Goal: Task Accomplishment & Management: Use online tool/utility

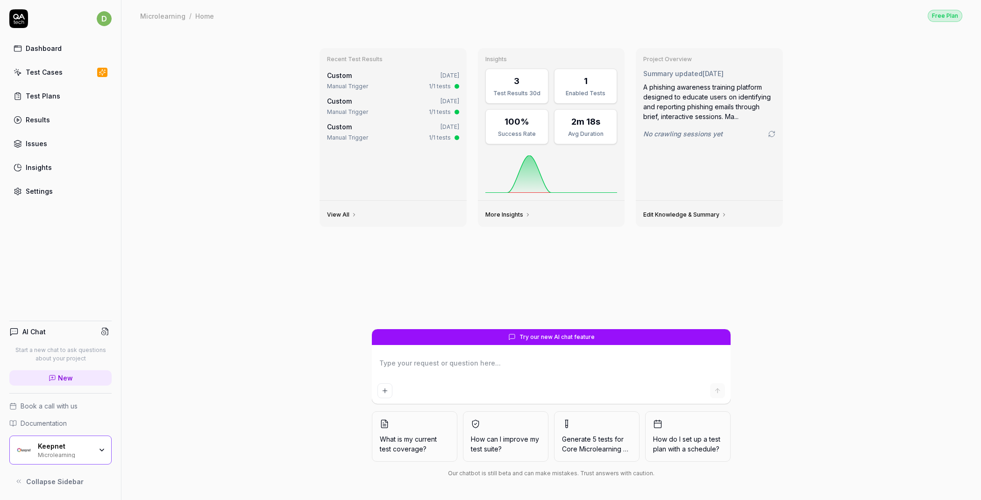
click at [57, 77] on link "Test Cases" at bounding box center [60, 72] width 102 height 18
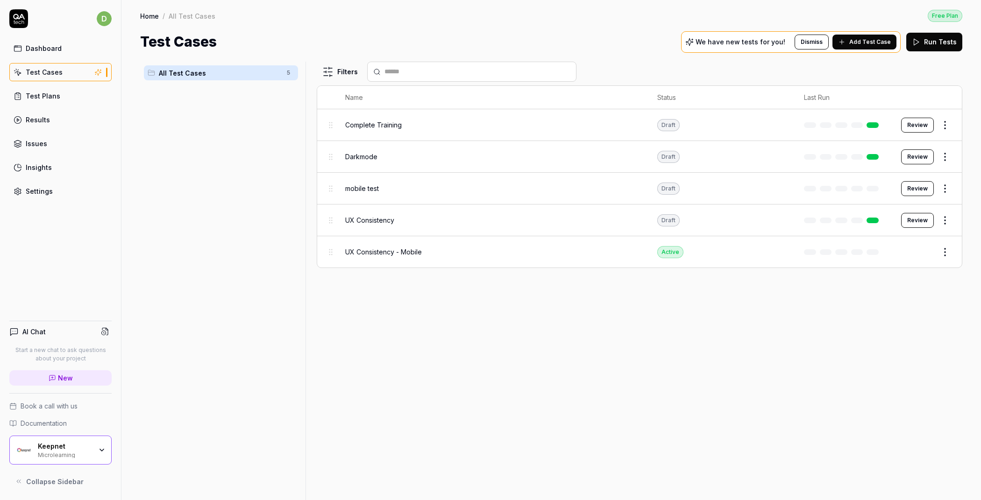
click at [84, 456] on div "Microlearning" at bounding box center [65, 454] width 54 height 7
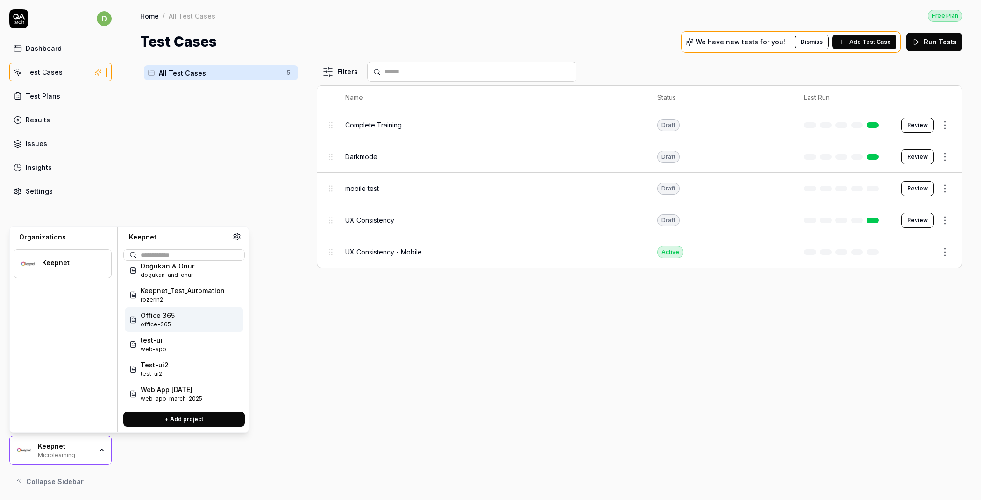
scroll to position [35, 0]
click at [205, 306] on div "Office 365 office-365" at bounding box center [184, 318] width 118 height 25
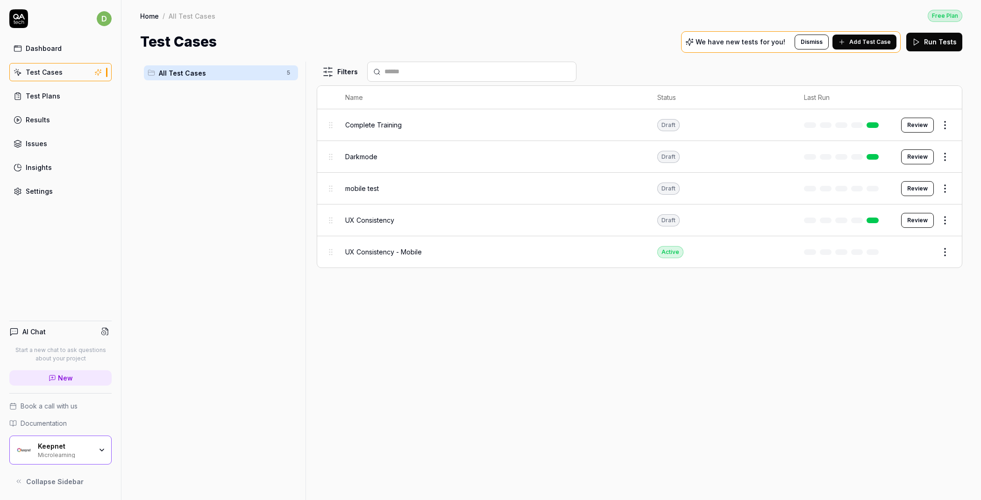
click at [85, 458] on div "Microlearning" at bounding box center [65, 454] width 54 height 7
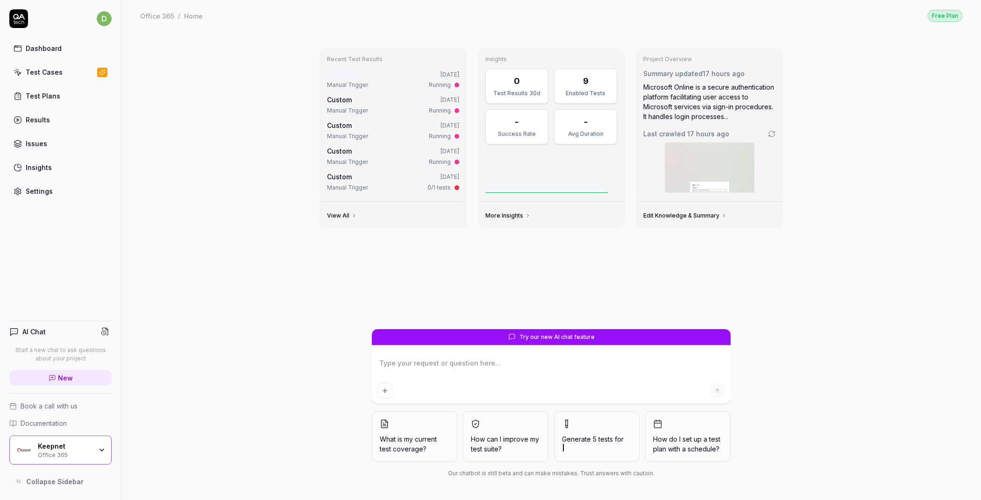
click at [99, 448] on icon "button" at bounding box center [101, 449] width 7 height 7
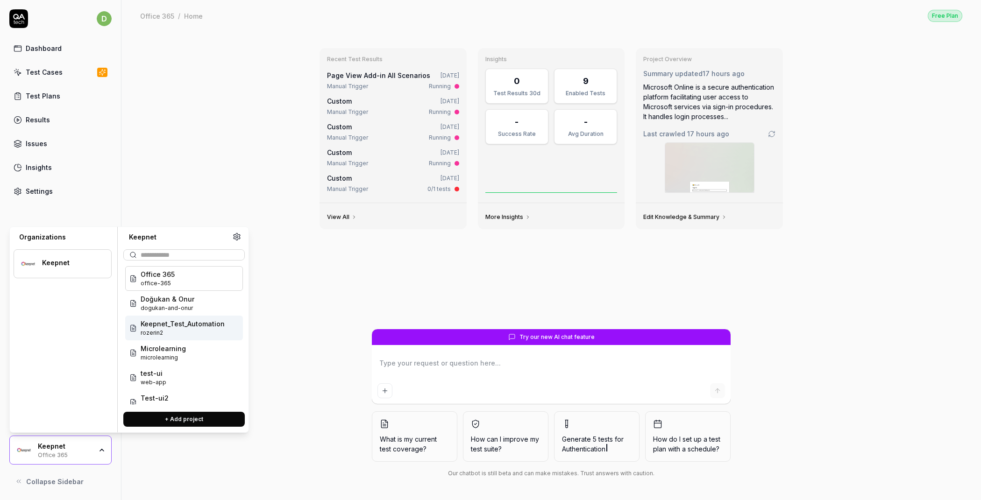
click at [179, 329] on span "rozerin2" at bounding box center [183, 333] width 84 height 8
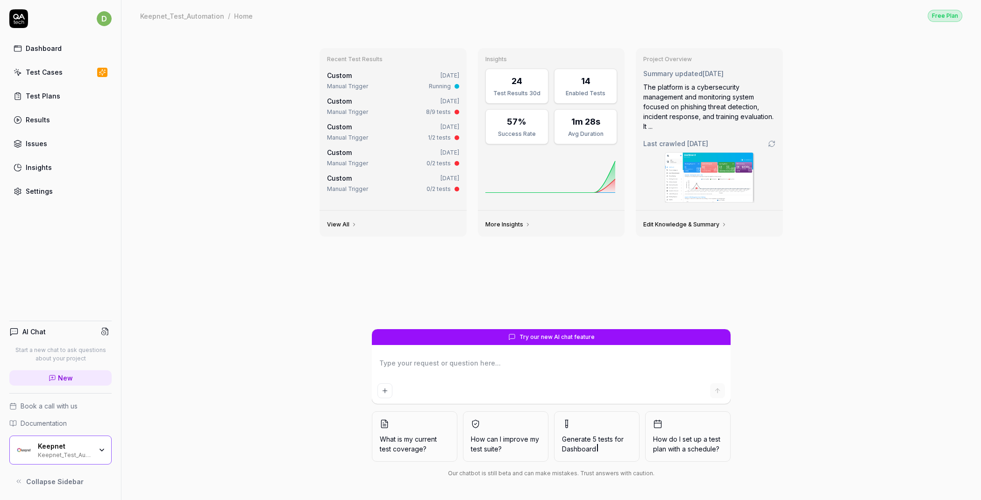
click at [65, 71] on link "Test Cases" at bounding box center [60, 72] width 102 height 18
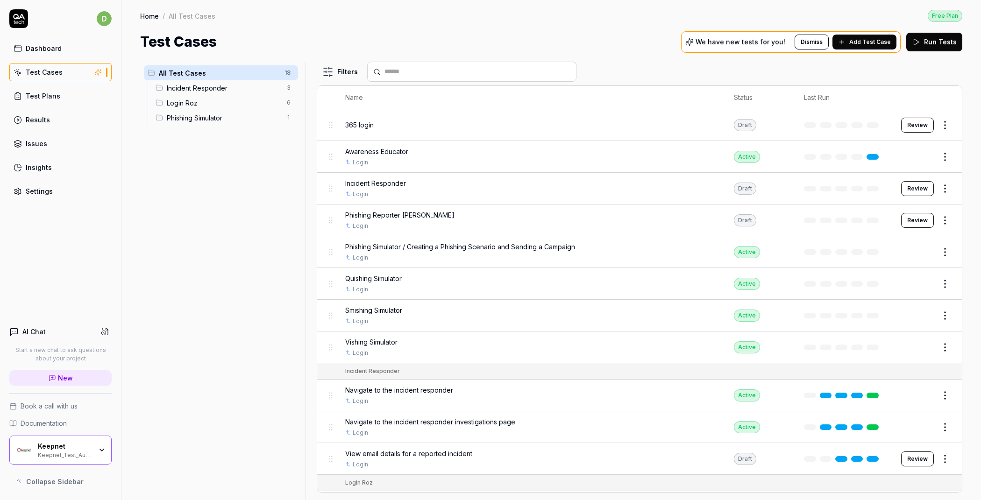
click at [398, 210] on span "Phishing Reporter [PERSON_NAME]" at bounding box center [399, 215] width 109 height 10
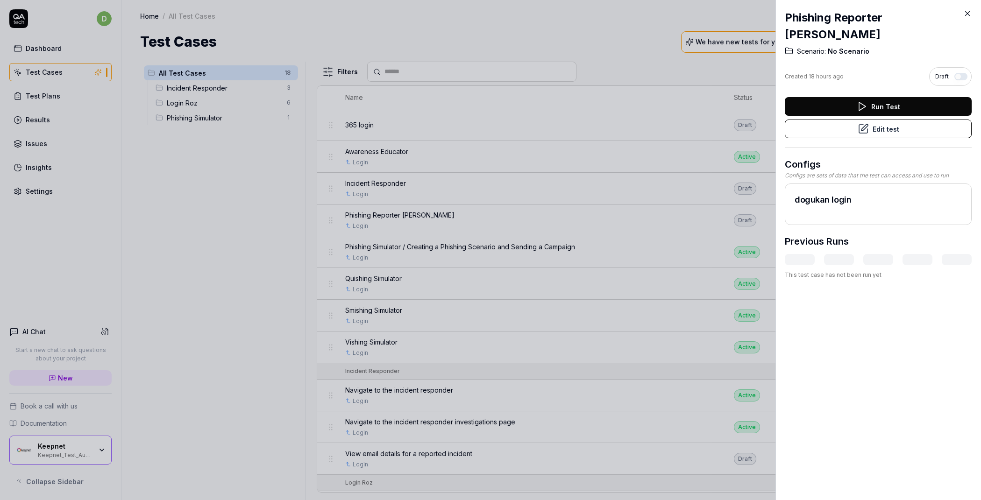
click at [895, 134] on button "Edit test" at bounding box center [878, 129] width 187 height 19
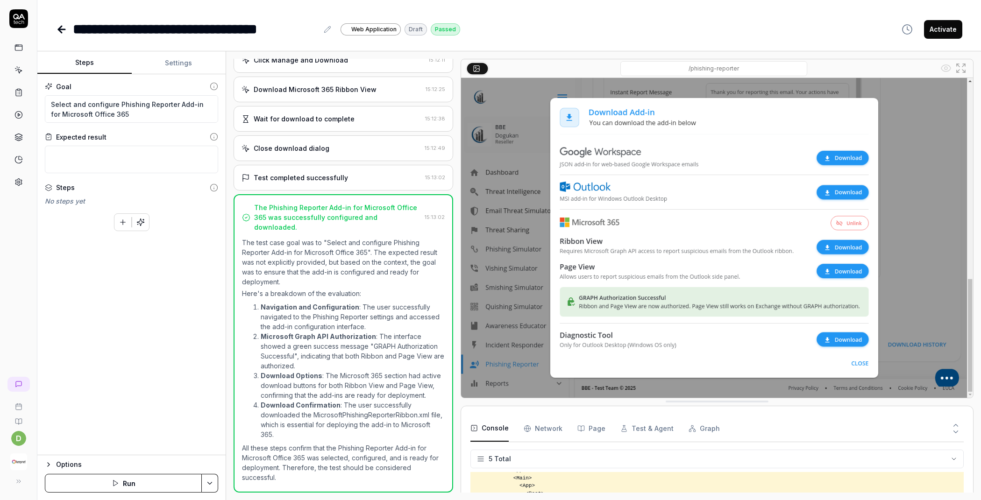
scroll to position [149, 0]
type textarea "*"
click at [21, 70] on icon at bounding box center [19, 71] width 4 height 4
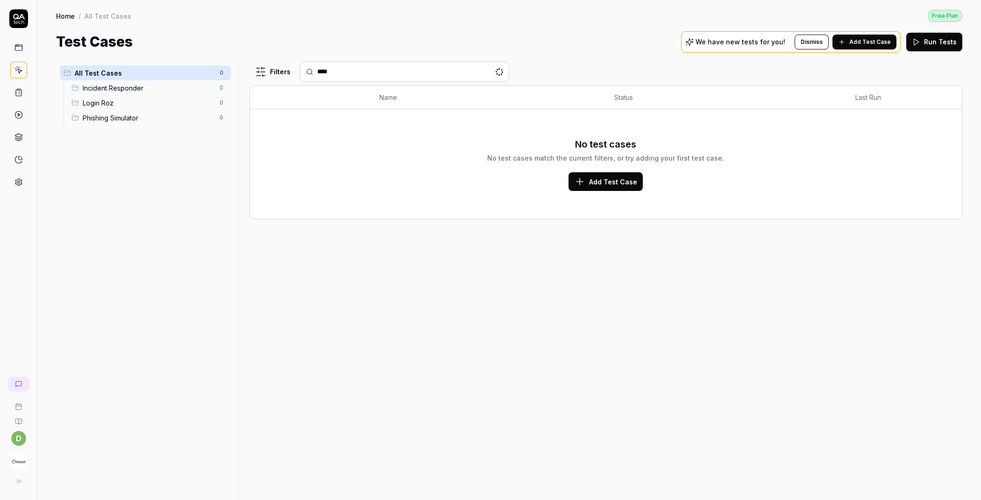
type input "***"
drag, startPoint x: 336, startPoint y: 74, endPoint x: 291, endPoint y: 74, distance: 44.8
click at [291, 74] on div "Filters ***" at bounding box center [605, 72] width 713 height 20
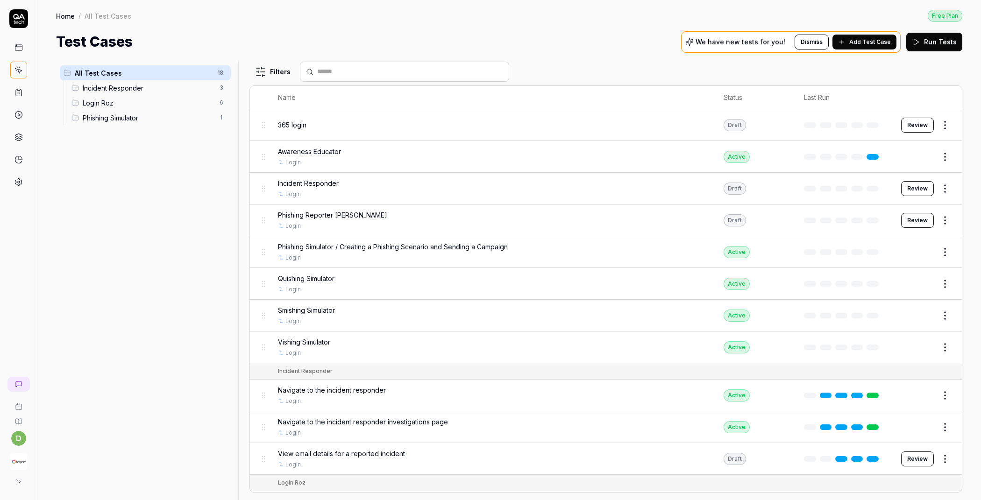
click at [21, 466] on img "button" at bounding box center [18, 461] width 17 height 17
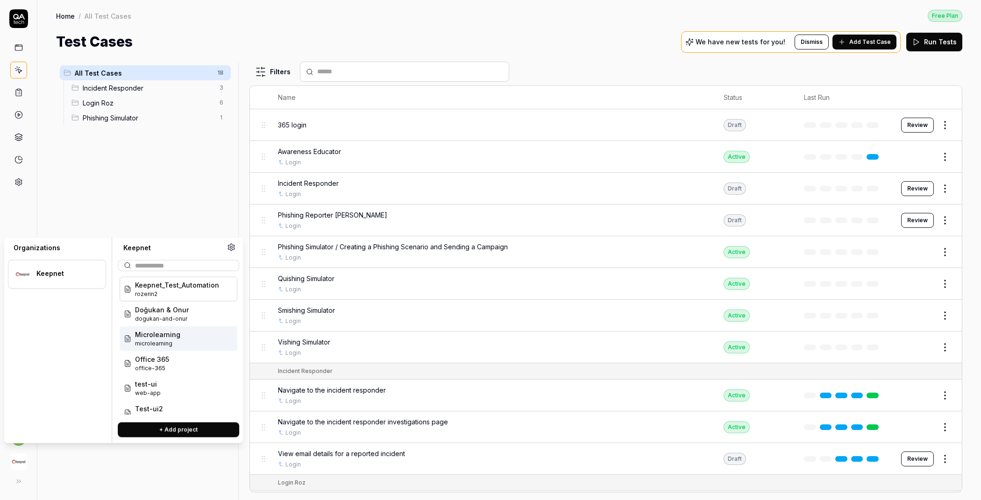
click at [177, 339] on span "microlearning" at bounding box center [157, 343] width 45 height 8
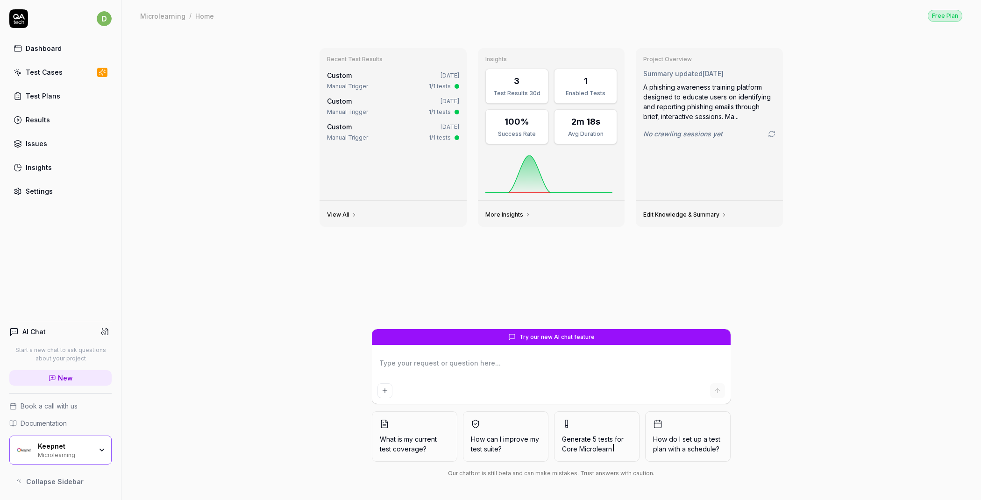
click at [53, 76] on div "Test Cases" at bounding box center [44, 72] width 37 height 10
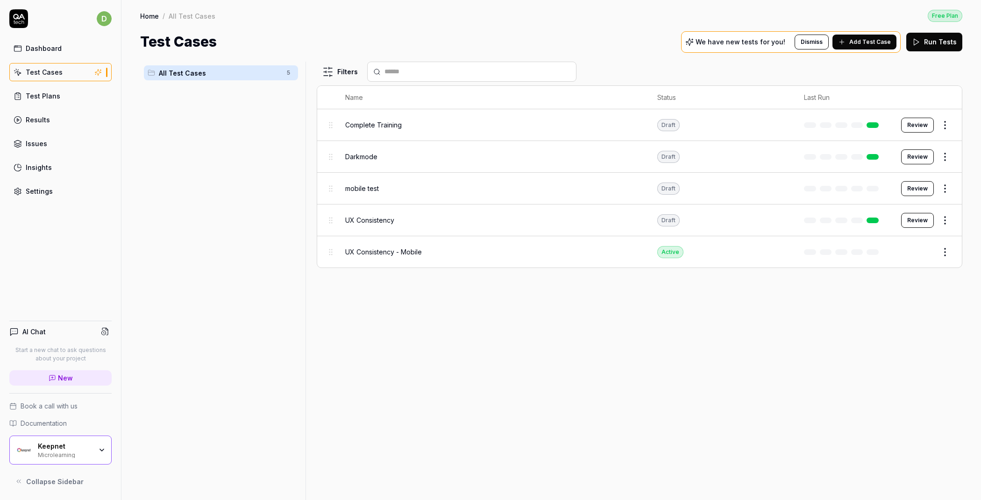
click at [89, 452] on div "Microlearning" at bounding box center [65, 454] width 54 height 7
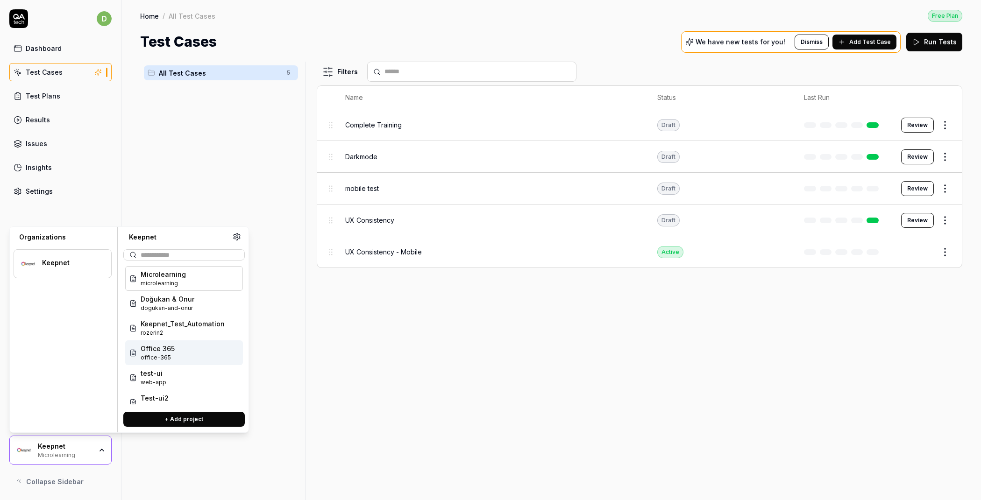
scroll to position [35, 0]
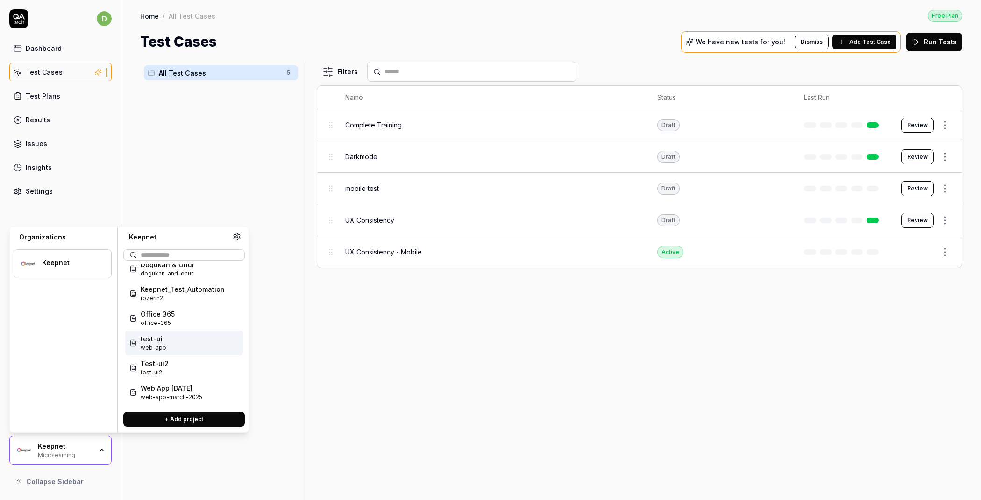
click at [199, 310] on div "Office 365 office-365" at bounding box center [184, 318] width 118 height 25
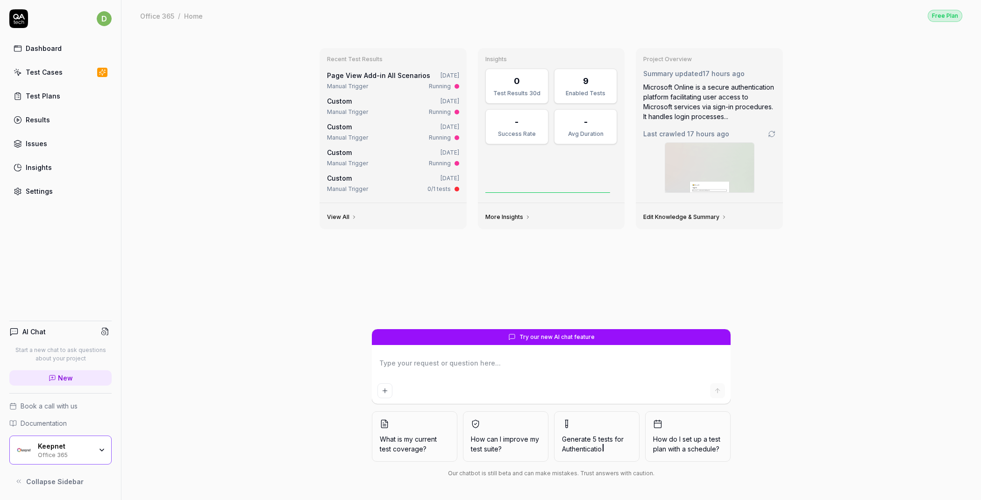
click at [32, 75] on div "Test Cases" at bounding box center [44, 72] width 37 height 10
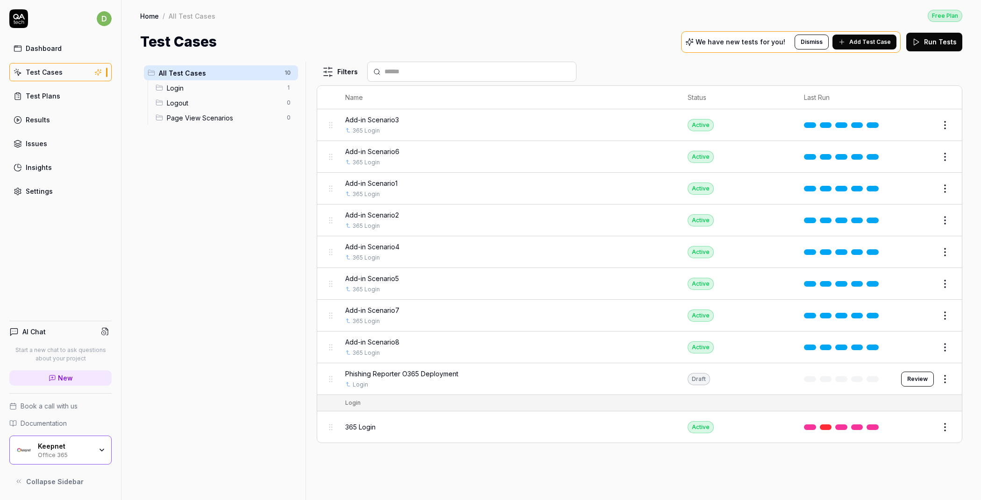
click at [412, 372] on span "Phishing Reporter O365 Deployment" at bounding box center [401, 374] width 113 height 10
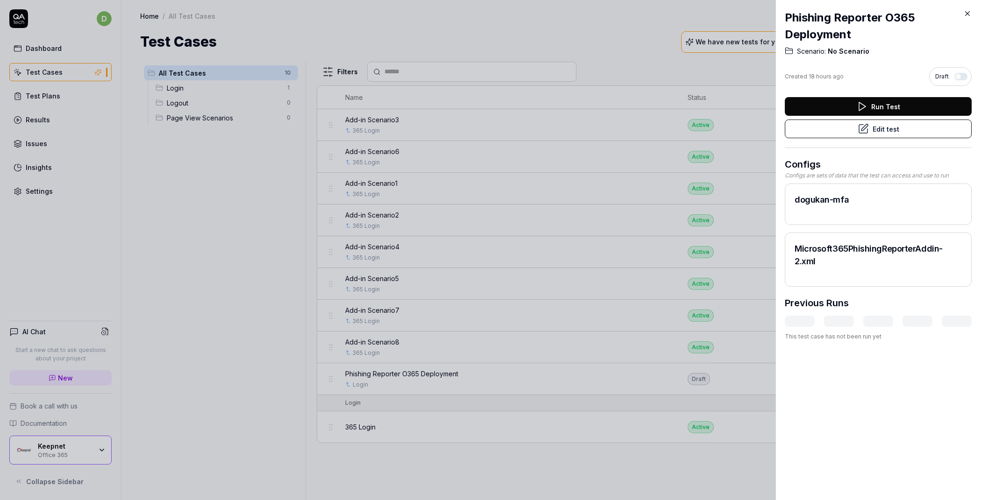
click at [891, 134] on button "Edit test" at bounding box center [878, 129] width 187 height 19
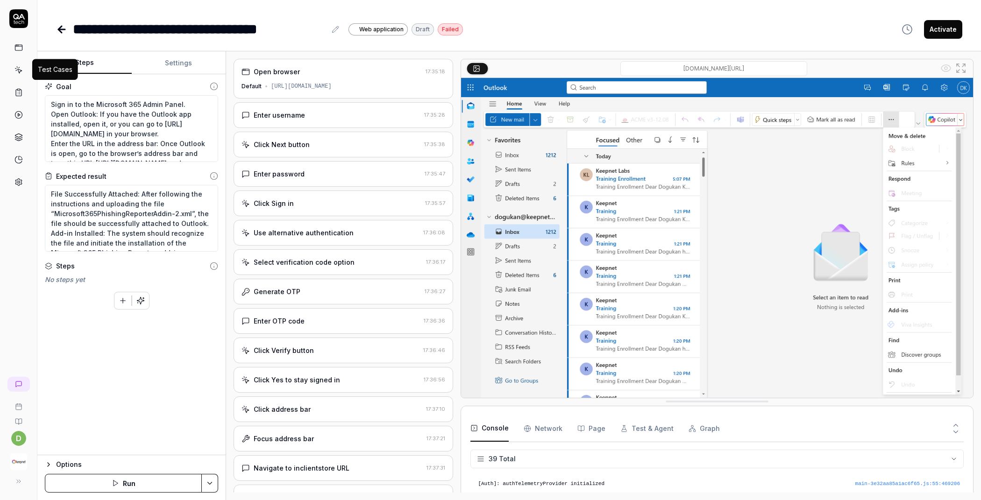
click at [18, 71] on icon at bounding box center [19, 71] width 4 height 4
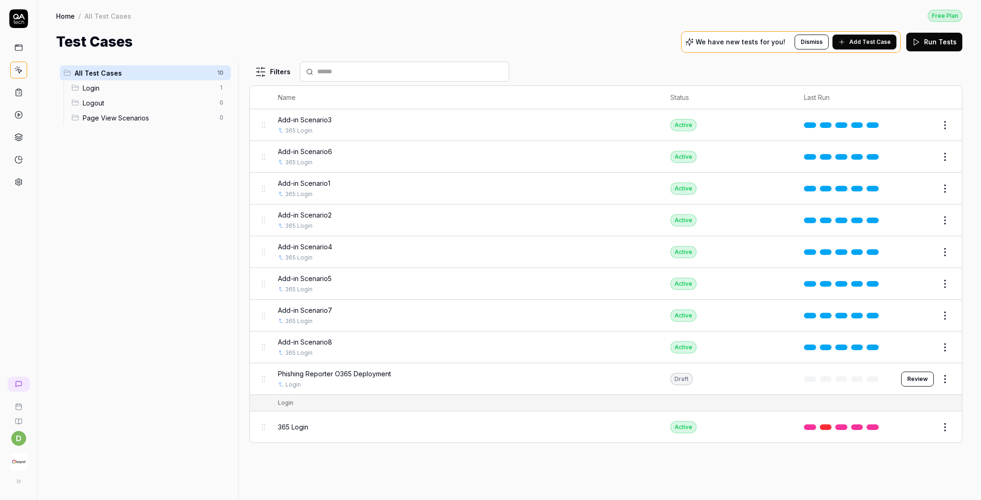
click at [21, 90] on icon at bounding box center [18, 92] width 8 height 8
click at [19, 70] on icon at bounding box center [18, 70] width 8 height 8
click at [885, 41] on span "Add Test Case" at bounding box center [870, 42] width 42 height 8
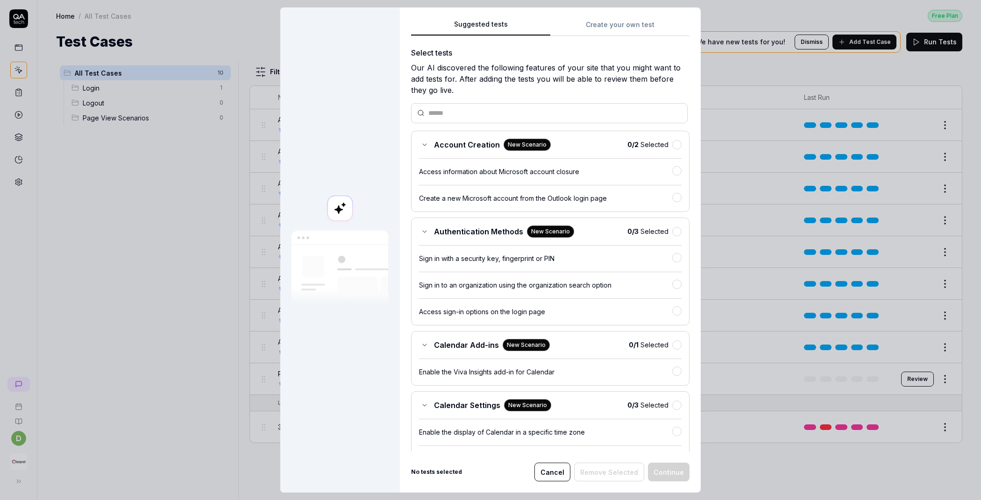
click at [594, 14] on div "Suggested tests Create your own test Select tests Our AI discovered the followi…" at bounding box center [550, 249] width 301 height 485
click at [592, 21] on div "Suggested tests Create your own test Select tests Our AI discovered the followi…" at bounding box center [550, 249] width 301 height 485
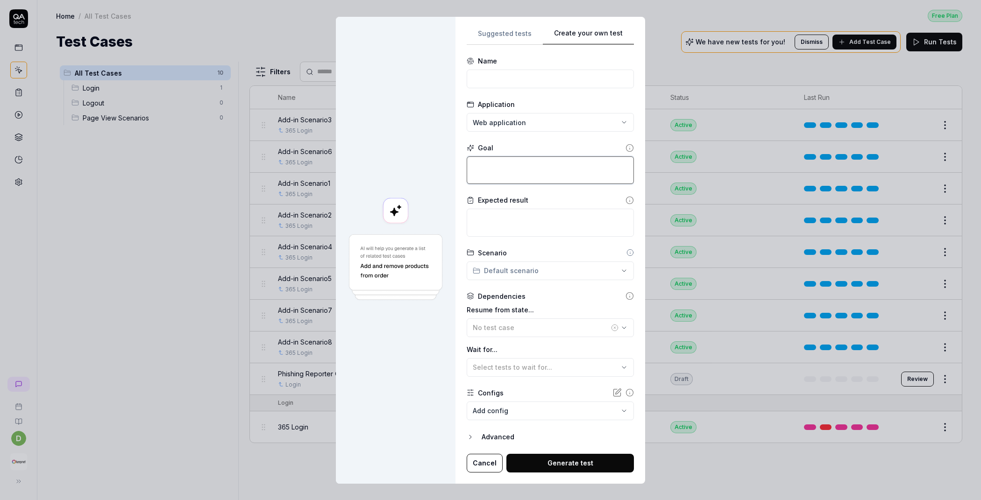
click at [504, 161] on textarea at bounding box center [550, 170] width 167 height 28
type textarea "*"
type textarea "g"
type textarea "*"
type textarea "go"
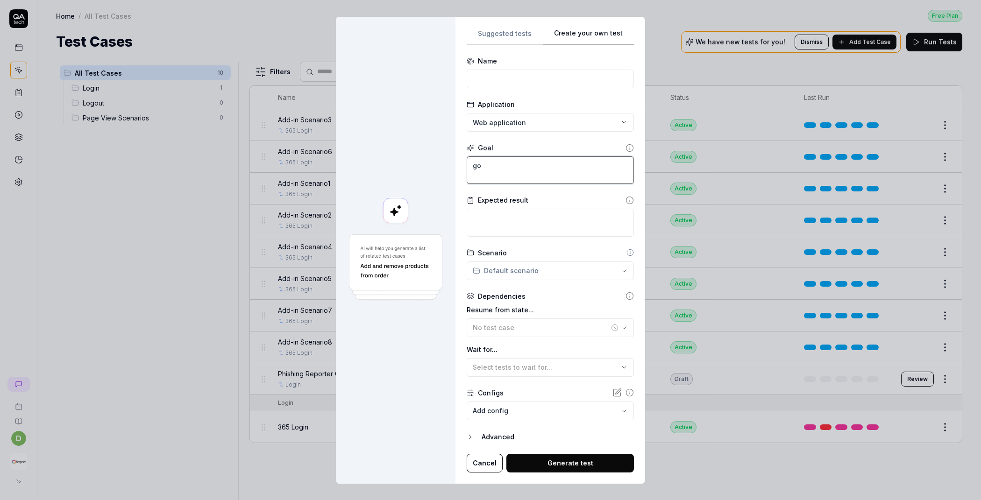
type textarea "*"
type textarea "go"
type textarea "*"
type textarea "go t"
type textarea "*"
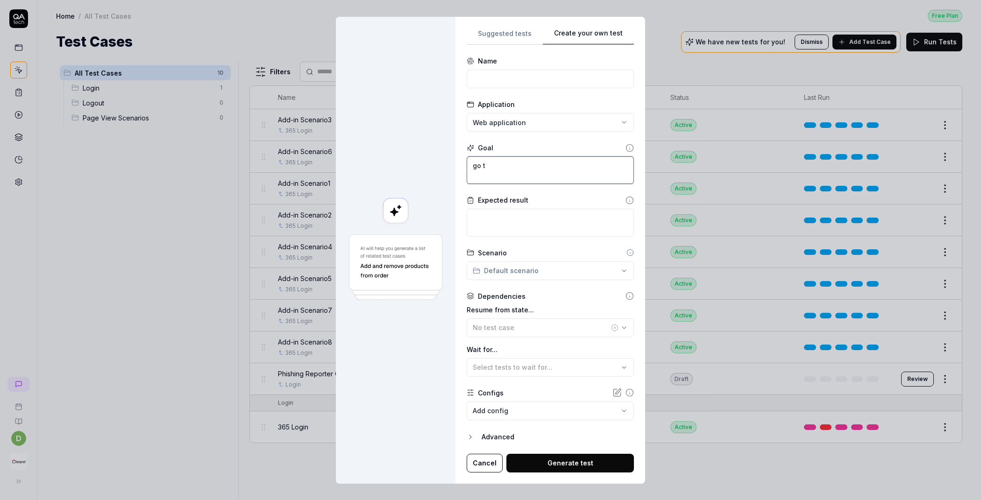
type textarea "go to"
type textarea "*"
type textarea "go to"
type textarea "*"
type textarea "go to t"
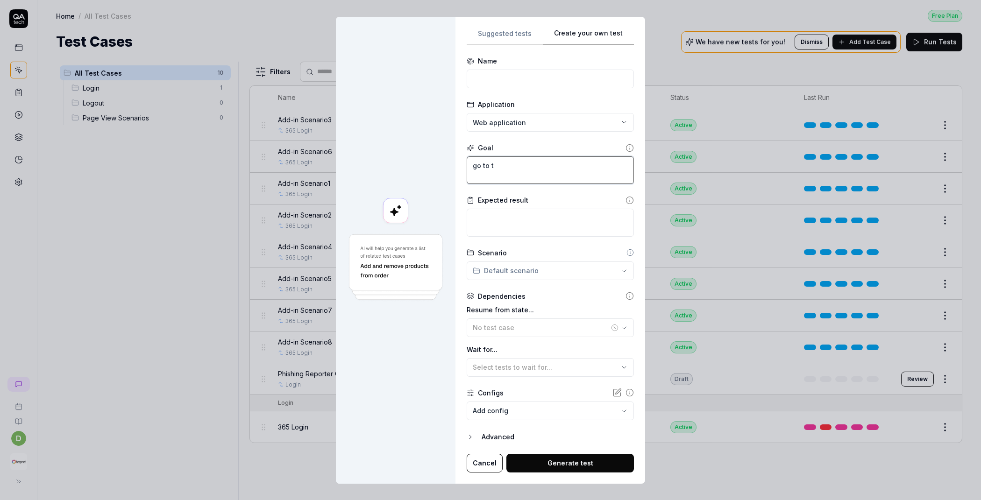
type textarea "*"
type textarea "go to te"
type textarea "*"
type textarea "go to tes"
type textarea "*"
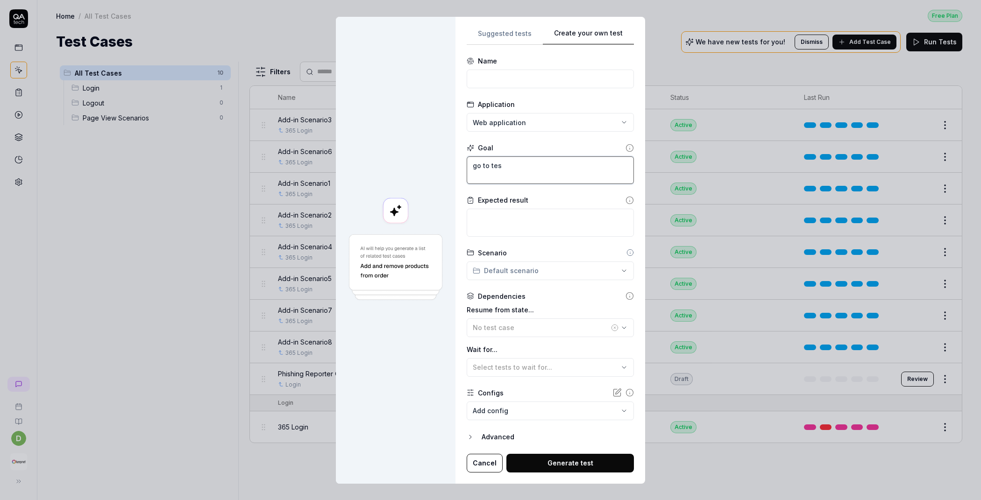
type textarea "go to test"
type textarea "*"
type textarea "go to test-"
type textarea "*"
type textarea "go to test-u"
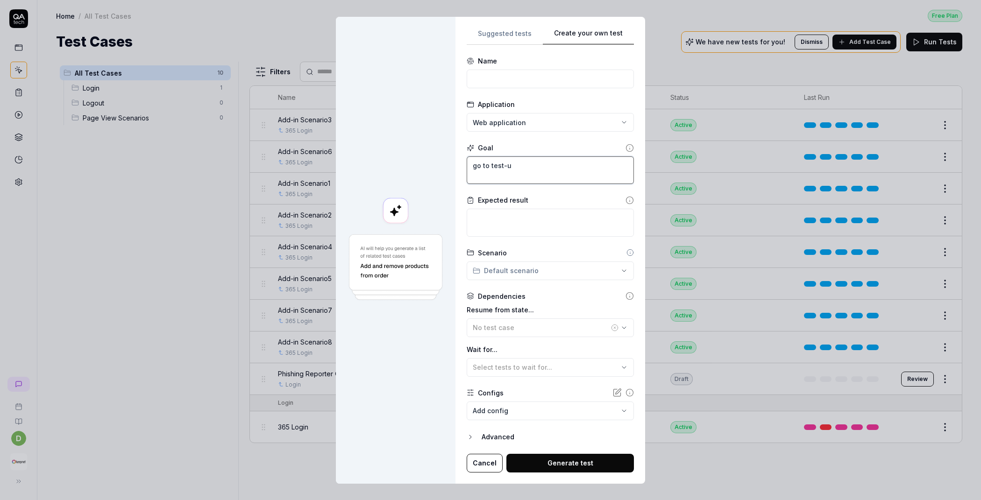
type textarea "*"
type textarea "go to test-ui"
type textarea "*"
type textarea "go to test-ui"
type textarea "*"
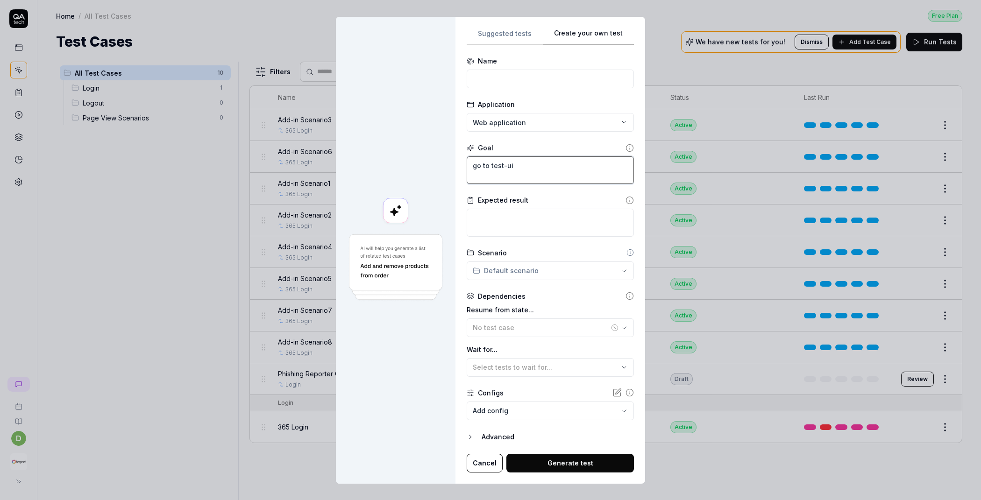
type textarea "go to test-ui k"
type textarea "*"
type textarea "go to test-ui ke"
type textarea "*"
type textarea "go to test-[PERSON_NAME]"
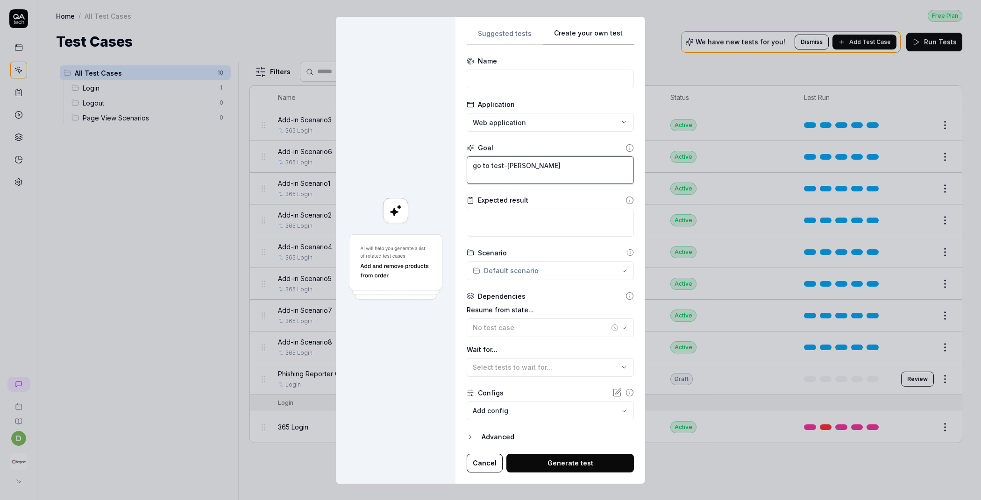
type textarea "*"
type textarea "go to test-ui keep"
drag, startPoint x: 534, startPoint y: 166, endPoint x: 489, endPoint y: 165, distance: 45.3
click at [489, 165] on textarea "go to test-ui keep" at bounding box center [550, 170] width 167 height 28
paste textarea "[URL][DOMAIN_NAME]"
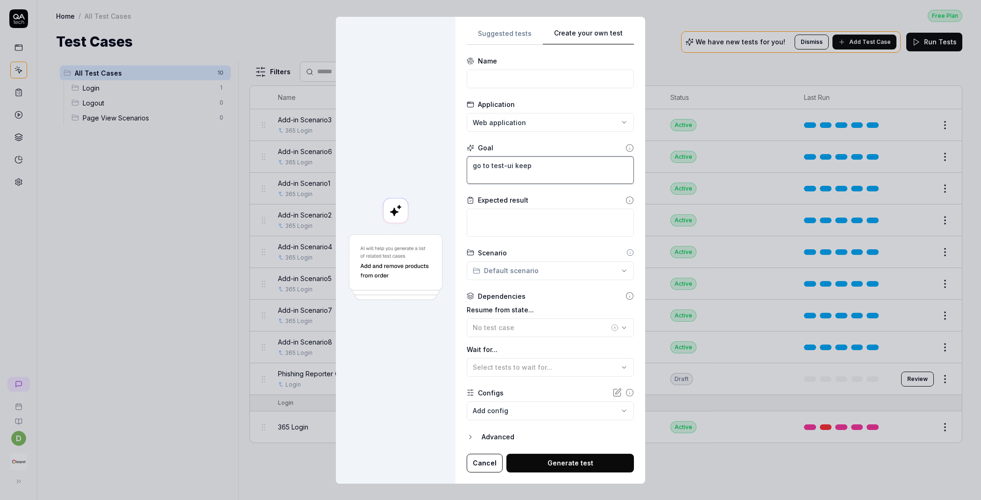
type textarea "*"
type textarea "go to [URL][DOMAIN_NAME]"
click at [472, 165] on textarea "go to [URL][DOMAIN_NAME]" at bounding box center [550, 170] width 167 height 28
type textarea "*"
type textarea "1go to [URL][DOMAIN_NAME]"
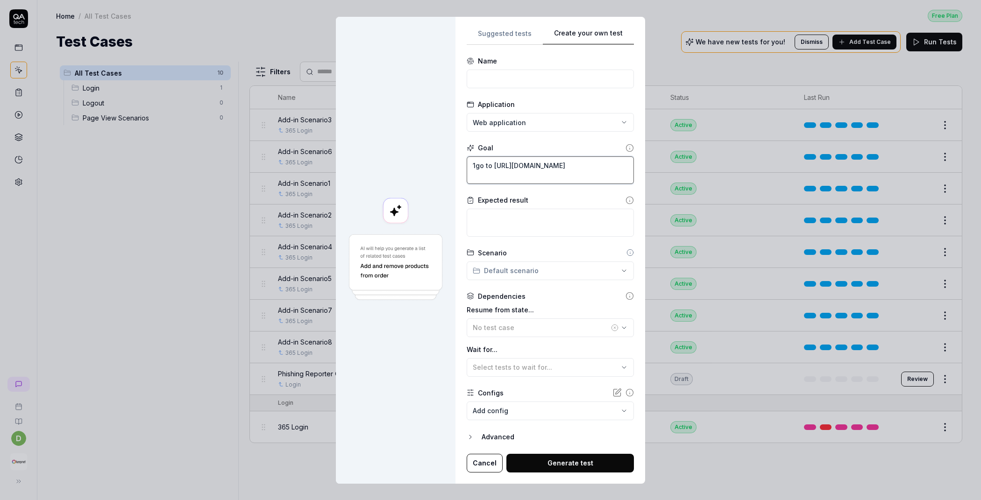
type textarea "*"
type textarea "1-go to [URL][DOMAIN_NAME]"
type textarea "*"
type textarea "1- go to [URL][DOMAIN_NAME]"
type textarea "*"
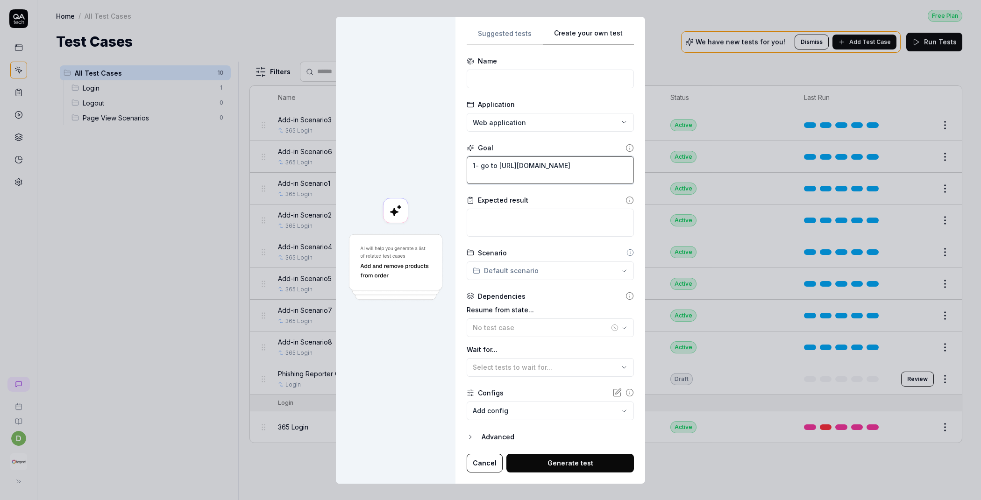
type textarea "1- go to [URL][DOMAIN_NAME]"
type textarea "*"
type textarea "1- go to [URL][DOMAIN_NAME]"
type textarea "*"
type textarea "1- go to [URL][DOMAIN_NAME]"
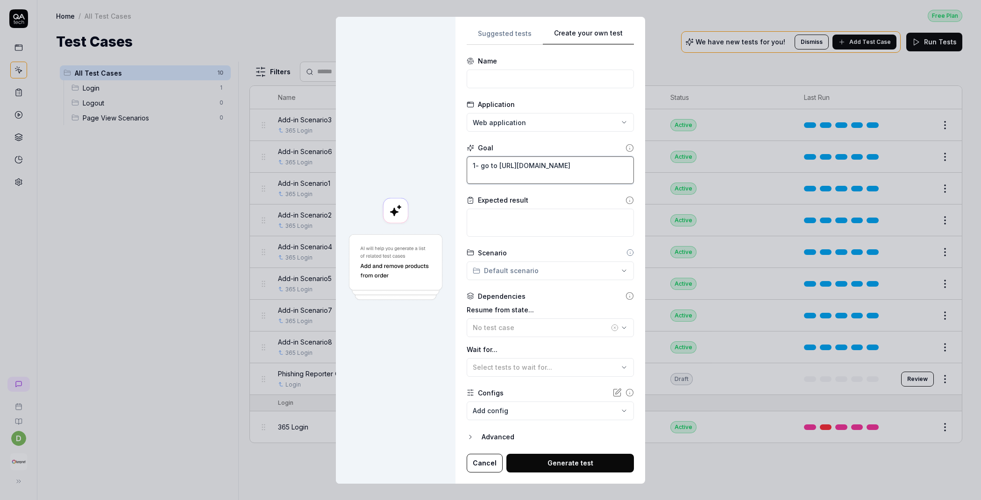
type textarea "*"
type textarea "1- go to [URL][DOMAIN_NAME] 2"
type textarea "*"
type textarea "1- go to [URL][DOMAIN_NAME] 2-"
type textarea "*"
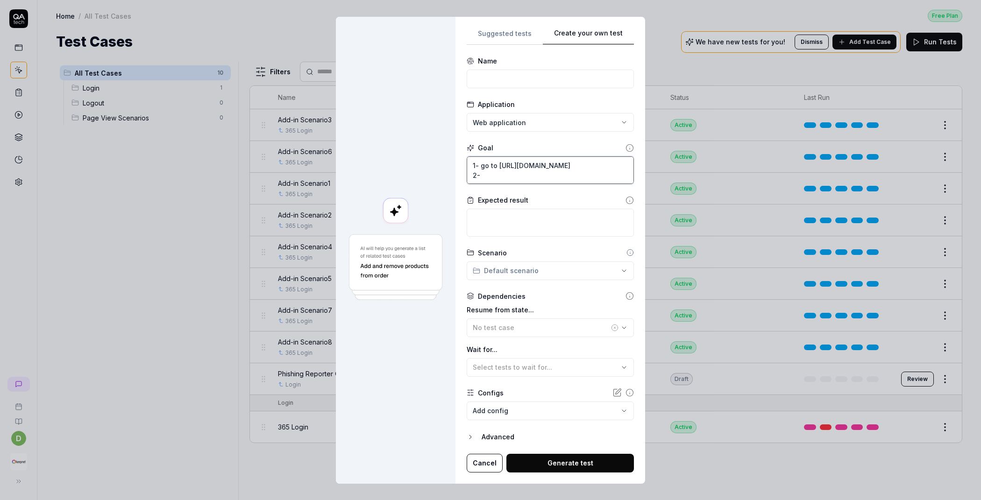
type textarea "1- go to [URL][DOMAIN_NAME] 2-"
type textarea "*"
type textarea "1- go to [URL][DOMAIN_NAME] 2- g"
type textarea "*"
type textarea "1- go to [URL][DOMAIN_NAME] 2- go"
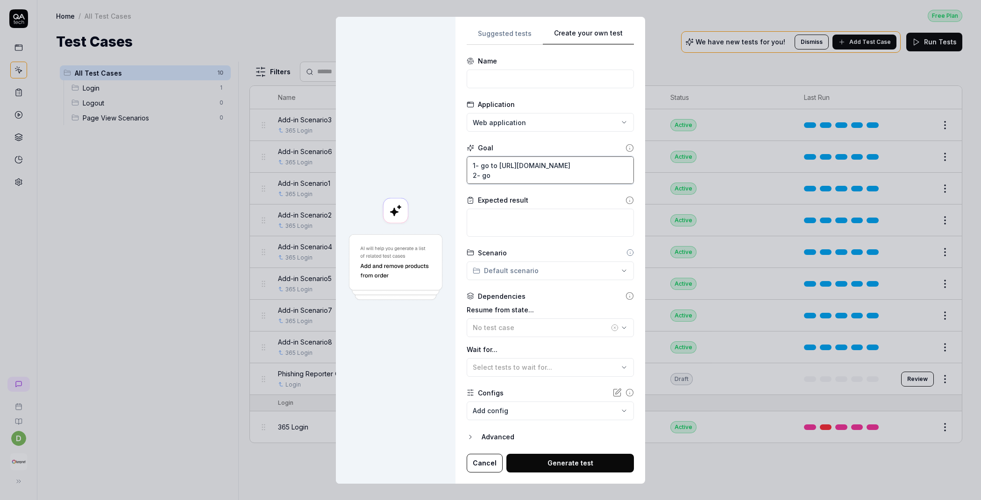
type textarea "*"
type textarea "1- go to [URL][DOMAIN_NAME] 2- go"
type textarea "*"
type textarea "1- go to [URL][DOMAIN_NAME] 2- go t"
type textarea "*"
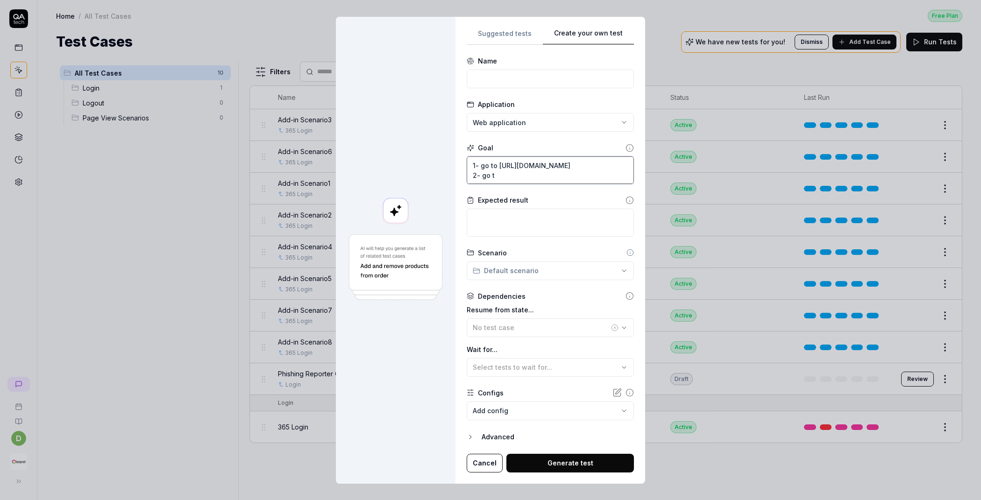
type textarea "1- go to [URL][DOMAIN_NAME] 2- go to"
type textarea "*"
type textarea "1- go to [URL][DOMAIN_NAME] 2- go to"
paste textarea "[DOMAIN_NAME][URL]"
type textarea "*"
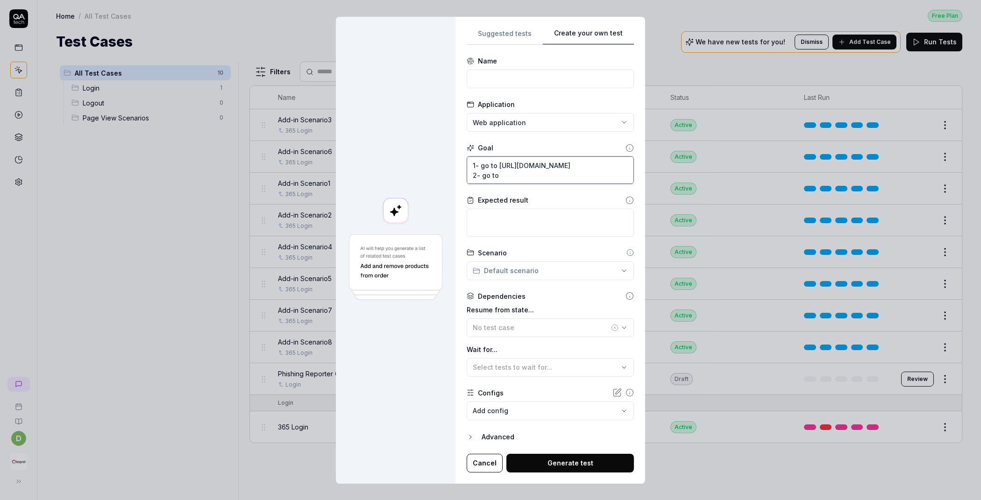
type textarea "1- go to [URL][DOMAIN_NAME] 2- go to [DOMAIN_NAME][URL]"
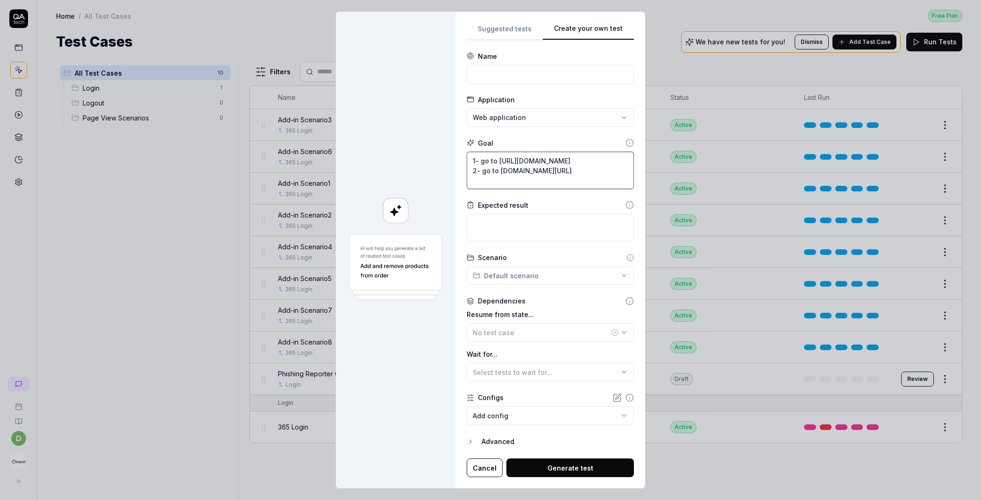
drag, startPoint x: 573, startPoint y: 181, endPoint x: 587, endPoint y: 172, distance: 15.9
click at [587, 172] on textarea "1- go to [URL][DOMAIN_NAME] 2- go to [DOMAIN_NAME][URL]" at bounding box center [550, 170] width 167 height 37
type textarea "*"
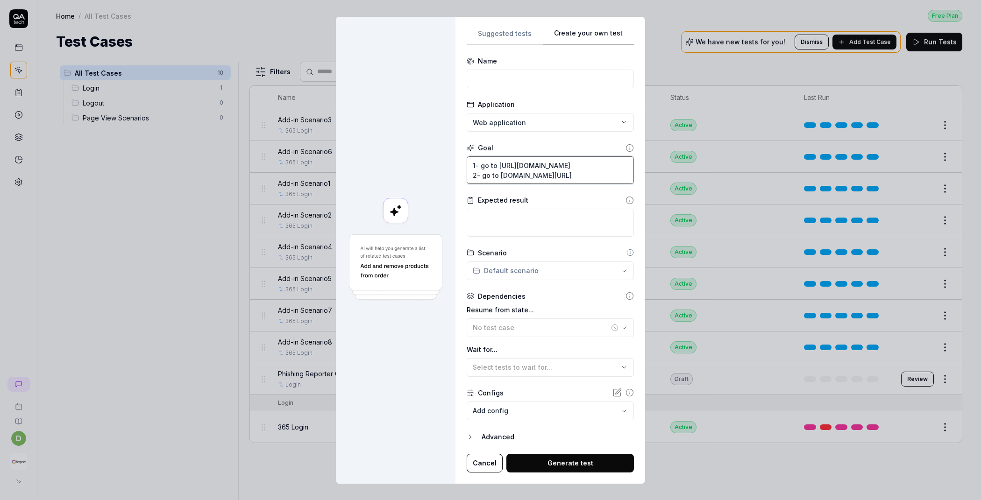
type textarea "1- go to [URL][DOMAIN_NAME] 2- go to [DOMAIN_NAME][URL]"
click at [519, 325] on div "No test case" at bounding box center [541, 328] width 136 height 10
type input "log"
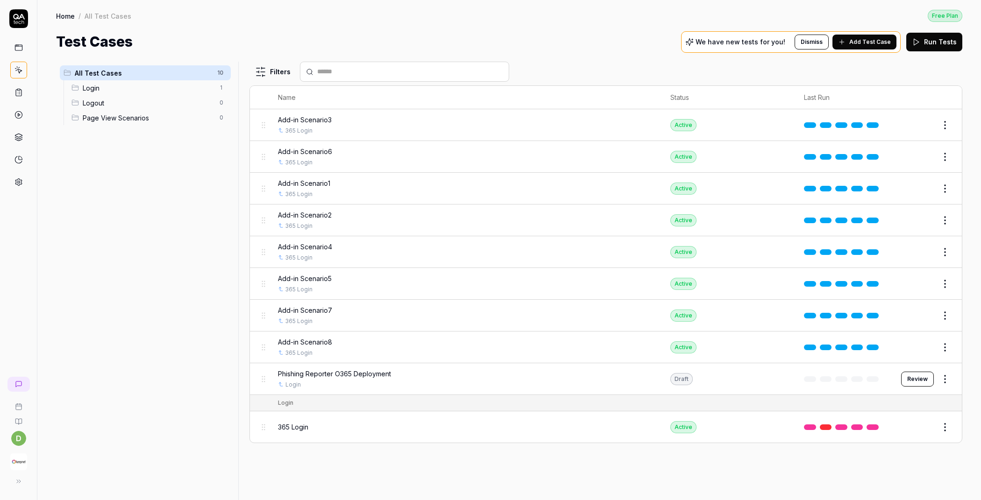
click at [22, 478] on button at bounding box center [18, 481] width 19 height 19
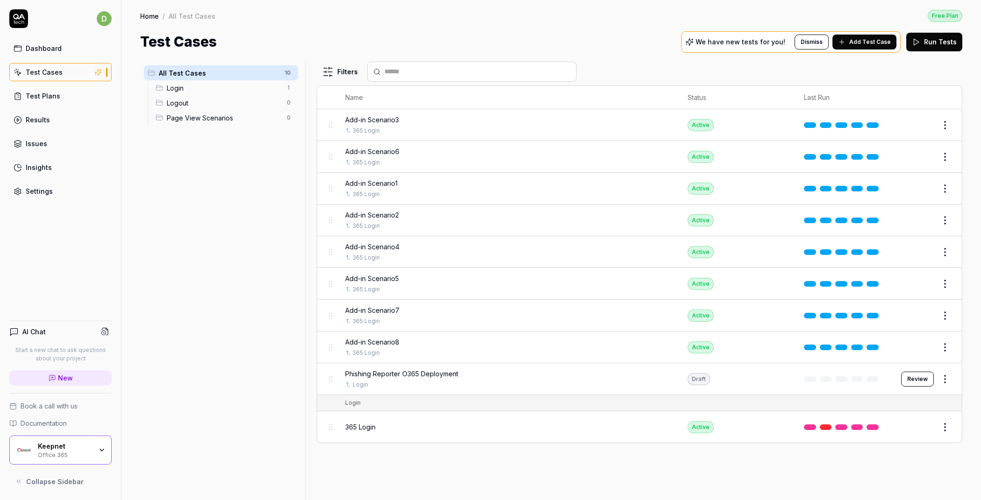
click at [49, 449] on div "Keepnet" at bounding box center [65, 446] width 54 height 8
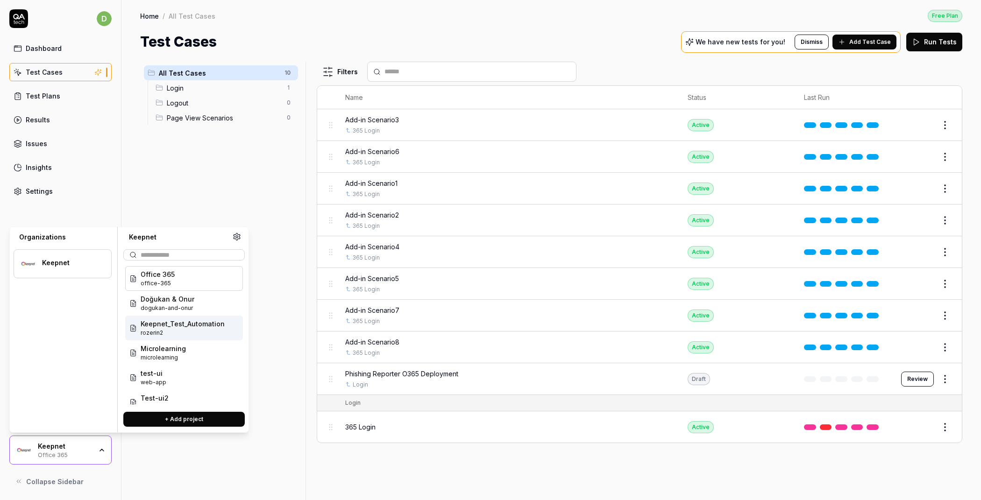
click at [191, 321] on span "Keepnet_Test_Automation" at bounding box center [183, 324] width 84 height 10
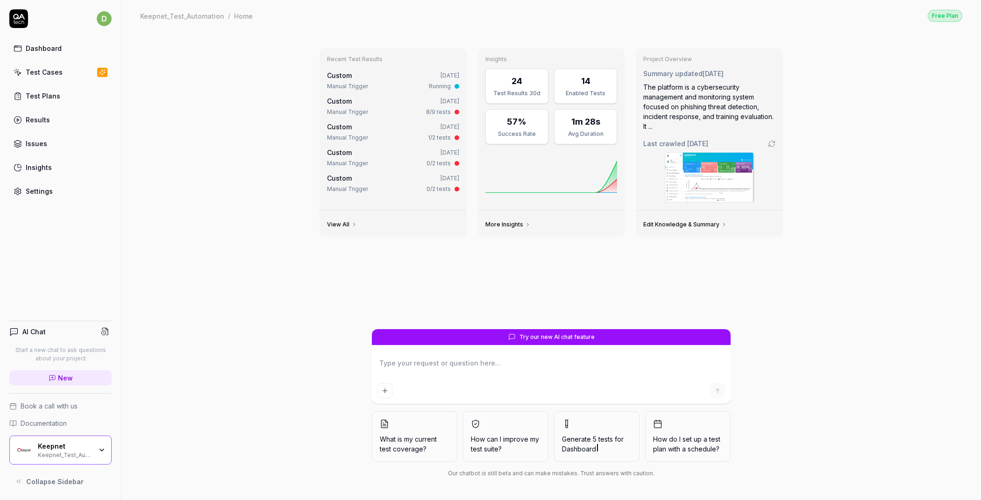
type textarea "*"
click at [64, 74] on link "Test Cases" at bounding box center [60, 72] width 102 height 18
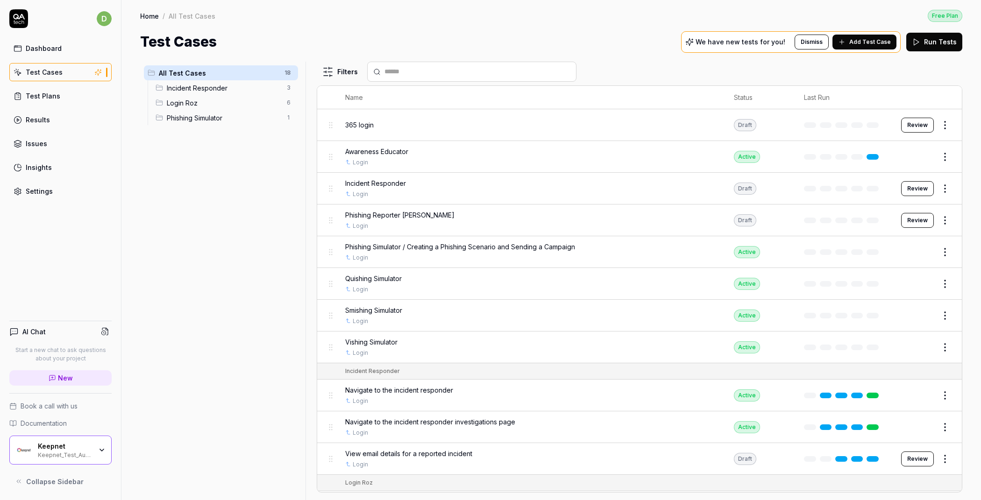
click at [860, 44] on span "Add Test Case" at bounding box center [870, 42] width 42 height 8
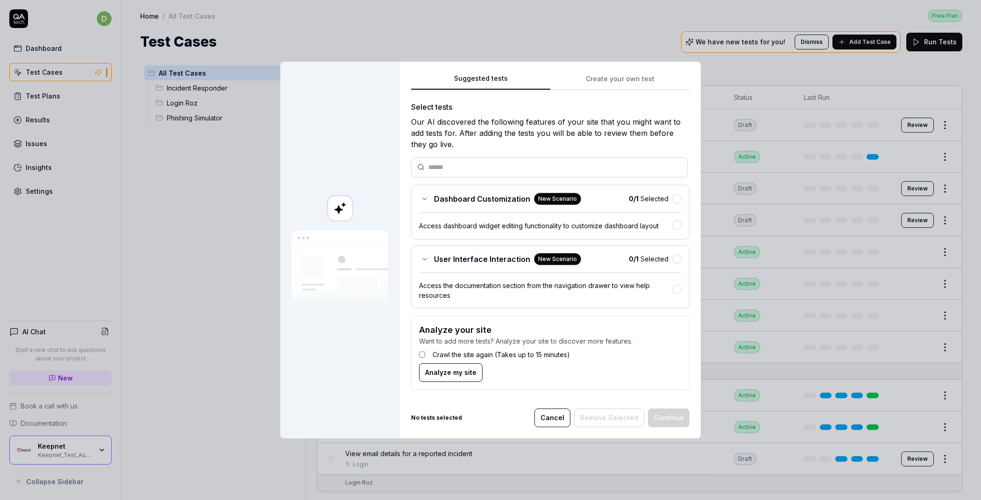
click at [587, 90] on div "Suggested tests Create your own test" at bounding box center [550, 81] width 278 height 17
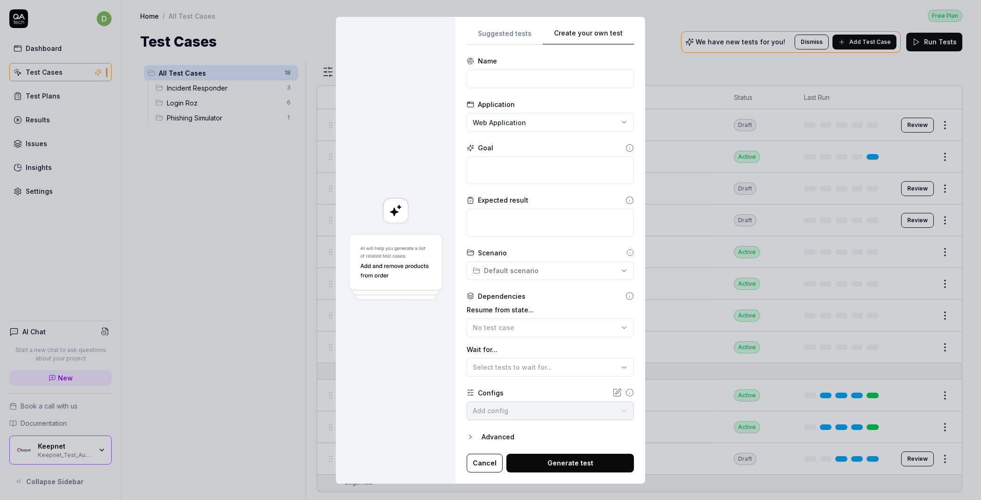
click at [600, 81] on div "Suggested tests Create your own test Name Application Web Application Goal Expe…" at bounding box center [550, 250] width 167 height 445
click at [509, 75] on input at bounding box center [550, 79] width 167 height 19
type input "test"
click at [487, 159] on textarea at bounding box center [550, 170] width 167 height 28
type textarea "*"
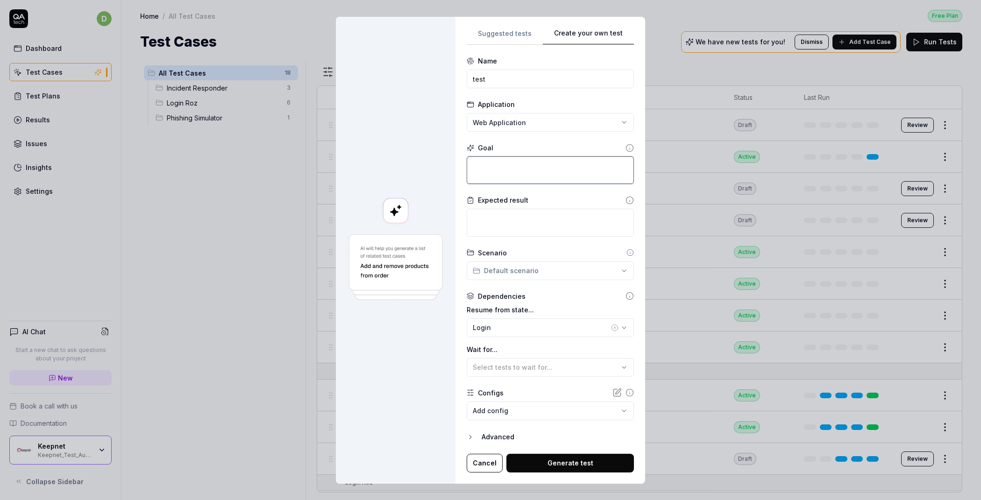
type textarea "g"
type textarea "*"
type textarea "go"
type textarea "*"
type textarea "go"
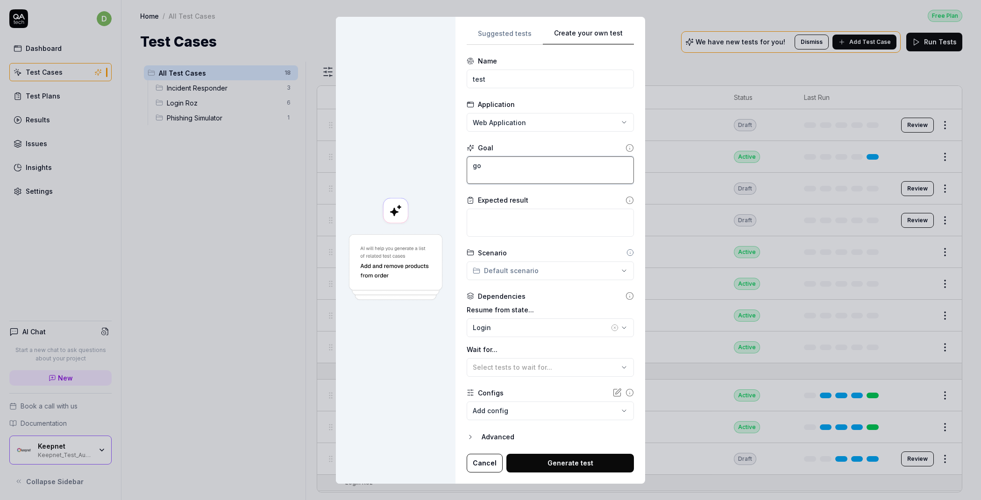
type textarea "*"
type textarea "go t"
type textarea "*"
type textarea "go to"
type textarea "*"
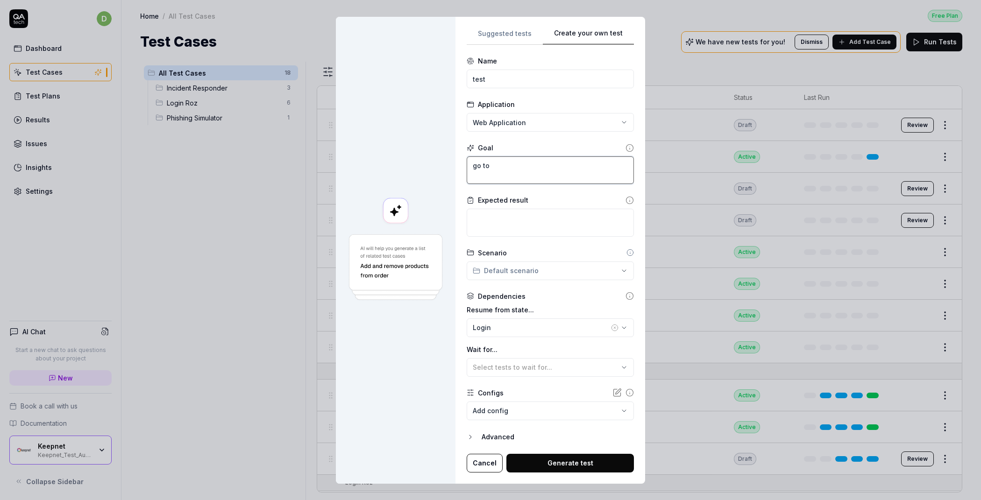
type textarea "go to"
type textarea "*"
type textarea "go to t"
type textarea "*"
type textarea "go to te"
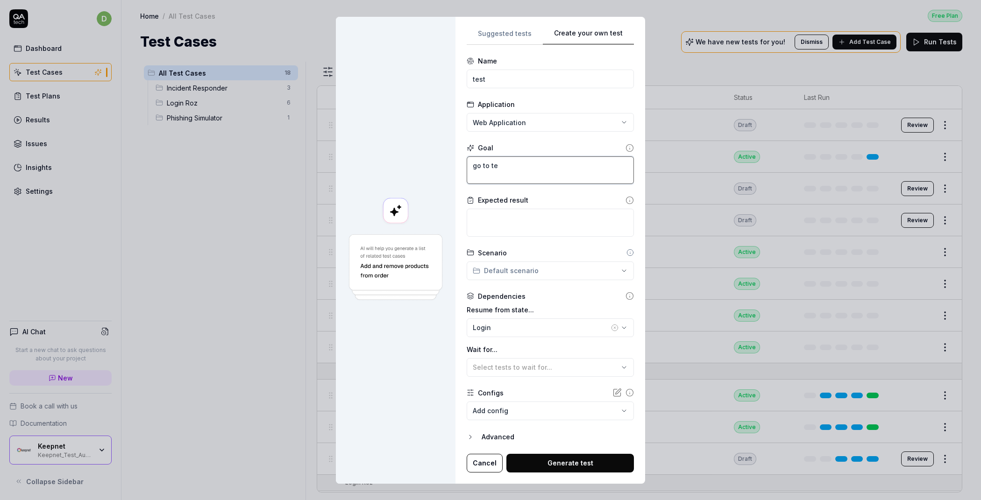
type textarea "*"
type textarea "go to t"
type textarea "*"
type textarea "go to"
paste textarea "[URL][DOMAIN_NAME]"
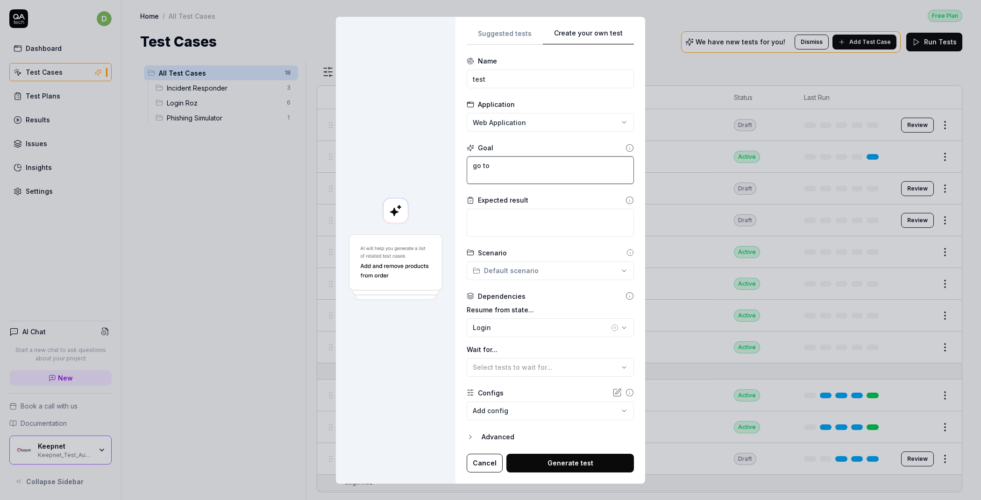
type textarea "*"
type textarea "go to [URL][DOMAIN_NAME]"
type textarea "*"
type textarea "1go to [URL][DOMAIN_NAME]"
type textarea "*"
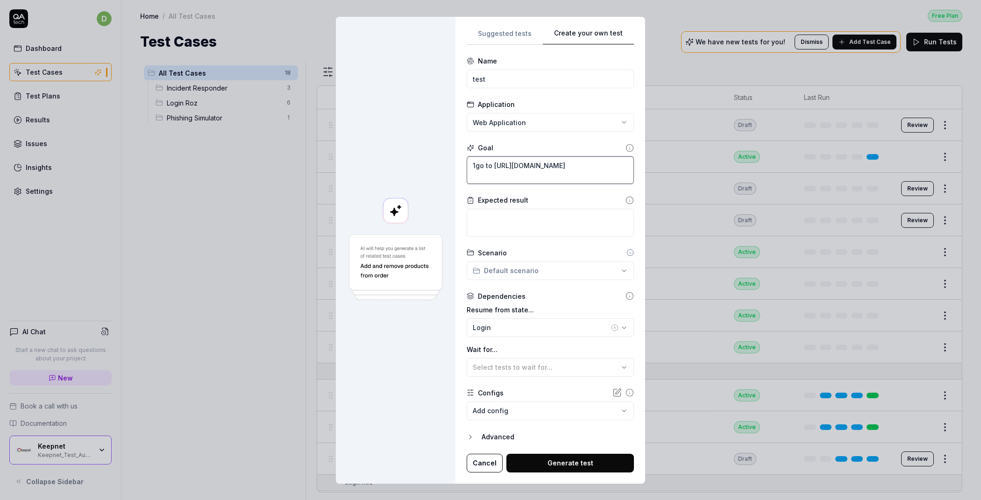
type textarea "1-go to [URL][DOMAIN_NAME]"
type textarea "*"
type textarea "1- go to [URL][DOMAIN_NAME]"
type textarea "*"
type textarea "1- go to [URL][DOMAIN_NAME]"
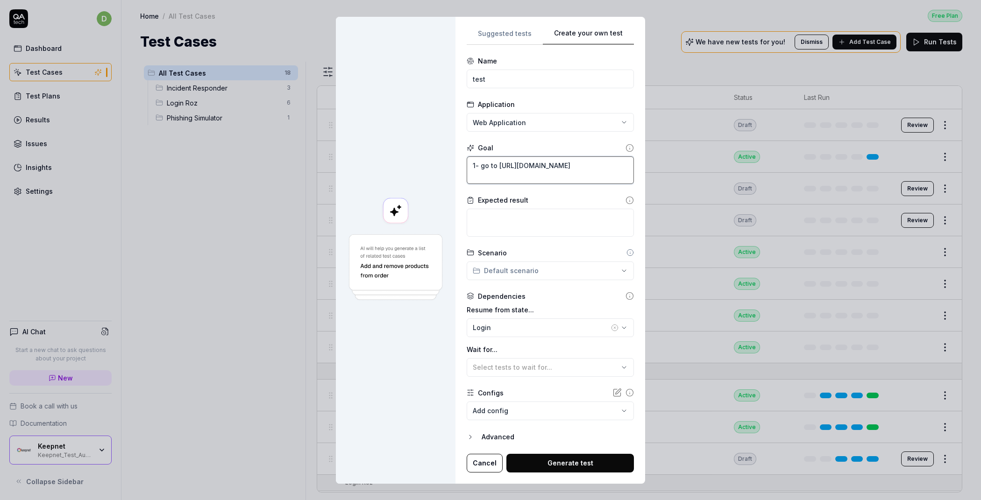
type textarea "*"
type textarea "1- go to [URL][DOMAIN_NAME] 2"
type textarea "*"
type textarea "1- go to [URL][DOMAIN_NAME] 2-"
type textarea "*"
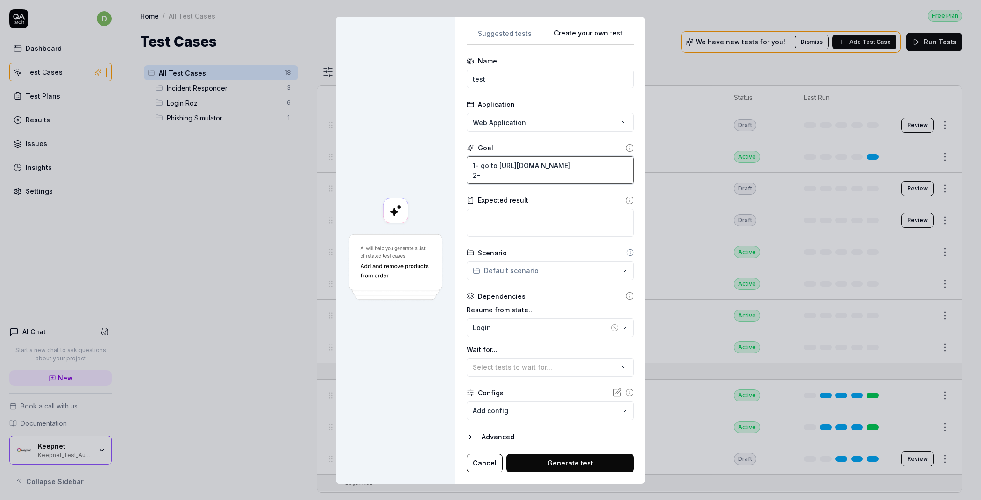
type textarea "1- go to [URL][DOMAIN_NAME] 2-"
paste textarea "[DOMAIN_NAME][URL]"
type textarea "*"
type textarea "1- go to [URL][DOMAIN_NAME] 2- [DOMAIN_NAME][URL]"
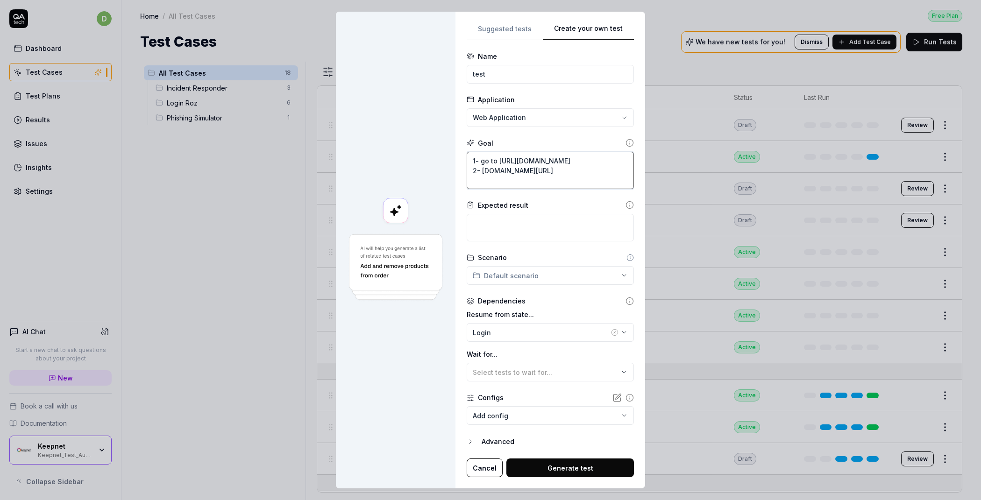
type textarea "*"
type textarea "1- go to [URL][DOMAIN_NAME] 2-"
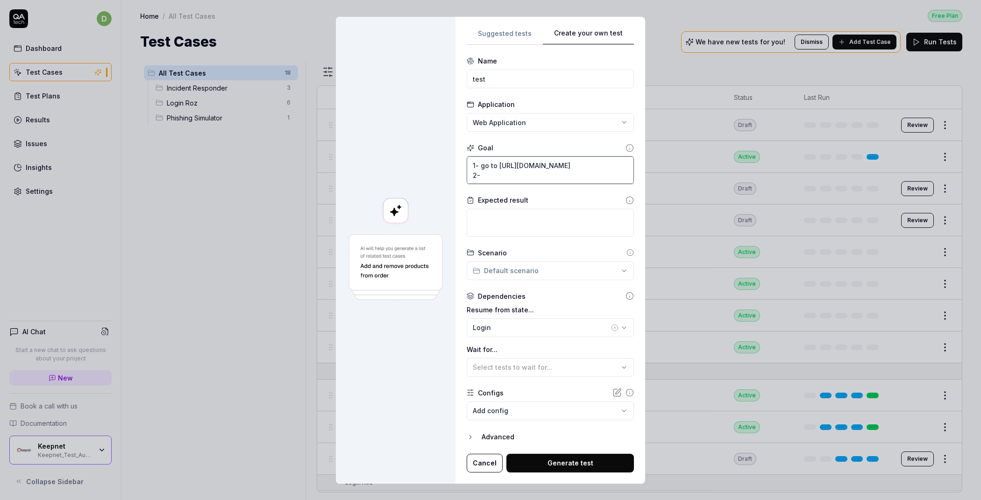
type textarea "*"
type textarea "1- go to [URL][DOMAIN_NAME] 2- g"
type textarea "*"
type textarea "1- go to [URL][DOMAIN_NAME] 2- go"
type textarea "*"
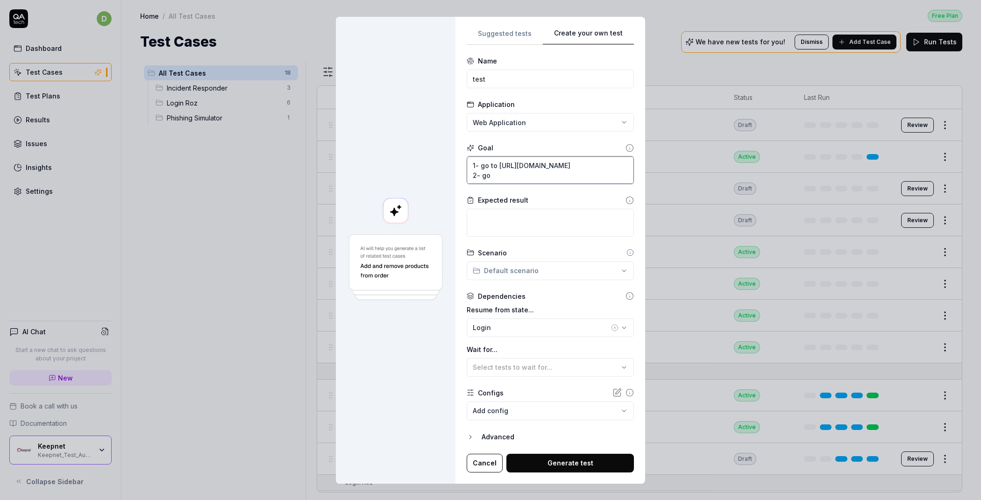
type textarea "1- go to [URL][DOMAIN_NAME] 2- go"
type textarea "*"
type textarea "1- go to [URL][DOMAIN_NAME] 2- go t"
type textarea "*"
type textarea "1- go to [URL][DOMAIN_NAME] 2- go to"
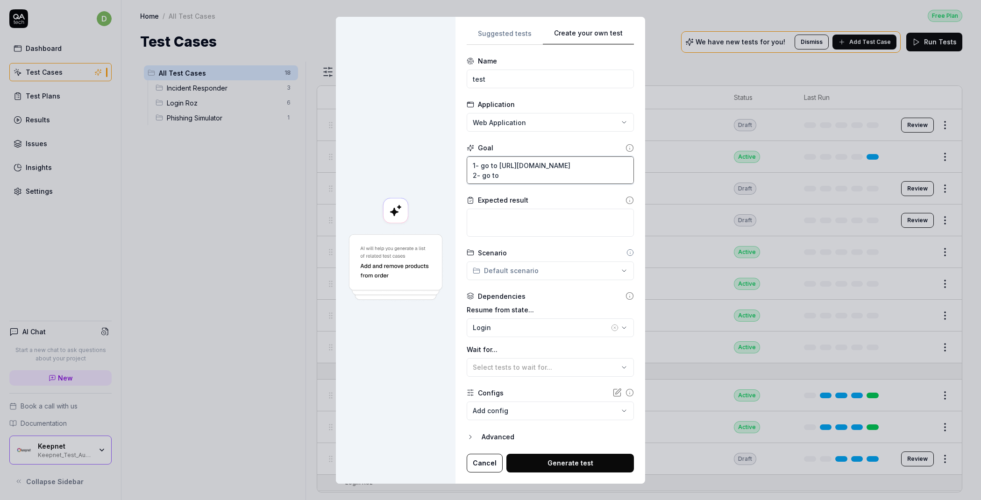
type textarea "*"
type textarea "1- go to [URL][DOMAIN_NAME] 2- go to"
paste textarea "[DOMAIN_NAME][URL]"
type textarea "*"
type textarea "1- go to [URL][DOMAIN_NAME] 2- go to [DOMAIN_NAME][URL]"
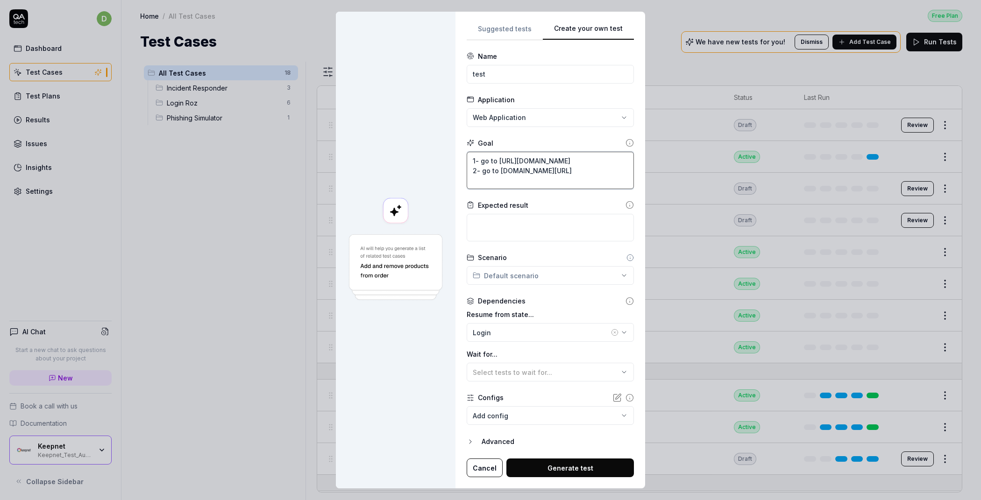
drag, startPoint x: 577, startPoint y: 181, endPoint x: 587, endPoint y: 172, distance: 13.2
click at [587, 172] on textarea "1- go to [URL][DOMAIN_NAME] 2- go to [DOMAIN_NAME][URL]" at bounding box center [550, 170] width 167 height 37
type textarea "*"
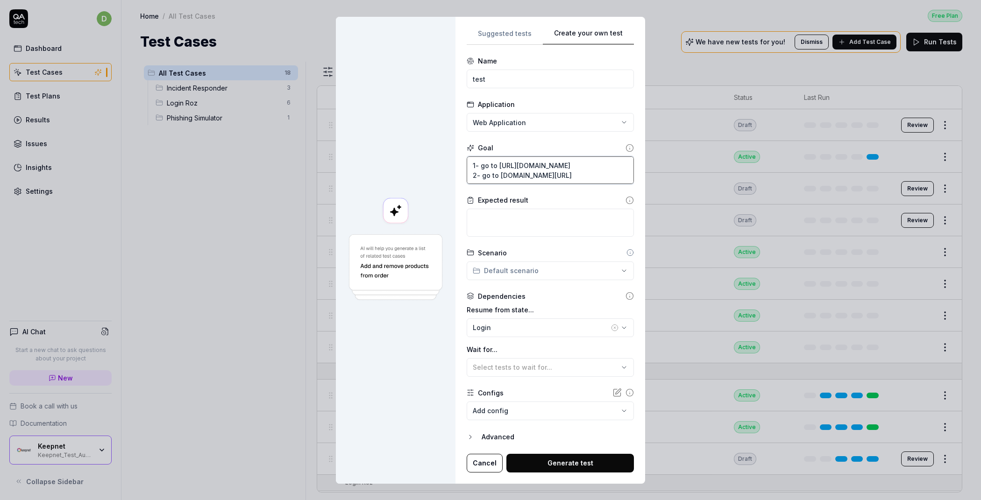
type textarea "1- go to [URL][DOMAIN_NAME] 2- go to [DOMAIN_NAME][URL]"
click at [525, 410] on body "d Dashboard Test Cases Test Plans Results Issues Insights Settings AI Chat Star…" at bounding box center [490, 250] width 981 height 500
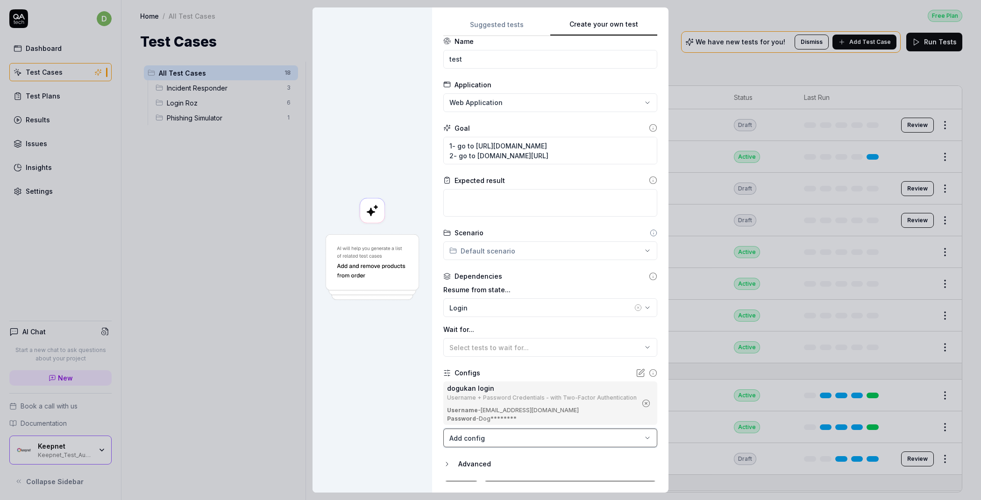
scroll to position [28, 0]
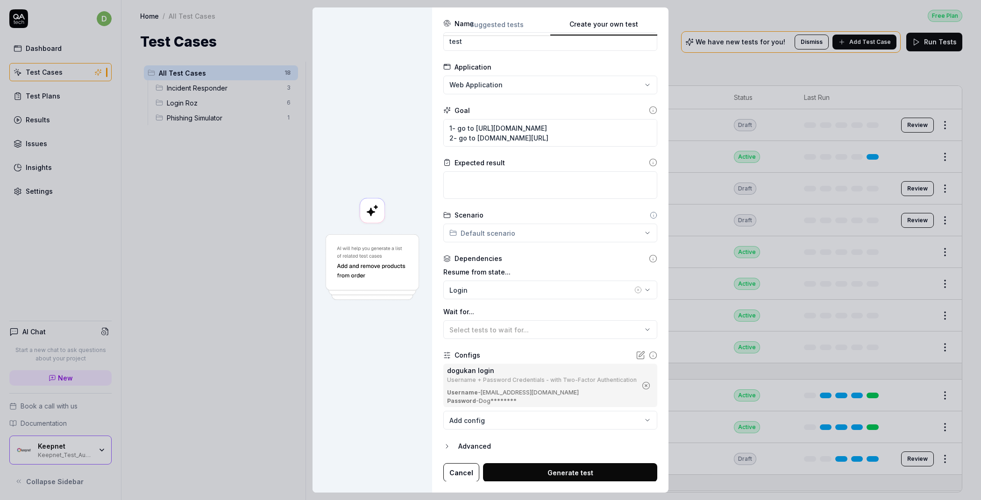
click at [551, 474] on button "Generate test" at bounding box center [570, 472] width 174 height 19
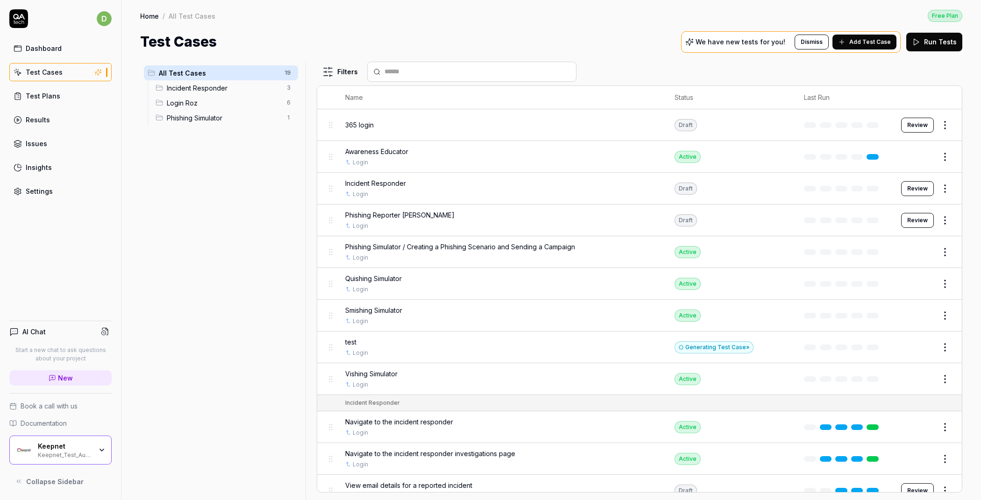
click at [689, 344] on div "Generating Test Case »" at bounding box center [713, 347] width 79 height 12
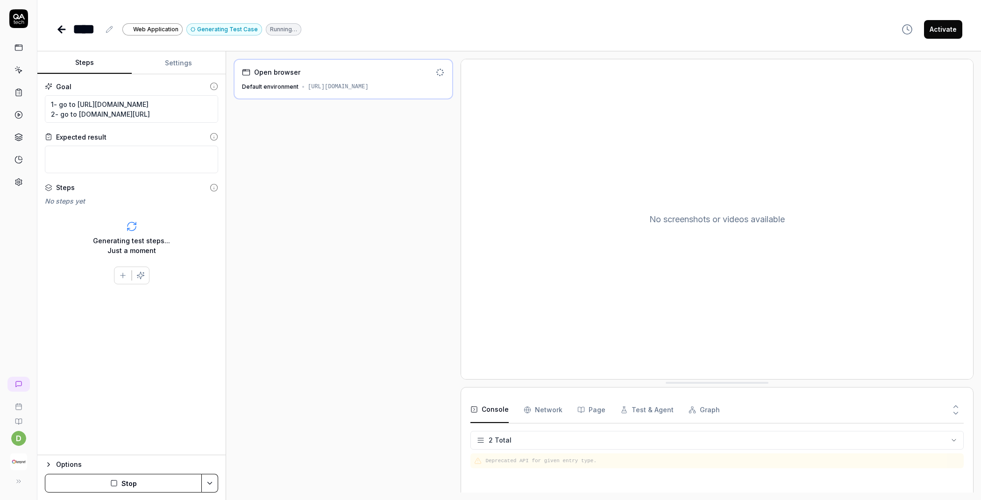
scroll to position [31, 0]
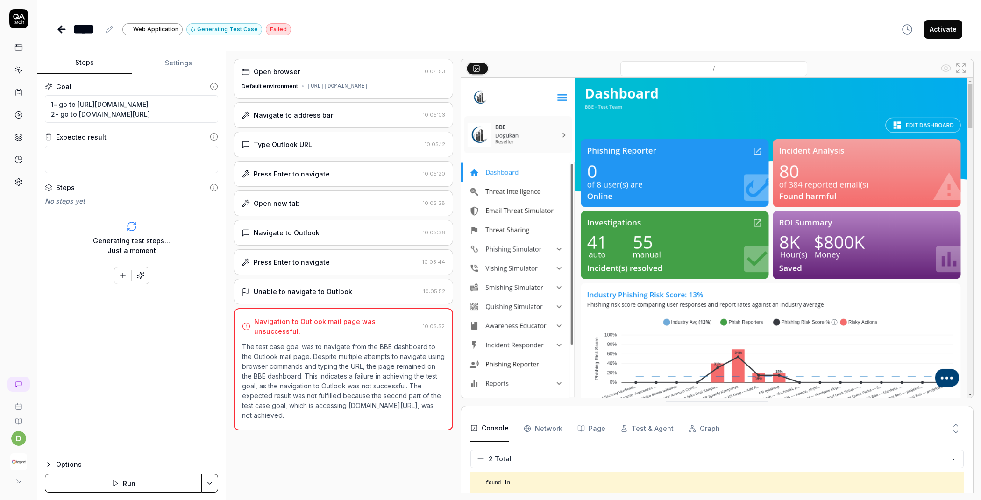
drag, startPoint x: 316, startPoint y: 404, endPoint x: 242, endPoint y: 333, distance: 102.1
click at [242, 342] on p "The test case goal was to navigate from the BBE dashboard to the Outlook mail p…" at bounding box center [343, 381] width 203 height 78
click at [363, 452] on div "Open browser 10:04:53 Default environment [URL][DOMAIN_NAME] Navigate to addres…" at bounding box center [342, 276] width 219 height 434
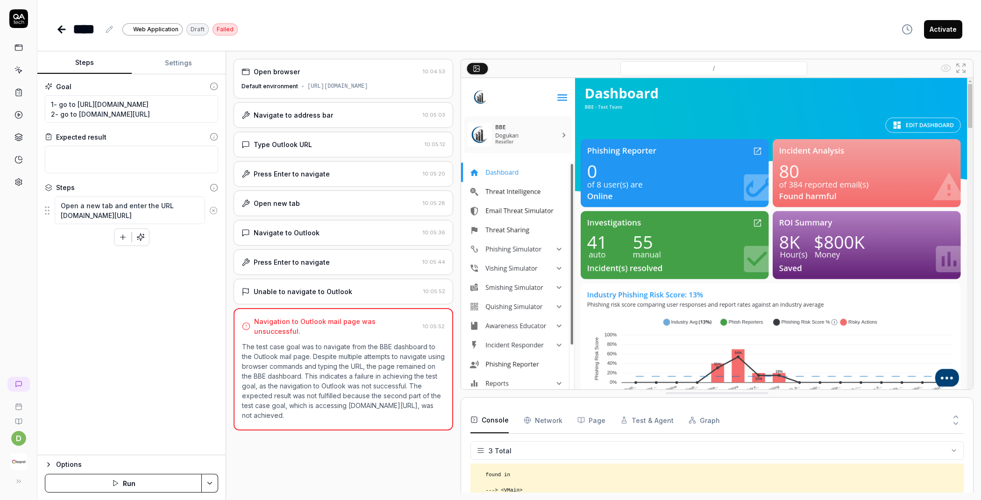
scroll to position [0, 0]
drag, startPoint x: 734, startPoint y: 404, endPoint x: 741, endPoint y: 222, distance: 181.8
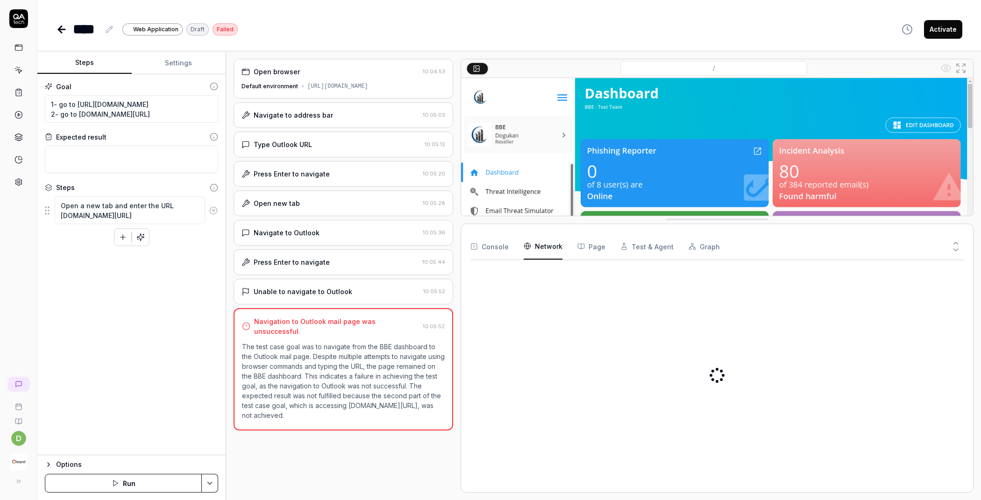
click at [547, 251] on Requests "Network" at bounding box center [542, 246] width 39 height 26
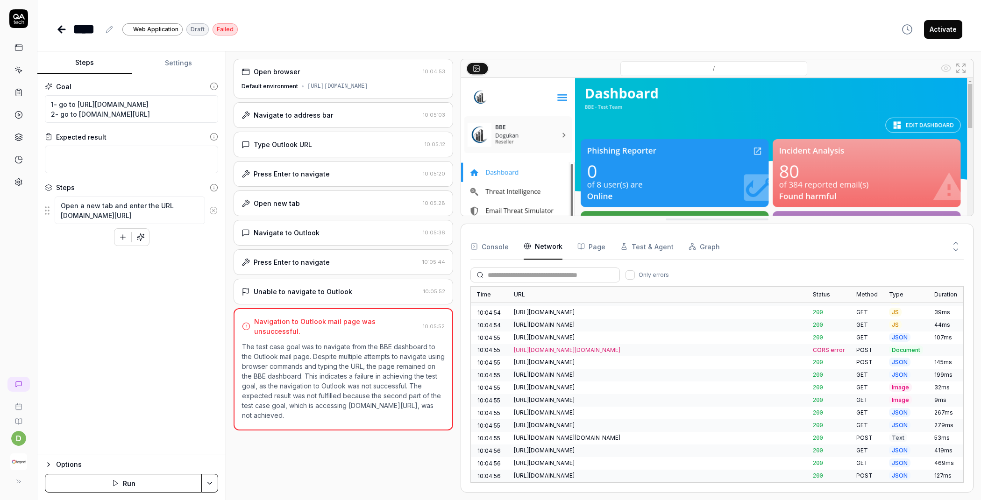
scroll to position [185, 0]
click at [724, 348] on div "[URL][DOMAIN_NAME][DOMAIN_NAME]" at bounding box center [658, 351] width 288 height 8
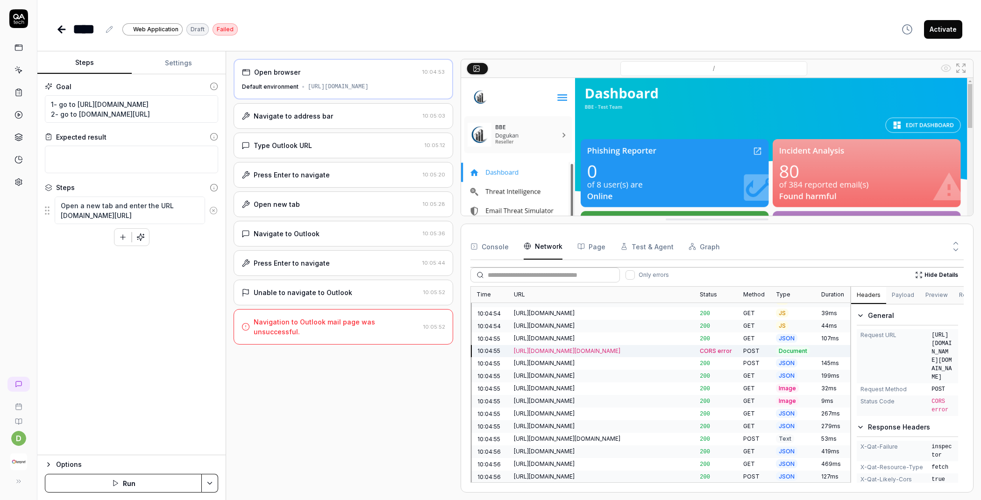
click at [850, 370] on div "Time URL Status Method Type Duration 10:04:54 [URL][DOMAIN_NAME] 200 GET HTML 6…" at bounding box center [716, 384] width 493 height 197
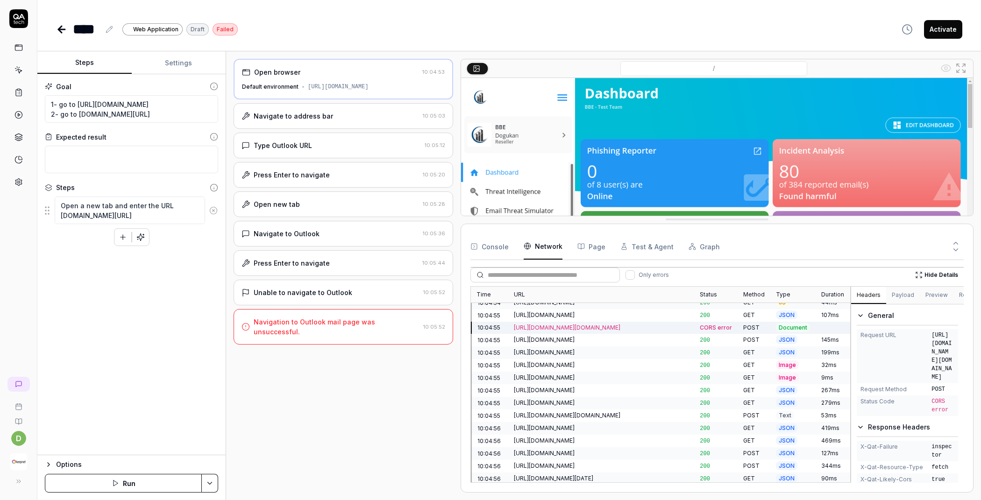
scroll to position [304, 0]
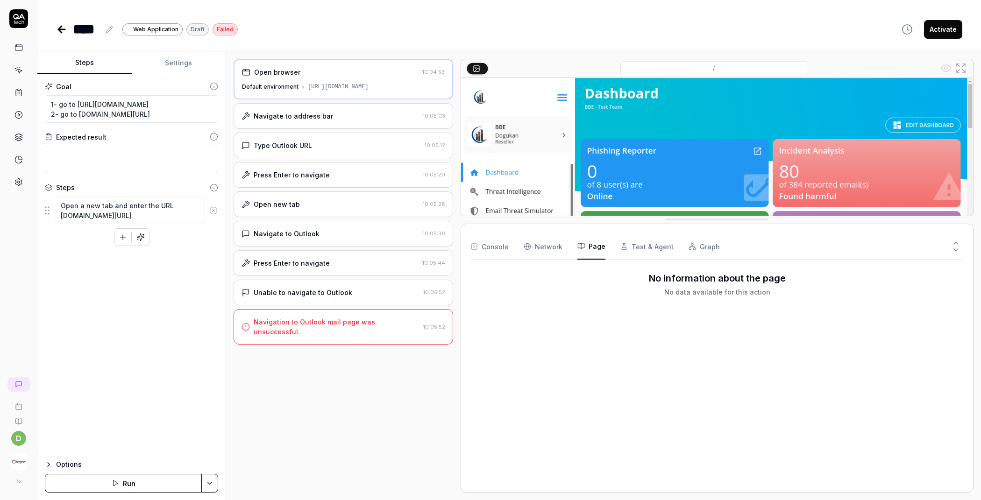
click at [589, 249] on button "Page" at bounding box center [591, 246] width 28 height 26
click at [648, 249] on button "Test & Agent" at bounding box center [646, 246] width 53 height 26
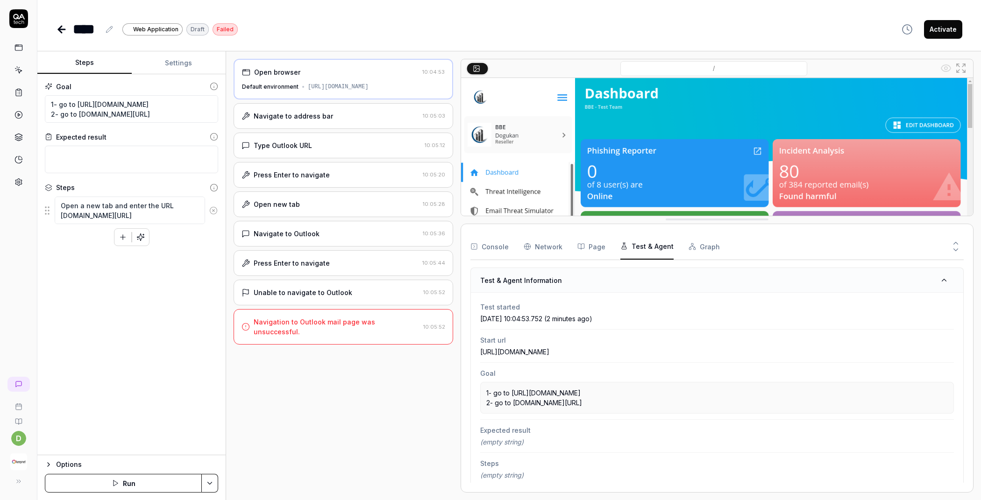
click at [696, 249] on button "Graph" at bounding box center [703, 246] width 31 height 26
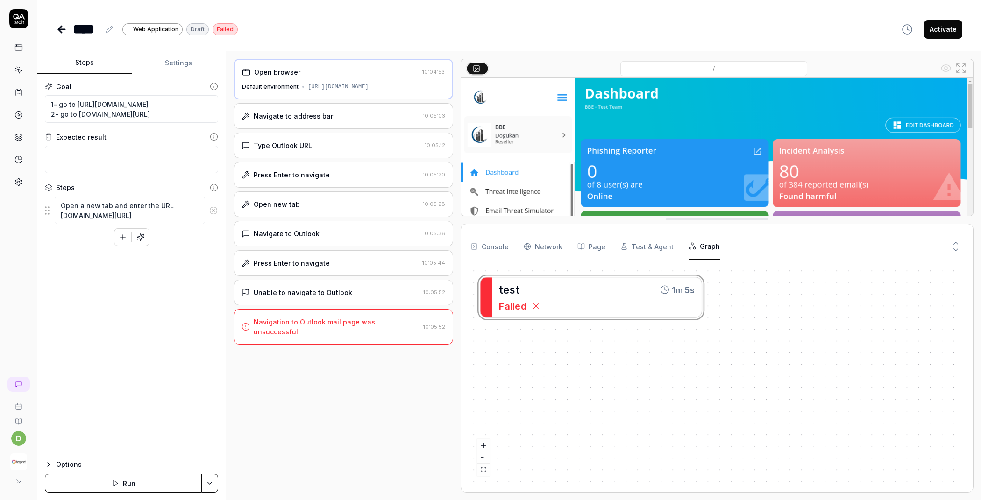
click at [493, 252] on button "Console" at bounding box center [489, 246] width 38 height 26
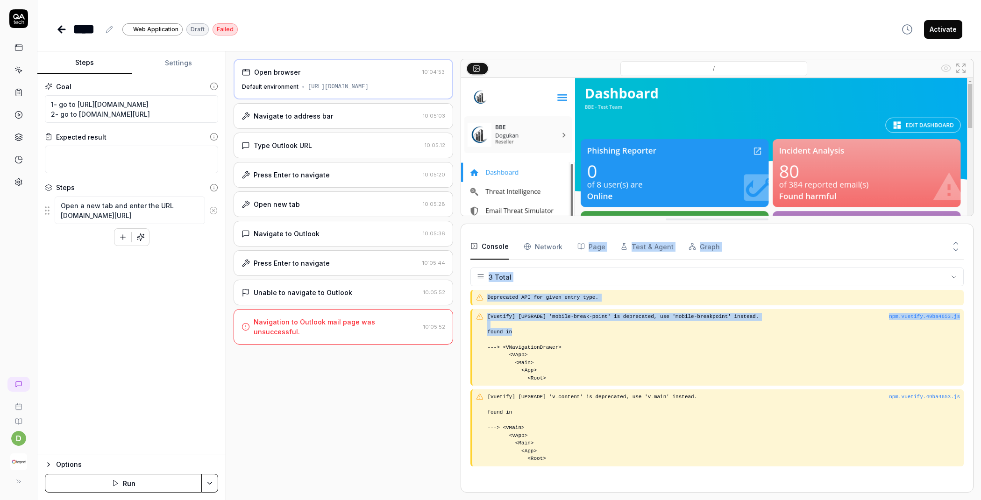
drag, startPoint x: 579, startPoint y: 224, endPoint x: 594, endPoint y: 308, distance: 85.5
click at [594, 309] on div "Console Network Page Test & Agent Graph 3 Total Deprecated API for given entry …" at bounding box center [716, 358] width 513 height 269
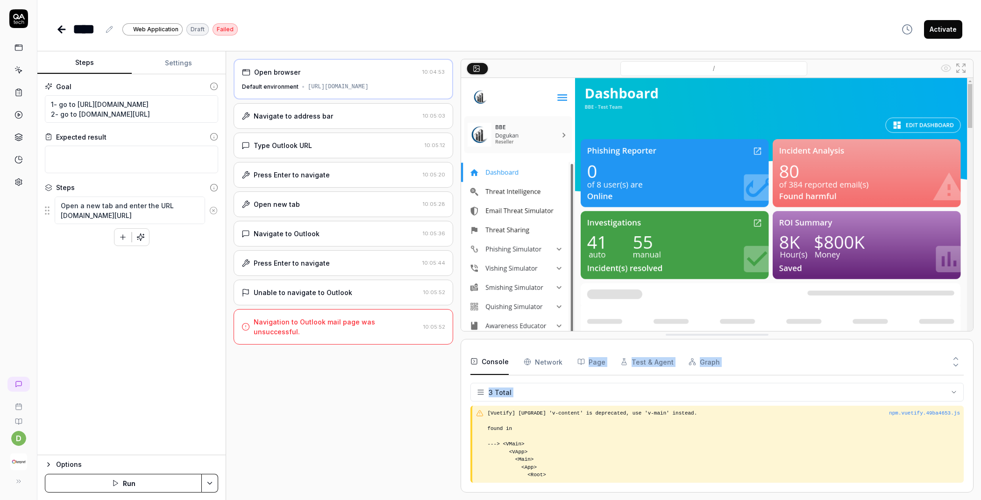
scroll to position [0, 0]
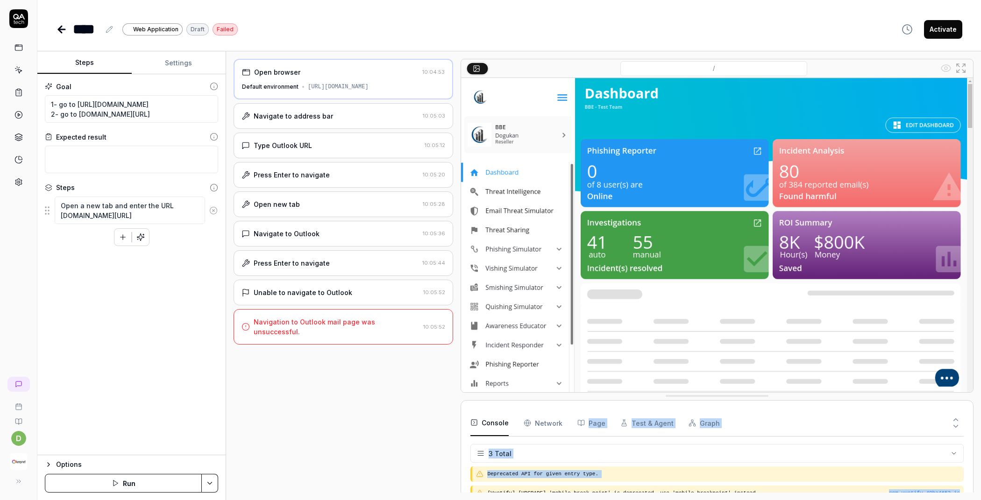
drag, startPoint x: 757, startPoint y: 222, endPoint x: 737, endPoint y: 399, distance: 178.6
click at [389, 437] on div "Open browser 10:04:53 Default environment [URL][DOMAIN_NAME] Navigate to addres…" at bounding box center [342, 276] width 219 height 434
drag, startPoint x: 172, startPoint y: 113, endPoint x: 77, endPoint y: 115, distance: 95.3
click at [77, 115] on textarea "1- go to [URL][DOMAIN_NAME] 2- go to [DOMAIN_NAME][URL]" at bounding box center [131, 109] width 173 height 28
paste textarea "[URL][DOMAIN_NAME]"
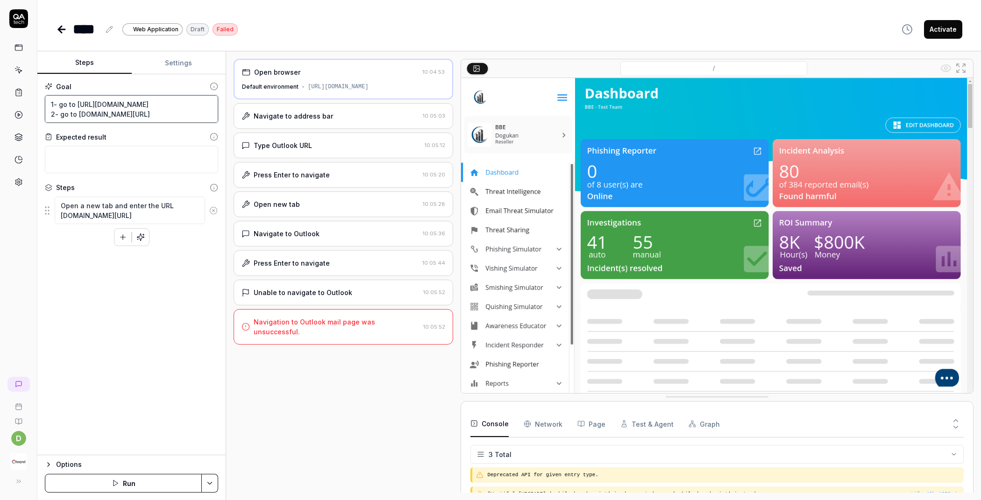
type textarea "*"
type textarea "1- go to [URL][DOMAIN_NAME] 2- go to [URL][DOMAIN_NAME]"
click at [212, 208] on icon at bounding box center [213, 210] width 8 height 8
click at [106, 481] on icon "button" at bounding box center [102, 483] width 7 height 7
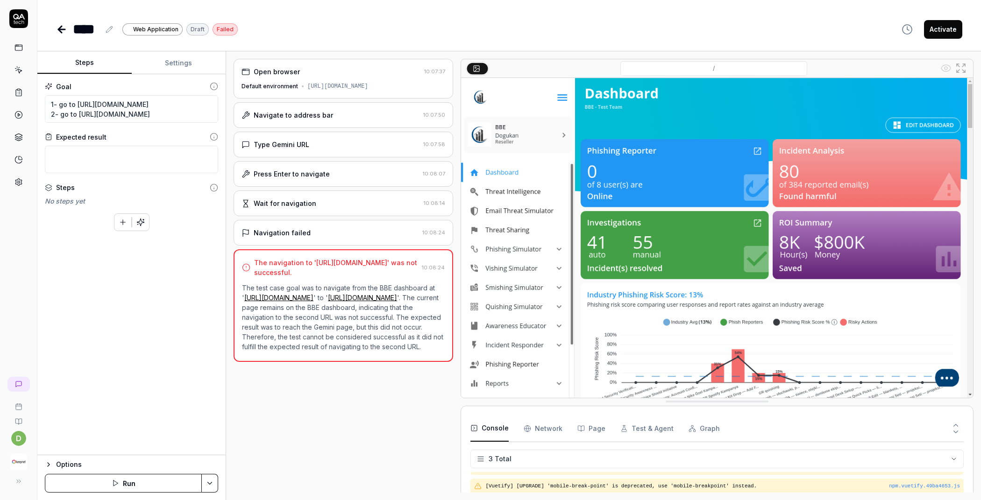
scroll to position [111, 0]
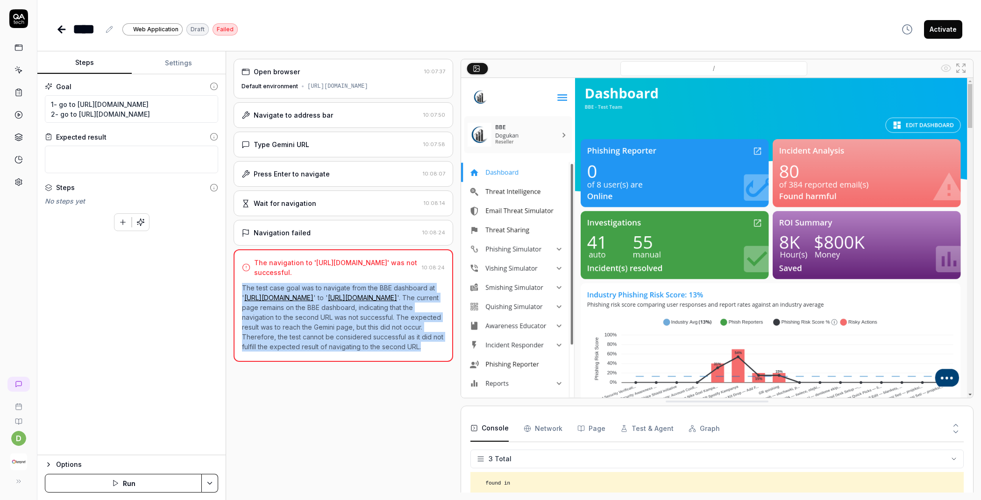
drag, startPoint x: 444, startPoint y: 345, endPoint x: 243, endPoint y: 282, distance: 210.5
click at [243, 283] on p "The test case goal was to navigate from the BBE dashboard at ' [URL][DOMAIN_NAM…" at bounding box center [343, 317] width 203 height 69
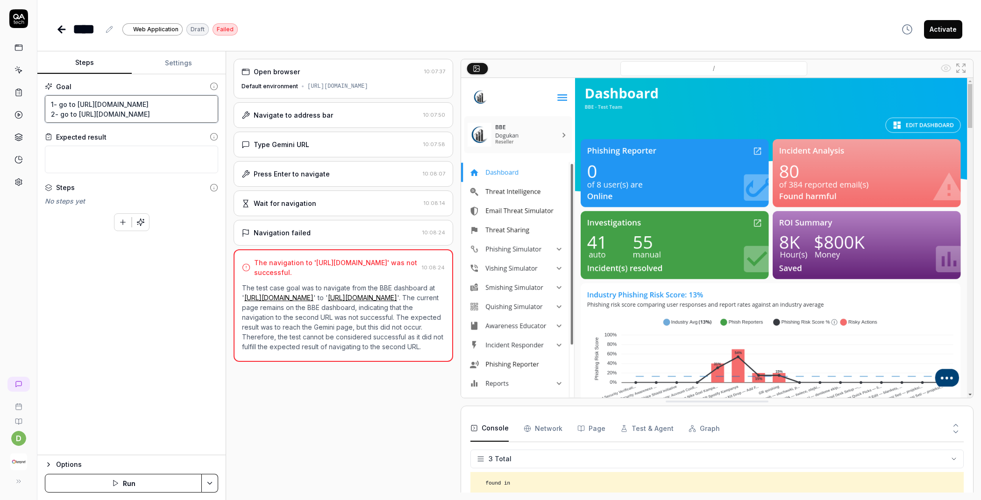
drag, startPoint x: 168, startPoint y: 113, endPoint x: 78, endPoint y: 114, distance: 90.1
click at [78, 114] on textarea "1- go to [URL][DOMAIN_NAME] 2- go to [URL][DOMAIN_NAME]" at bounding box center [131, 109] width 173 height 28
paste textarea "[DOMAIN_NAME][URL]"
type textarea "*"
type textarea "1- go to [URL][DOMAIN_NAME] 2- go to [URL][DOMAIN_NAME]"
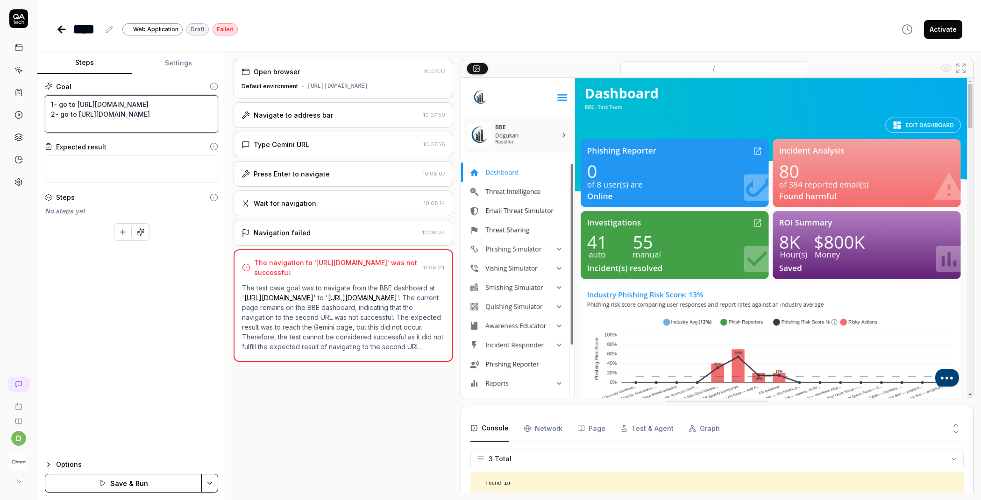
click at [48, 122] on textarea "1- go to [URL][DOMAIN_NAME] 2- go to [URL][DOMAIN_NAME]" at bounding box center [131, 113] width 173 height 37
type textarea "*"
type textarea "1- go to [URL][DOMAIN_NAME] 2- go tohttps://[DOMAIN_NAME][URL]"
type textarea "*"
type textarea "1- go to [URL][DOMAIN_NAME] 2- go to [URL][DOMAIN_NAME]"
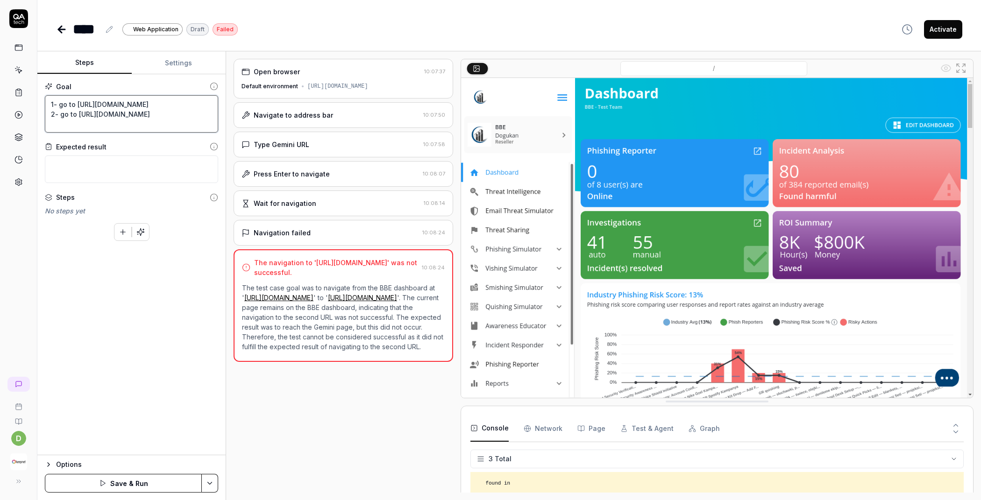
drag, startPoint x: 191, startPoint y: 124, endPoint x: 162, endPoint y: 125, distance: 28.5
click at [162, 125] on textarea "1- go to [URL][DOMAIN_NAME] 2- go to [URL][DOMAIN_NAME]" at bounding box center [131, 113] width 173 height 37
type textarea "*"
type textarea "1- go to [URL][DOMAIN_NAME] 2- go to [URL][DOMAIN_NAME]"
type textarea "*"
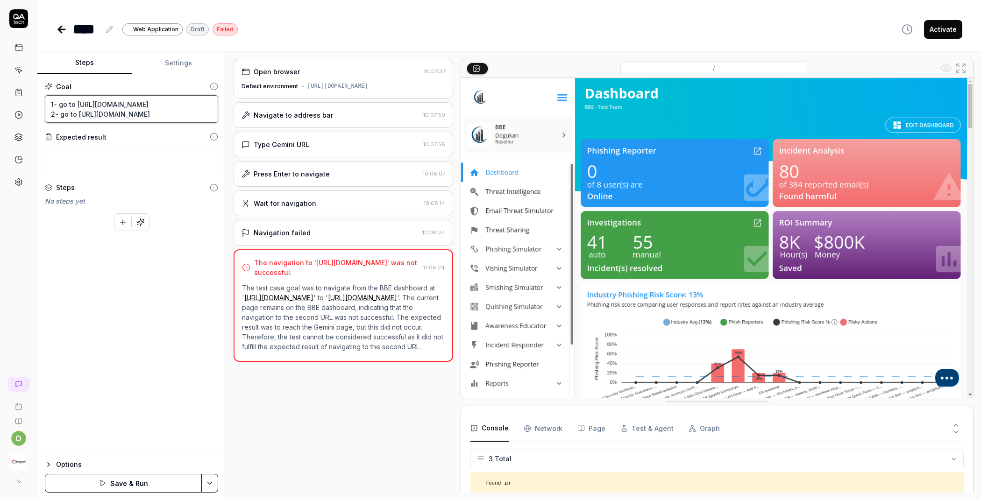
type textarea "1- go to [URL][DOMAIN_NAME] 2- go to [URL][DOMAIN_NAME]"
click at [123, 488] on button "Save & Run" at bounding box center [123, 483] width 157 height 19
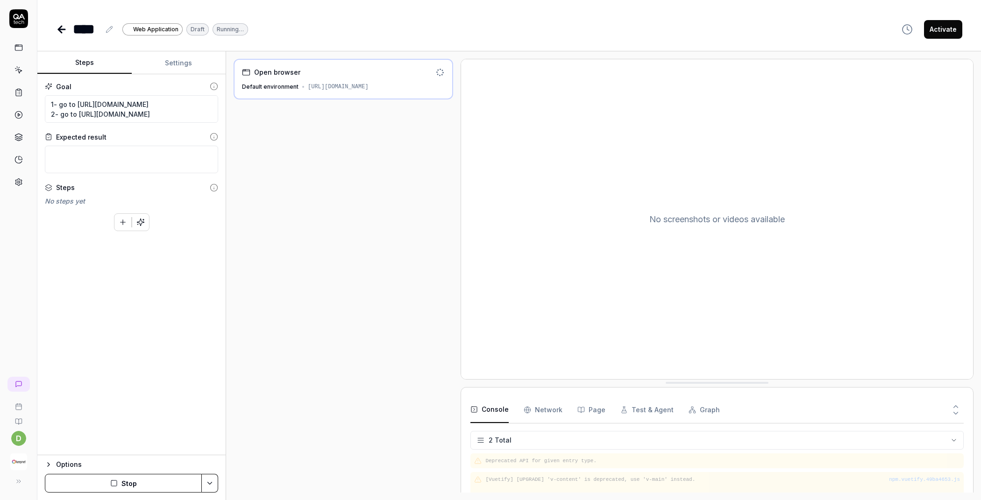
scroll to position [31, 0]
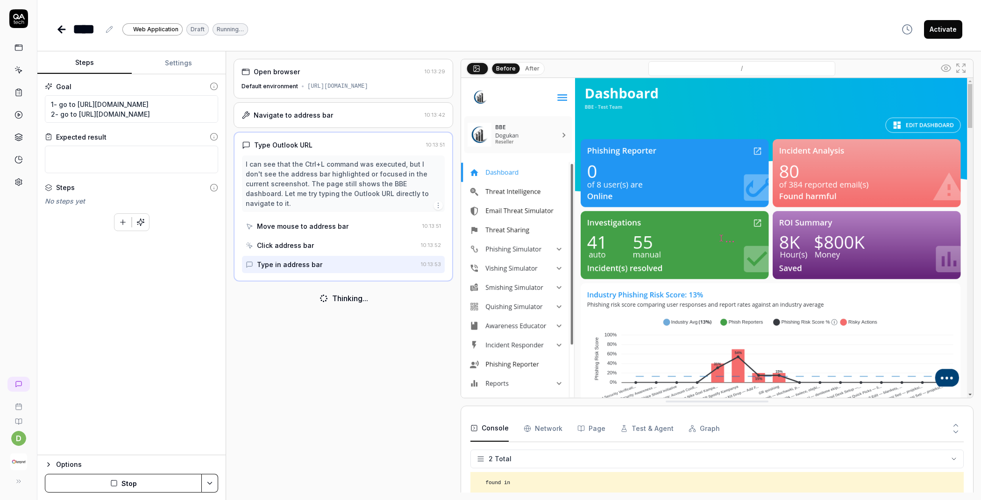
click at [530, 65] on button "After" at bounding box center [532, 69] width 22 height 10
click at [752, 69] on input "/" at bounding box center [741, 68] width 187 height 15
click at [677, 97] on img at bounding box center [717, 238] width 512 height 320
click at [690, 70] on input "/" at bounding box center [741, 68] width 187 height 15
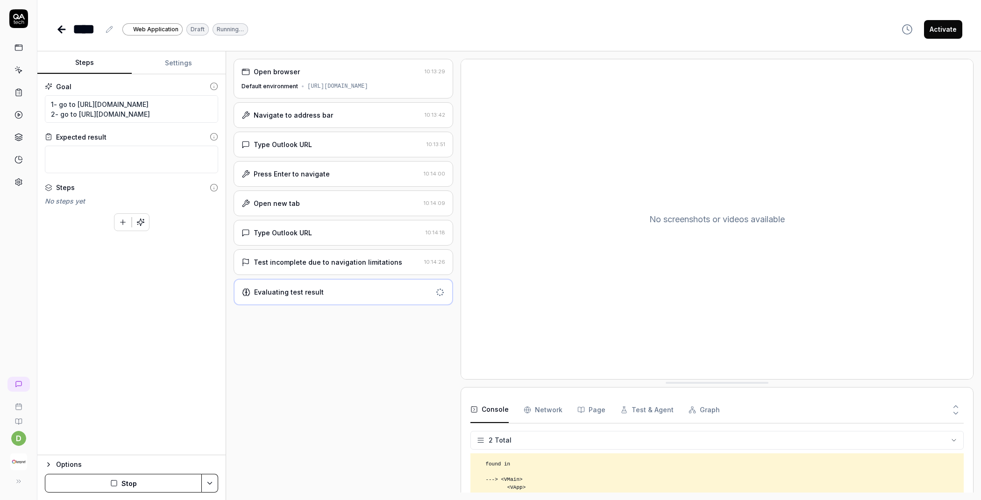
type textarea "*"
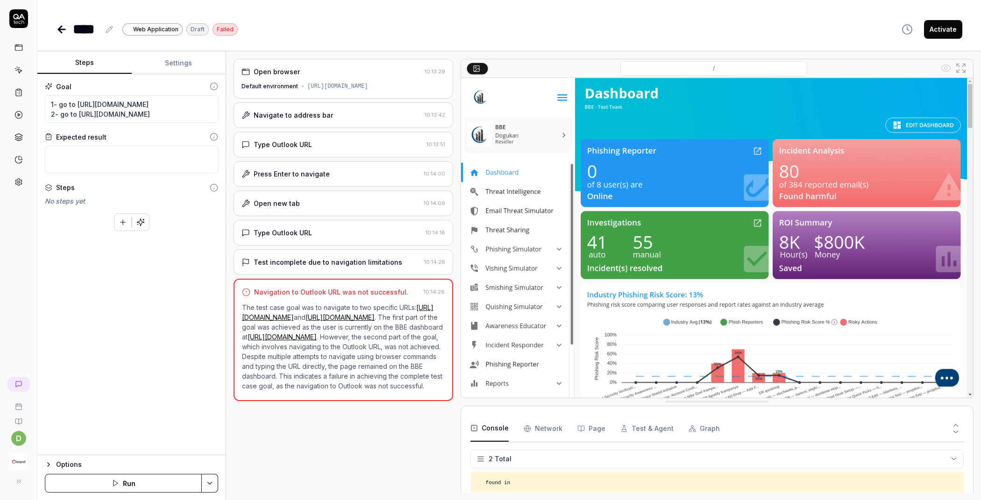
click at [112, 27] on icon at bounding box center [109, 29] width 6 height 6
drag, startPoint x: 287, startPoint y: 291, endPoint x: 256, endPoint y: 291, distance: 30.8
click at [256, 291] on div "Navigation to Outlook URL was not successful." at bounding box center [331, 292] width 154 height 10
click at [384, 289] on div "Navigation to Outlook URL was not successful." at bounding box center [331, 292] width 154 height 10
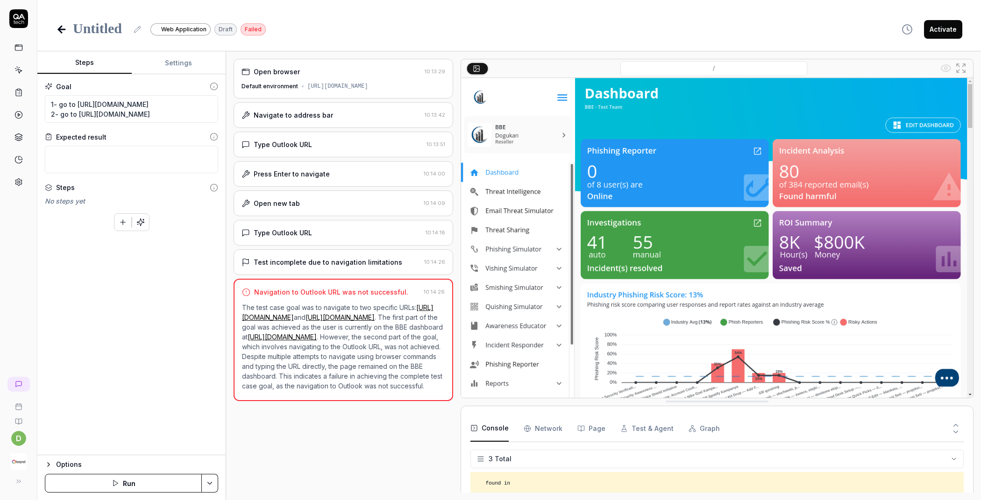
click at [123, 32] on div at bounding box center [100, 29] width 55 height 21
click at [115, 292] on div "Goal 1- go to [URL][DOMAIN_NAME] 2- go to [URL][DOMAIN_NAME] Expected result St…" at bounding box center [131, 264] width 188 height 381
click at [209, 31] on div "**********" at bounding box center [161, 29] width 177 height 21
click at [214, 30] on div "**********" at bounding box center [161, 29] width 177 height 21
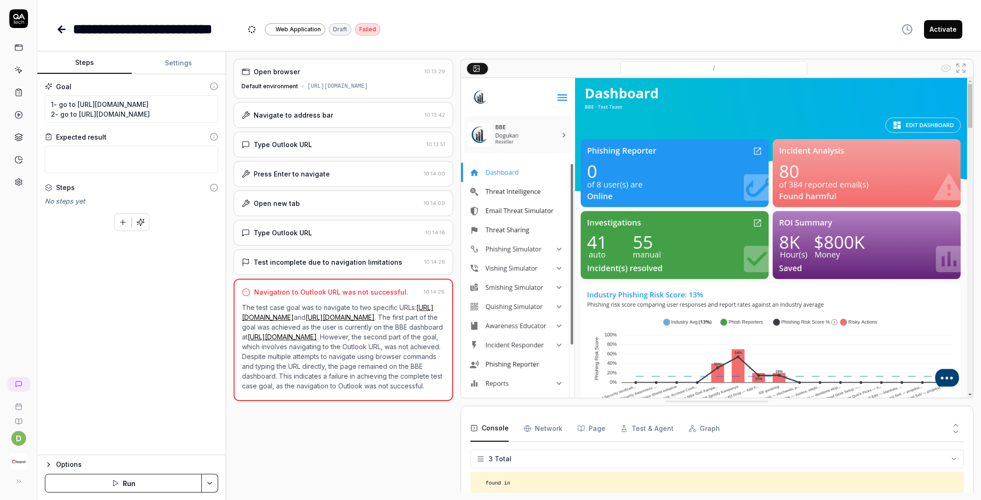
click at [141, 315] on div "Goal 1- go to [URL][DOMAIN_NAME] 2- go to [URL][DOMAIN_NAME] Expected result St…" at bounding box center [131, 264] width 188 height 381
click at [21, 482] on button at bounding box center [16, 481] width 19 height 19
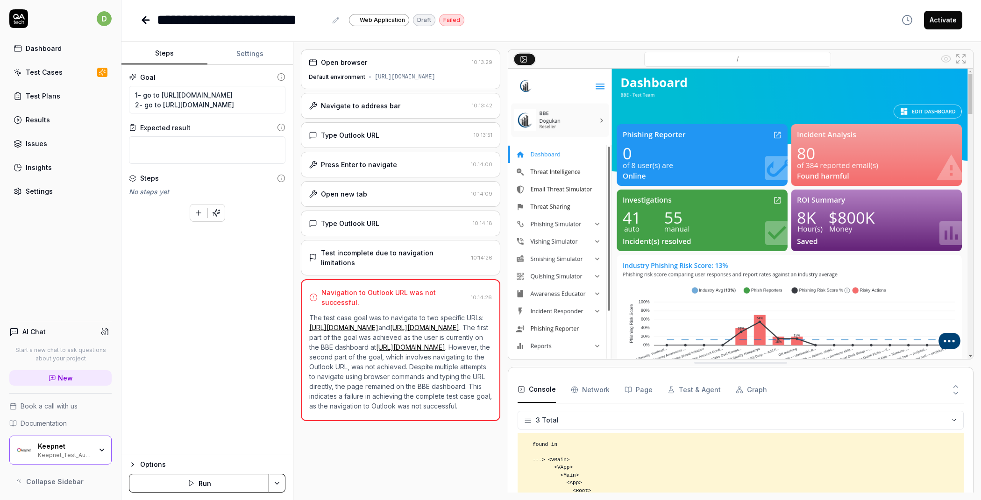
click at [269, 57] on button "Settings" at bounding box center [250, 53] width 86 height 22
type textarea "*"
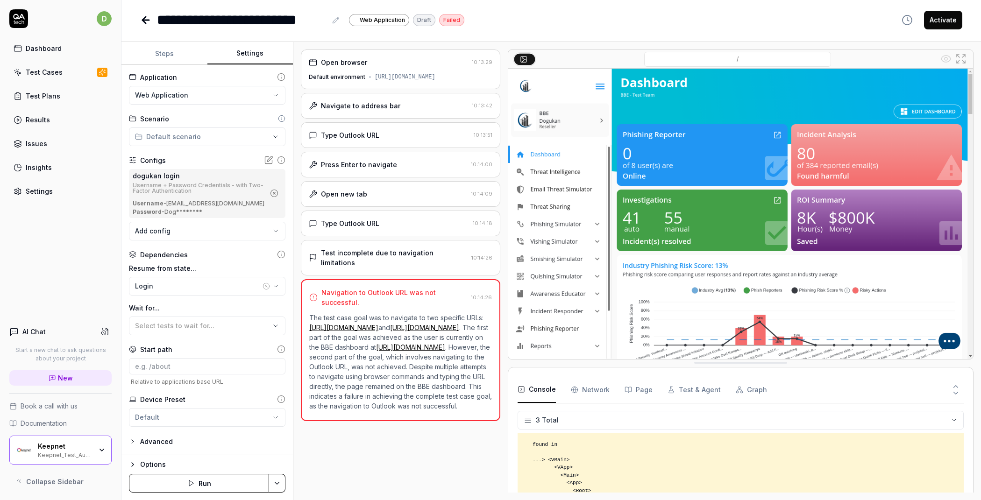
click at [224, 96] on html "**********" at bounding box center [490, 250] width 981 height 500
click at [191, 136] on span "Create New Application" at bounding box center [186, 138] width 78 height 10
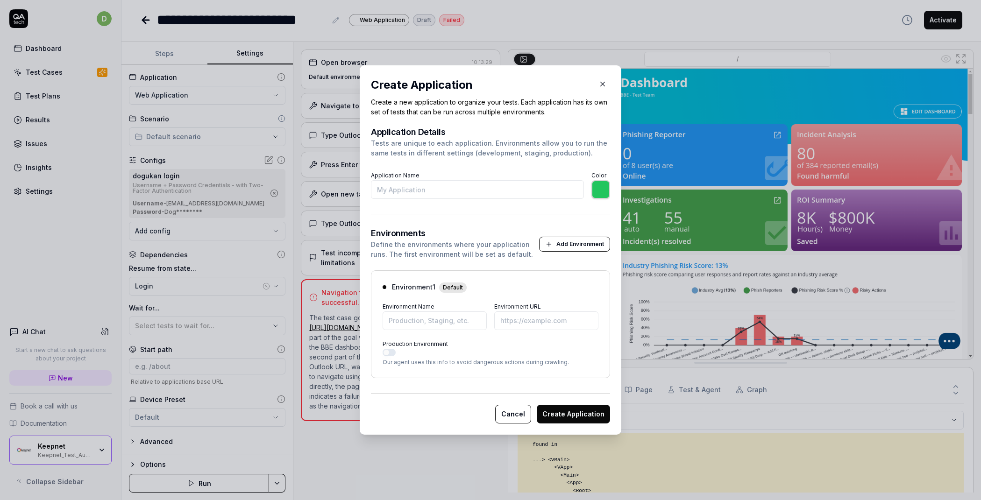
click at [430, 192] on input "Application Name" at bounding box center [477, 189] width 213 height 19
type input "O"
type input "*******"
type input "Office 365"
click at [591, 189] on input "*******" at bounding box center [600, 189] width 19 height 19
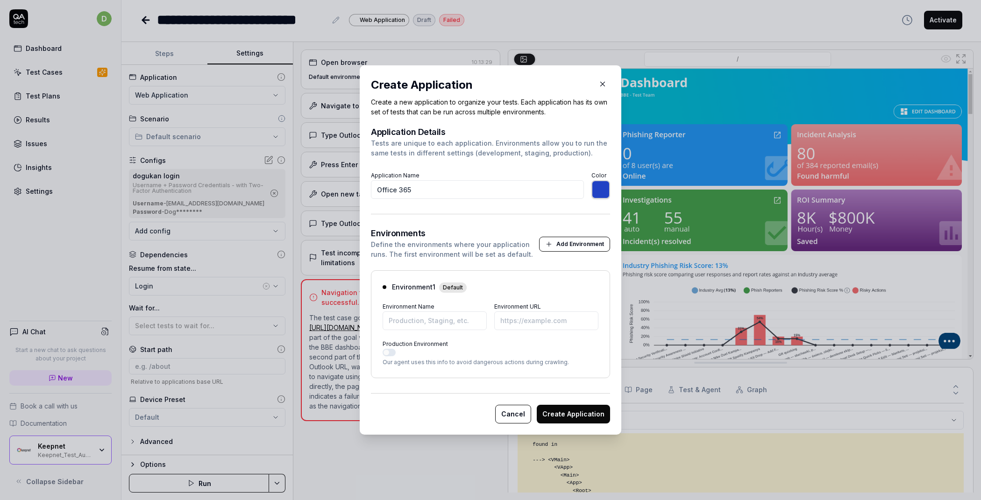
type input "*******"
click at [517, 210] on form "Application Details Tests are unique to each application. Environments allow yo…" at bounding box center [490, 276] width 239 height 296
click at [424, 324] on input "Environment Name" at bounding box center [434, 320] width 104 height 19
click at [437, 324] on input "Environment Name" at bounding box center [434, 320] width 104 height 19
click at [438, 189] on input "Office 365" at bounding box center [477, 189] width 213 height 19
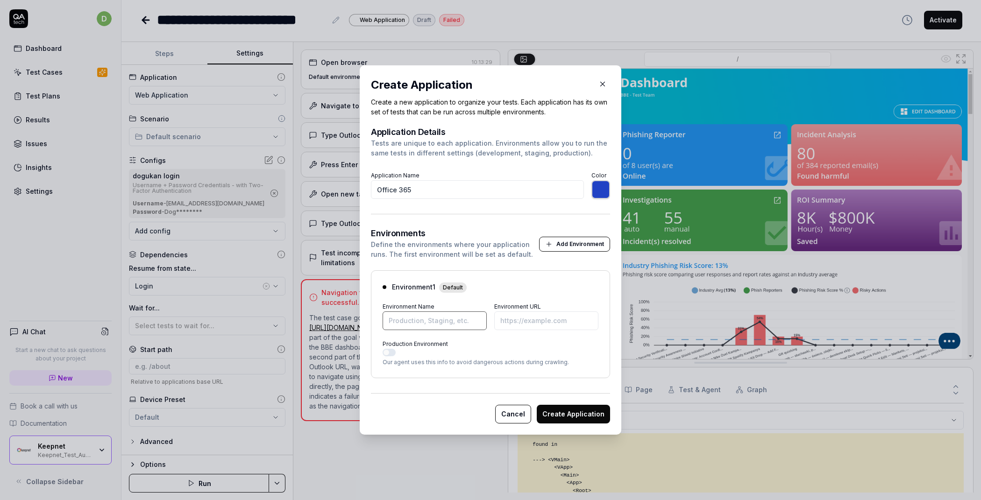
click at [410, 318] on input "Environment Name" at bounding box center [434, 320] width 104 height 19
paste input "Office 365"
type input "Office 365"
click at [525, 325] on input "Environment URL" at bounding box center [546, 320] width 104 height 19
paste input "[URL][DOMAIN_NAME]"
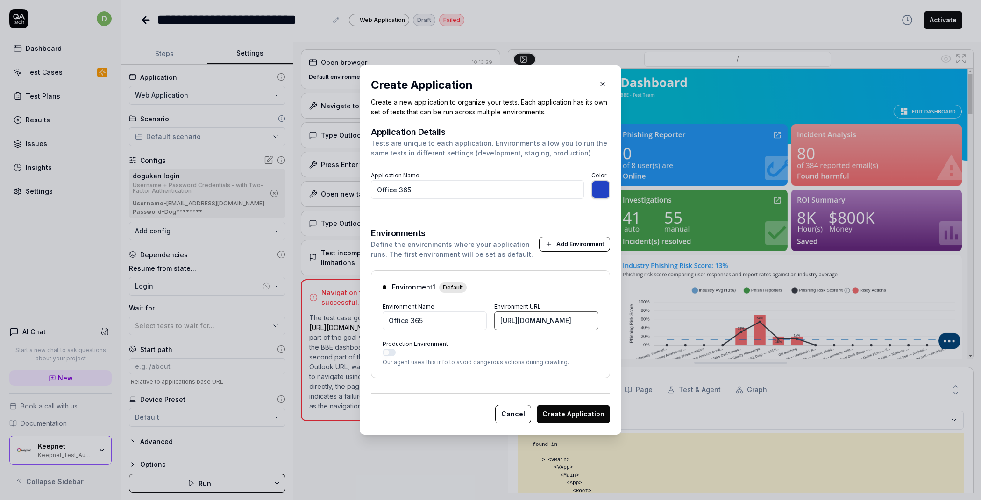
scroll to position [0, 19]
type input "[URL][DOMAIN_NAME]"
drag, startPoint x: 557, startPoint y: 361, endPoint x: 373, endPoint y: 360, distance: 184.0
click at [362, 360] on div "Create Application Create a new application to organize your tests. Each applic…" at bounding box center [491, 249] width 262 height 369
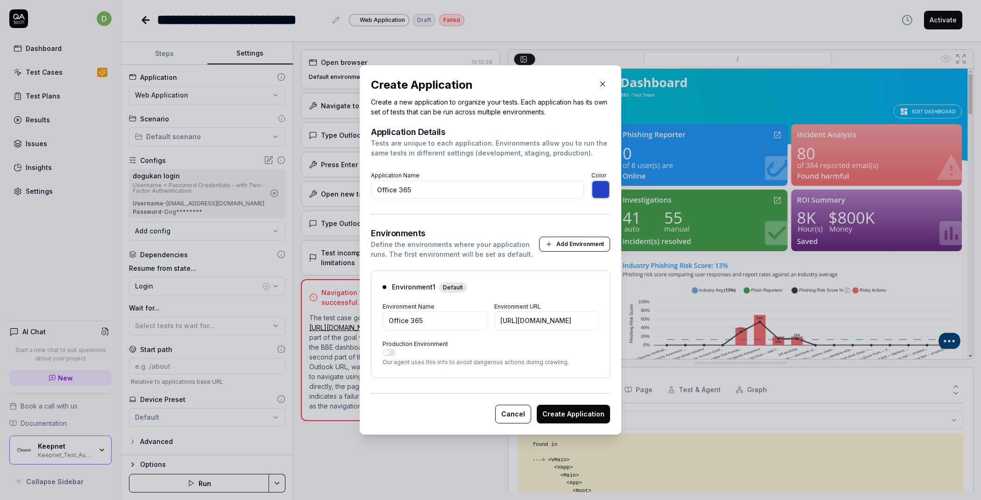
click at [405, 380] on form "Application Details Tests are unique to each application. Environments allow yo…" at bounding box center [490, 276] width 239 height 296
click at [388, 352] on button "Production Environment" at bounding box center [388, 352] width 13 height 7
click at [388, 354] on button "Production Environment" at bounding box center [388, 352] width 13 height 7
click at [573, 414] on button "Create Application" at bounding box center [573, 414] width 73 height 19
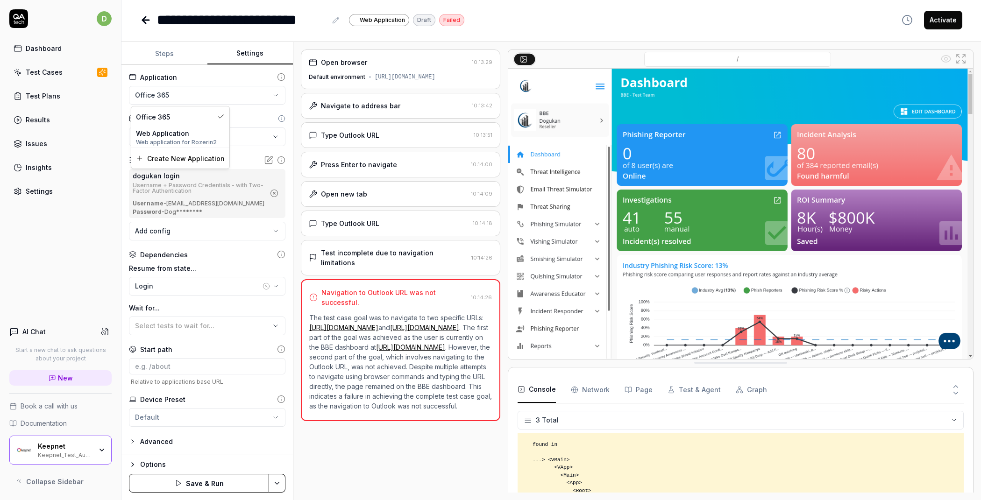
click at [201, 95] on html "**********" at bounding box center [490, 250] width 981 height 500
click at [238, 94] on html "**********" at bounding box center [490, 250] width 981 height 500
click at [189, 482] on button "Save & Run" at bounding box center [199, 483] width 140 height 19
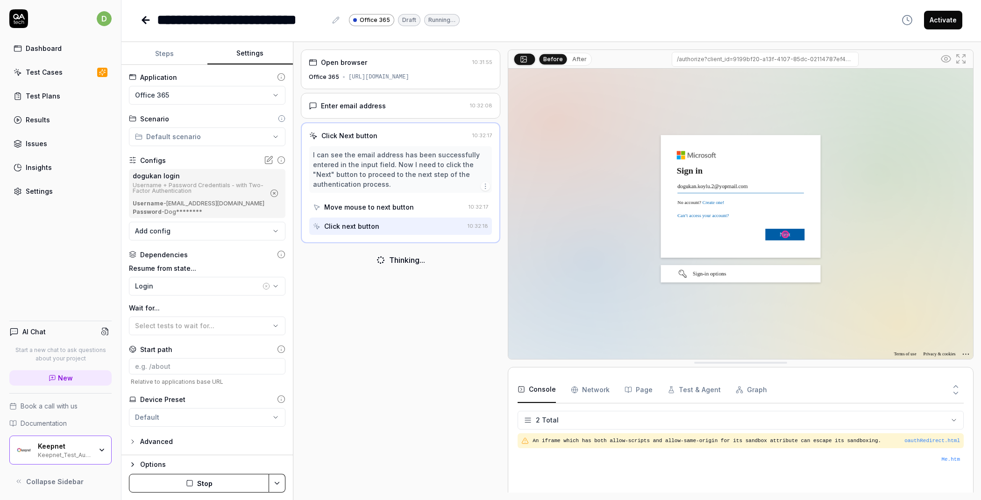
click at [203, 478] on button "Stop" at bounding box center [199, 483] width 140 height 19
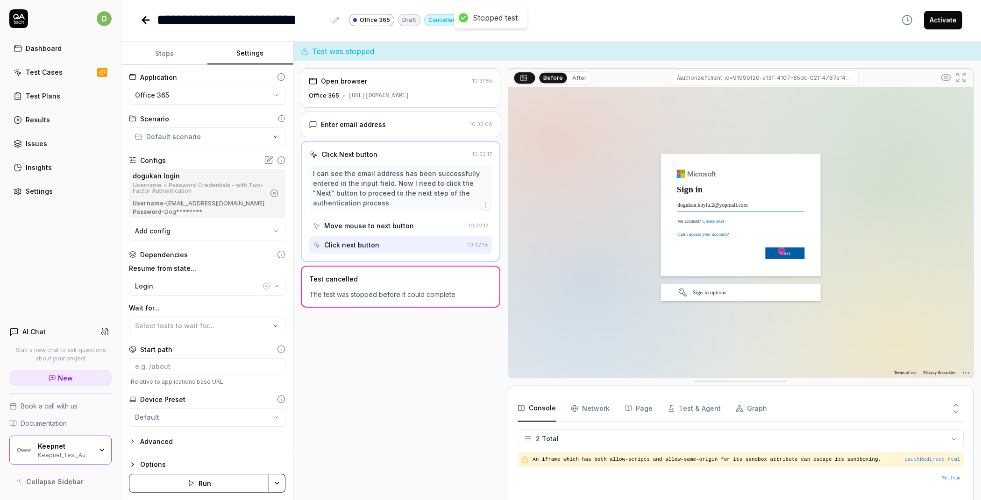
click at [205, 91] on html "**********" at bounding box center [490, 250] width 981 height 500
click at [180, 158] on span "Create New Application" at bounding box center [186, 158] width 78 height 10
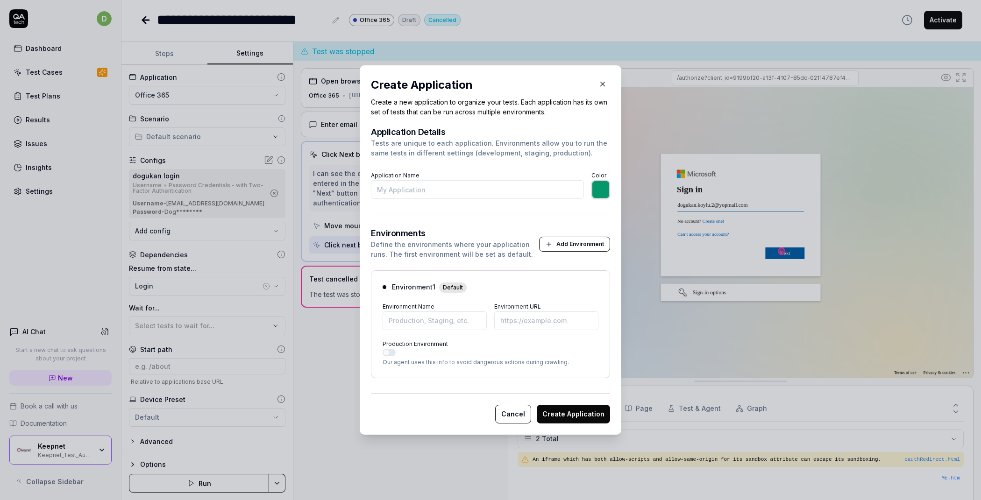
click at [596, 79] on button "button" at bounding box center [602, 84] width 15 height 15
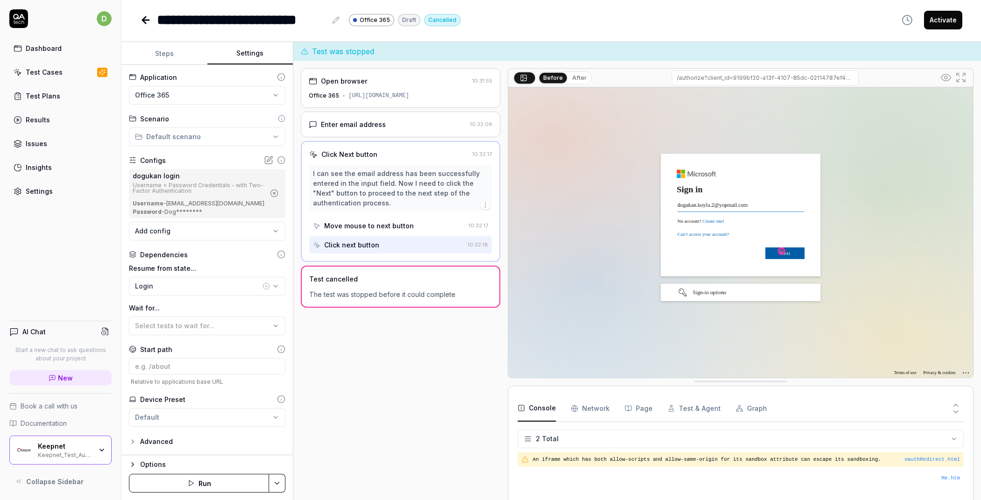
click at [210, 95] on html "**********" at bounding box center [490, 250] width 981 height 500
click at [186, 116] on div "Office 365" at bounding box center [175, 117] width 78 height 10
click at [217, 91] on html "**********" at bounding box center [490, 250] width 981 height 500
click at [182, 134] on span "Web Application" at bounding box center [162, 133] width 53 height 10
click at [200, 95] on html "**********" at bounding box center [490, 250] width 981 height 500
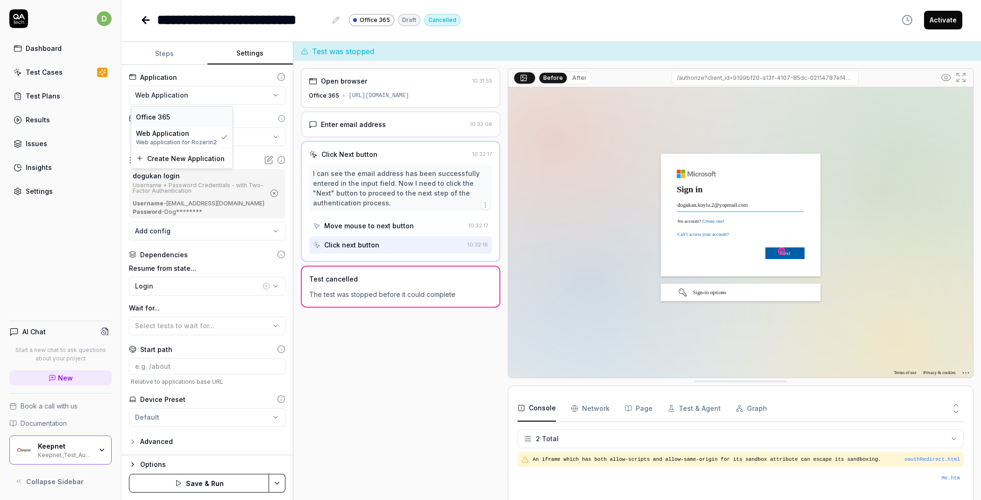
click at [171, 117] on div "Office 365" at bounding box center [182, 117] width 92 height 10
click at [284, 78] on icon at bounding box center [281, 77] width 8 height 8
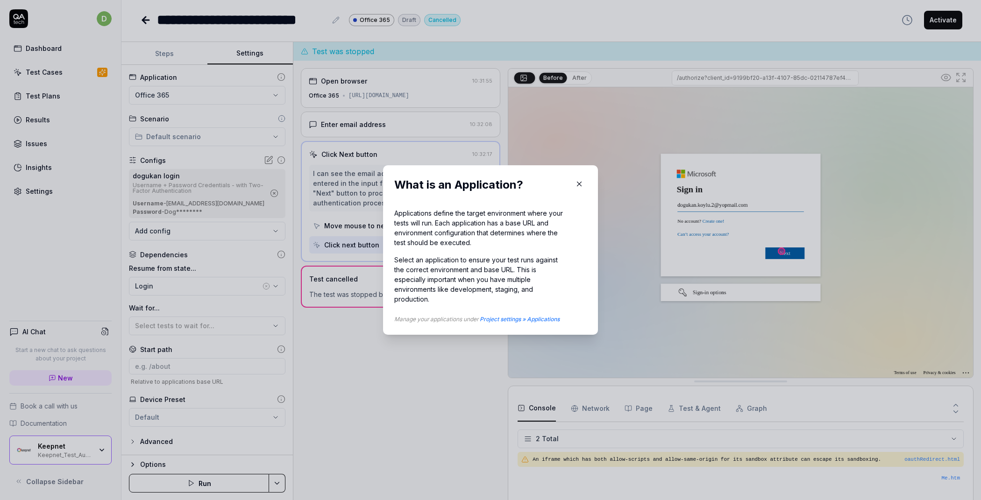
click at [575, 181] on icon "button" at bounding box center [579, 184] width 8 height 8
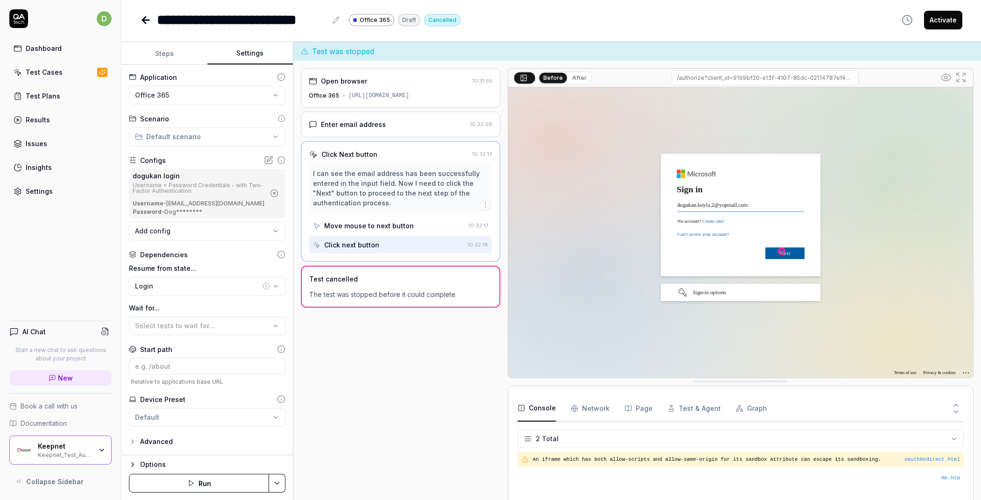
click at [31, 186] on div "Settings" at bounding box center [39, 191] width 27 height 10
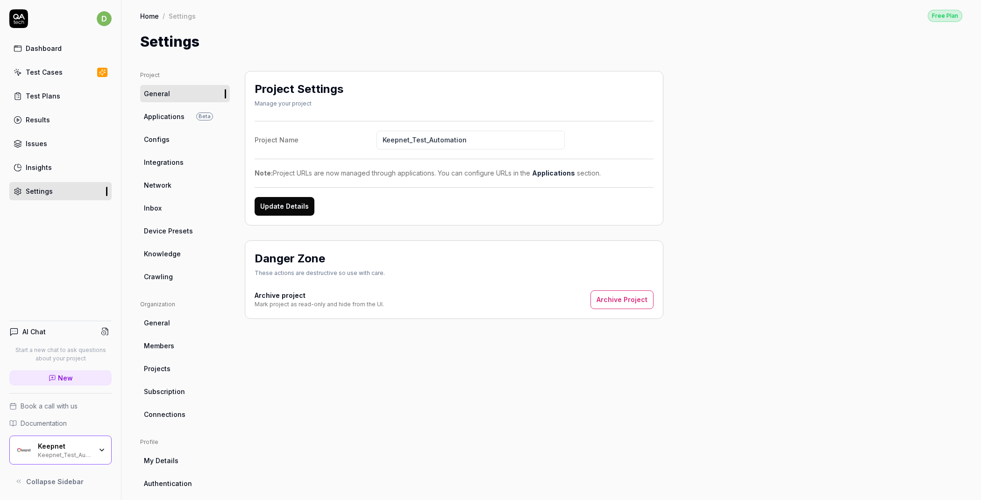
click at [178, 114] on span "Applications" at bounding box center [164, 117] width 41 height 10
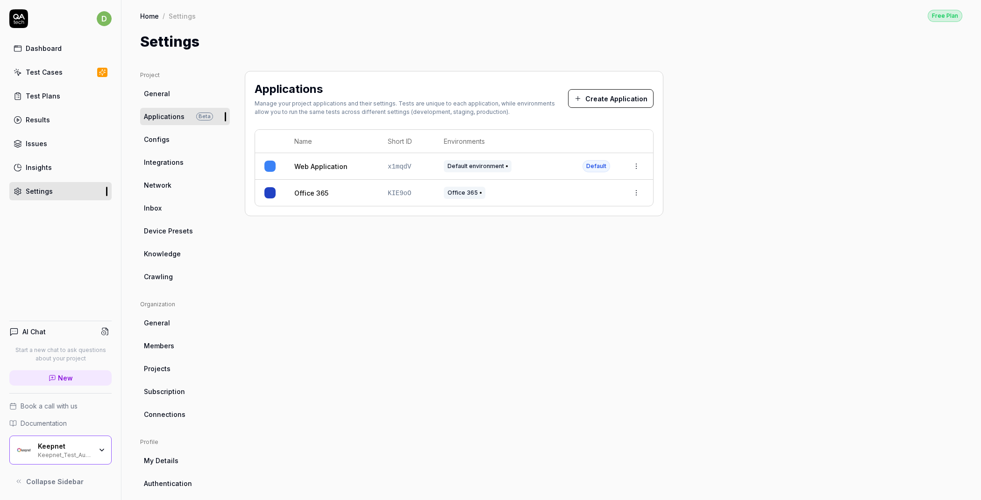
click at [485, 199] on td "Office 365" at bounding box center [503, 193] width 139 height 26
click at [639, 191] on html "d Dashboard Test Cases Test Plans Results Issues Insights Settings AI Chat Star…" at bounding box center [490, 250] width 981 height 500
click at [607, 255] on div "Edit" at bounding box center [605, 253] width 74 height 21
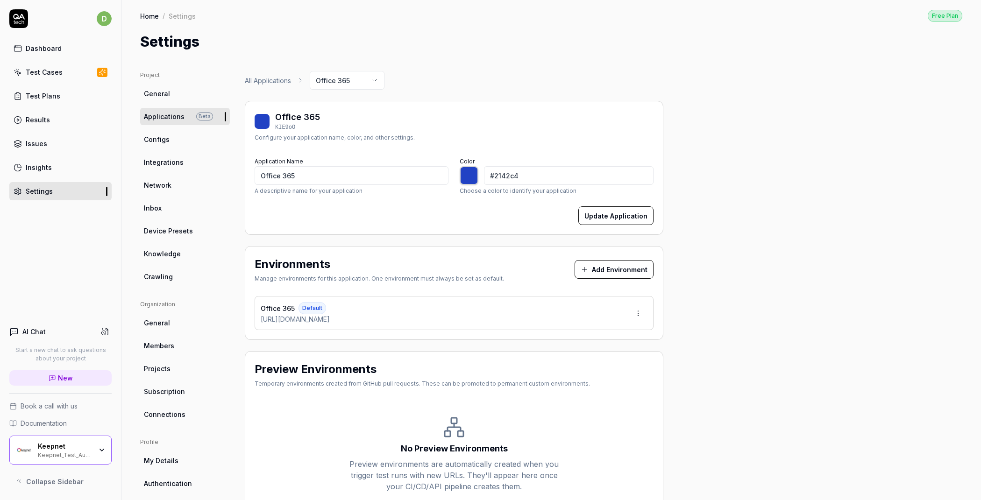
click at [597, 269] on button "Add Environment" at bounding box center [613, 269] width 79 height 19
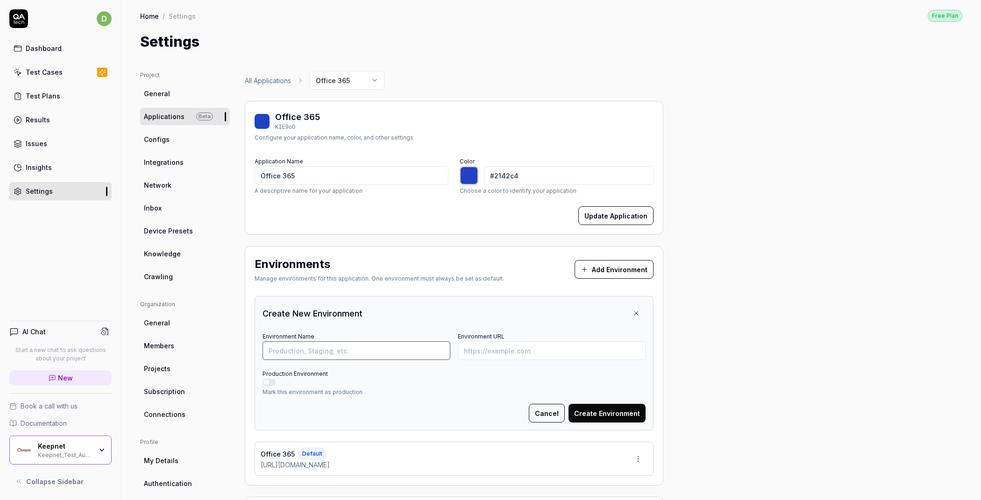
click at [377, 344] on input "Environment Name" at bounding box center [356, 350] width 188 height 19
type input "Test-ui"
click at [547, 350] on input "Environment URL" at bounding box center [552, 350] width 188 height 19
type input "[URL][DOMAIN_NAME]"
click at [613, 412] on button "Create Environment" at bounding box center [606, 413] width 77 height 19
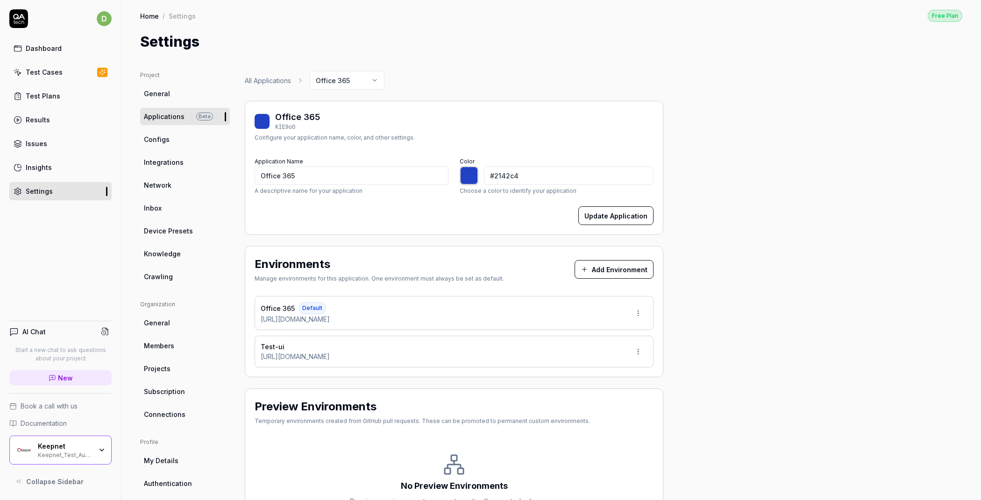
click at [57, 67] on div "Test Cases" at bounding box center [44, 72] width 37 height 10
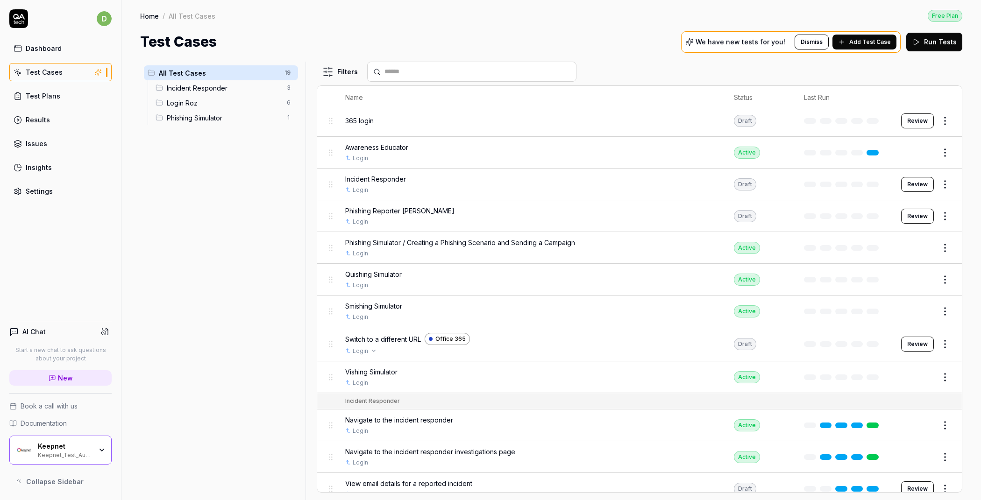
scroll to position [5, 0]
click at [400, 338] on span "Switch to a different URL" at bounding box center [383, 339] width 76 height 10
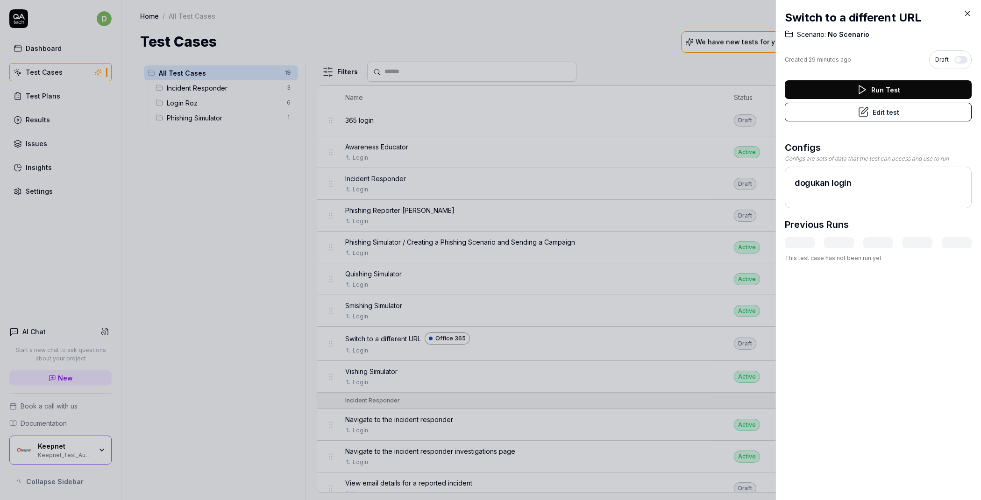
click at [846, 110] on button "Edit test" at bounding box center [878, 112] width 187 height 19
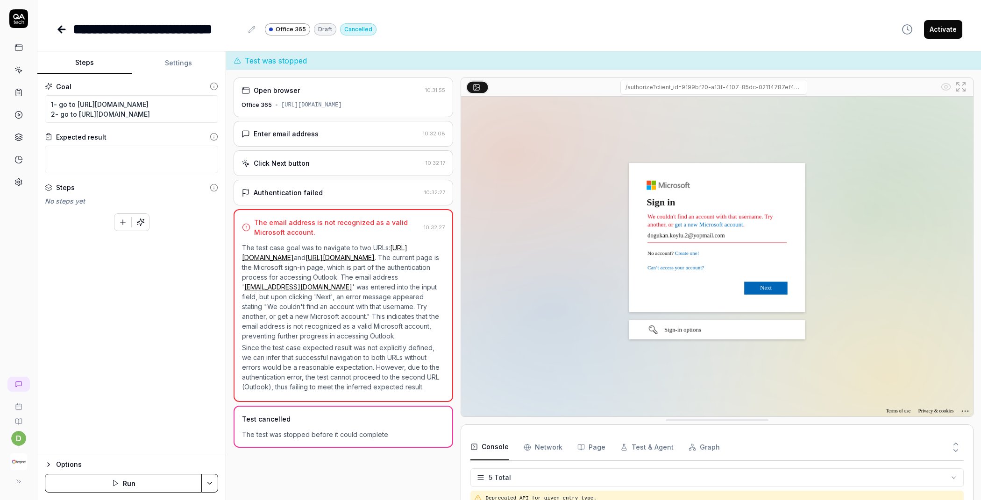
scroll to position [26, 0]
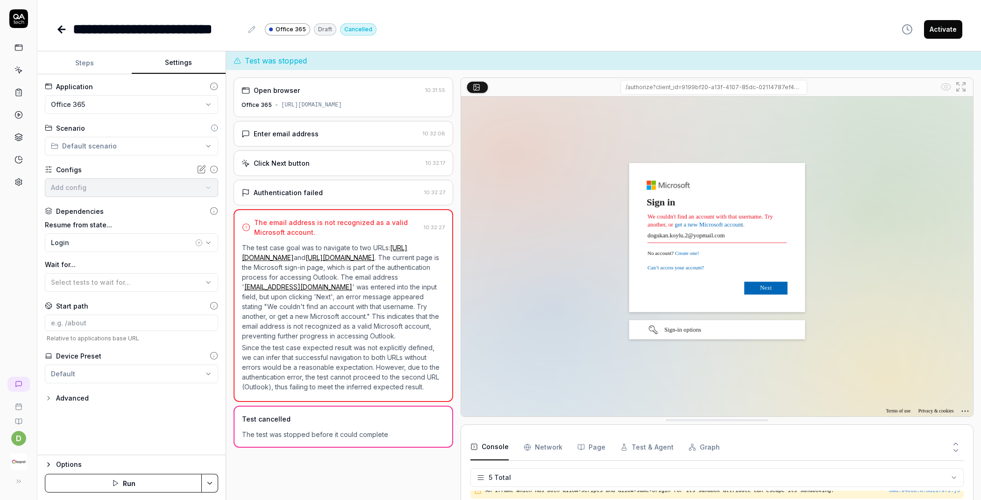
click at [183, 62] on button "Settings" at bounding box center [179, 63] width 94 height 22
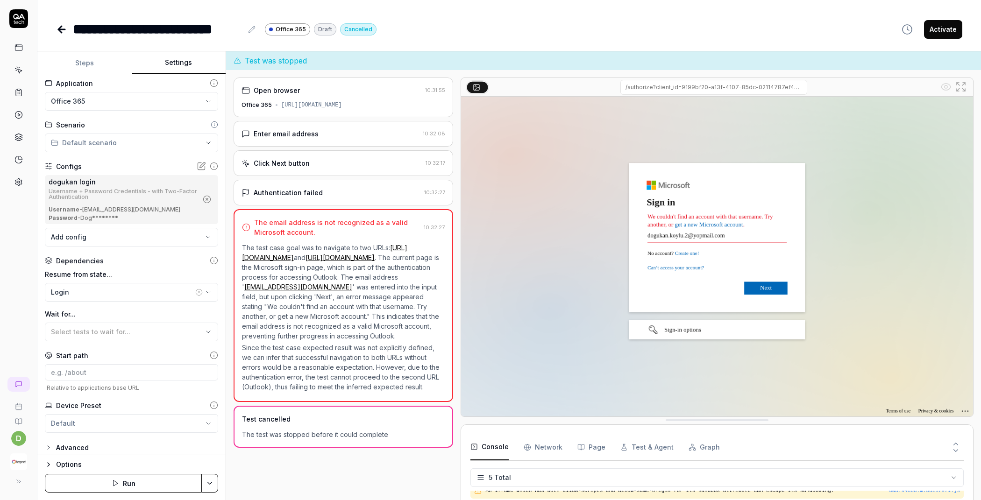
scroll to position [5, 0]
click at [144, 235] on body "**********" at bounding box center [490, 250] width 981 height 500
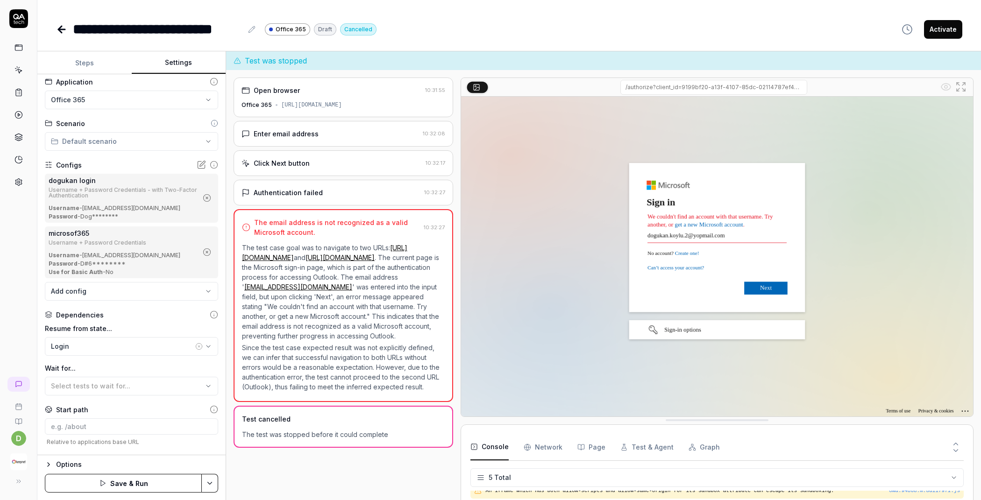
click at [94, 64] on button "Steps" at bounding box center [84, 63] width 94 height 22
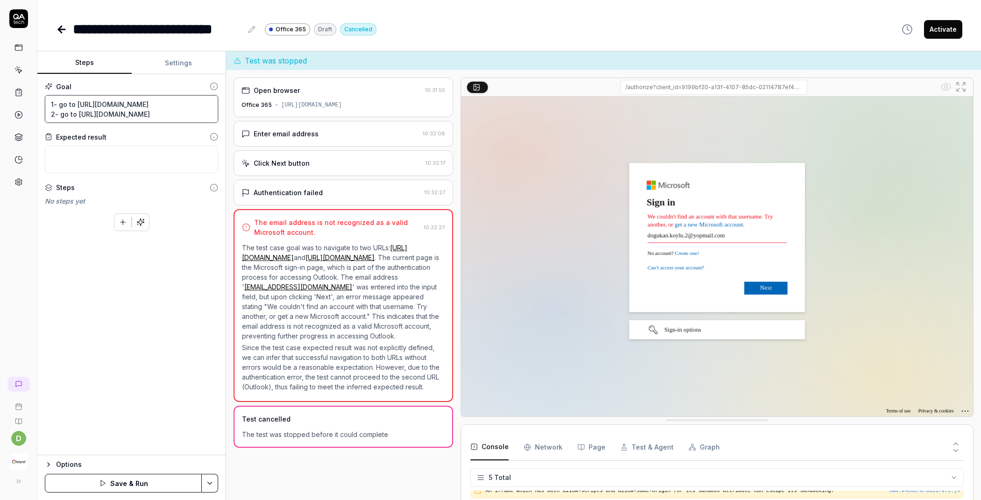
click at [191, 113] on textarea "1- go to [URL][DOMAIN_NAME] 2- go to [URL][DOMAIN_NAME]" at bounding box center [131, 109] width 173 height 28
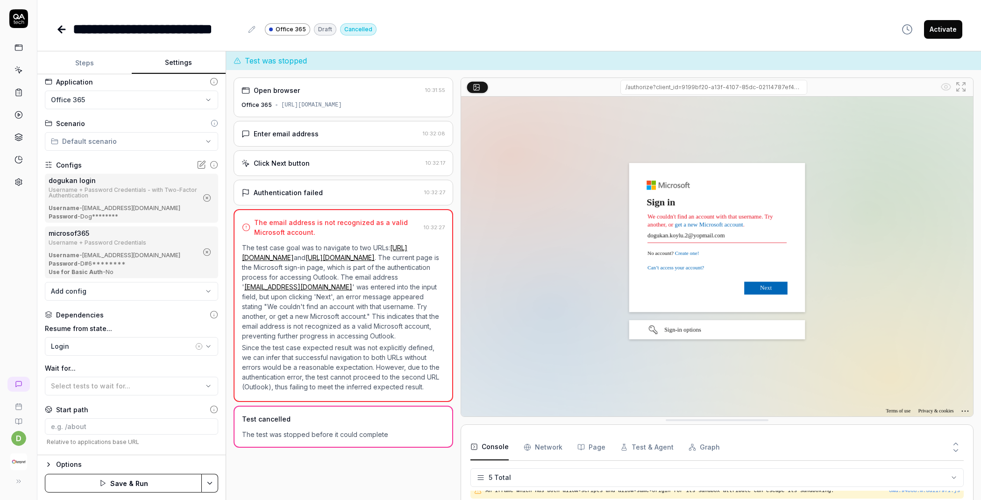
click at [174, 61] on button "Settings" at bounding box center [179, 63] width 94 height 22
drag, startPoint x: 93, startPoint y: 237, endPoint x: 49, endPoint y: 237, distance: 44.8
click at [49, 237] on div "microsof365" at bounding box center [123, 233] width 149 height 10
copy div "microsof365"
click at [106, 61] on button "Steps" at bounding box center [84, 63] width 94 height 22
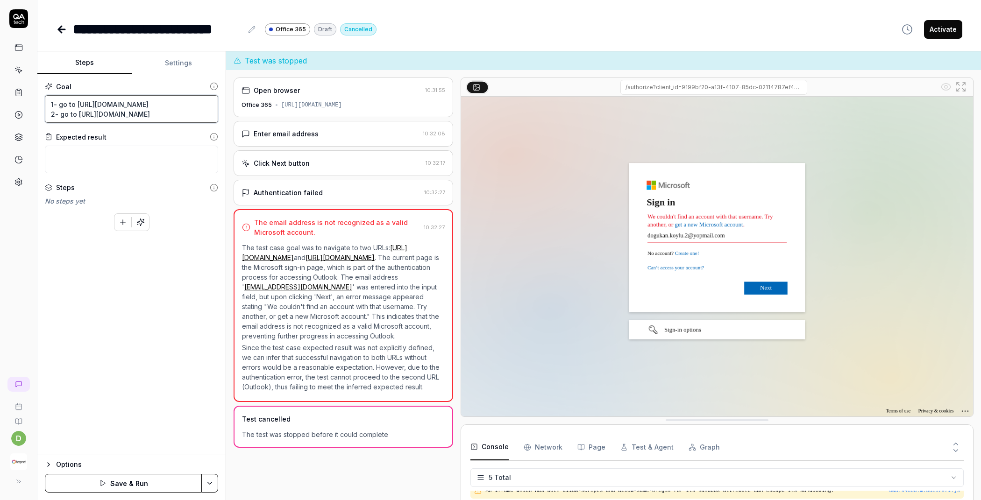
click at [195, 116] on textarea "1- go to [URL][DOMAIN_NAME] 2- go to [URL][DOMAIN_NAME]" at bounding box center [131, 109] width 173 height 28
type textarea "*"
type textarea "1- go to [URL][DOMAIN_NAME] 2- go to [URL][DOMAIN_NAME]"
type textarea "*"
type textarea "1- go to https://test-ui.devkeepnet.com/ 2- go to https://outlook.office365.com…"
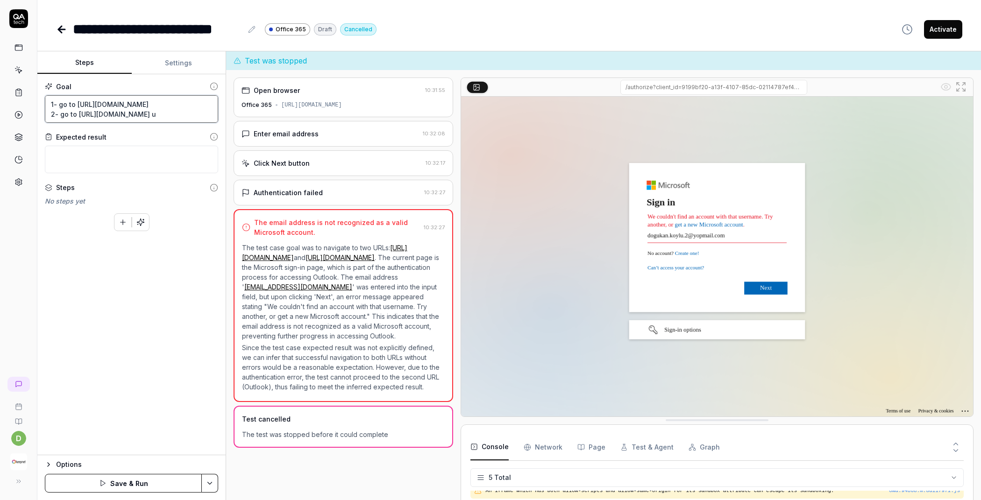
type textarea "*"
type textarea "1- go to https://test-ui.devkeepnet.com/ 2- go to https://outlook.office365.com…"
type textarea "*"
type textarea "1- go to https://test-ui.devkeepnet.com/ 2- go to https://outlook.office365.com…"
type textarea "*"
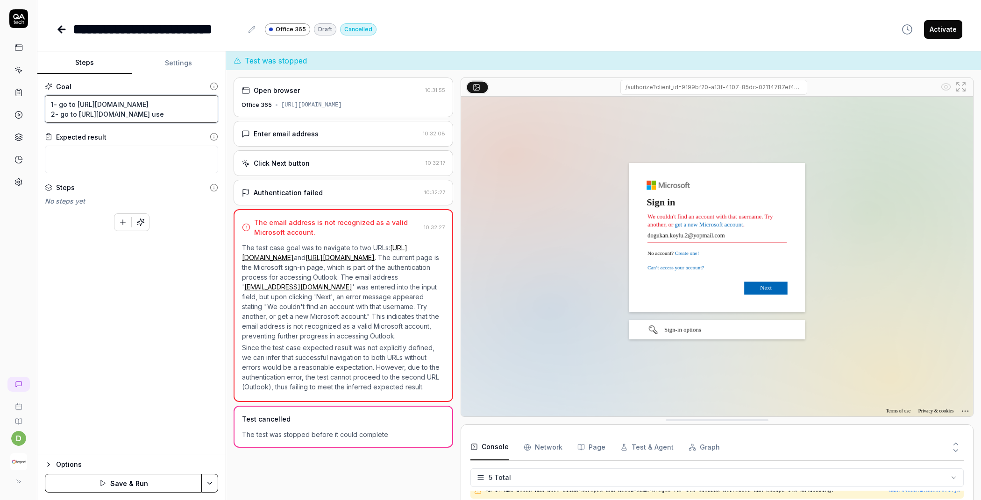
type textarea "1- go to https://test-ui.devkeepnet.com/ 2- go to https://outlook.office365.com…"
type textarea "*"
type textarea "1- go to https://test-ui.devkeepnet.com/ 2- go to https://outlook.office365.com…"
type textarea "*"
type textarea "1- go to https://test-ui.devkeepnet.com/ 2- go to https://outlook.office365.com…"
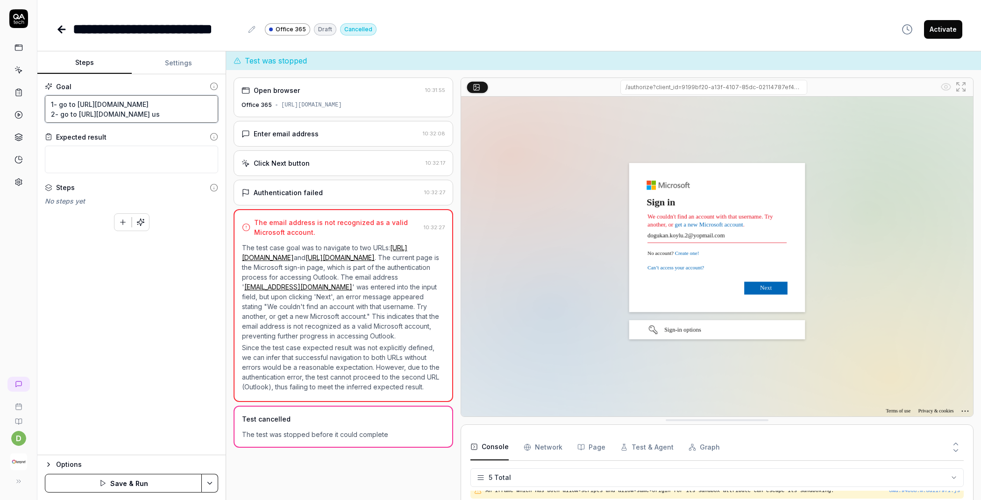
type textarea "*"
type textarea "1- go to https://test-ui.devkeepnet.com/ 2- go to https://outlook.office365.com…"
type textarea "*"
type textarea "1- go to [URL][DOMAIN_NAME] 2- go to [URL][DOMAIN_NAME]"
type textarea "*"
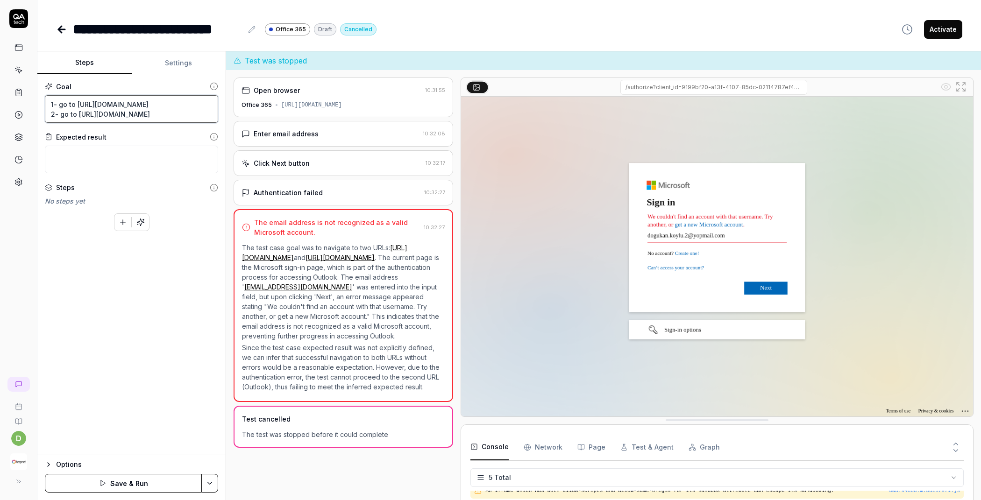
type textarea "1- go to [URL][DOMAIN_NAME] 2- go to [URL][DOMAIN_NAME]"
type textarea "*"
type textarea "1- go to https://test-ui.devkeepnet.com/ 2- go to https://outlook.office365.com…"
type textarea "*"
type textarea "1- go to https://test-ui.devkeepnet.com/ 2- go to https://outlook.office365.com…"
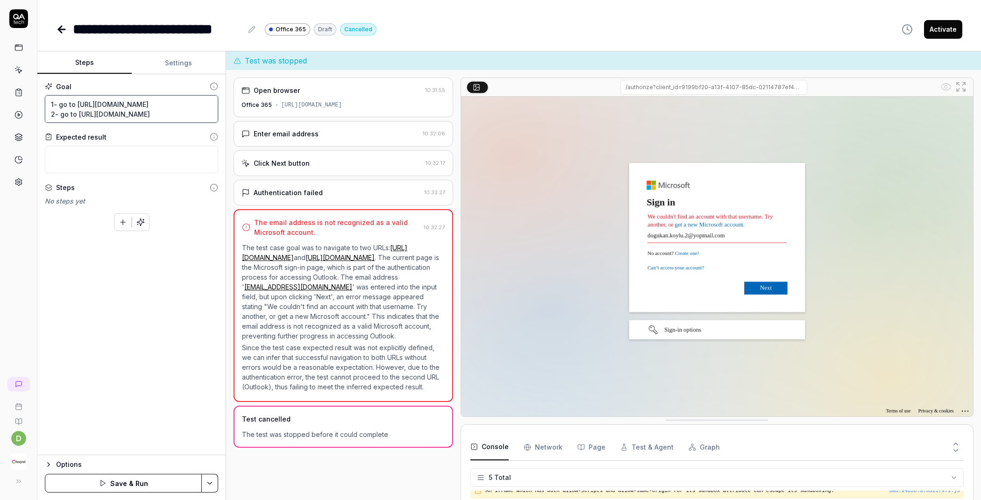
type textarea "*"
type textarea "1- go to https://test-ui.devkeepnet.com/ 2- go to https://outlook.office365.com…"
type textarea "*"
type textarea "1- go to https://test-ui.devkeepnet.com/ 2- go to https://outlook.office365.com…"
type textarea "*"
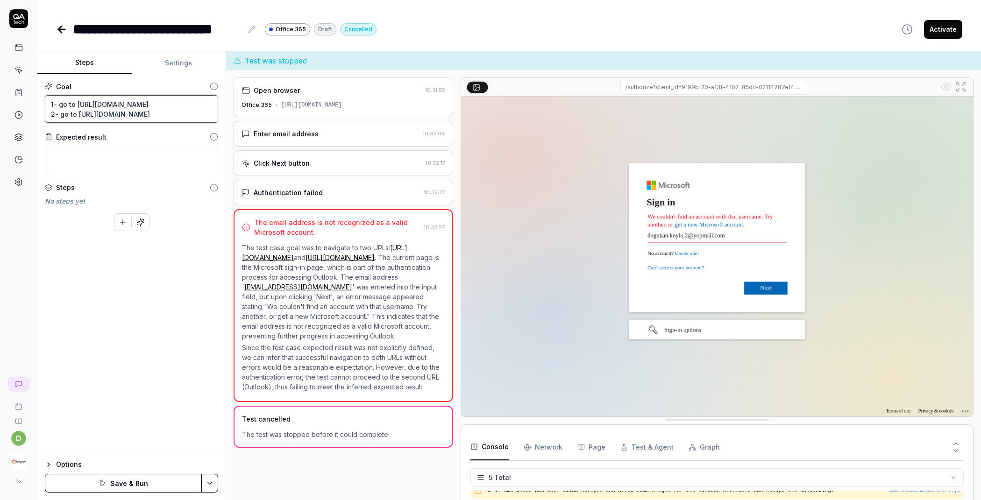
type textarea "1- go to https://test-ui.devkeepnet.com/ 2- go to https://outlook.office365.com…"
type textarea "*"
type textarea "1- go to https://test-ui.devkeepnet.com/ 2- go to https://outlook.office365.com…"
type textarea "*"
type textarea "1- go to https://test-ui.devkeepnet.com/ 2- go to https://outlook.office365.com…"
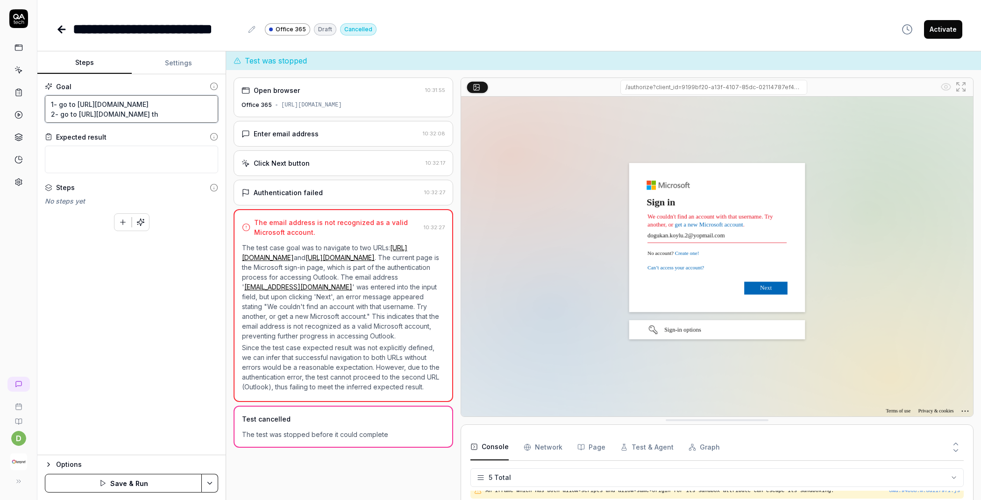
type textarea "*"
type textarea "1- go to https://test-ui.devkeepnet.com/ 2- go to https://outlook.office365.com…"
type textarea "*"
type textarea "1- go to https://test-ui.devkeepnet.com/ 2- go to https://outlook.office365.com…"
type textarea "*"
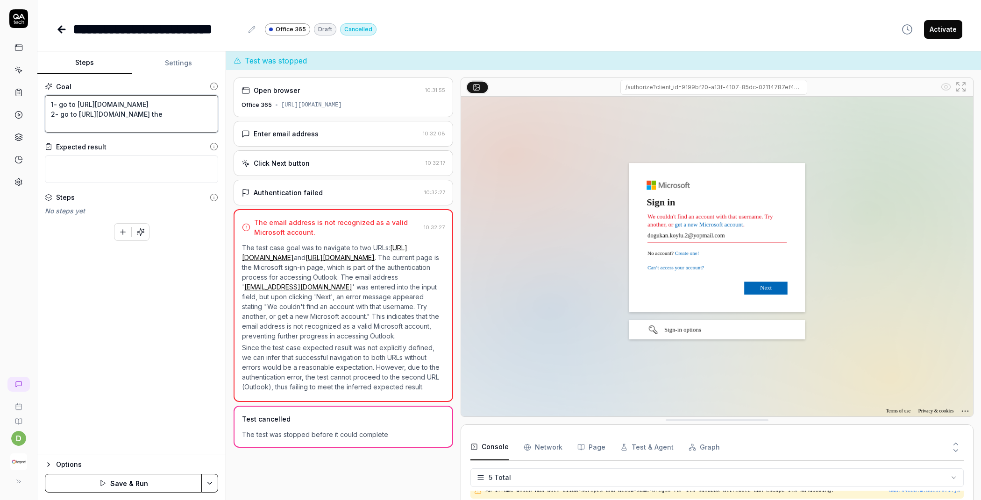
type textarea "1- go to https://test-ui.devkeepnet.com/ 2- go to https://outlook.office365.com…"
type textarea "*"
type textarea "1- go to https://test-ui.devkeepnet.com/ 2- go to https://outlook.office365.com…"
type textarea "*"
type textarea "1- go to https://test-ui.devkeepnet.com/ 2- go to https://outlook.office365.com…"
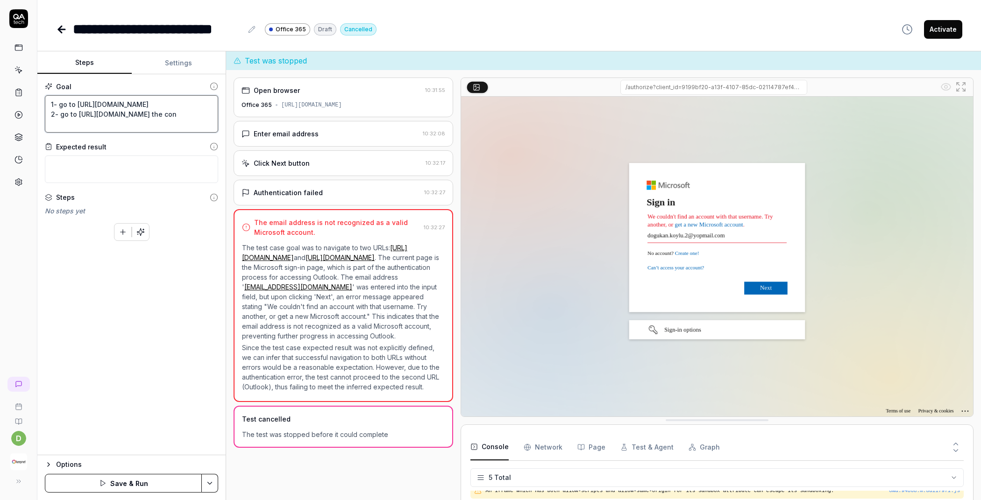
type textarea "*"
type textarea "1- go to https://test-ui.devkeepnet.com/ 2- go to https://outlook.office365.com…"
type textarea "*"
type textarea "1- go to https://test-ui.devkeepnet.com/ 2- go to https://outlook.office365.com…"
type textarea "*"
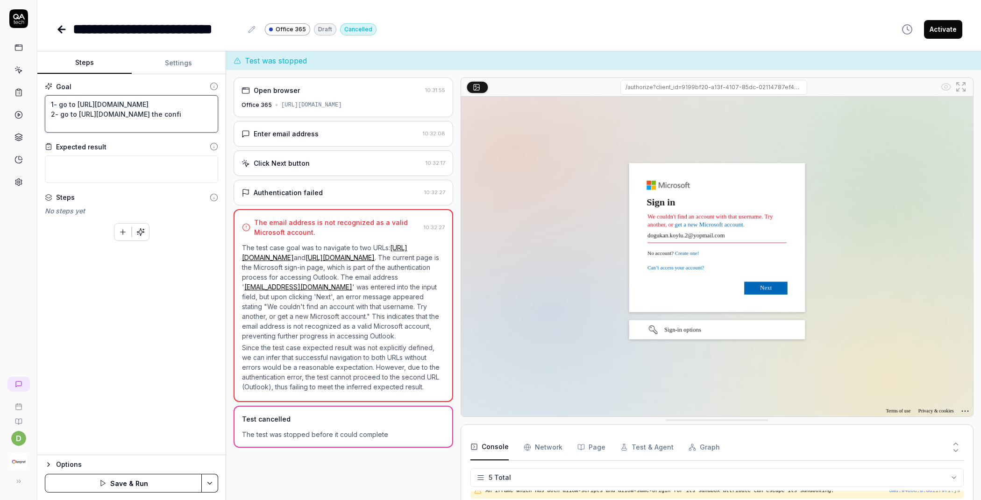
type textarea "1- go to https://test-ui.devkeepnet.com/ 2- go to https://outlook.office365.com…"
type textarea "*"
type textarea "1- go to https://test-ui.devkeepnet.com/ 2- go to https://outlook.office365.com…"
type textarea "*"
type textarea "1- go to https://test-ui.devkeepnet.com/ 2- go to https://outlook.office365.com…"
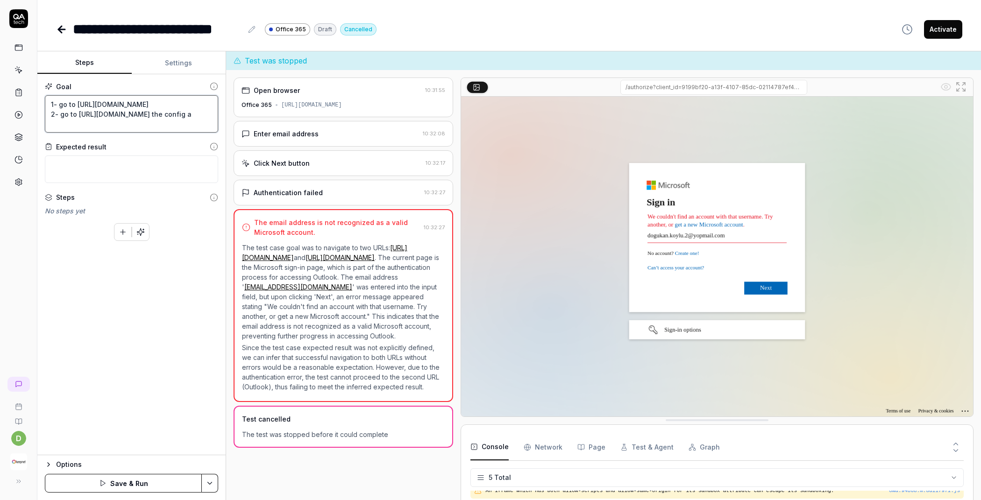
type textarea "*"
type textarea "1- go to https://test-ui.devkeepnet.com/ 2- go to https://outlook.office365.com…"
type textarea "*"
type textarea "1- go to https://test-ui.devkeepnet.com/ 2- go to https://outlook.office365.com…"
paste textarea "microsof365"
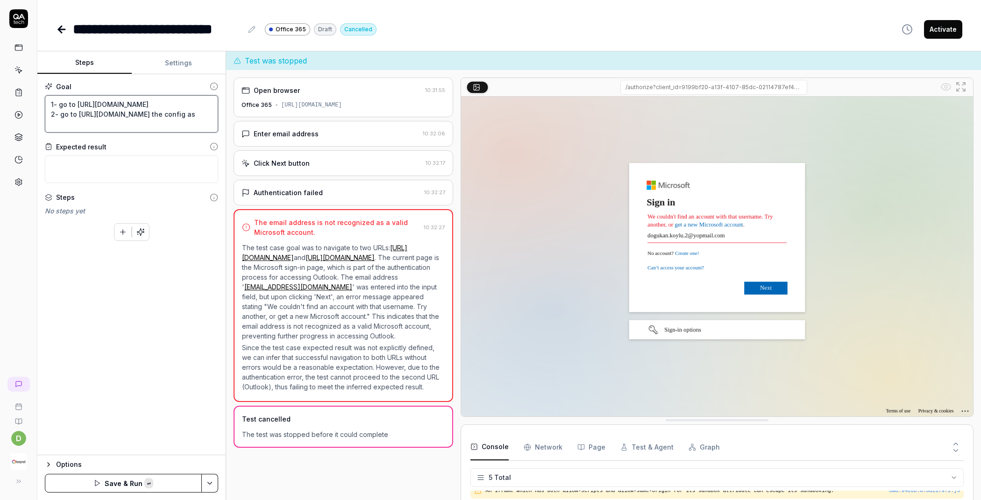
type textarea "*"
type textarea "1- go to https://test-ui.devkeepnet.com/ 2- go to https://outlook.office365.com…"
click at [93, 124] on textarea "1- go to https://test-ui.devkeepnet.com/ 2- go to https://outlook.office365.com…" at bounding box center [131, 113] width 173 height 37
type textarea "*"
type textarea "1- go to https://test-ui.devkeepnet.com/ 2- go to https://outlook.office365.com…"
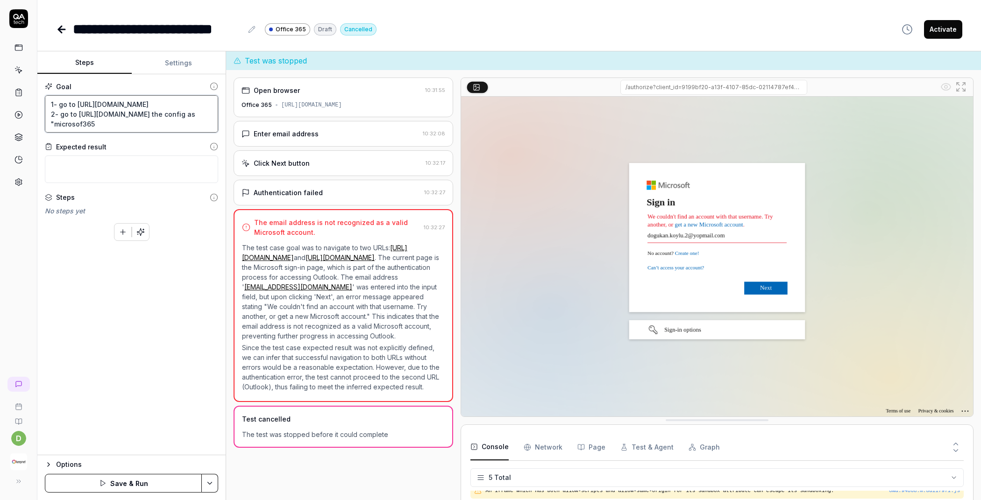
click at [140, 124] on textarea "1- go to https://test-ui.devkeepnet.com/ 2- go to https://outlook.office365.com…" at bounding box center [131, 113] width 173 height 37
type textarea "*"
type textarea "1- go to https://test-ui.devkeepnet.com/ 2- go to https://outlook.office365.com…"
type textarea "*"
drag, startPoint x: 139, startPoint y: 124, endPoint x: 189, endPoint y: 116, distance: 51.0
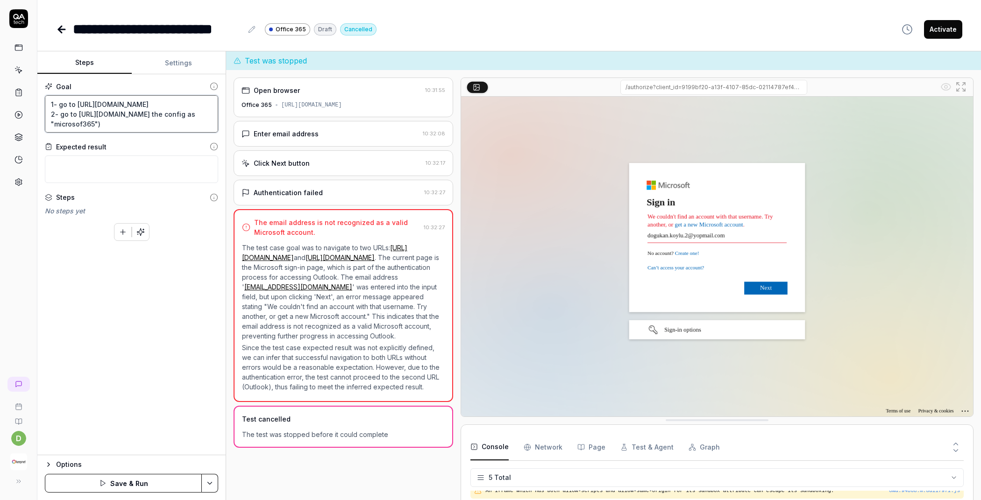
click at [189, 116] on textarea "1- go to https://test-ui.devkeepnet.com/ 2- go to https://outlook.office365.com…" at bounding box center [131, 113] width 173 height 37
type textarea "1- go to https://test-ui.devkeepnet.com/ 2- go to https://outlook.office365.com…"
paste textarea "Use “Microsoft 365” as the configuration."
type textarea "*"
type textarea "1- go to https://test-ui.devkeepnet.com/ 2- go to https://outlook.office365.com…"
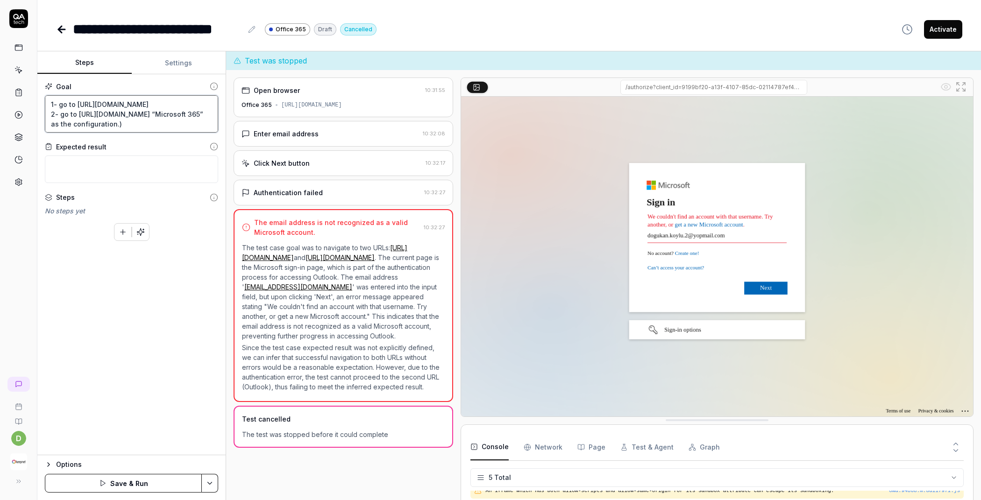
click at [189, 114] on textarea "1- go to https://test-ui.devkeepnet.com/ 2- go to https://outlook.office365.com…" at bounding box center [131, 113] width 173 height 37
type textarea "*"
type textarea "1- go to https://test-ui.devkeepnet.com/ 2- go to https://outlook.office365.com…"
type textarea "*"
type textarea "1- go to https://test-ui.devkeepnet.com/ 2- go to https://outlook.office365.com…"
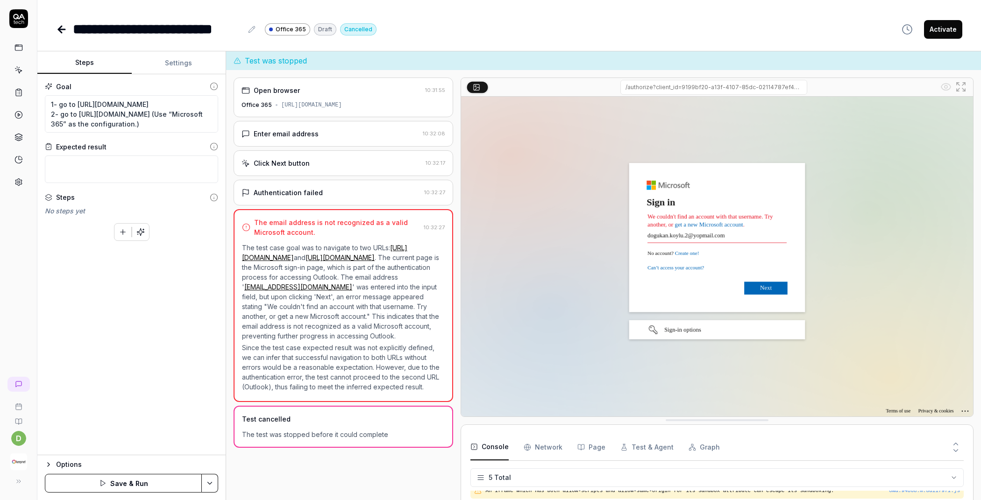
click at [162, 61] on button "Settings" at bounding box center [179, 63] width 94 height 22
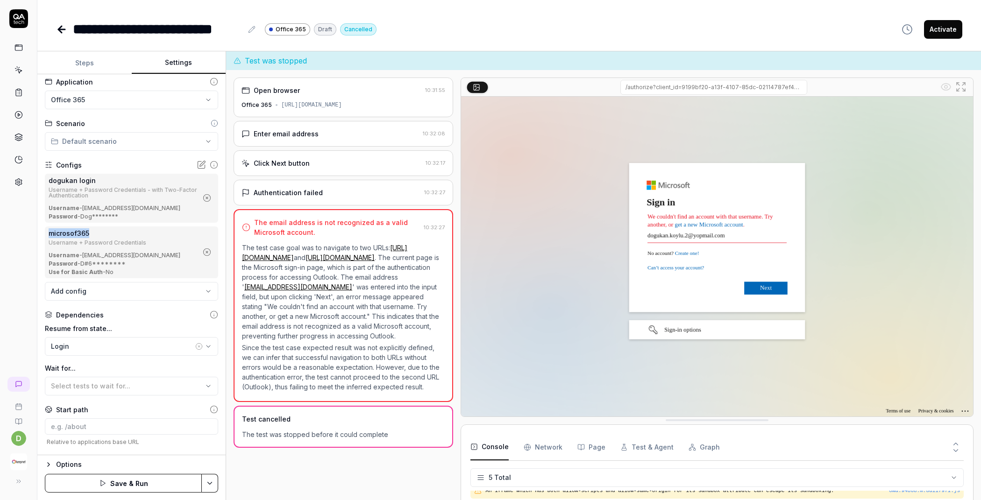
drag, startPoint x: 98, startPoint y: 236, endPoint x: 48, endPoint y: 238, distance: 50.0
click at [48, 238] on div "microsof365 Username + Password Credentials Username - rozerin@keepnetlabs100.o…" at bounding box center [131, 252] width 173 height 52
copy div "microsof365"
click at [85, 65] on button "Steps" at bounding box center [84, 63] width 94 height 22
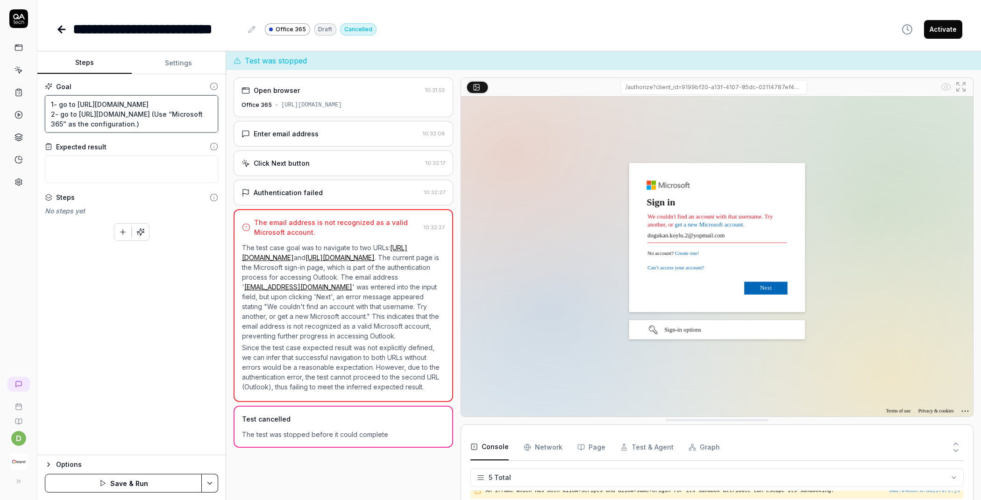
drag, startPoint x: 97, startPoint y: 125, endPoint x: 56, endPoint y: 127, distance: 41.1
click at [56, 127] on textarea "1- go to https://test-ui.devkeepnet.com/ 2- go to https://outlook.office365.com…" at bounding box center [131, 113] width 173 height 37
paste textarea "microsof"
type textarea "*"
type textarea "1- go to https://test-ui.devkeepnet.com/ 2- go to https://outlook.office365.com…"
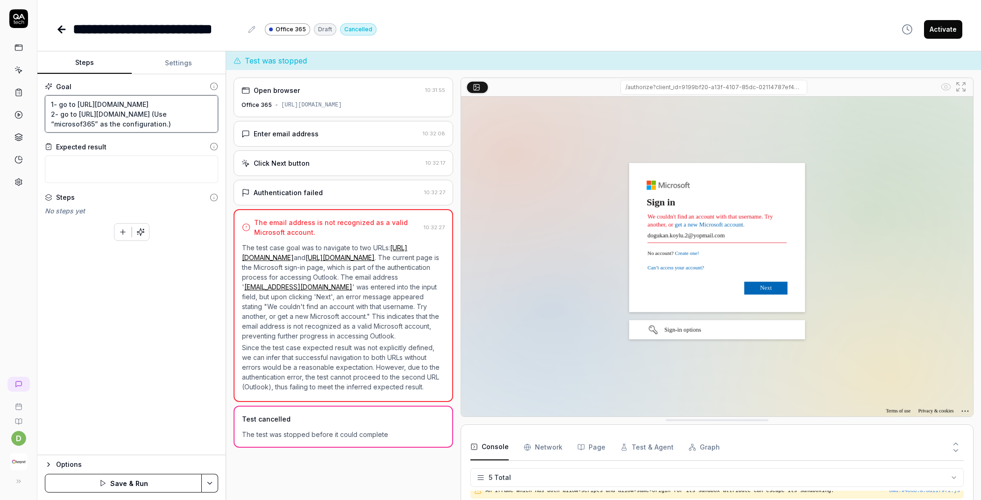
click at [190, 106] on textarea "1- go to https://test-ui.devkeepnet.com/ 2- go to https://outlook.office365.com…" at bounding box center [131, 113] width 173 height 37
type textarea "*"
type textarea "1- go to https://test-ui.devkeepnet.com/ 2- go to https://outlook.office365.com…"
click at [180, 68] on button "Settings" at bounding box center [179, 63] width 94 height 22
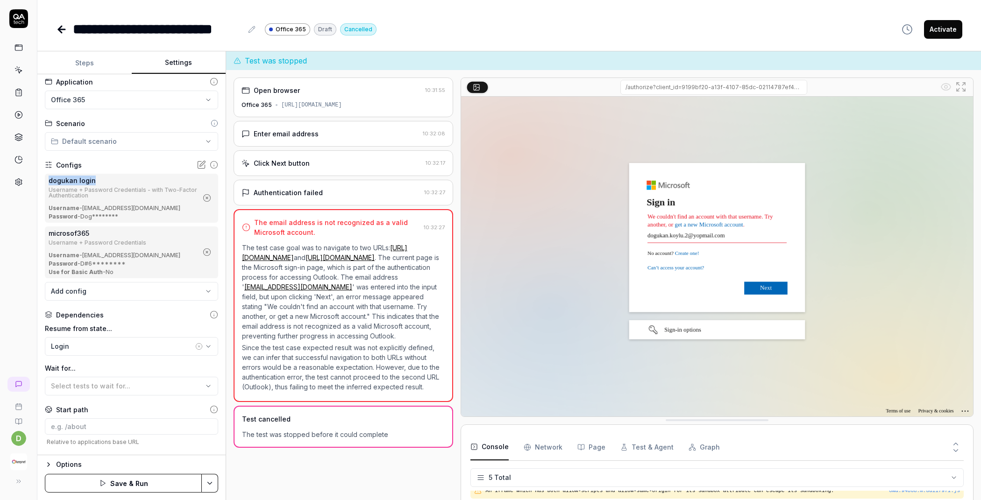
drag, startPoint x: 74, startPoint y: 185, endPoint x: 44, endPoint y: 185, distance: 29.9
click at [45, 185] on div "dogukan login Username + Password Credentials - with Two-Factor Authentication …" at bounding box center [131, 198] width 173 height 49
copy div "dogukan login"
click at [88, 59] on button "Steps" at bounding box center [84, 63] width 94 height 22
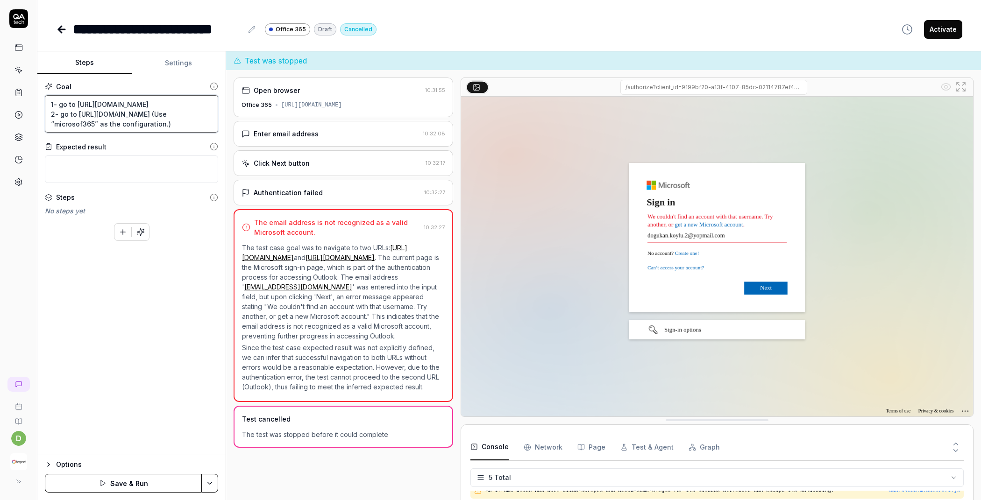
click at [180, 100] on textarea "1- go to https://test-ui.devkeepnet.com/ 2- go to https://outlook.office365.com…" at bounding box center [131, 113] width 173 height 37
type textarea "*"
type textarea "1- go to https://test-ui.devkeepnet.com/ u 2- go to https://outlook.office365.c…"
type textarea "*"
type textarea "1- go to https://test-ui.devkeepnet.com/ us 2- go to https://outlook.office365.…"
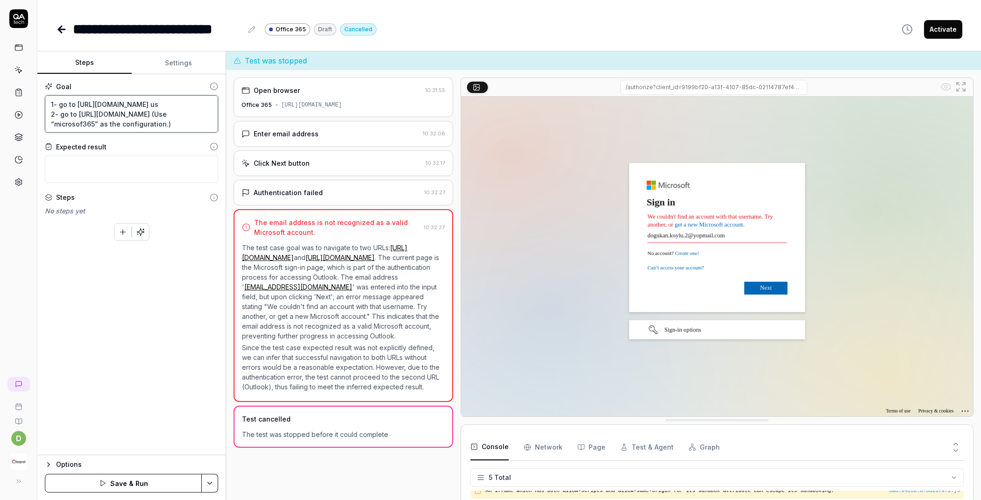
type textarea "*"
type textarea "1- go to https://test-ui.devkeepnet.com/ use 2- go to https://outlook.office365…"
type textarea "*"
type textarea "1- go to https://test-ui.devkeepnet.com/ use 2- go to https://outlook.office365…"
type textarea "*"
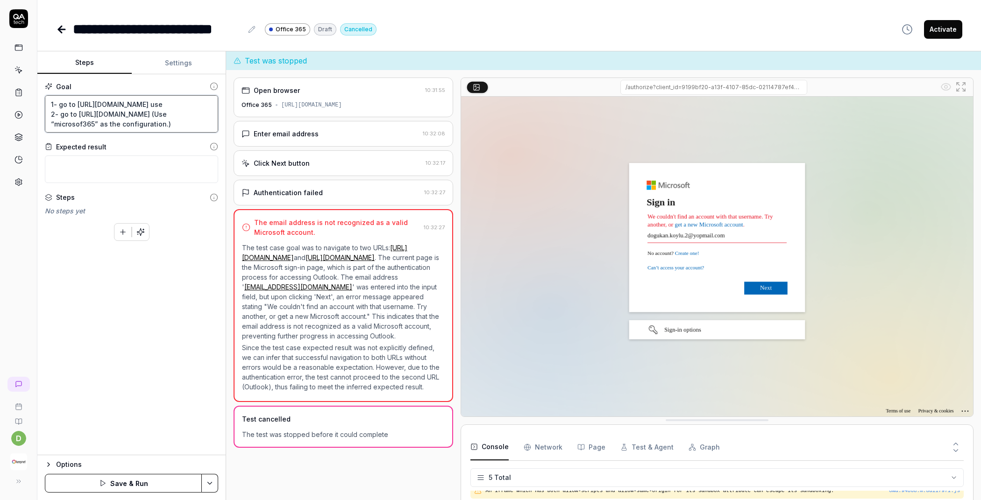
type textarea "1- go to https://test-ui.devkeepnet.com/ use " 2- go to https://outlook.office3…"
paste textarea "dogukan login"
type textarea "*"
type textarea "1- go to https://test-ui.devkeepnet.com/ use "dogukan login 2- go to https://ou…"
type textarea "*"
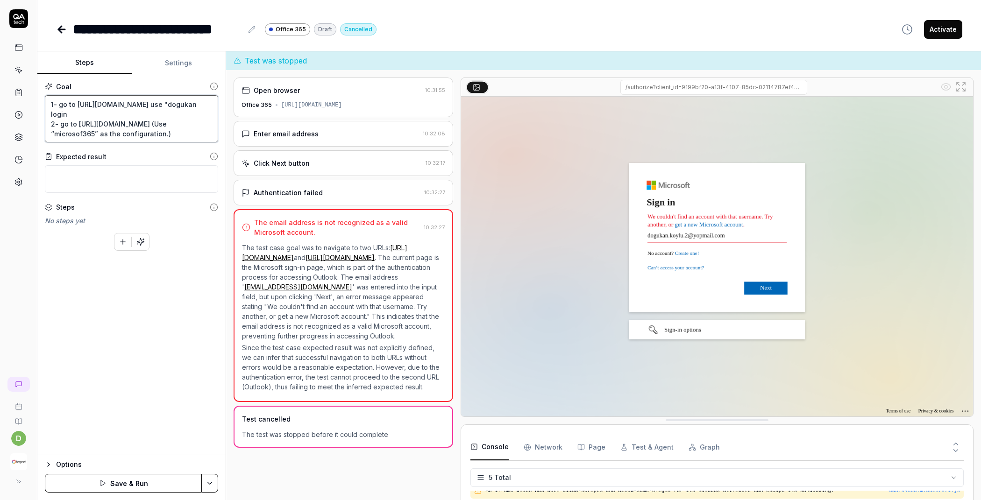
type textarea "1- go to https://test-ui.devkeepnet.com/ use "dogukan login" 2- go to https://o…"
type textarea "*"
type textarea "1- go to https://test-ui.devkeepnet.com/ use "dogukan login" 2- go to https://o…"
type textarea "*"
type textarea "1- go to https://test-ui.devkeepnet.com/ use "dogukan login" a 2- go to https:/…"
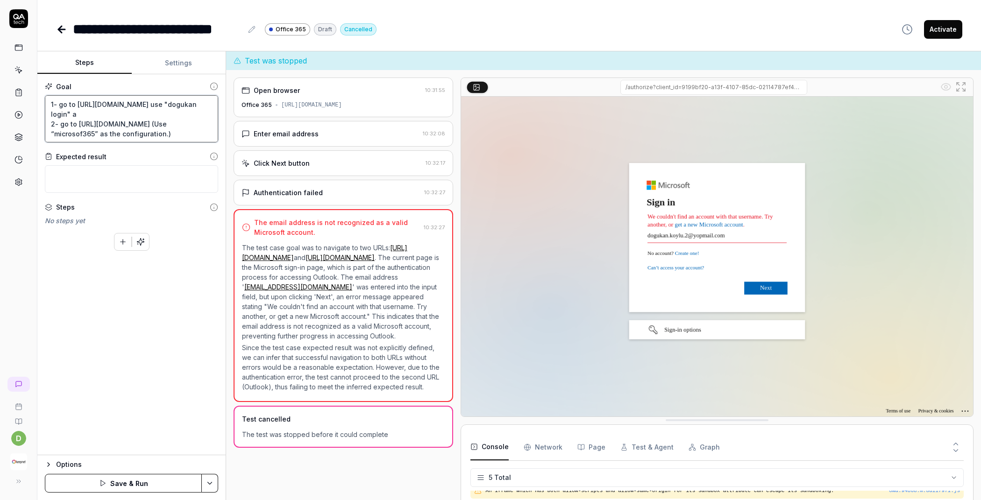
type textarea "*"
type textarea "1- go to https://test-ui.devkeepnet.com/ use "dogukan login" as 2- go to https:…"
type textarea "*"
type textarea "1- go to https://test-ui.devkeepnet.com/ use "dogukan login" as 2- go to https:…"
type textarea "*"
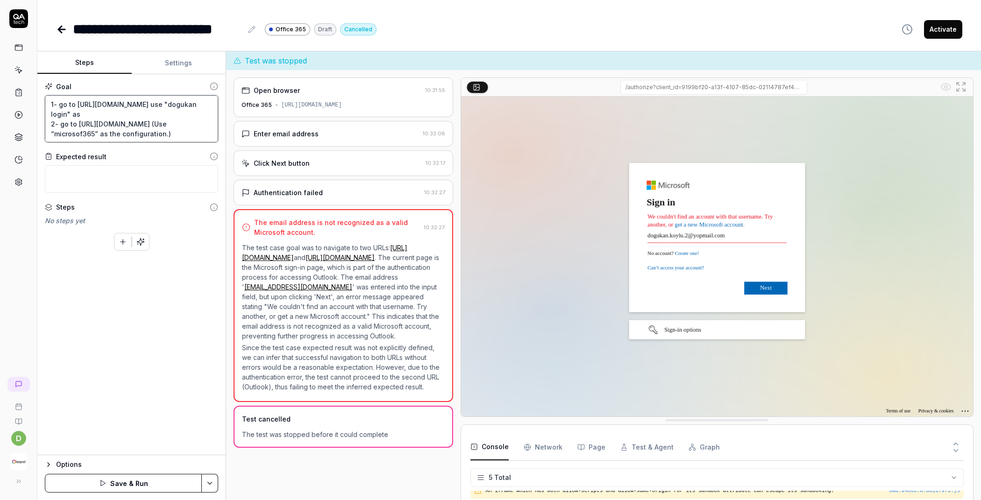
type textarea "1- go to https://test-ui.devkeepnet.com/ use "dogukan login" as t 2- go to http…"
type textarea "*"
type textarea "1- go to https://test-ui.devkeepnet.com/ use "dogukan login" as th 2- go to htt…"
type textarea "*"
type textarea "1- go to https://test-ui.devkeepnet.com/ use "dogukan login" as the 2- go to ht…"
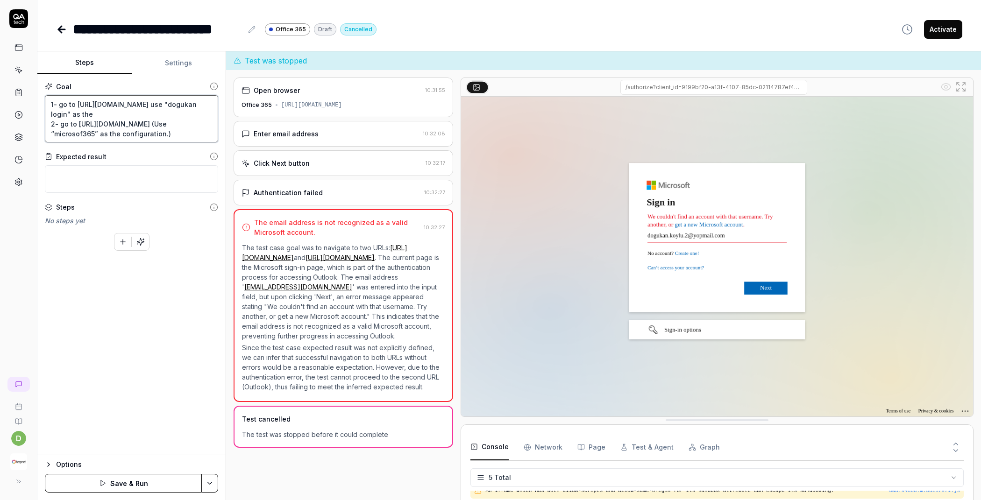
type textarea "*"
type textarea "1- go to https://test-ui.devkeepnet.com/ use "dogukan login" as the 2- go to ht…"
click at [148, 133] on textarea "1- go to https://test-ui.devkeepnet.com/ use "dogukan login" as the 2- go to ht…" at bounding box center [131, 118] width 173 height 47
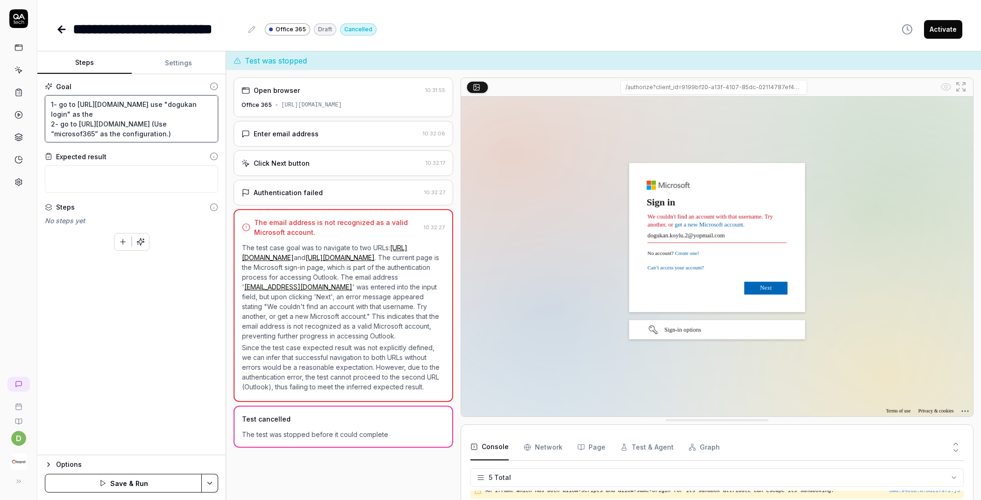
click at [148, 133] on textarea "1- go to https://test-ui.devkeepnet.com/ use "dogukan login" as the 2- go to ht…" at bounding box center [131, 118] width 173 height 47
click at [138, 115] on textarea "1- go to https://test-ui.devkeepnet.com/ use "dogukan login" as the 2- go to ht…" at bounding box center [131, 118] width 173 height 47
paste textarea "configuration"
type textarea "*"
type textarea "1- go to https://test-ui.devkeepnet.com/ use "dogukan login" as the configurati…"
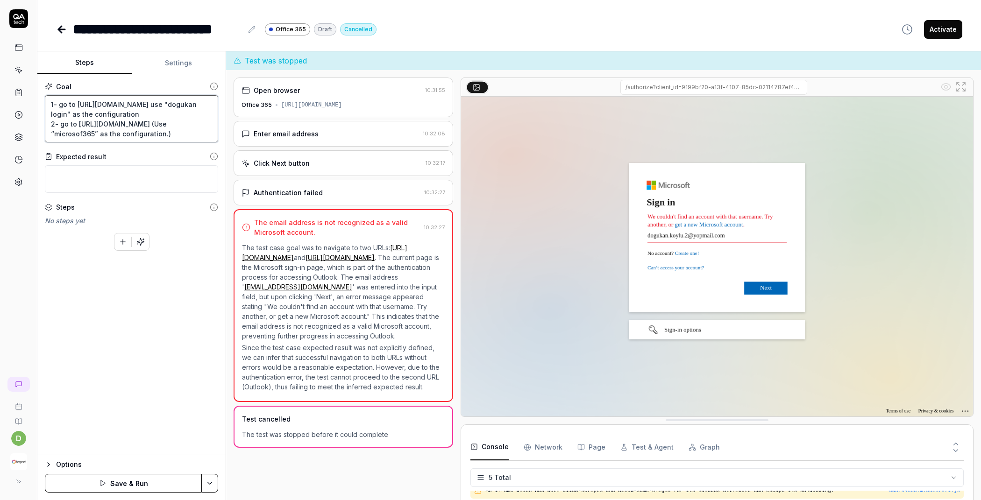
type textarea "*"
type textarea "1- go to https://test-ui.devkeepnet.com/ use "dogukan login" as the configurati…"
type textarea "*"
type textarea "1- go to https://test-ui.devkeepnet.com/ use "dogukan login" as the configurati…"
click at [179, 103] on textarea "1- go to https://test-ui.devkeepnet.com/ use "dogukan login" as the configurati…" at bounding box center [131, 118] width 173 height 47
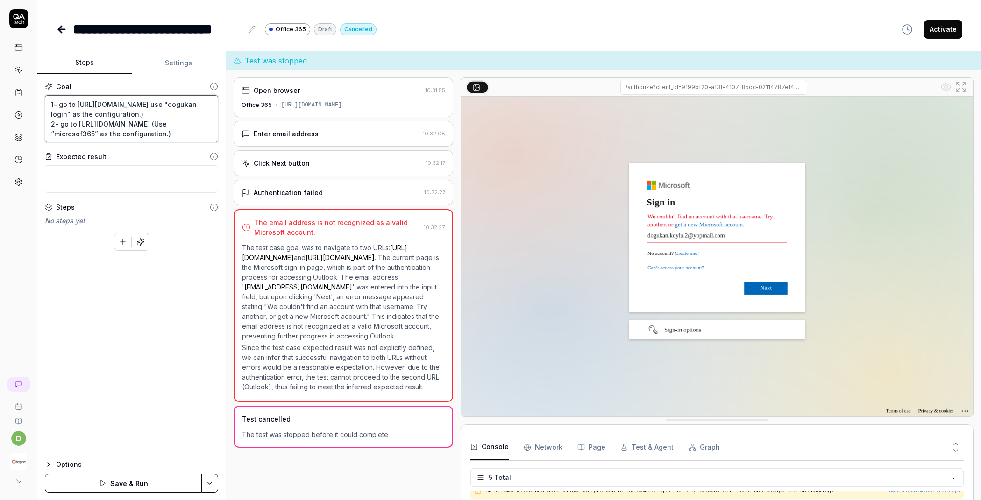
type textarea "*"
type textarea "1- go to https://test-ui.devkeepnet.com/ (use "dogukan login" as the configurat…"
click at [133, 485] on button "Save & Run" at bounding box center [123, 483] width 157 height 19
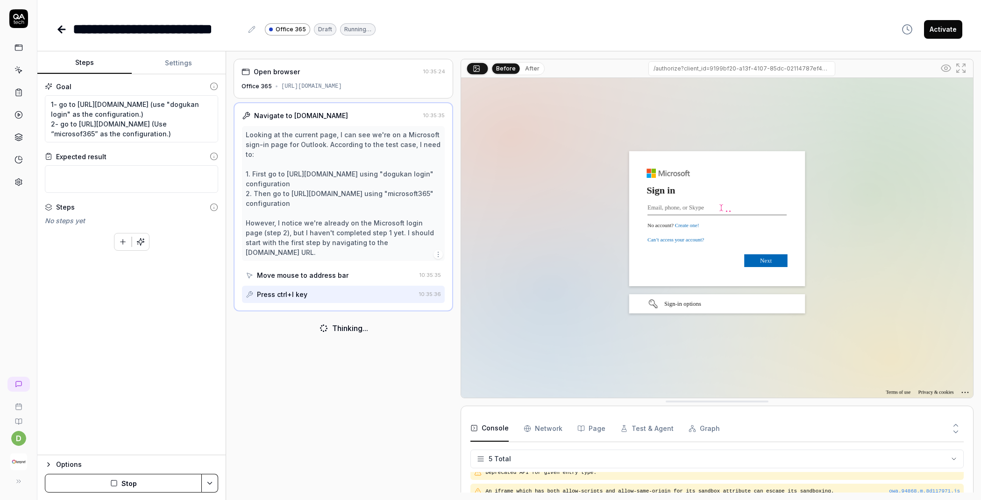
scroll to position [26, 0]
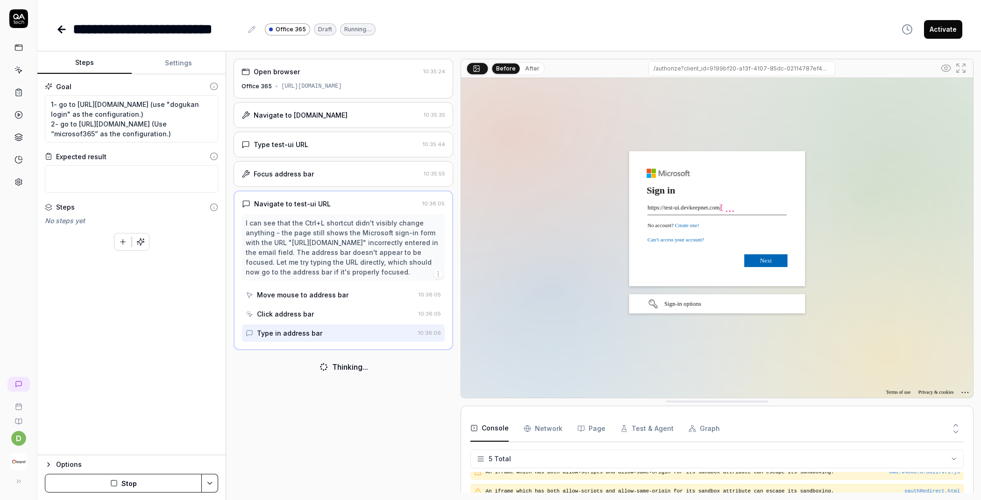
click at [125, 488] on button "Stop" at bounding box center [123, 483] width 157 height 19
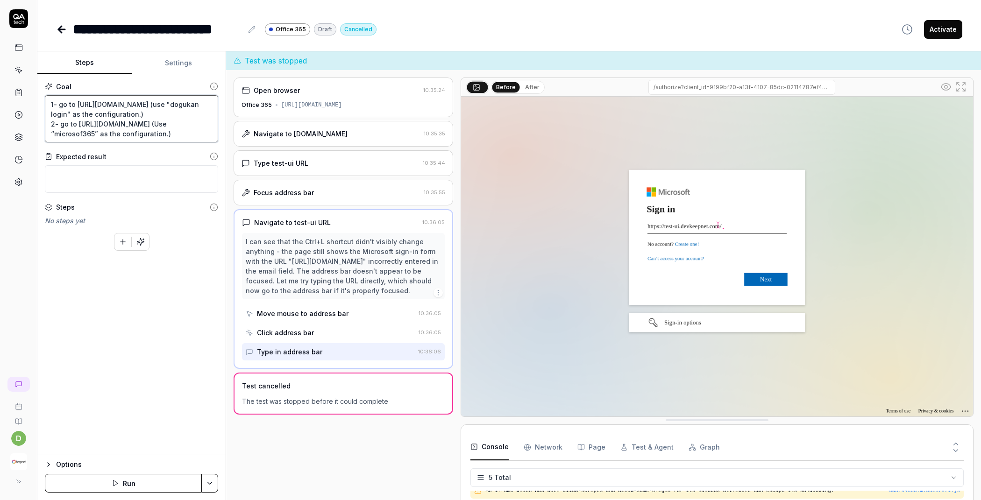
click at [74, 103] on textarea "1- go to https://test-ui.devkeepnet.com/ (use "dogukan login" as the configurat…" at bounding box center [131, 118] width 173 height 47
type textarea "*"
type textarea "1- go to https://test-ui.devkeepnet.com/ (use "dogukan login" as the configurat…"
type textarea "*"
type textarea "1- go to w https://test-ui.devkeepnet.com/ (use "dogukan login" as the configur…"
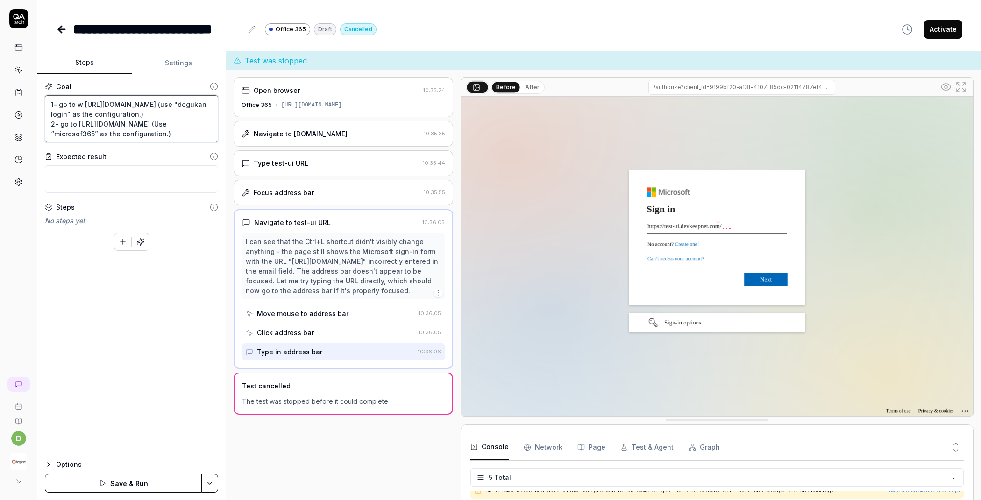
type textarea "*"
type textarea "1- go to we https://test-ui.devkeepnet.com/ (use "dogukan login" as the configu…"
type textarea "*"
type textarea "1- go to web https://test-ui.devkeepnet.com/ (use "dogukan login" as the config…"
type textarea "*"
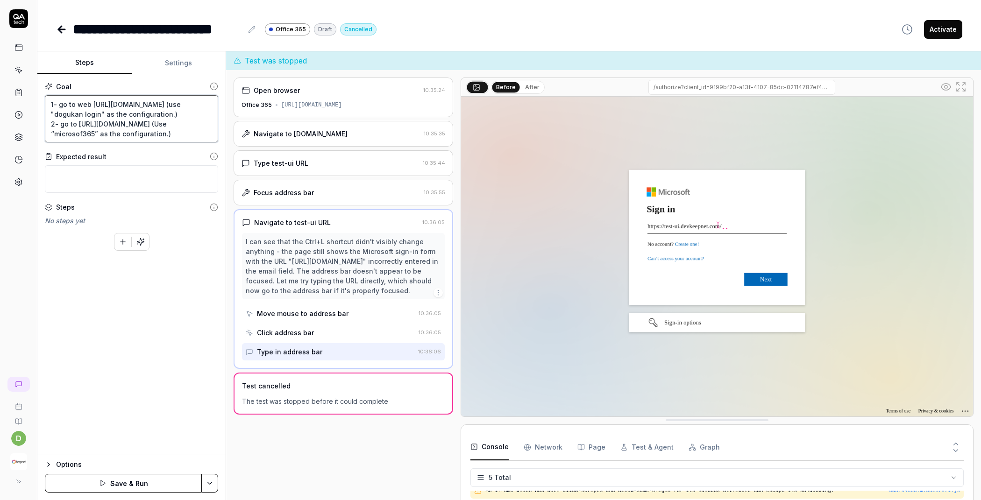
type textarea "1- go to webs https://test-ui.devkeepnet.com/ (use "dogukan login" as the confi…"
type textarea "*"
type textarea "1- go to websi https://test-ui.devkeepnet.com/ (use "dogukan login" as the conf…"
type textarea "*"
type textarea "1- go to websit https://test-ui.devkeepnet.com/ (use "dogukan login" as the con…"
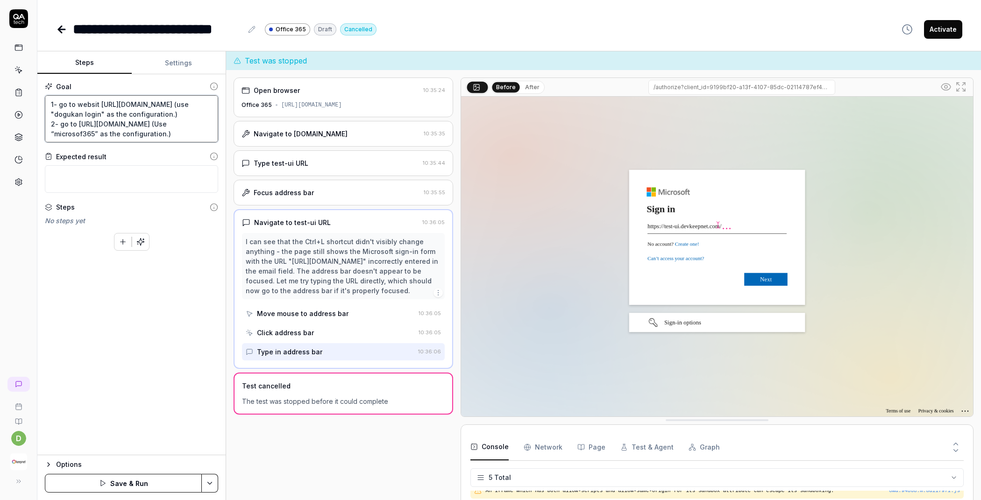
type textarea "*"
type textarea "1- go to website https://test-ui.devkeepnet.com/ (use "dogukan login" as the co…"
type textarea "*"
type textarea "1- go to website https://test-ui.devkeepnet.com/ (use "dogukan login" as the co…"
type textarea "*"
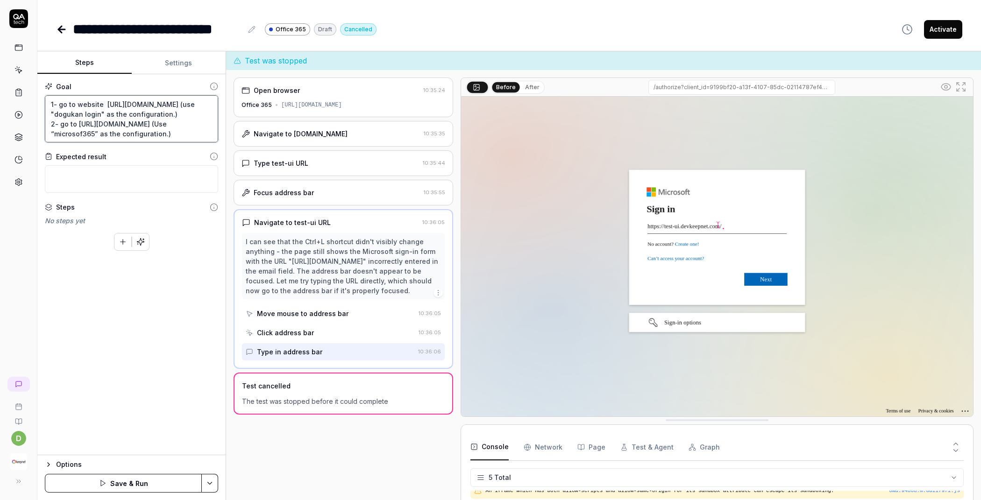
type textarea "1- go to website https://test-ui.devkeepnet.com/ (use "dogukan login" as the co…"
click at [75, 122] on textarea "1- go to website https://test-ui.devkeepnet.com/ (use "dogukan login" as the co…" at bounding box center [131, 118] width 173 height 47
type textarea "*"
type textarea "1- go to website https://test-ui.devkeepnet.com/ (use "dogukan login" as the co…"
type textarea "*"
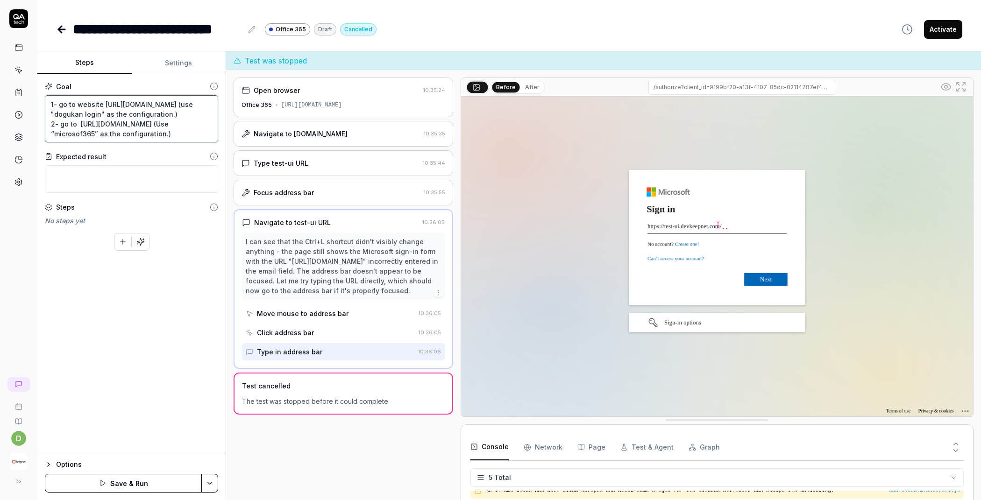
type textarea "1- go to website https://test-ui.devkeepnet.com/ (use "dogukan login" as the co…"
type textarea "*"
type textarea "1- go to website https://test-ui.devkeepnet.com/ (use "dogukan login" as the co…"
type textarea "*"
type textarea "1- go to website https://test-ui.devkeepnet.com/ (use "dogukan login" as the co…"
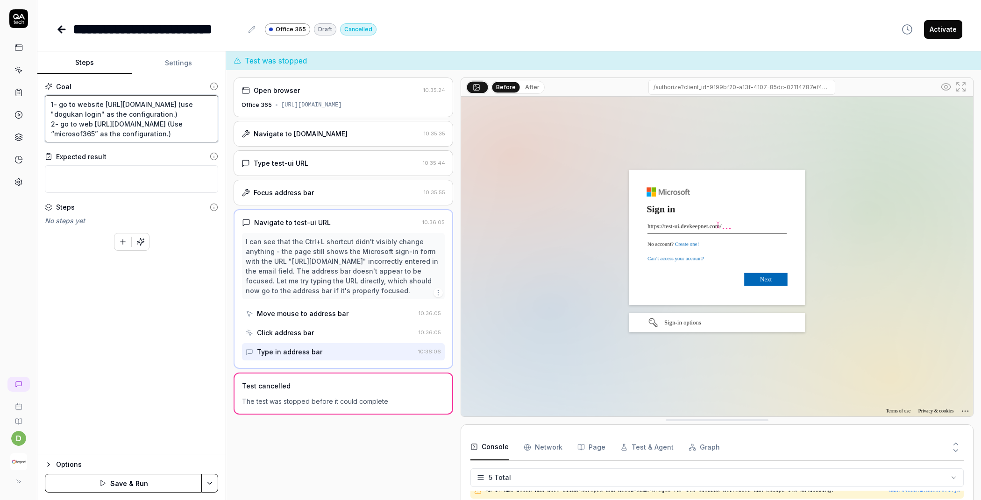
type textarea "*"
type textarea "1- go to website https://test-ui.devkeepnet.com/ (use "dogukan login" as the co…"
type textarea "*"
type textarea "1- go to website https://test-ui.devkeepnet.com/ (use "dogukan login" as the co…"
type textarea "*"
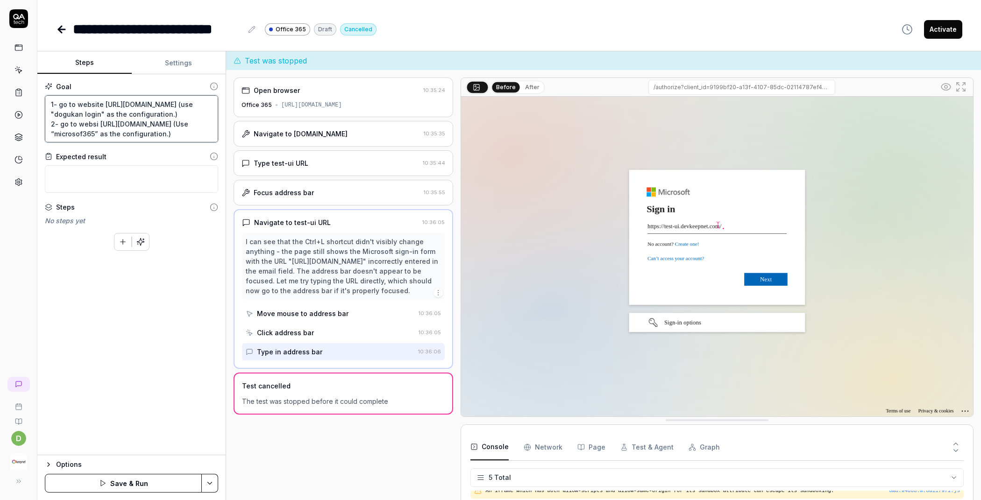
type textarea "1- go to website https://test-ui.devkeepnet.com/ (use "dogukan login" as the co…"
type textarea "*"
type textarea "1- go to website https://test-ui.devkeepnet.com/ (use "dogukan login" as the co…"
drag, startPoint x: 170, startPoint y: 142, endPoint x: 165, endPoint y: 134, distance: 10.3
click at [165, 134] on textarea "1- go to website https://test-ui.devkeepnet.com/ (use "dogukan login" as the co…" at bounding box center [131, 123] width 173 height 57
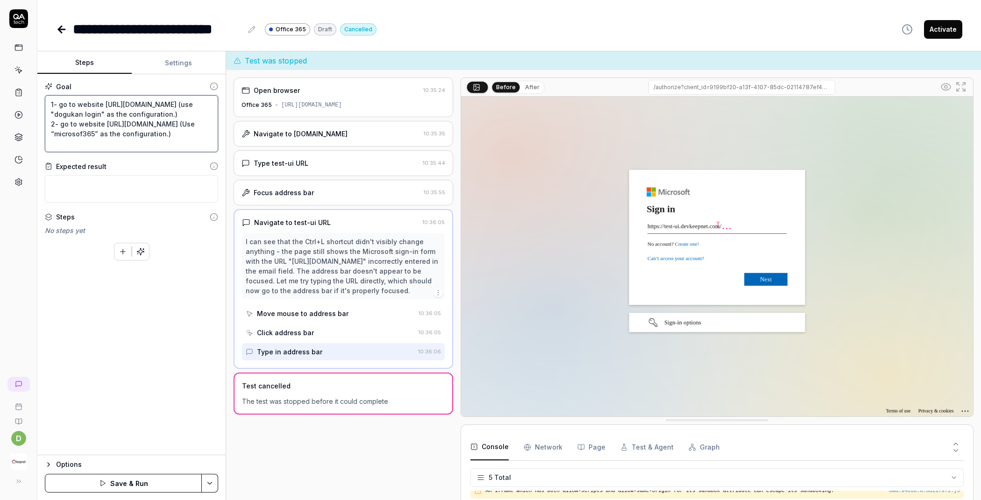
click at [165, 135] on textarea "1- go to website https://test-ui.devkeepnet.com/ (use "dogukan login" as the co…" at bounding box center [131, 123] width 173 height 57
drag, startPoint x: 167, startPoint y: 145, endPoint x: 51, endPoint y: 124, distance: 118.2
click at [51, 124] on textarea "1- go to website https://test-ui.devkeepnet.com/ (use "dogukan login" as the co…" at bounding box center [131, 123] width 173 height 57
type textarea "*"
type textarea "1- go to website https://test-ui.devkeepnet.com/ (use "dogukan login" as the co…"
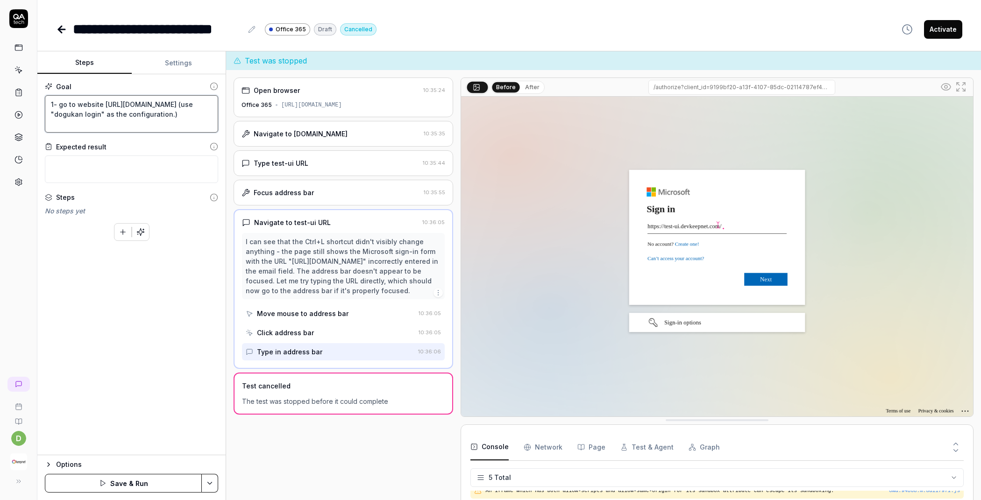
click at [50, 102] on textarea "1- go to website https://test-ui.devkeepnet.com/ (use "dogukan login" as the co…" at bounding box center [131, 113] width 173 height 37
type textarea "*"
type textarea "1- go to website https://test-ui.devkeepnet.com/ (use "dogukan login" as the co…"
paste textarea "2- go to website https://outlook.office365.com/mail/ (Use “microsof365” as the …"
type textarea "*"
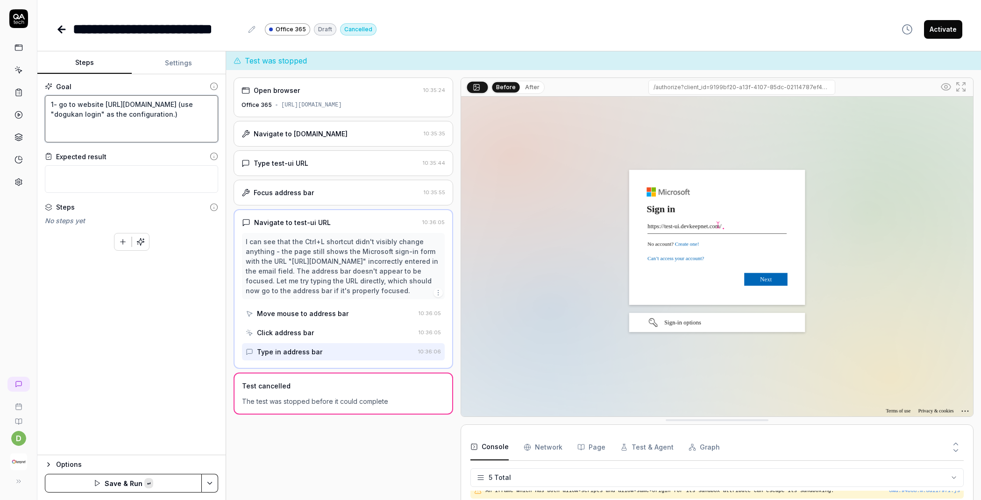
type textarea "2- go to website https://outlook.office365.com/mail/ (Use “microsof365” as the …"
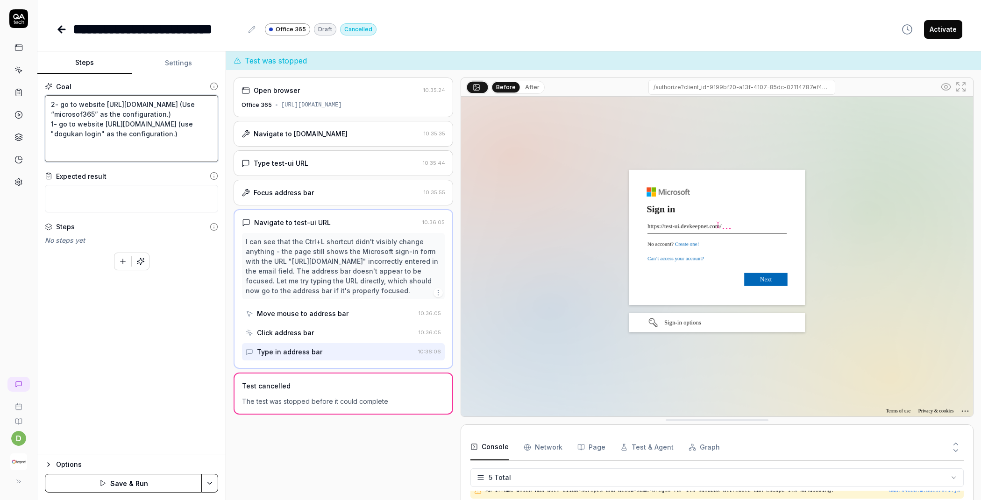
click at [54, 102] on textarea "2- go to website https://outlook.office365.com/mail/ (Use “microsof365” as the …" at bounding box center [131, 128] width 173 height 67
type textarea "*"
type textarea "- go to website https://outlook.office365.com/mail/ (Use “microsof365” as the c…"
type textarea "*"
type textarea "1- go to website https://outlook.office365.com/mail/ (Use “microsof365” as the …"
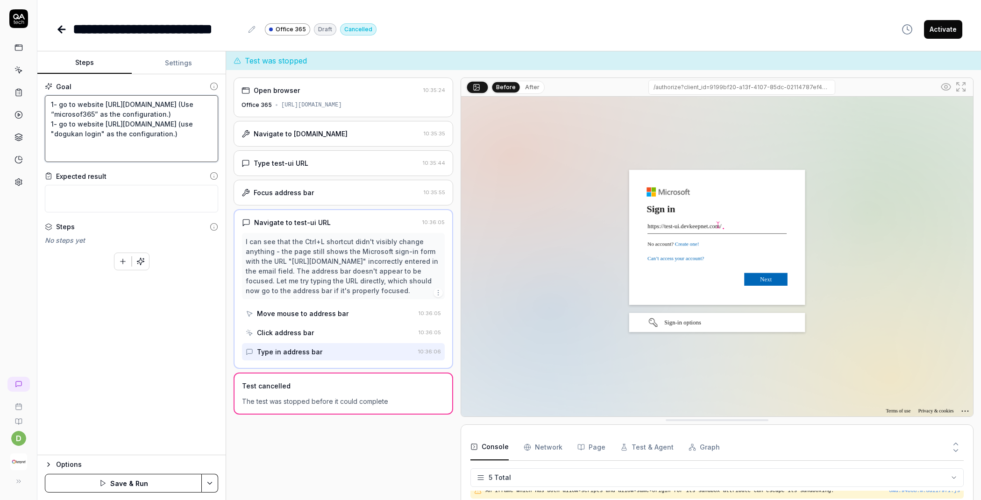
click at [53, 134] on textarea "1- go to website https://outlook.office365.com/mail/ (Use “microsof365” as the …" at bounding box center [131, 128] width 173 height 67
type textarea "*"
type textarea "1- go to website https://outlook.office365.com/mail/ (Use “microsof365” as the …"
type textarea "*"
type textarea "1- go to website https://outlook.office365.com/mail/ (Use “microsof365” as the …"
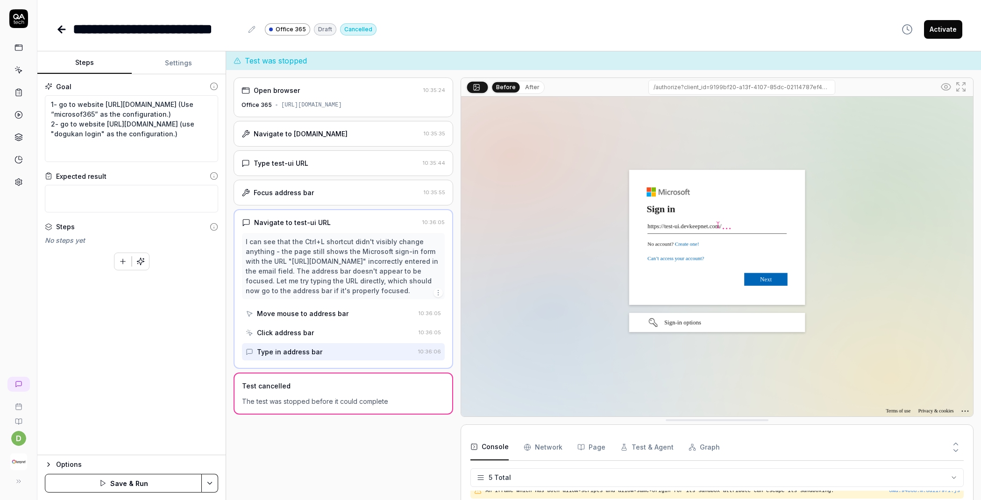
click at [134, 479] on button "Save & Run" at bounding box center [123, 483] width 157 height 19
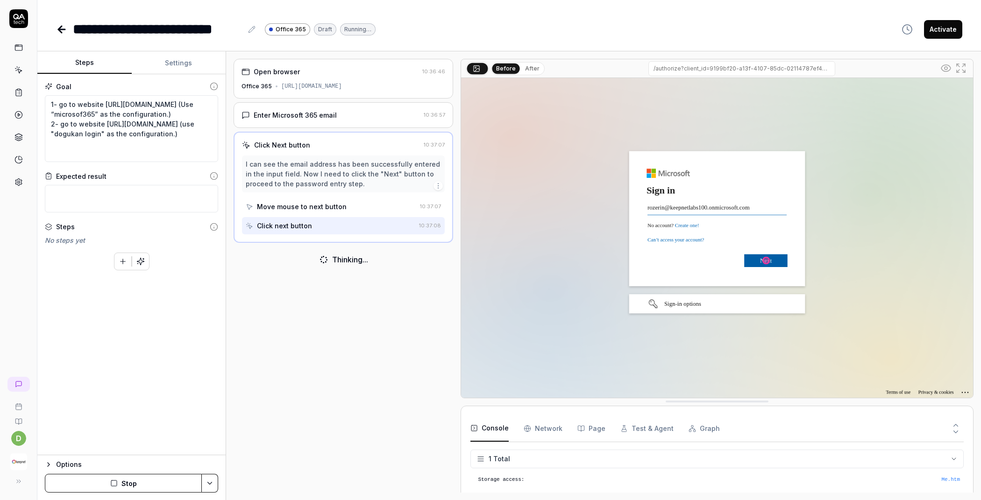
click at [121, 483] on button "Stop" at bounding box center [123, 483] width 157 height 19
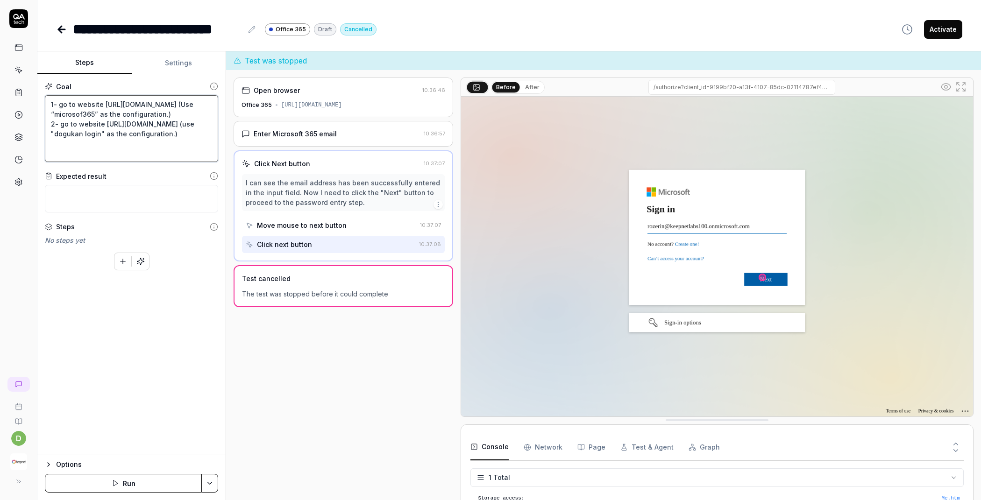
drag, startPoint x: 177, startPoint y: 122, endPoint x: 163, endPoint y: 116, distance: 16.3
click at [163, 116] on textarea "1- go to website https://outlook.office365.com/mail/ (Use “microsof365” as the …" at bounding box center [131, 128] width 173 height 67
type textarea "*"
type textarea "1- go to website https://outlook.office365.com/mail/ 2- go to website https://t…"
drag, startPoint x: 193, startPoint y: 134, endPoint x: 51, endPoint y: 135, distance: 141.5
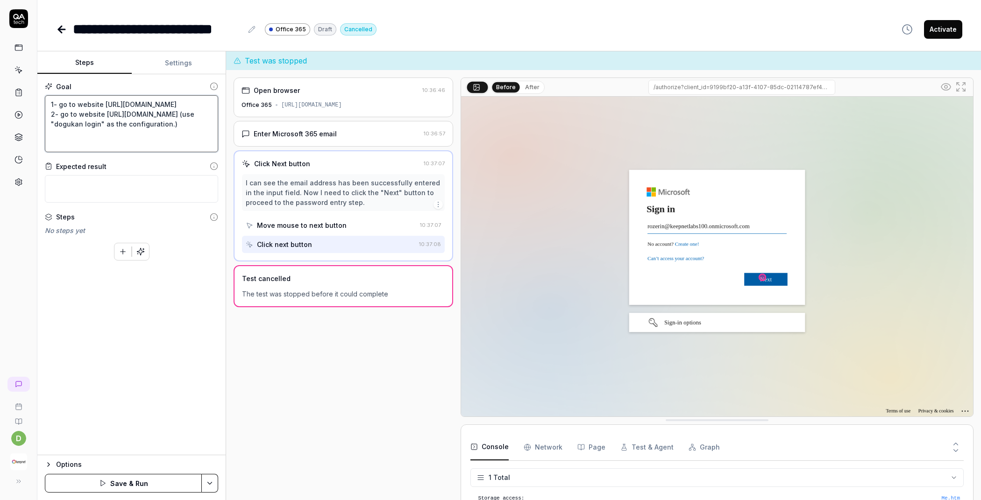
click at [51, 135] on textarea "1- go to website https://outlook.office365.com/mail/ 2- go to website https://t…" at bounding box center [131, 123] width 173 height 57
type textarea "*"
type textarea "1- go to website https://outlook.office365.com/mail/ 2- go to website https://t…"
click at [105, 478] on button "Save & Run" at bounding box center [123, 483] width 157 height 19
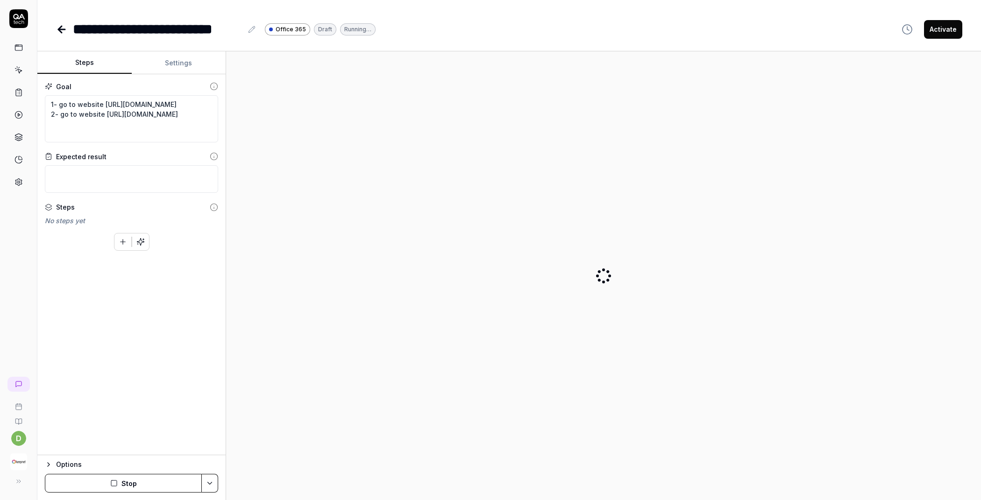
click at [124, 485] on button "Stop" at bounding box center [123, 483] width 157 height 19
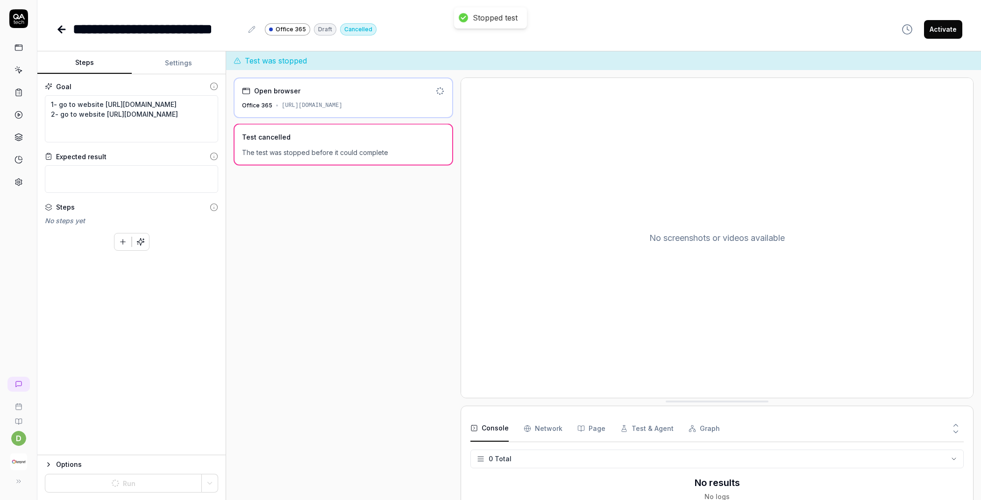
click at [177, 67] on button "Settings" at bounding box center [179, 63] width 94 height 22
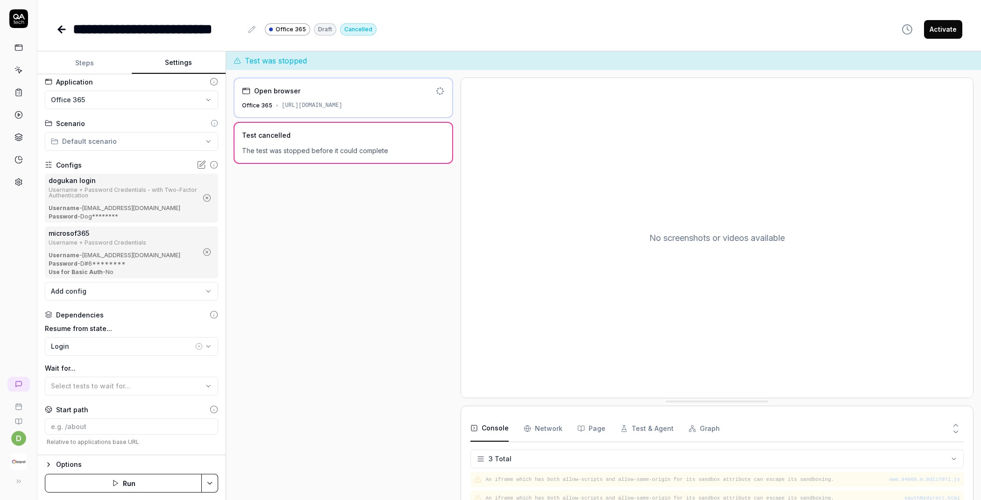
click at [199, 205] on button "button" at bounding box center [206, 198] width 15 height 15
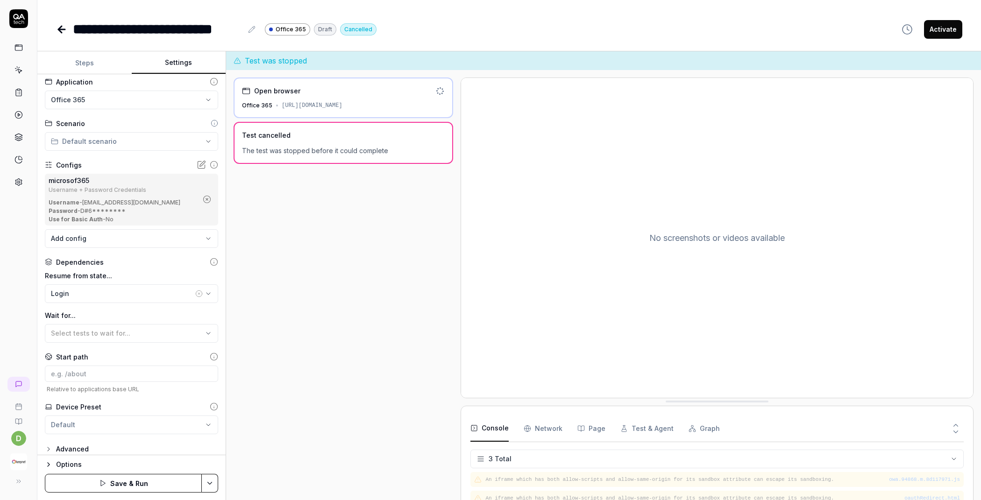
click at [203, 204] on icon "button" at bounding box center [207, 199] width 8 height 8
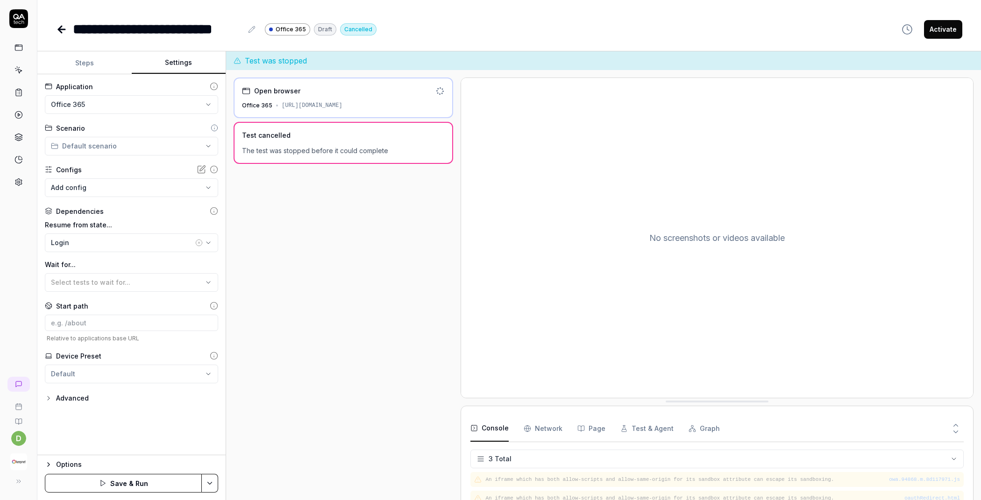
click at [119, 482] on button "Save & Run" at bounding box center [123, 483] width 157 height 19
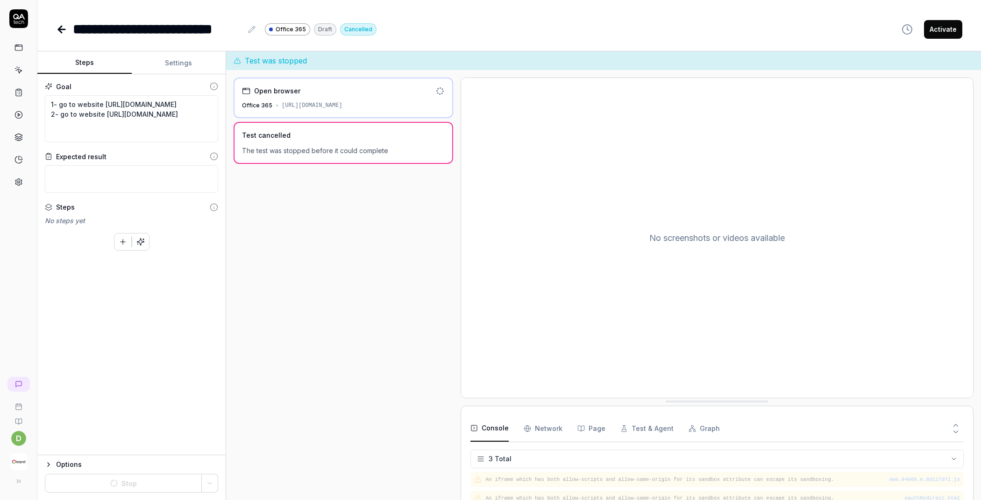
click at [96, 64] on button "Steps" at bounding box center [84, 63] width 94 height 22
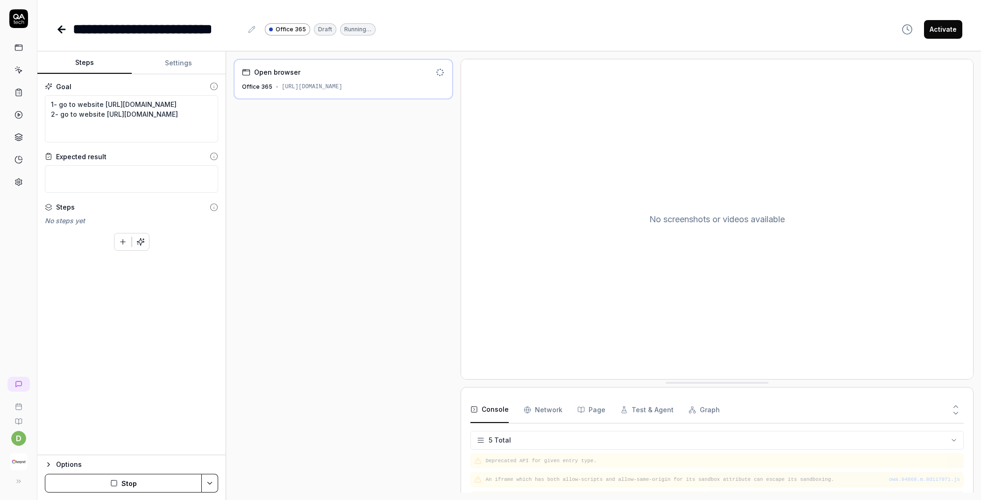
scroll to position [45, 0]
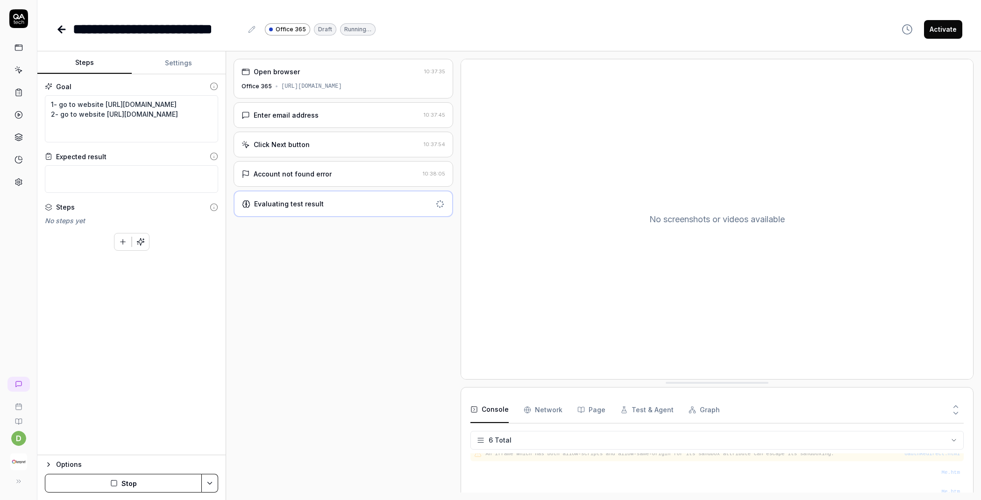
click at [158, 59] on button "Settings" at bounding box center [179, 63] width 94 height 22
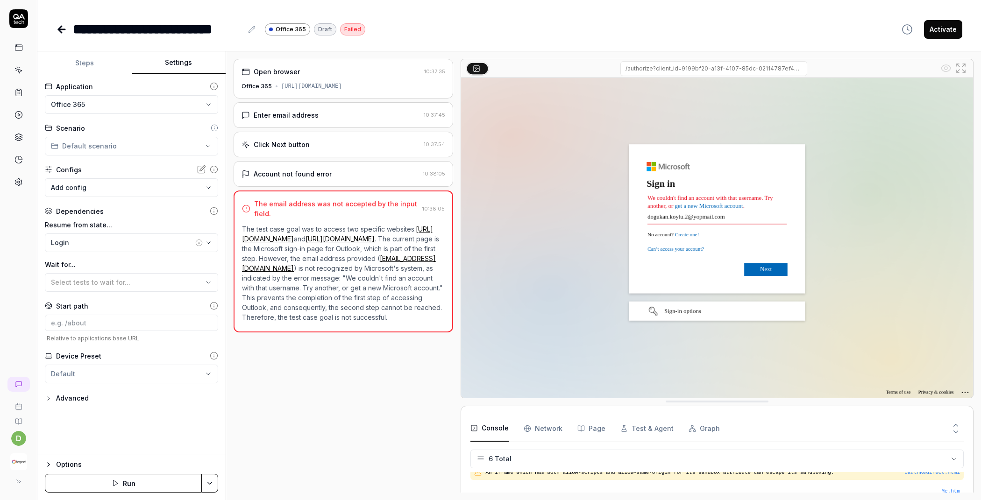
click at [198, 243] on icon "button" at bounding box center [198, 242] width 7 height 7
click at [146, 484] on button "Save & Run" at bounding box center [123, 483] width 157 height 19
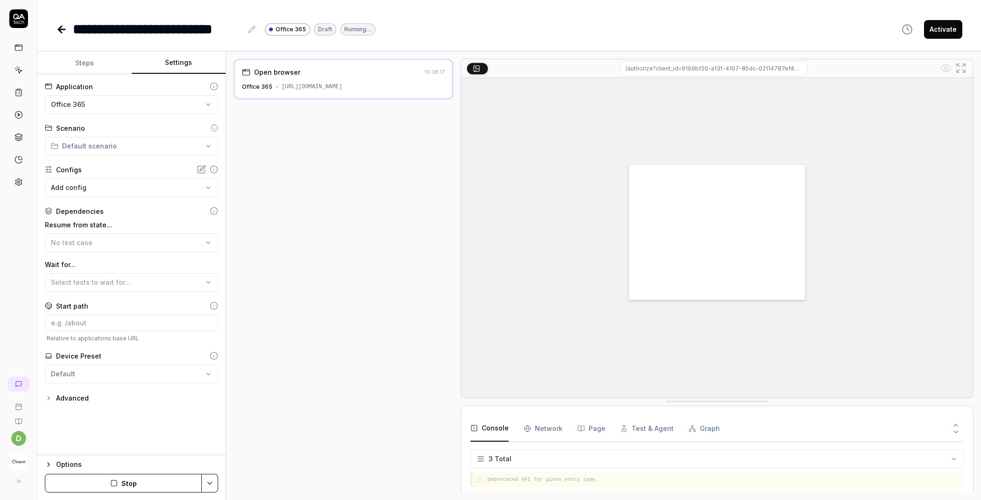
scroll to position [7, 0]
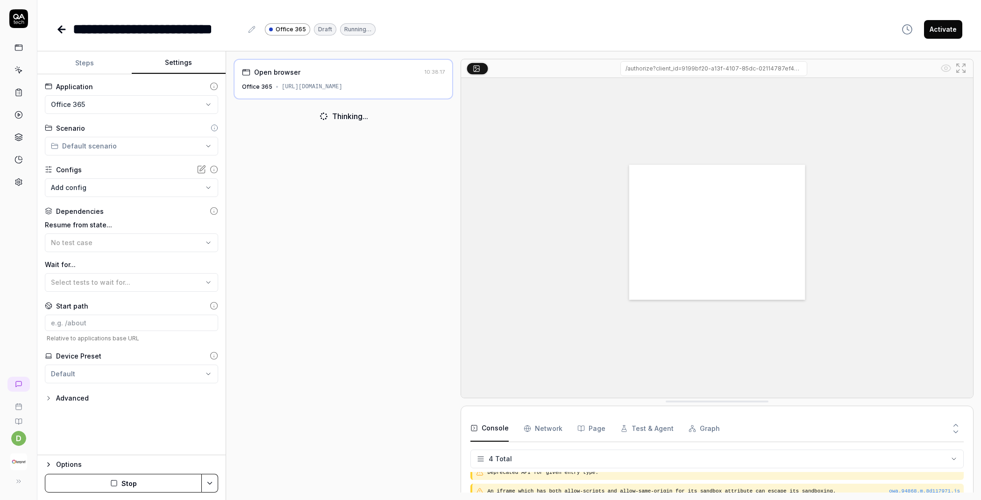
click at [91, 61] on button "Steps" at bounding box center [84, 63] width 94 height 22
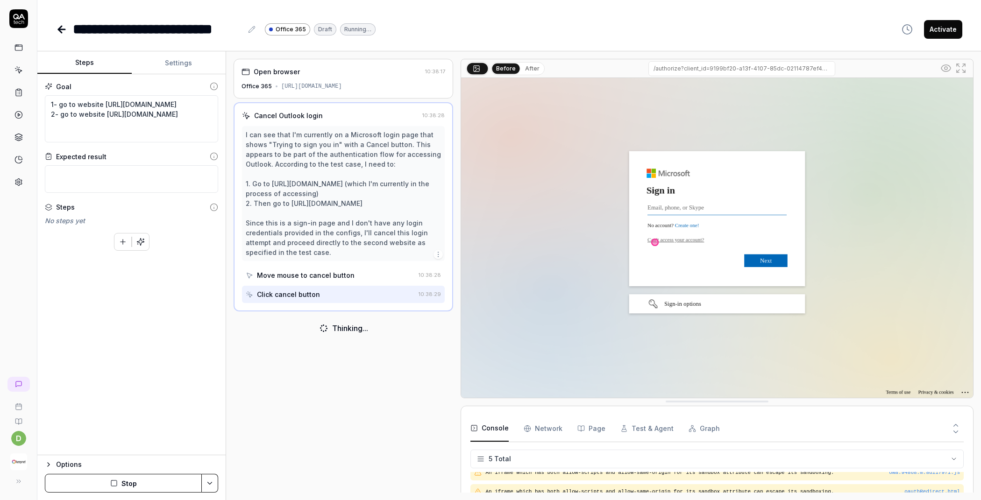
scroll to position [26, 0]
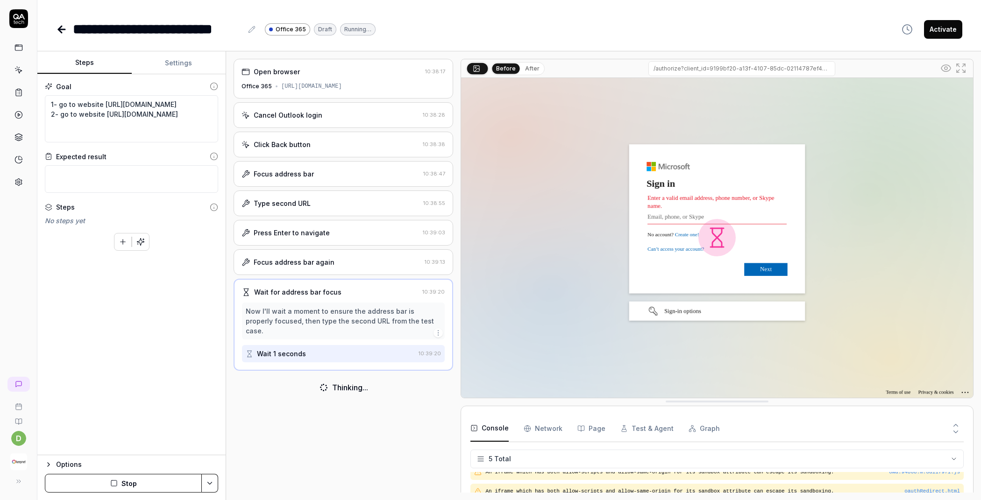
click at [114, 475] on button "Stop" at bounding box center [123, 483] width 157 height 19
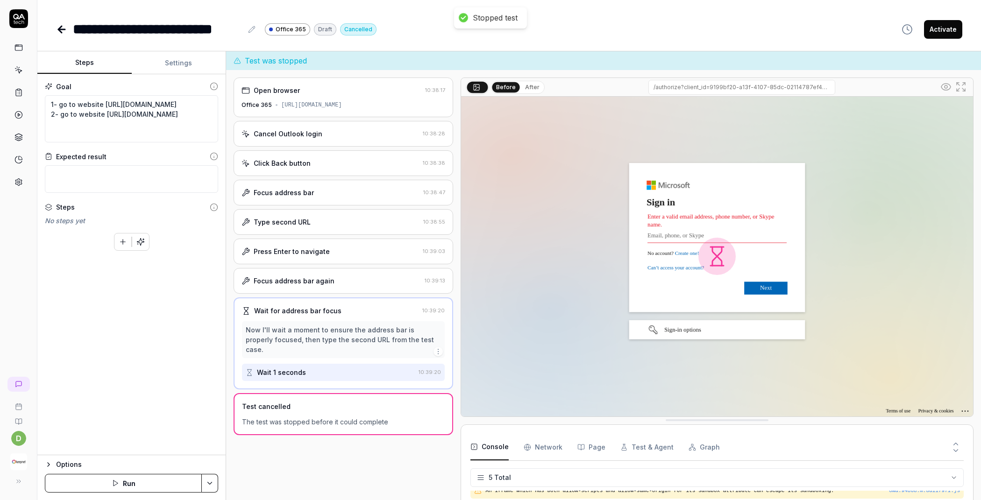
type textarea "*"
click at [163, 70] on button "Settings" at bounding box center [179, 63] width 94 height 22
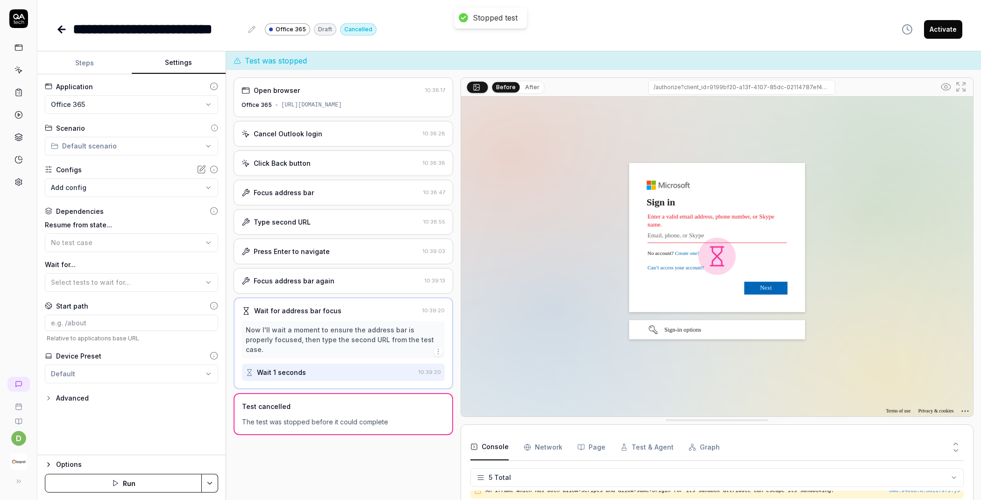
click at [126, 103] on html "**********" at bounding box center [490, 250] width 981 height 500
click at [11, 181] on html "**********" at bounding box center [490, 250] width 981 height 500
click at [18, 179] on icon at bounding box center [18, 182] width 8 height 8
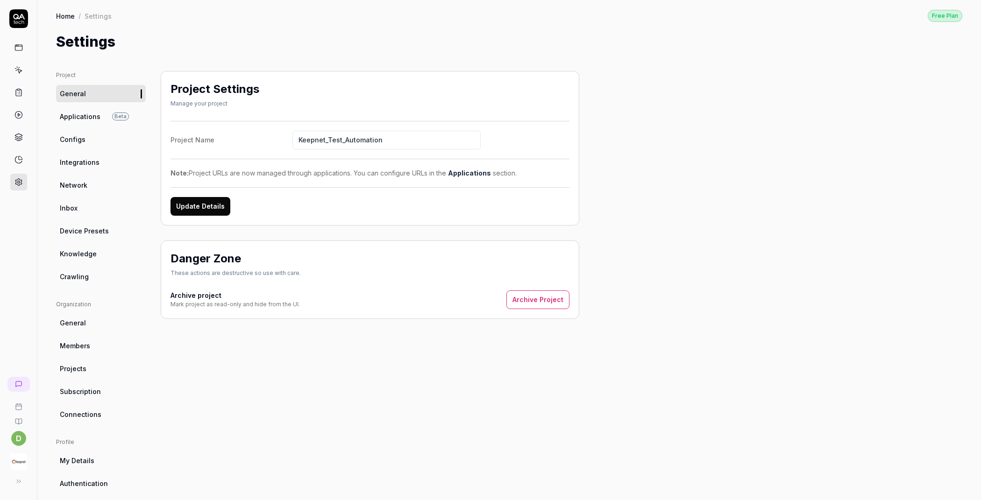
click at [107, 117] on link "Applications Beta" at bounding box center [101, 116] width 90 height 17
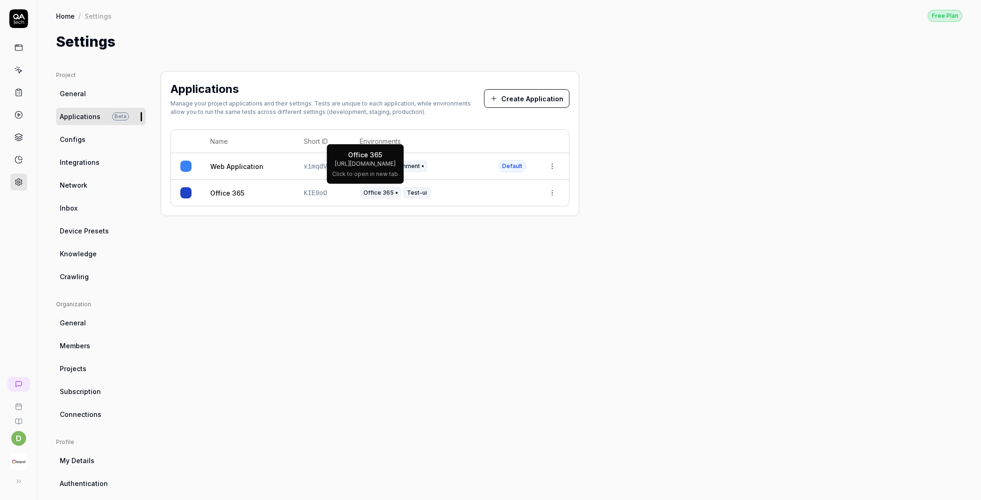
click at [360, 190] on span "Office 365" at bounding box center [381, 193] width 42 height 12
click at [494, 193] on td at bounding box center [512, 193] width 46 height 26
click at [561, 191] on td at bounding box center [552, 193] width 34 height 26
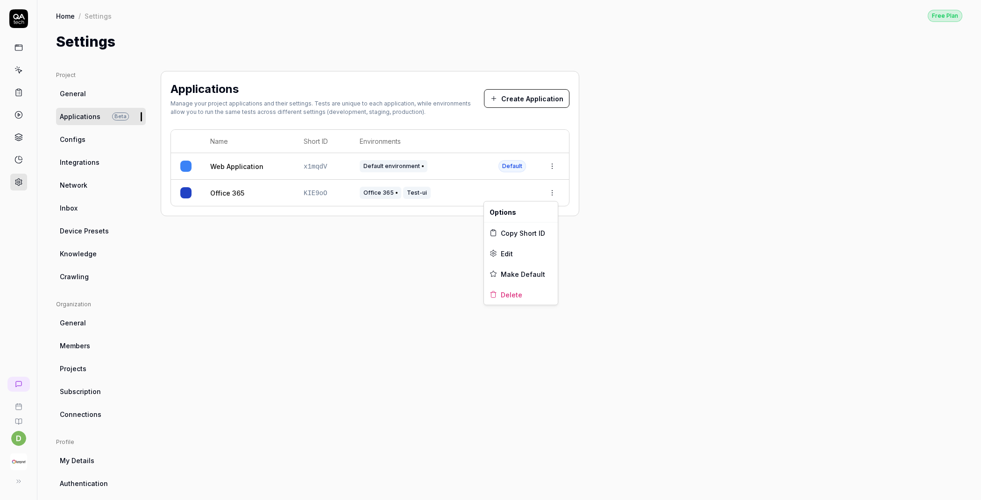
click at [559, 191] on html "d Home / Settings Free Plan Home / Settings Free Plan Settings Project General …" at bounding box center [490, 250] width 981 height 500
click at [522, 254] on div "Edit" at bounding box center [521, 253] width 74 height 21
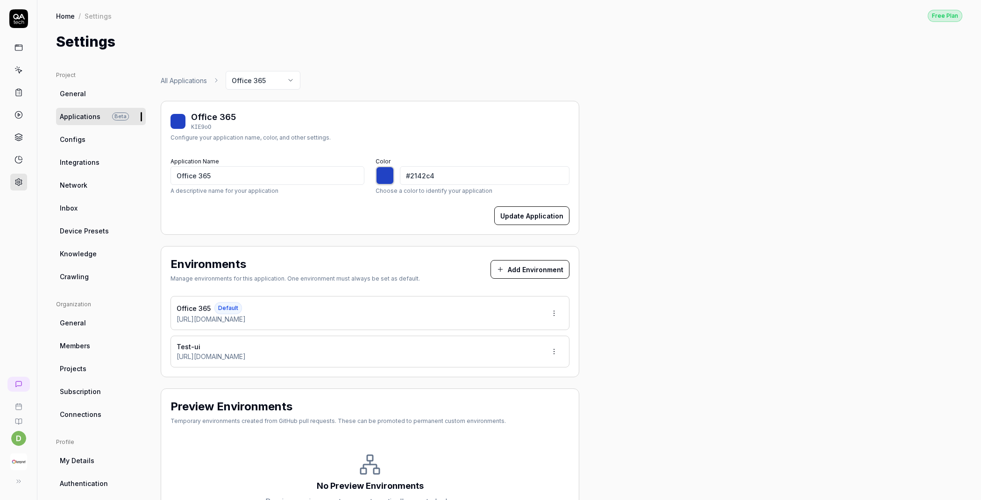
click at [528, 219] on button "Update Application" at bounding box center [531, 215] width 75 height 19
click at [560, 314] on html "Application updated d Home / Settings Free Plan Home / Settings Free Plan Setti…" at bounding box center [490, 250] width 981 height 500
click at [586, 310] on html "Application updated d Home / Settings Free Plan Home / Settings Free Plan Setti…" at bounding box center [490, 250] width 981 height 500
click at [558, 348] on html "d Home / Settings Free Plan Home / Settings Free Plan Settings Project General …" at bounding box center [490, 250] width 981 height 500
click at [653, 240] on html "d Home / Settings Free Plan Home / Settings Free Plan Settings Project General …" at bounding box center [490, 250] width 981 height 500
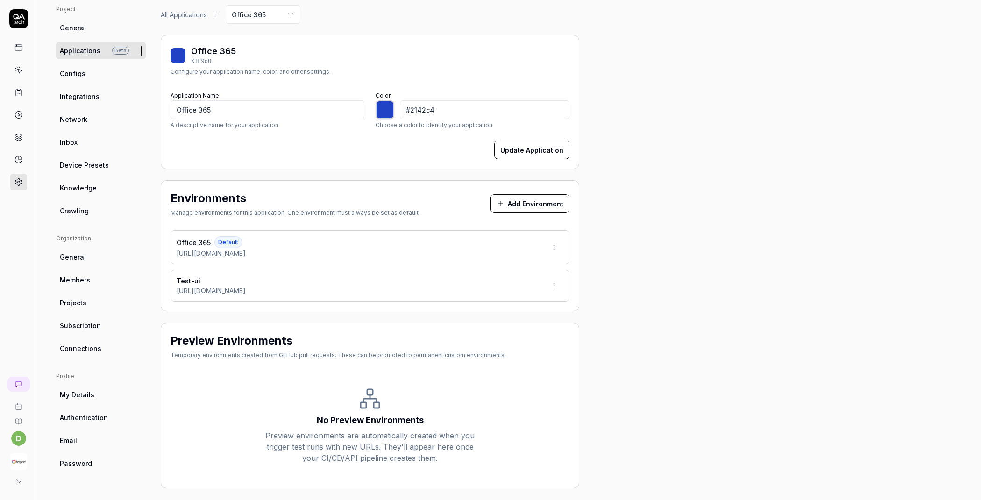
scroll to position [70, 0]
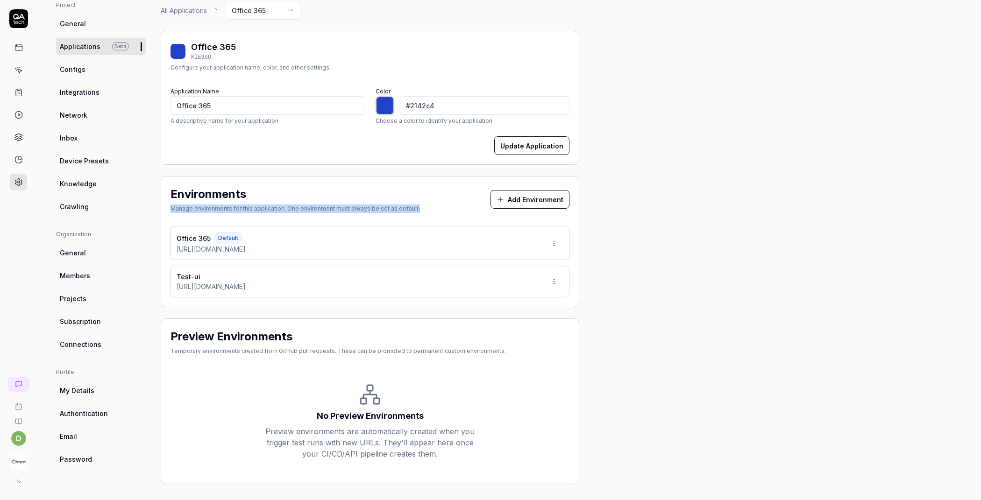
drag, startPoint x: 384, startPoint y: 209, endPoint x: 173, endPoint y: 211, distance: 211.5
click at [173, 211] on div "Environments Manage environments for this application. One environment must alw…" at bounding box center [369, 201] width 399 height 31
click at [632, 266] on div "Project General Applications Beta Configs Integrations Network Inbox Device Pre…" at bounding box center [509, 242] width 906 height 483
drag, startPoint x: 326, startPoint y: 326, endPoint x: 315, endPoint y: 332, distance: 12.7
click at [315, 332] on div "Preview Environments Temporary environments created from GitHub pull requests. …" at bounding box center [370, 401] width 418 height 166
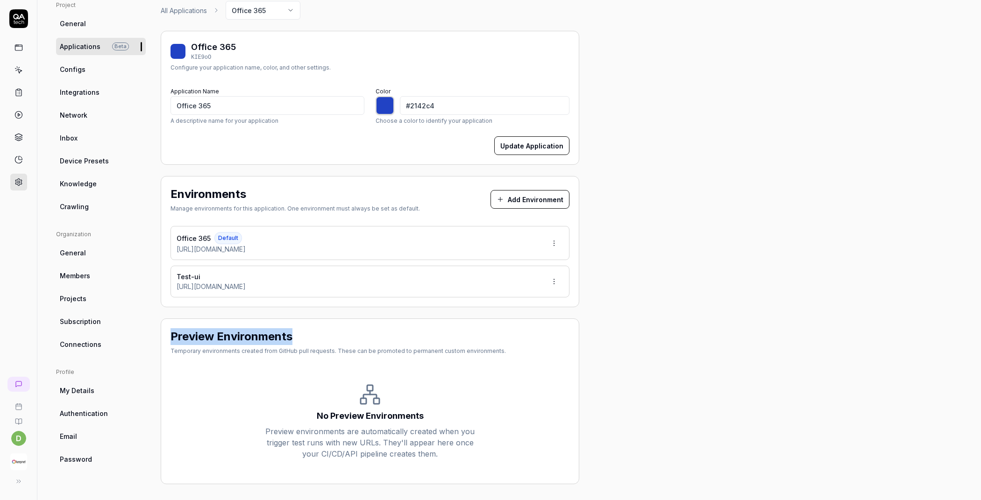
click at [524, 200] on button "Add Environment" at bounding box center [529, 199] width 79 height 19
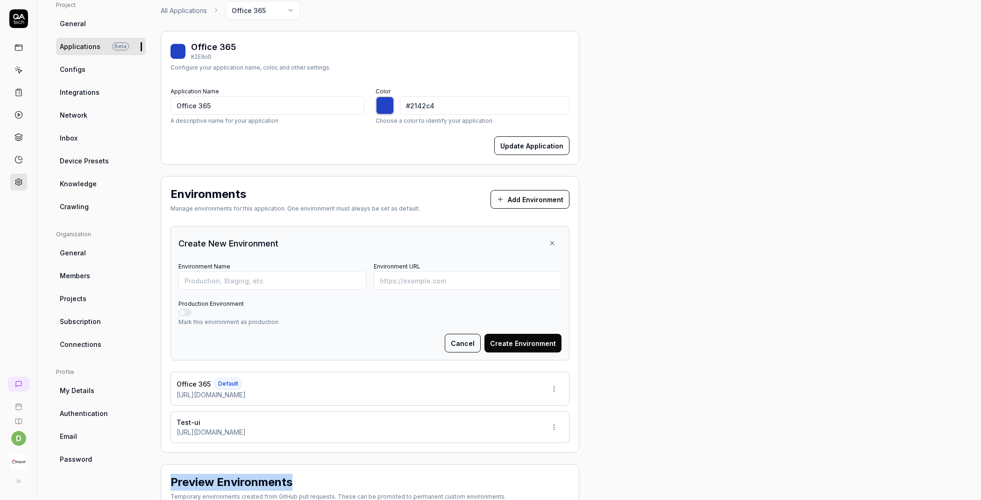
click at [466, 343] on button "Cancel" at bounding box center [463, 343] width 36 height 19
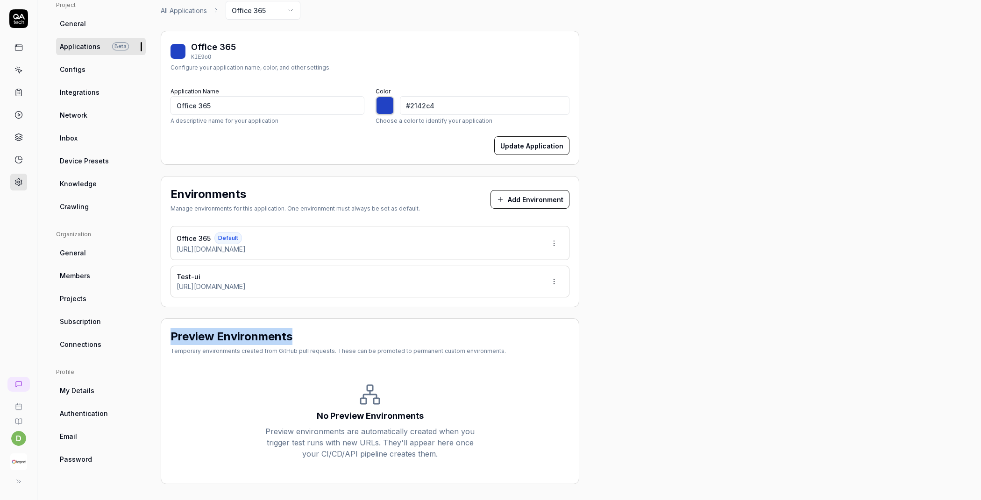
click at [19, 417] on link at bounding box center [18, 417] width 29 height 15
click at [553, 278] on html "d Home / Settings Free Plan Home / Settings Free Plan Settings Project General …" at bounding box center [490, 250] width 981 height 500
click at [516, 362] on span "Delete" at bounding box center [514, 364] width 21 height 10
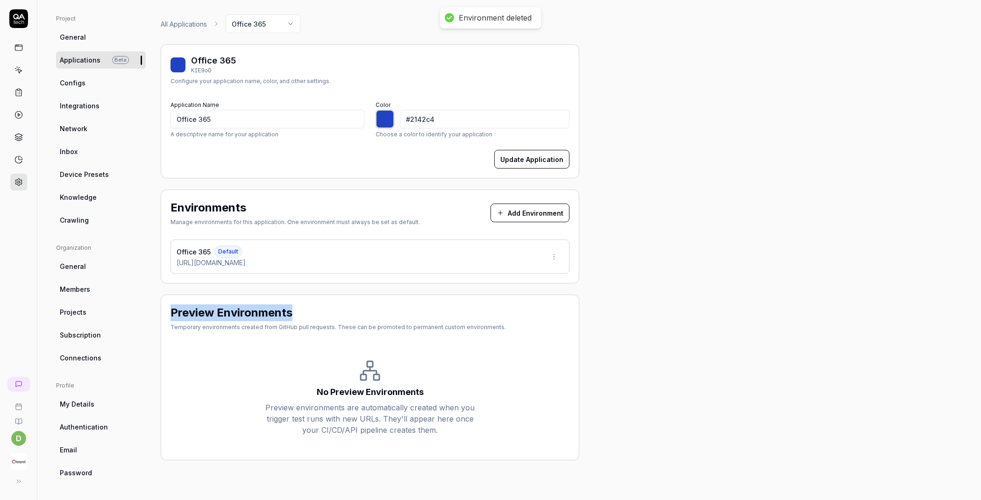
scroll to position [56, 0]
click at [17, 71] on icon at bounding box center [18, 70] width 8 height 8
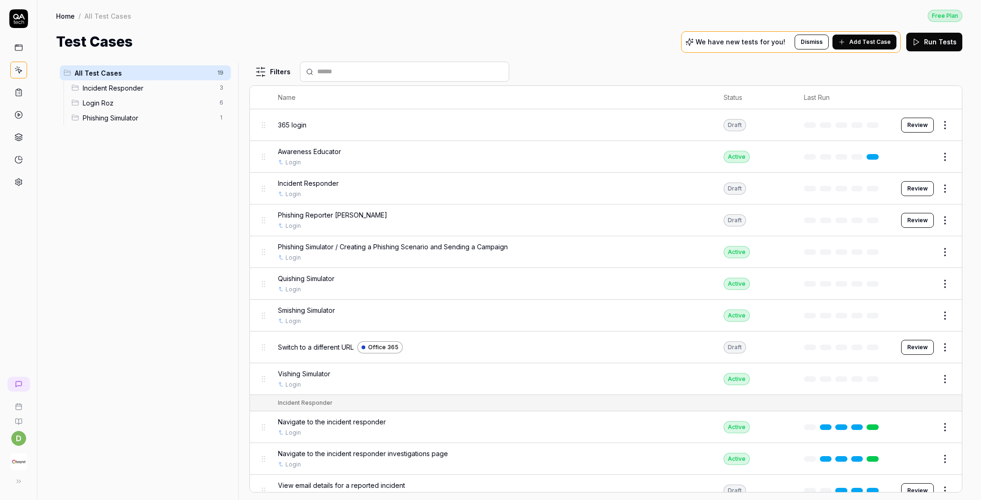
click at [411, 346] on div "Switch to a different URL Office 365" at bounding box center [491, 347] width 427 height 12
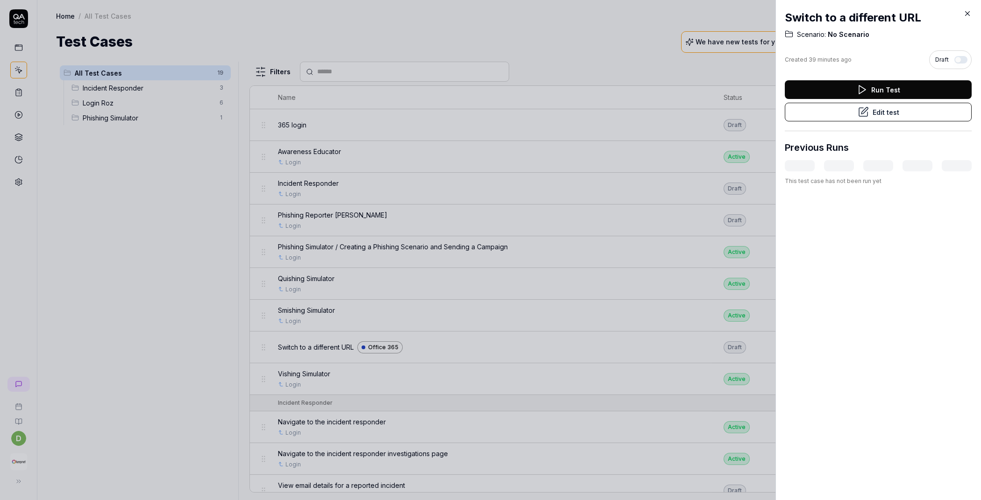
click at [879, 116] on button "Edit test" at bounding box center [878, 112] width 187 height 19
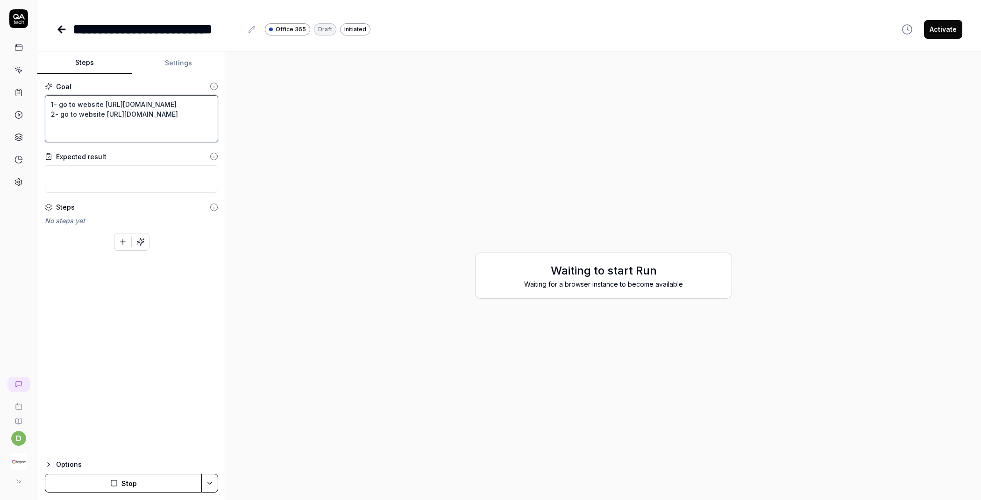
drag, startPoint x: 212, startPoint y: 123, endPoint x: 50, endPoint y: 125, distance: 162.1
click at [50, 125] on textarea "1- go to website https://outlook.office365.com/mail/ 2- go to website https://t…" at bounding box center [131, 118] width 173 height 47
type textarea "*"
type textarea "1- go to website https://outlook.office365.com/mail/"
type textarea "*"
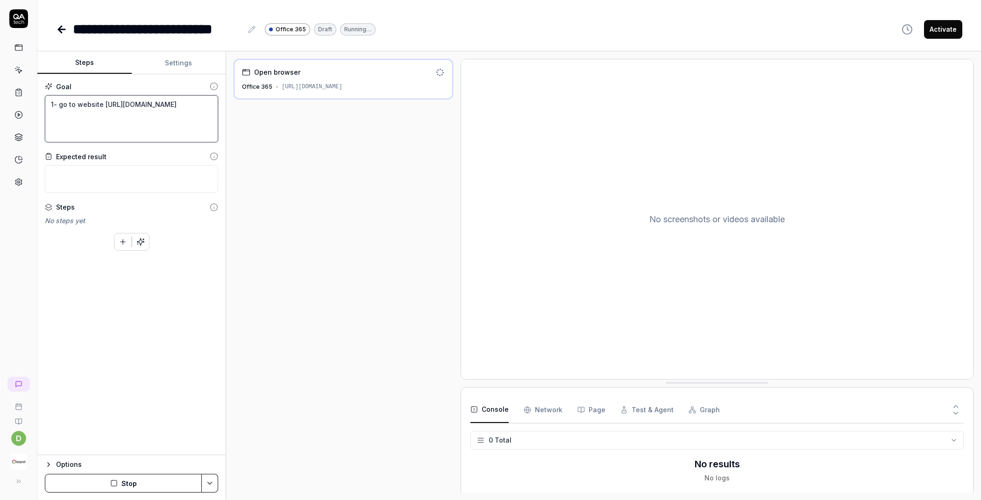
type textarea "1- go to website https://outlook.office365.com/mail/"
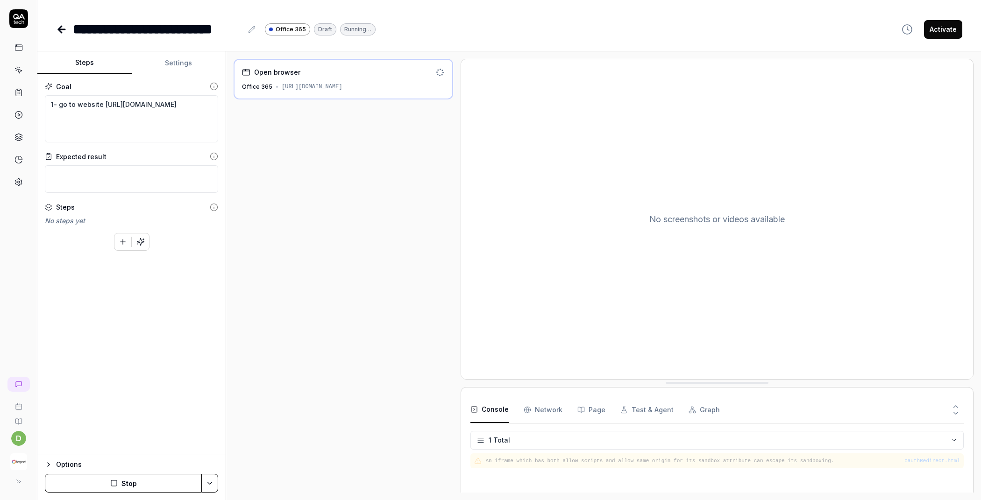
click at [133, 350] on div "Goal 1- go to website https://outlook.office365.com/mail/ Expected result Steps…" at bounding box center [131, 264] width 188 height 381
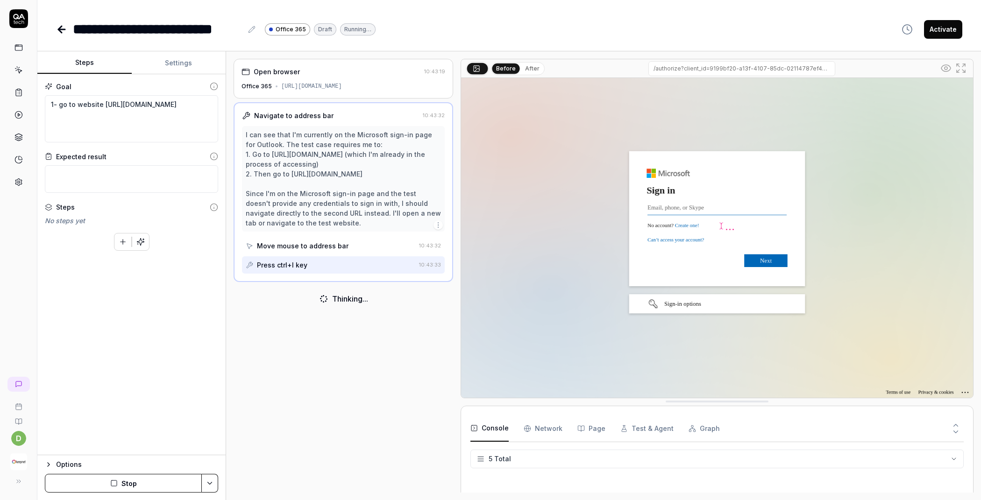
scroll to position [26, 0]
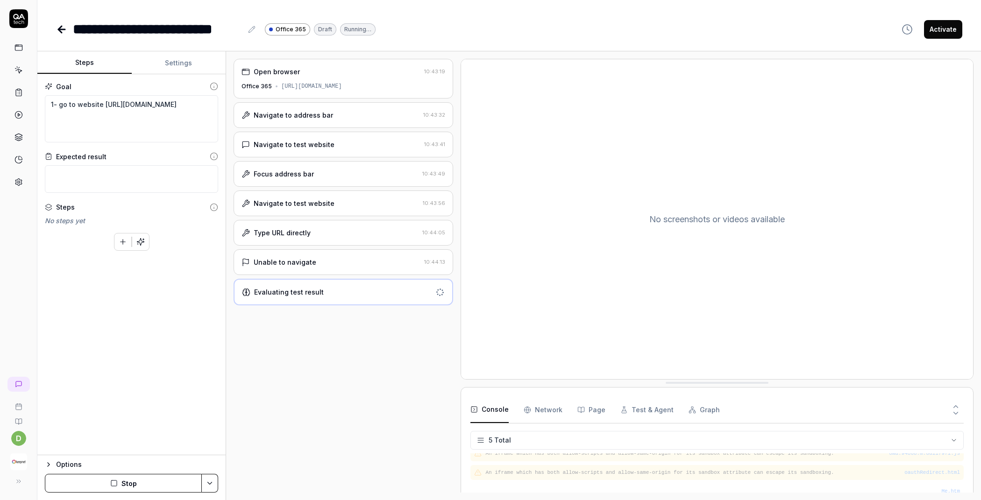
type textarea "*"
click at [178, 68] on button "Settings" at bounding box center [179, 63] width 94 height 22
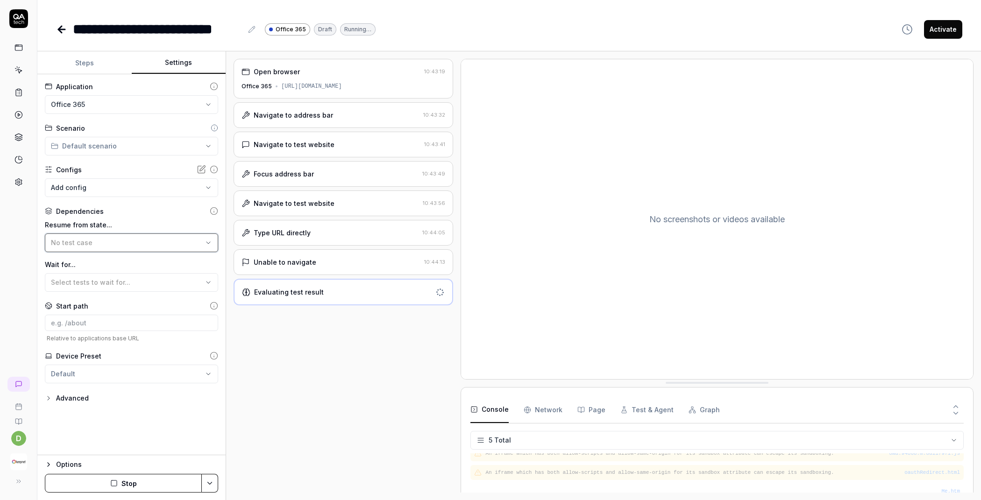
click at [107, 246] on div "No test case" at bounding box center [127, 243] width 152 height 10
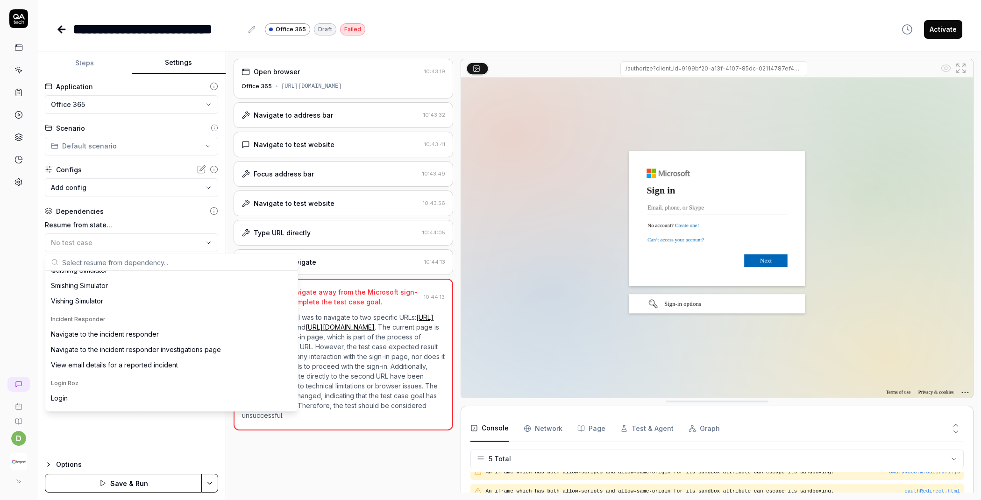
scroll to position [208, 0]
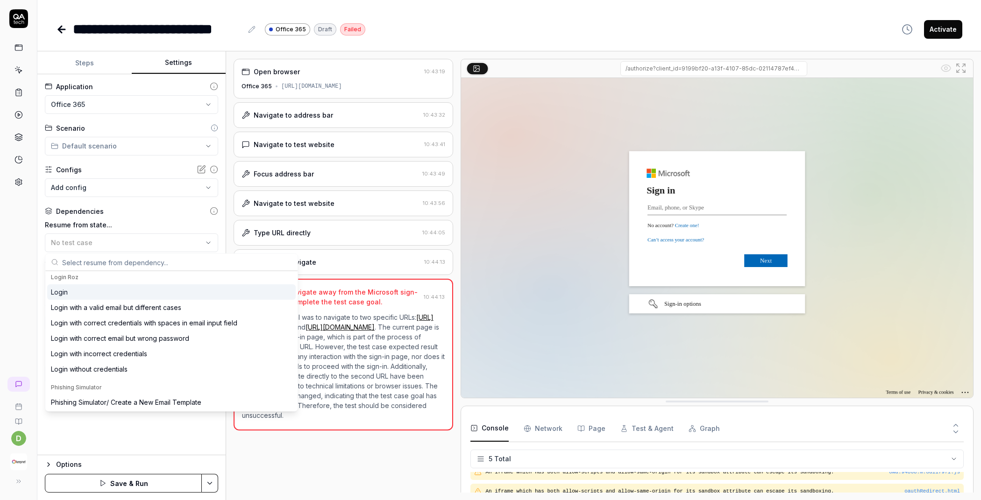
click at [113, 294] on div "Login" at bounding box center [171, 291] width 248 height 15
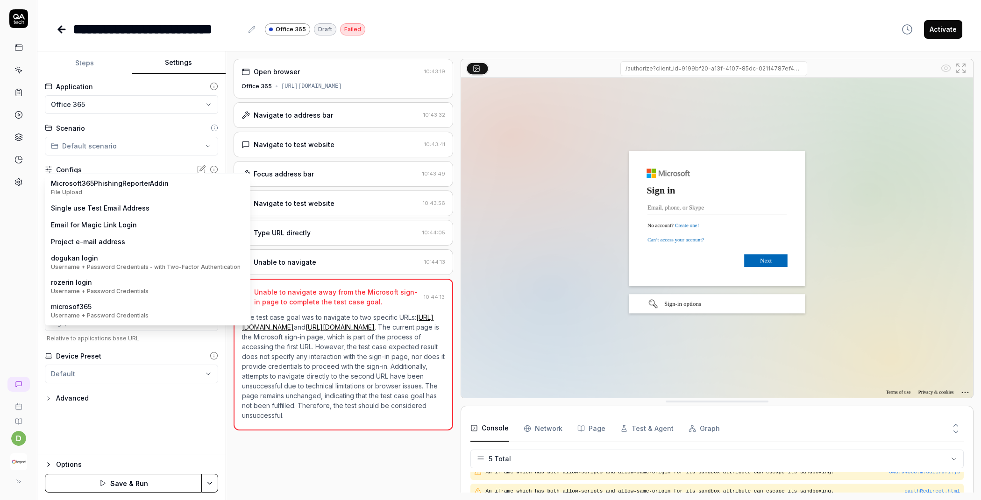
click at [119, 184] on body "**********" at bounding box center [490, 250] width 981 height 500
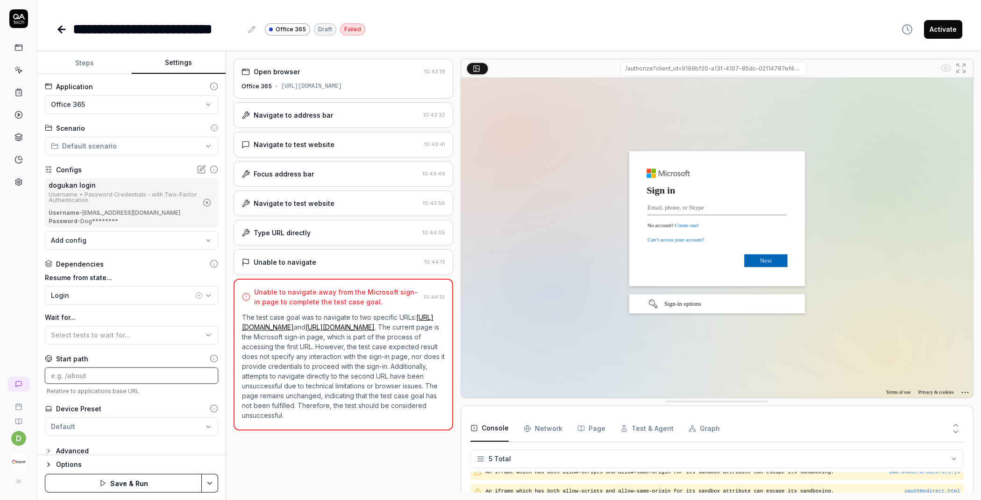
click at [92, 374] on input at bounding box center [131, 376] width 173 height 16
click at [119, 477] on button "Save & Run" at bounding box center [123, 483] width 157 height 19
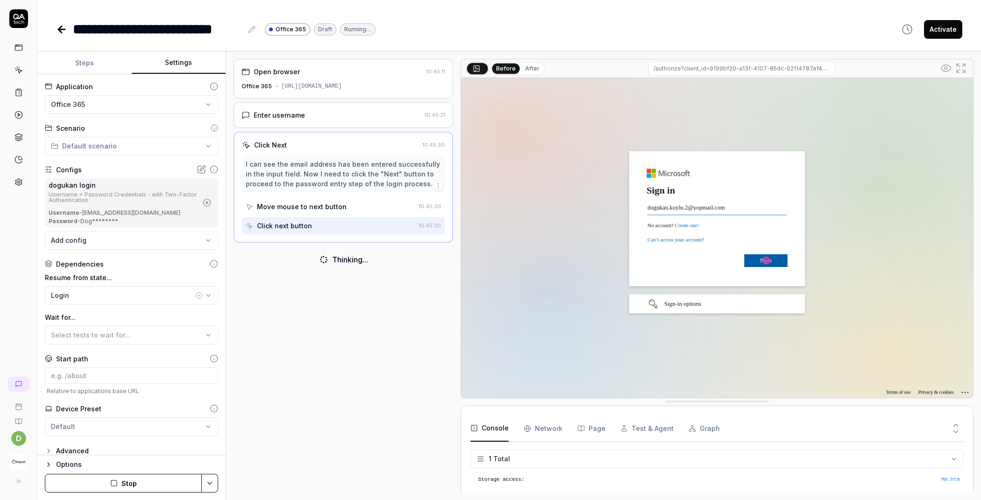
click at [116, 482] on icon "button" at bounding box center [113, 483] width 7 height 7
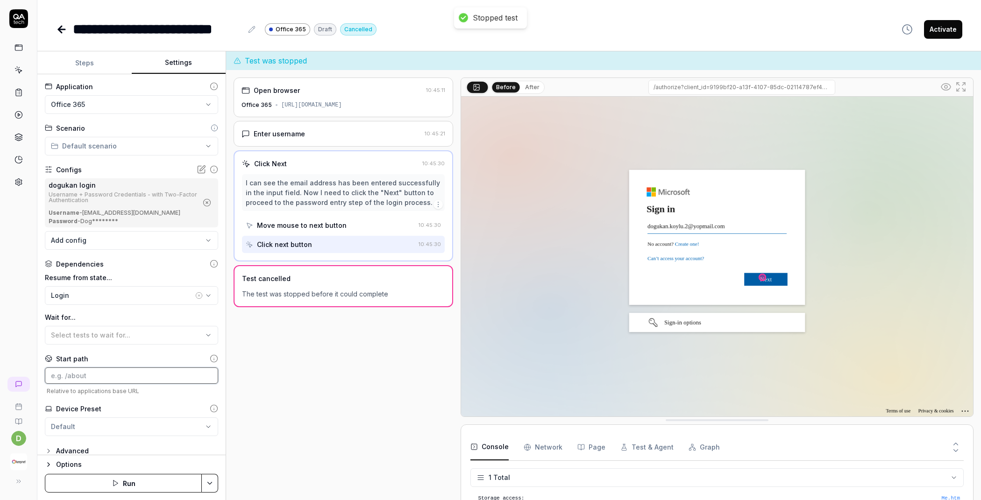
click at [97, 371] on input at bounding box center [131, 376] width 173 height 16
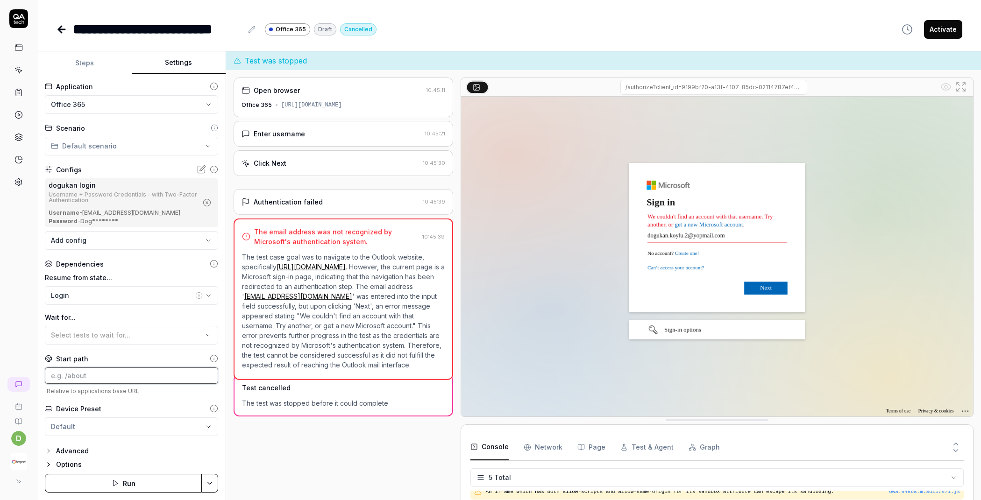
scroll to position [26, 0]
click at [98, 375] on input at bounding box center [131, 376] width 173 height 16
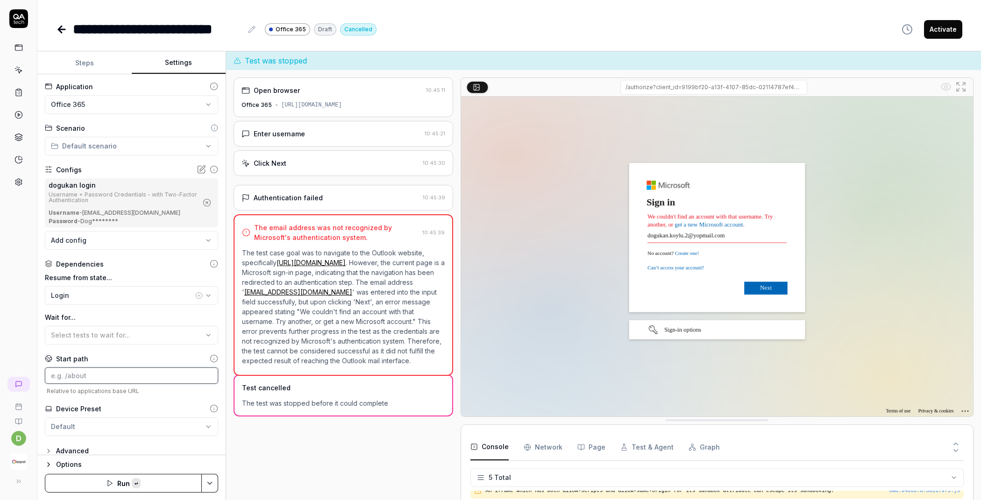
paste input "[URL][DOMAIN_NAME]"
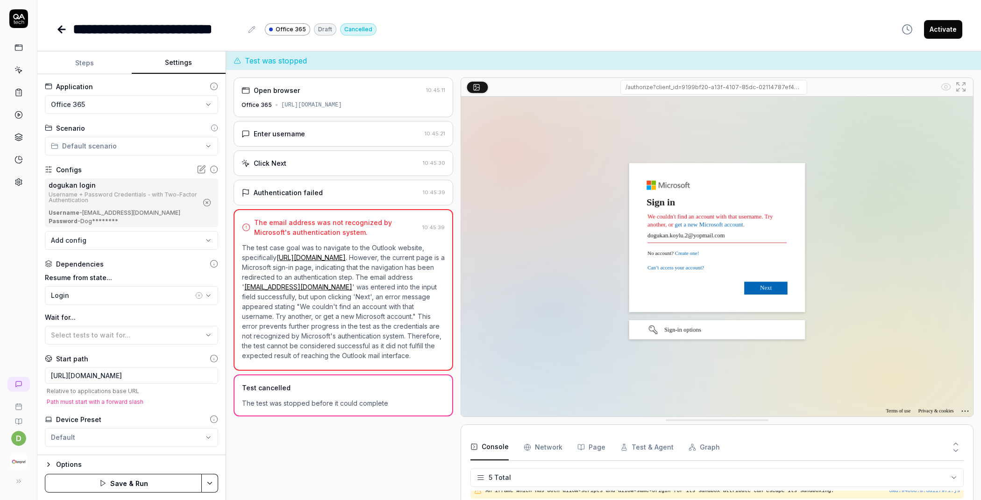
click at [158, 399] on span "Path must start with a forward slash" at bounding box center [131, 401] width 173 height 7
click at [170, 375] on input "[URL][DOMAIN_NAME]" at bounding box center [131, 376] width 173 height 16
click at [164, 392] on span "Relative to applications base URL" at bounding box center [131, 391] width 173 height 7
click at [74, 376] on input "https://test-ui.devkeepnet.com" at bounding box center [131, 376] width 173 height 16
click at [149, 392] on span "Relative to applications base URL" at bounding box center [131, 391] width 173 height 7
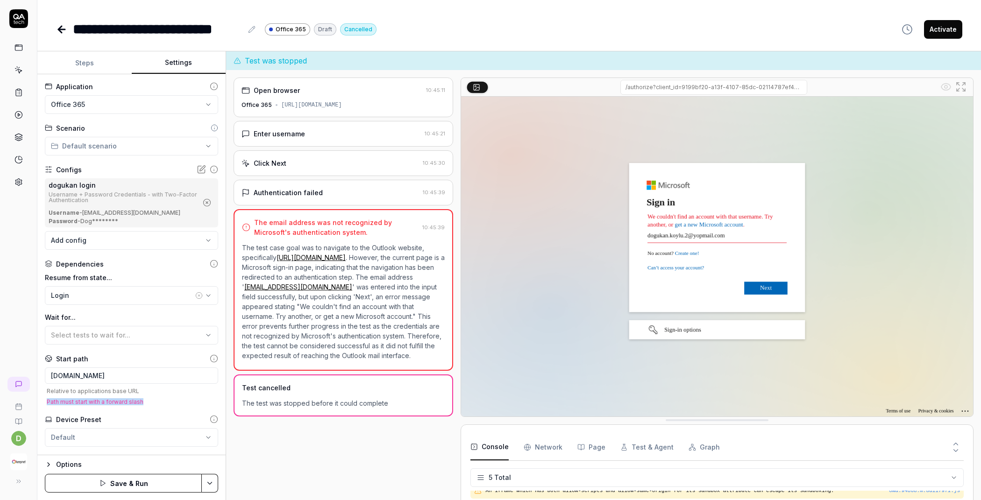
drag, startPoint x: 145, startPoint y: 401, endPoint x: 46, endPoint y: 398, distance: 98.6
click at [46, 398] on span "Path must start with a forward slash" at bounding box center [131, 401] width 173 height 7
click at [60, 379] on input "test-ui.devkeepnet.com" at bounding box center [131, 376] width 173 height 16
click at [52, 375] on input "test-ui.devkeepnet.com" at bounding box center [131, 376] width 173 height 16
click at [157, 388] on span "Relative to applications base URL" at bounding box center [131, 391] width 173 height 7
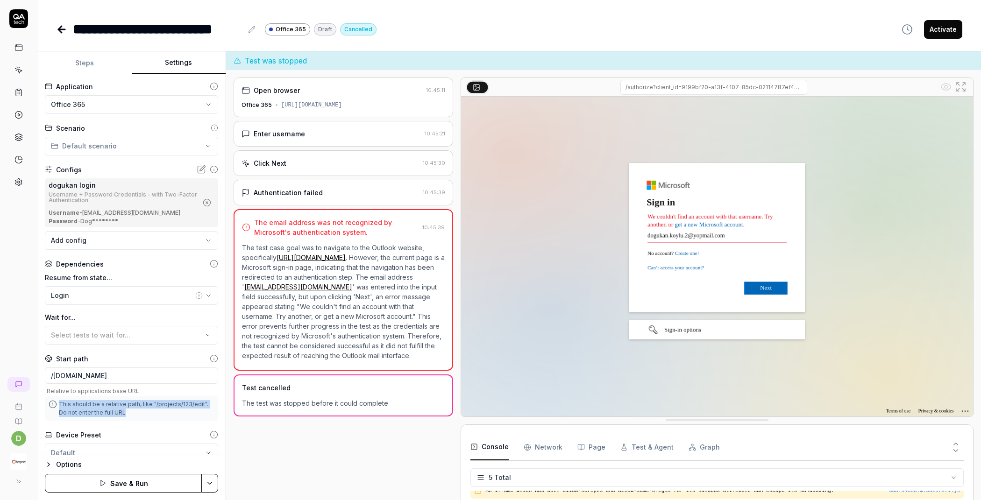
drag, startPoint x: 141, startPoint y: 410, endPoint x: 63, endPoint y: 399, distance: 78.7
click at [55, 398] on div "This should be a relative path, like "/projects/123/edit". Do not enter the ful…" at bounding box center [131, 408] width 173 height 24
click at [154, 417] on div "This should be a relative path, like "/projects/123/edit". Do not enter the ful…" at bounding box center [131, 408] width 173 height 24
click at [103, 379] on input "/test-ui.devkeepnet.com" at bounding box center [131, 376] width 173 height 16
paste input "[URL][DOMAIN_NAME]"
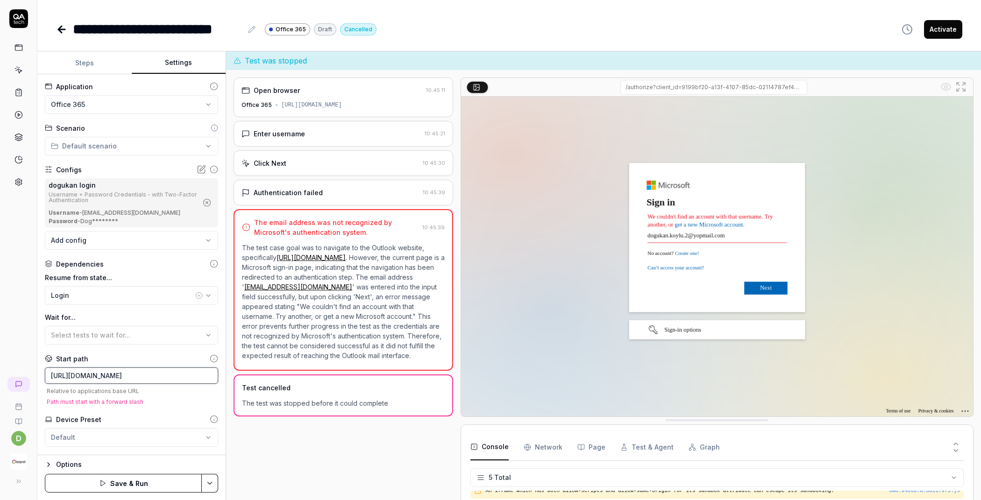
drag, startPoint x: 74, startPoint y: 376, endPoint x: 0, endPoint y: 377, distance: 74.3
click at [0, 377] on div "**********" at bounding box center [490, 250] width 981 height 500
click at [156, 374] on input "test-ui.devkeepnet.com/" at bounding box center [131, 376] width 173 height 16
click at [144, 401] on span "Path must start with a forward slash" at bounding box center [131, 401] width 173 height 7
click at [47, 375] on input "test-ui.devkeepnet.com" at bounding box center [131, 376] width 173 height 16
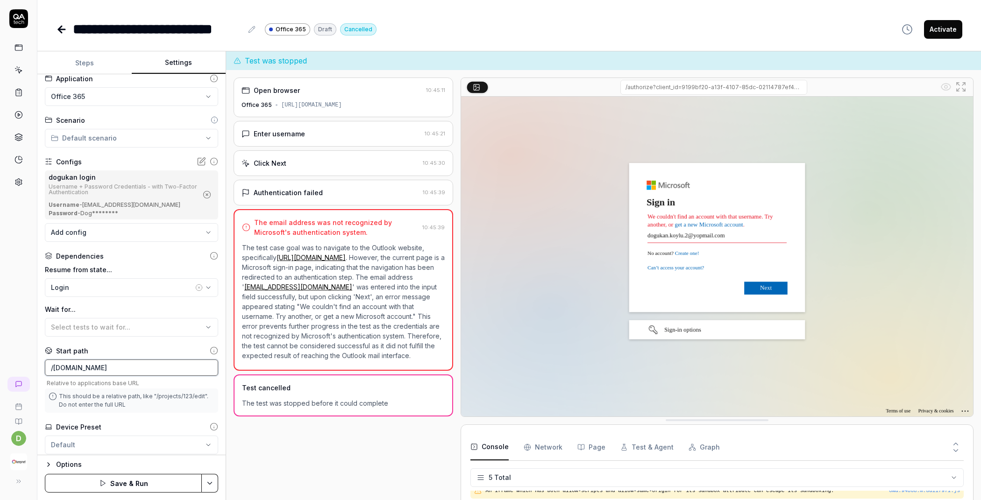
scroll to position [34, 0]
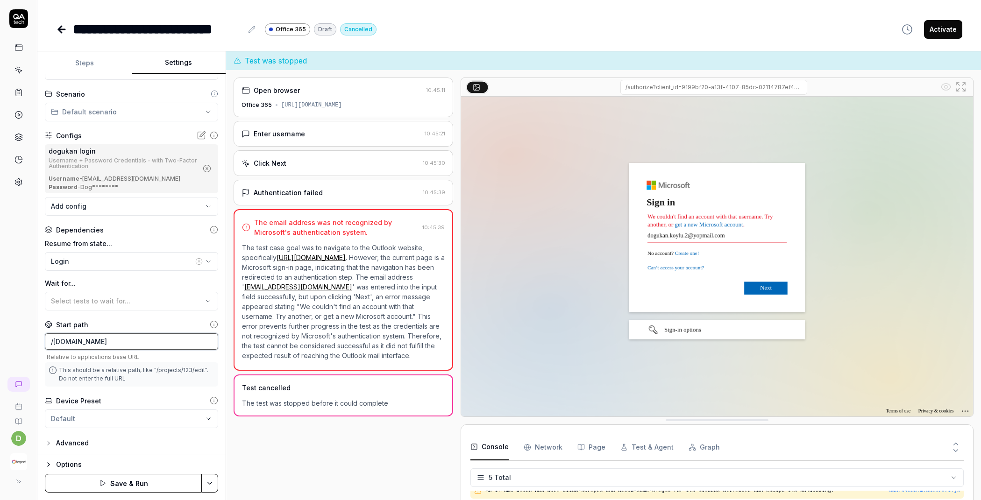
type input "/www.test-ui.devkeepnet.com"
click at [124, 483] on button "Save & Run" at bounding box center [123, 483] width 157 height 19
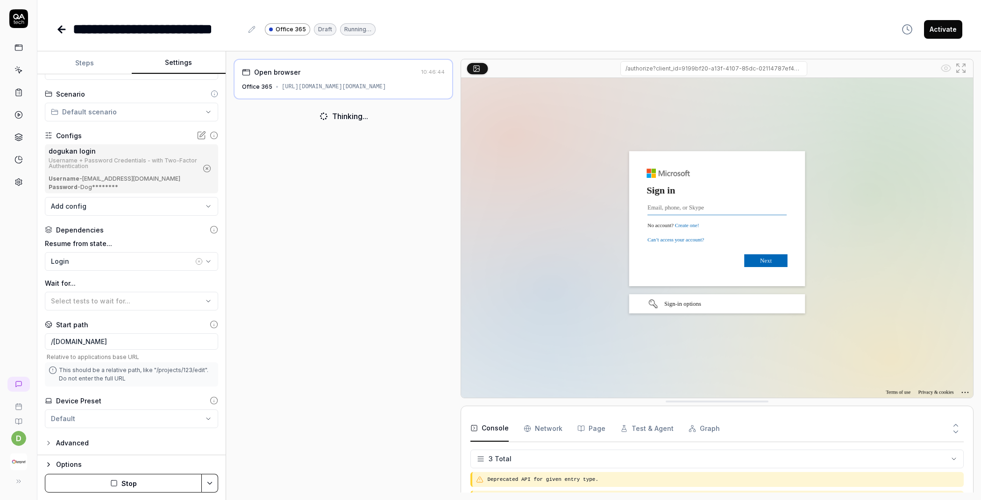
click at [136, 479] on button "Stop" at bounding box center [123, 483] width 157 height 19
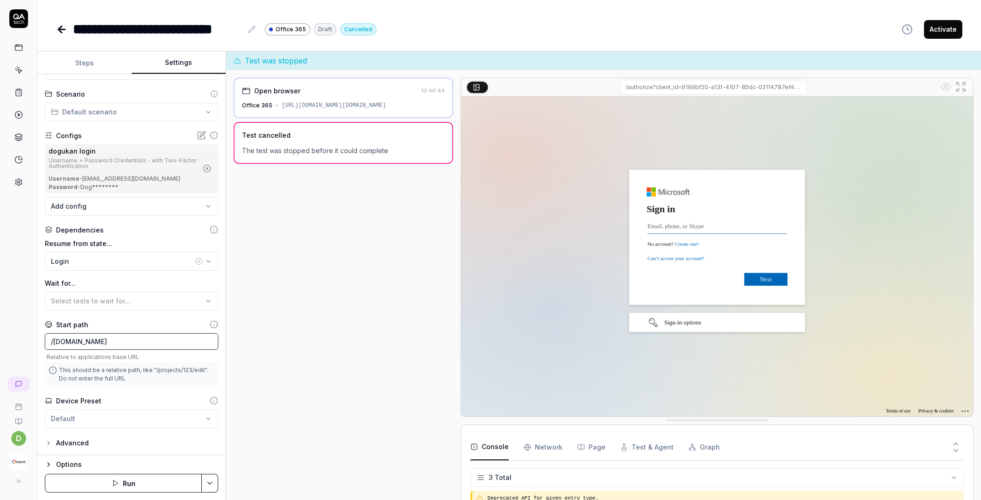
drag, startPoint x: 156, startPoint y: 339, endPoint x: 10, endPoint y: 336, distance: 146.2
click at [10, 336] on div "**********" at bounding box center [490, 250] width 981 height 500
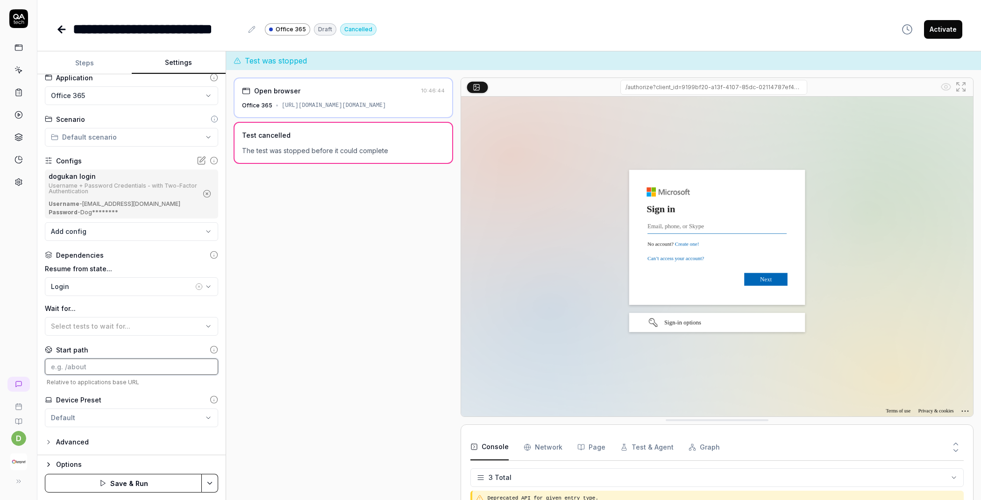
scroll to position [8, 0]
click at [143, 394] on div "**********" at bounding box center [131, 264] width 188 height 381
click at [124, 323] on span "Select tests to wait for..." at bounding box center [90, 327] width 79 height 8
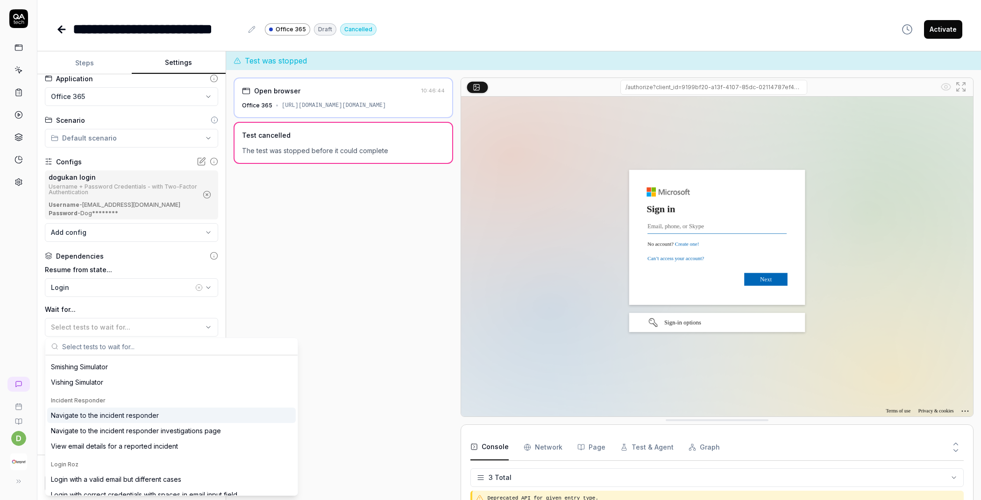
scroll to position [0, 0]
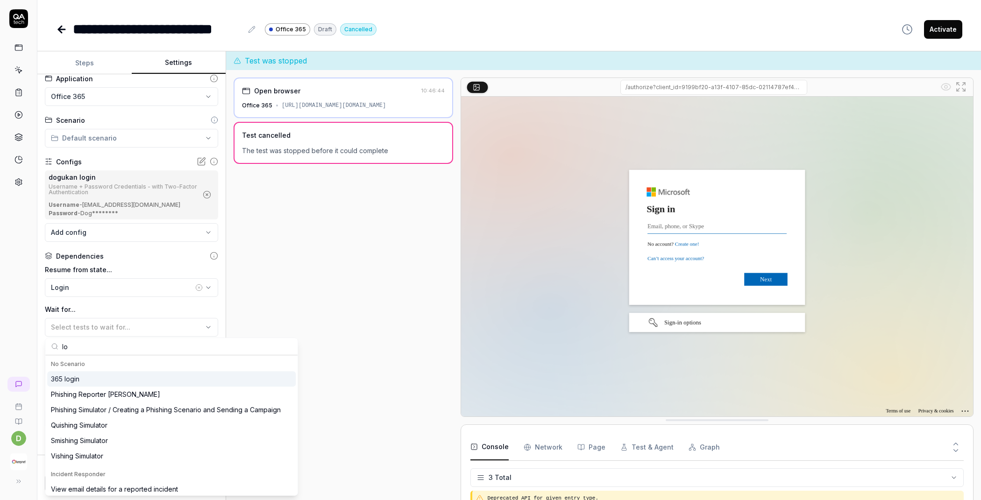
type input "log"
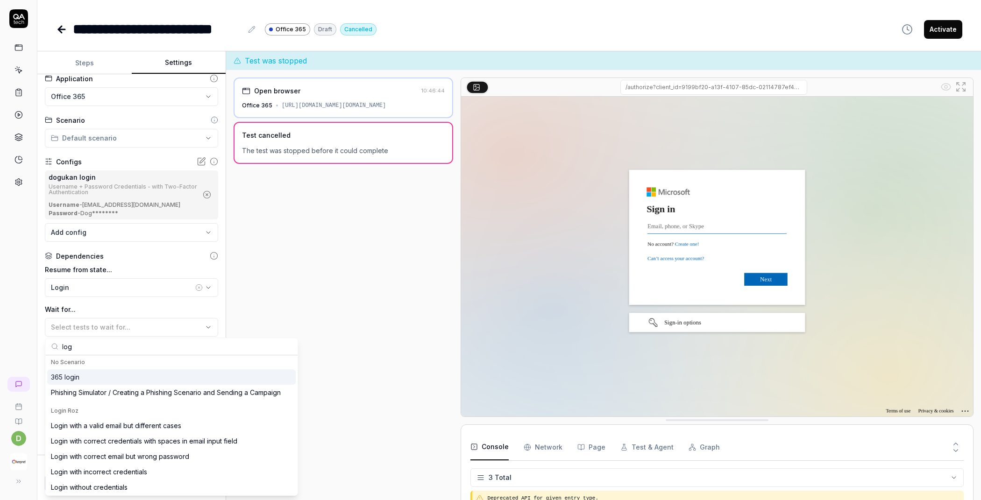
scroll to position [3, 0]
click at [185, 287] on button "Login" at bounding box center [131, 287] width 173 height 19
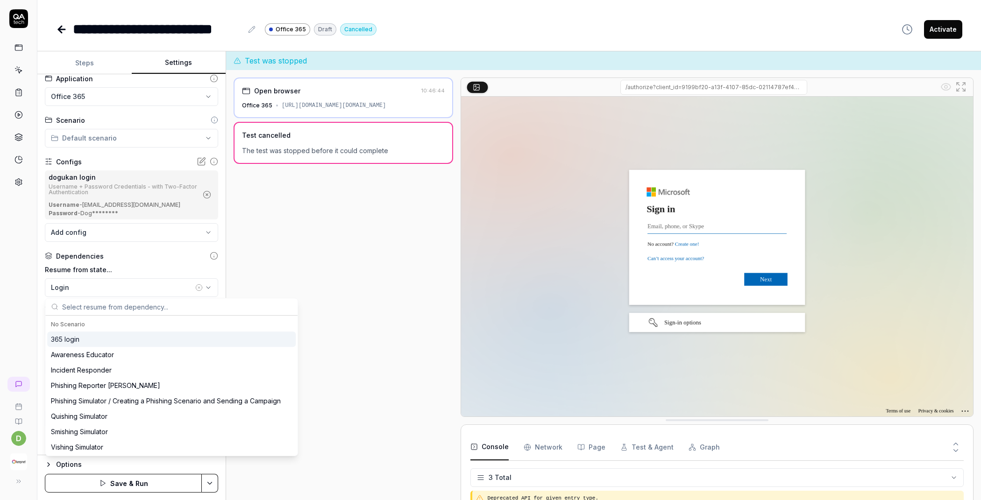
click at [195, 287] on icon "button" at bounding box center [198, 287] width 7 height 7
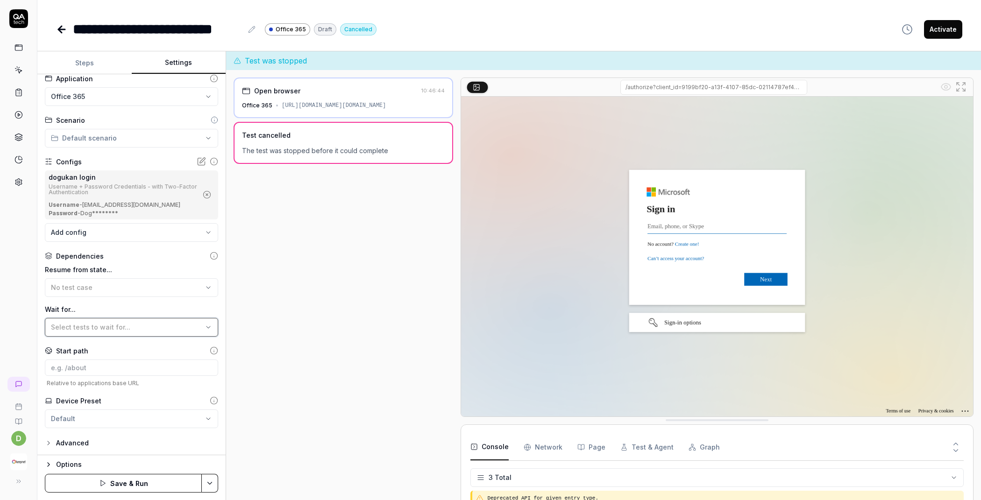
click at [113, 331] on button "Select tests to wait for..." at bounding box center [131, 327] width 173 height 19
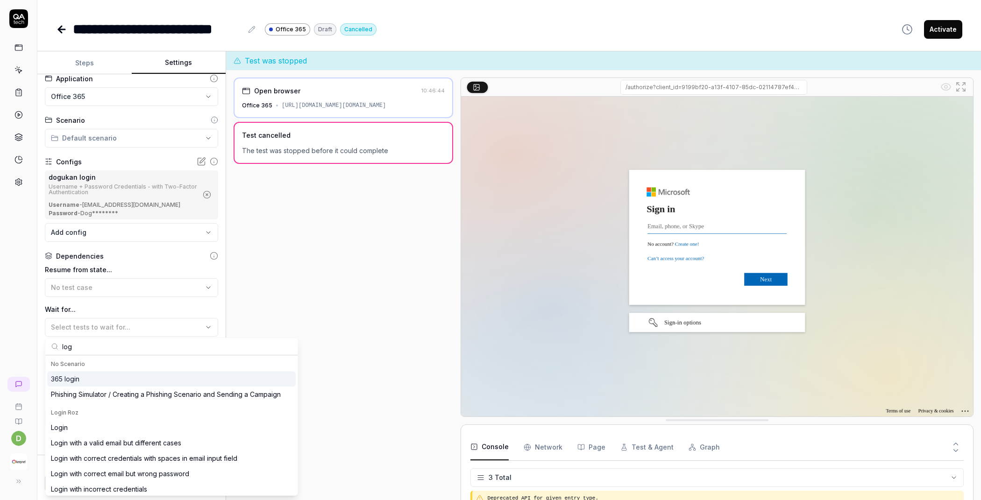
scroll to position [19, 0]
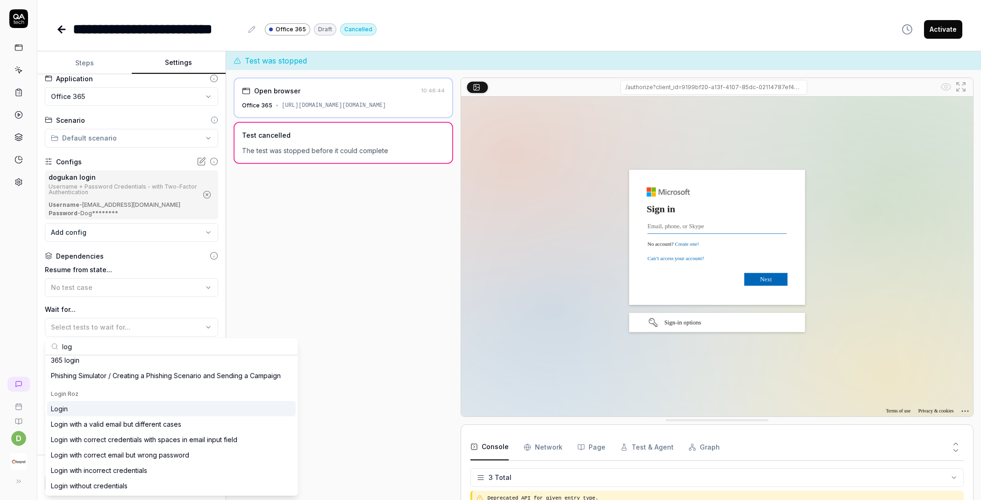
type input "log"
click at [104, 405] on div "Login" at bounding box center [171, 408] width 248 height 15
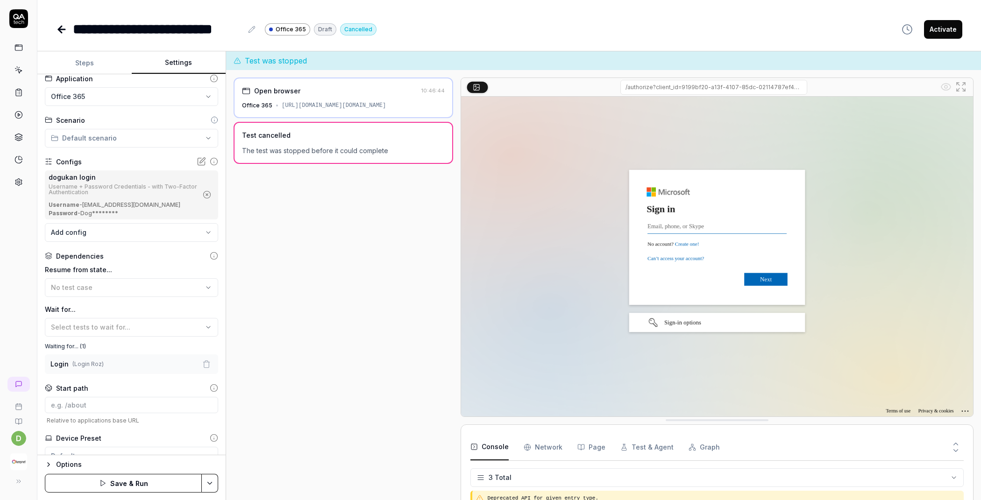
click at [132, 485] on button "Save & Run" at bounding box center [123, 483] width 157 height 19
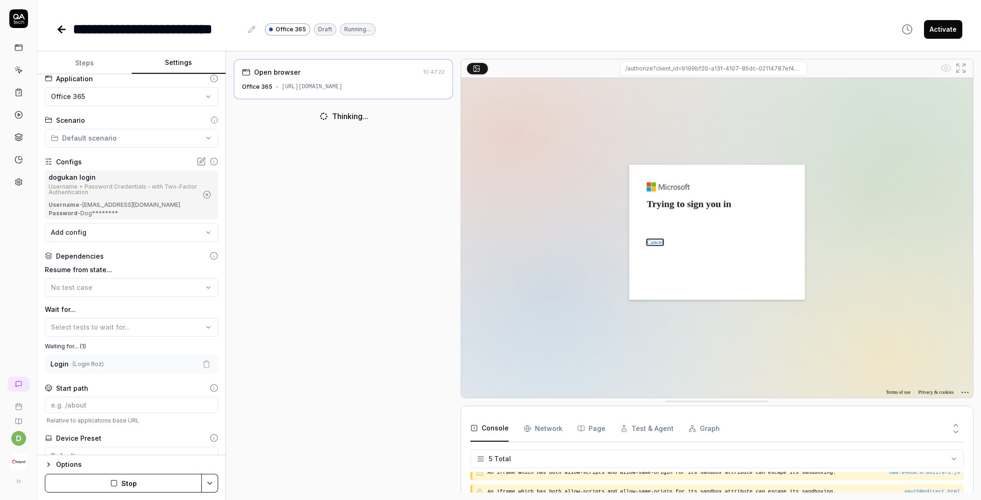
scroll to position [26, 0]
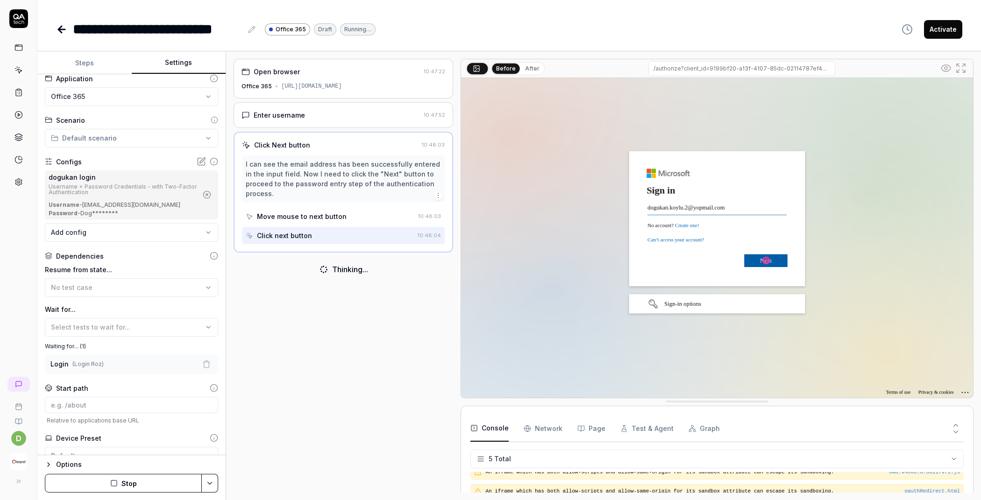
click at [73, 55] on button "Steps" at bounding box center [84, 63] width 94 height 22
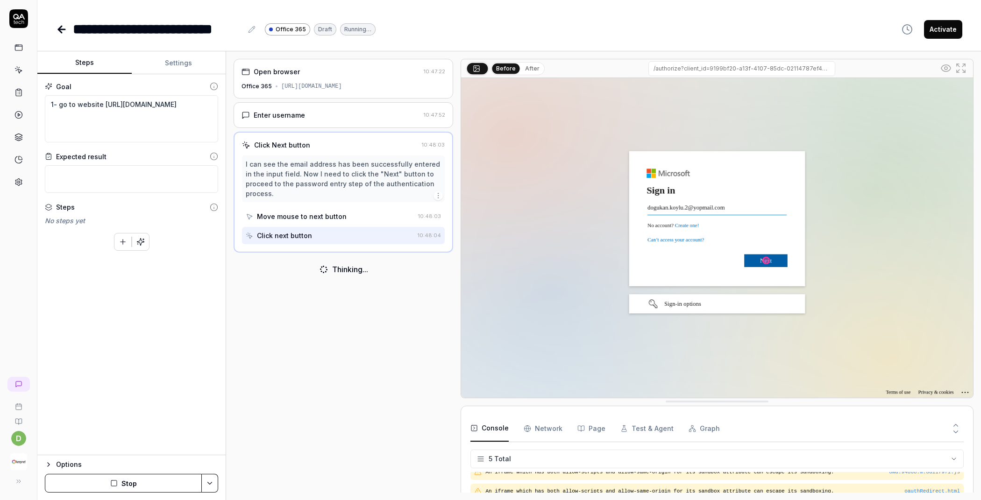
click at [167, 67] on button "Settings" at bounding box center [179, 63] width 94 height 22
click at [100, 63] on button "Steps" at bounding box center [84, 63] width 94 height 22
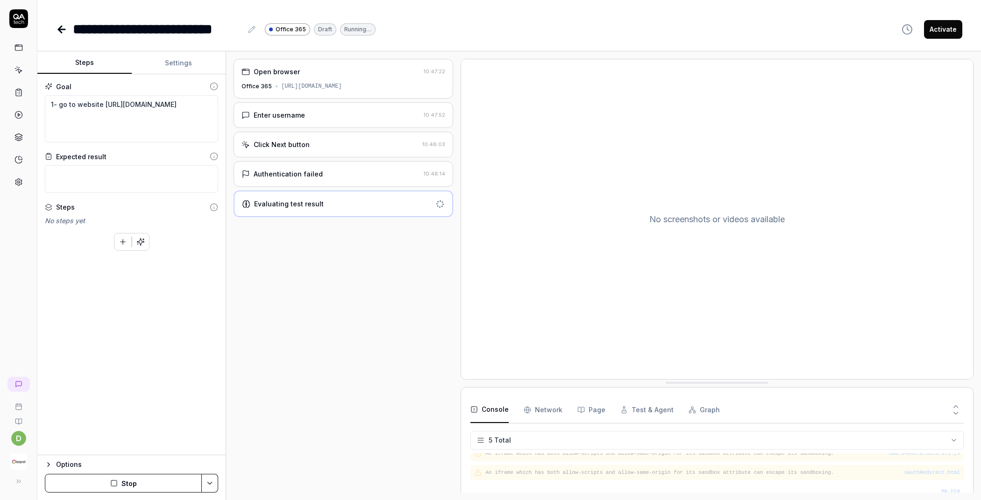
click at [165, 64] on button "Settings" at bounding box center [179, 63] width 94 height 22
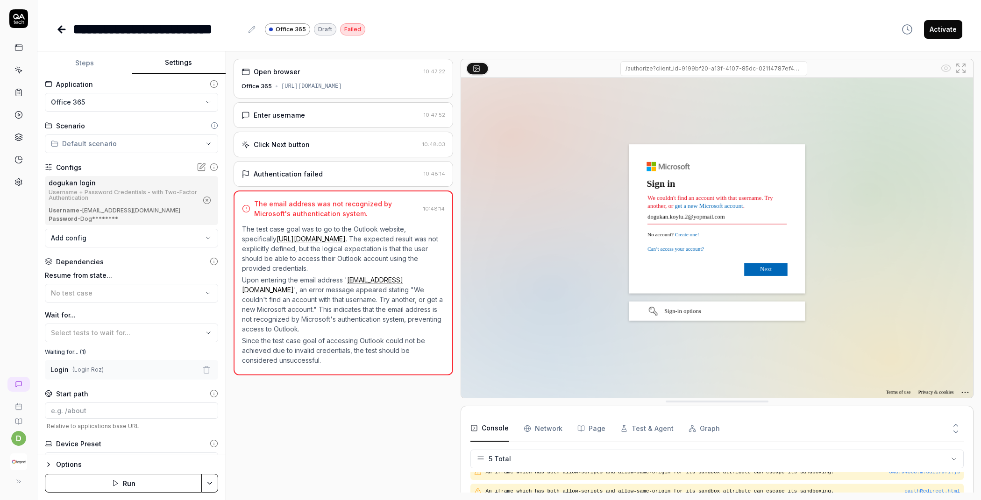
scroll to position [0, 0]
click at [142, 150] on html "**********" at bounding box center [490, 250] width 981 height 500
click at [94, 191] on span "s" at bounding box center [93, 192] width 3 height 7
click at [126, 480] on button "Save & Run" at bounding box center [123, 483] width 157 height 19
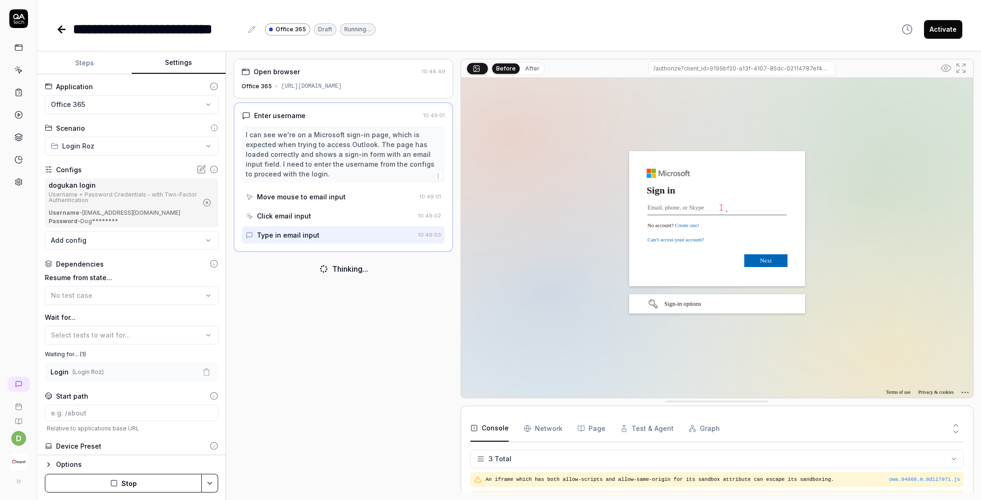
click at [138, 480] on button "Stop" at bounding box center [123, 483] width 157 height 19
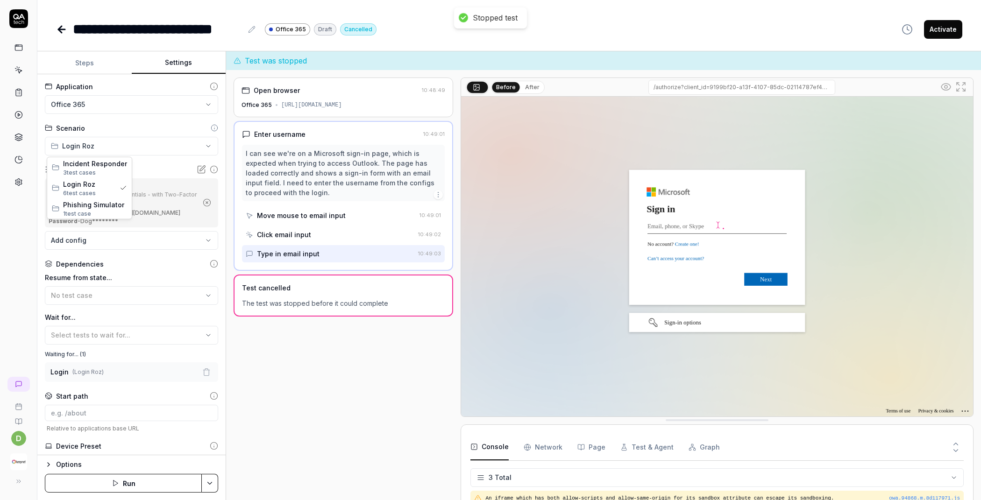
click at [196, 146] on html "**********" at bounding box center [490, 250] width 981 height 500
click at [158, 144] on html "**********" at bounding box center [490, 250] width 981 height 500
click at [145, 144] on html "**********" at bounding box center [490, 250] width 981 height 500
click at [104, 160] on span "Incident Responder" at bounding box center [95, 163] width 64 height 10
click at [131, 145] on html "**********" at bounding box center [490, 250] width 981 height 500
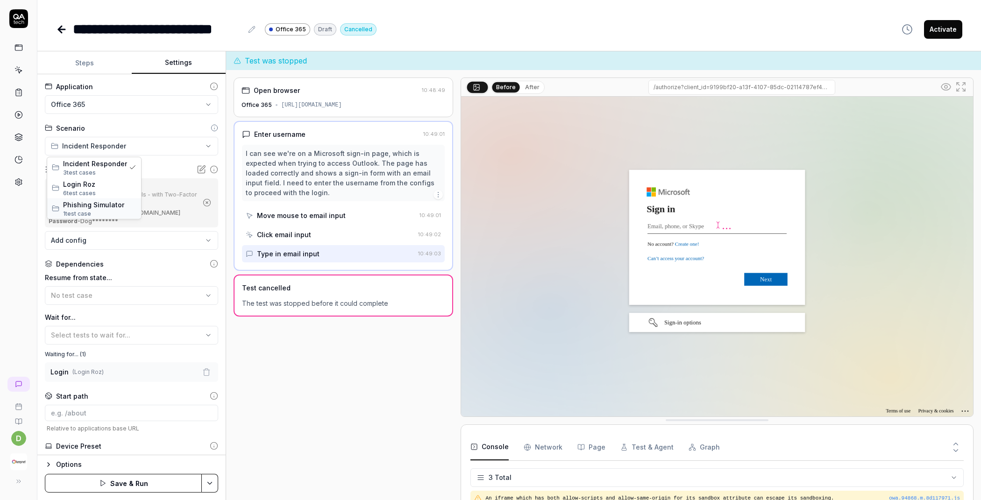
click at [92, 203] on span "Phishing Simulator" at bounding box center [99, 204] width 73 height 10
click at [201, 147] on html "**********" at bounding box center [490, 250] width 981 height 500
click at [101, 184] on span "Login Roz" at bounding box center [98, 184] width 71 height 10
click at [202, 370] on icon "button" at bounding box center [206, 372] width 8 height 8
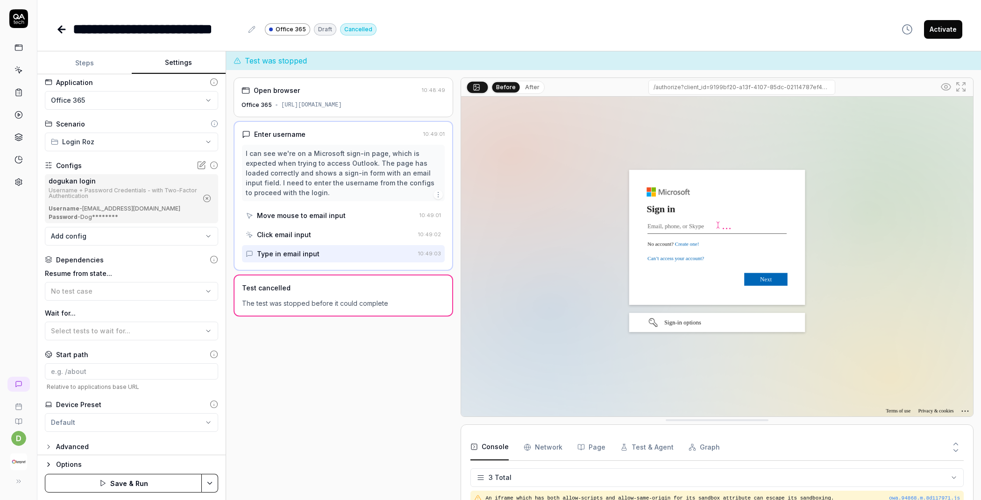
scroll to position [8, 0]
click at [68, 446] on div "Advanced" at bounding box center [72, 443] width 33 height 11
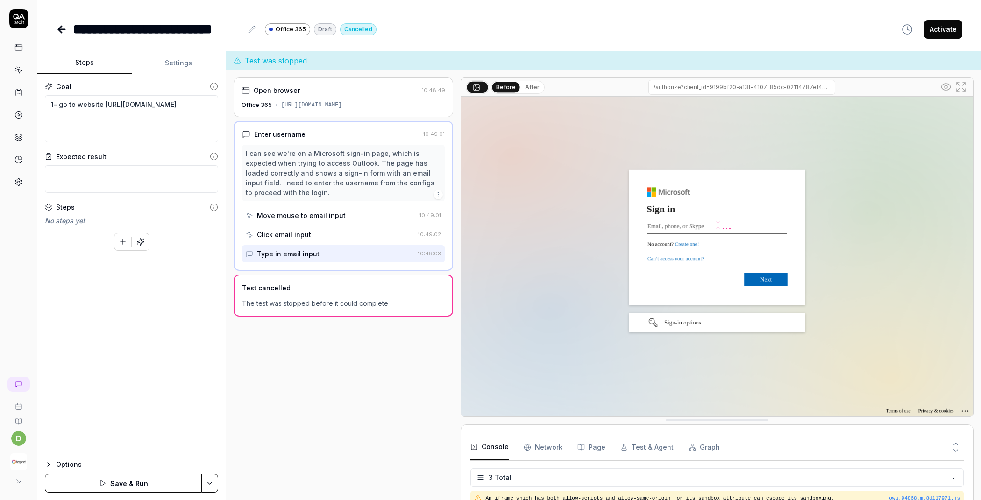
click at [98, 58] on button "Steps" at bounding box center [84, 63] width 94 height 22
drag, startPoint x: 146, startPoint y: 116, endPoint x: 35, endPoint y: 116, distance: 111.1
click at [35, 116] on div "**********" at bounding box center [490, 250] width 981 height 500
paste textarea "test-ui.devkeepnet.com"
type textarea "*"
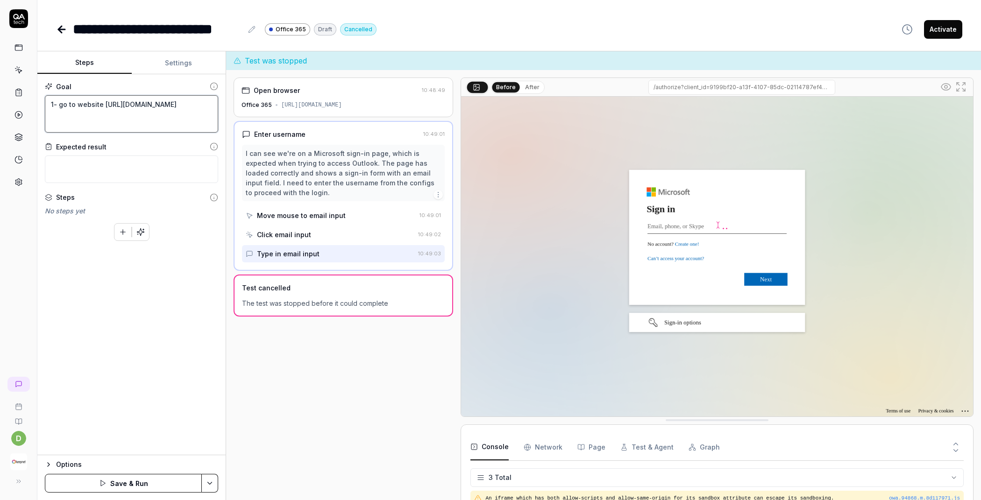
type textarea "1- go to website https://test-ui.devkeepnet.com/"
click at [123, 481] on button "Save & Run" at bounding box center [123, 483] width 157 height 19
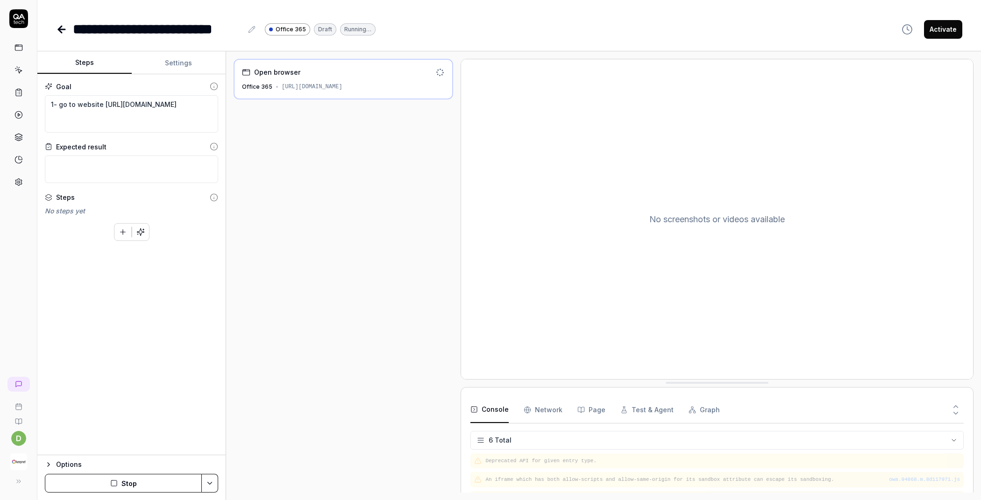
scroll to position [45, 0]
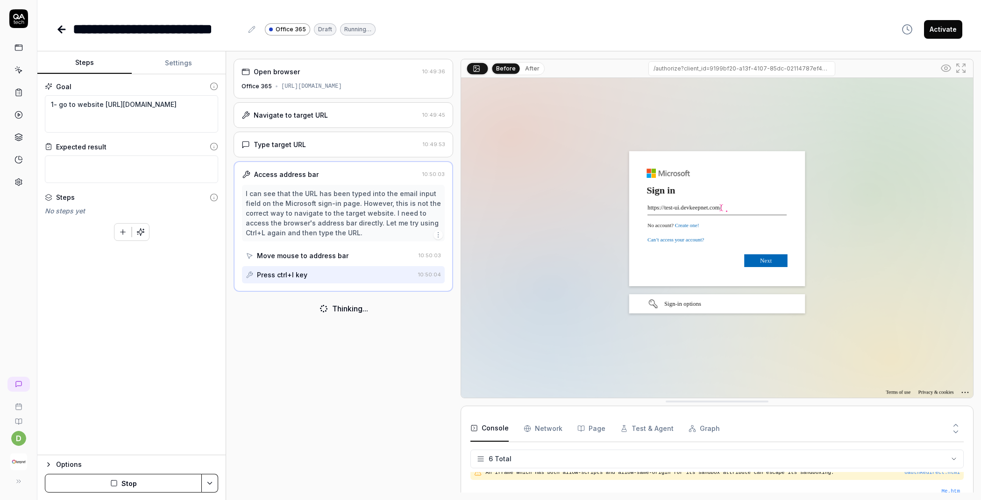
click at [155, 479] on button "Stop" at bounding box center [123, 483] width 157 height 19
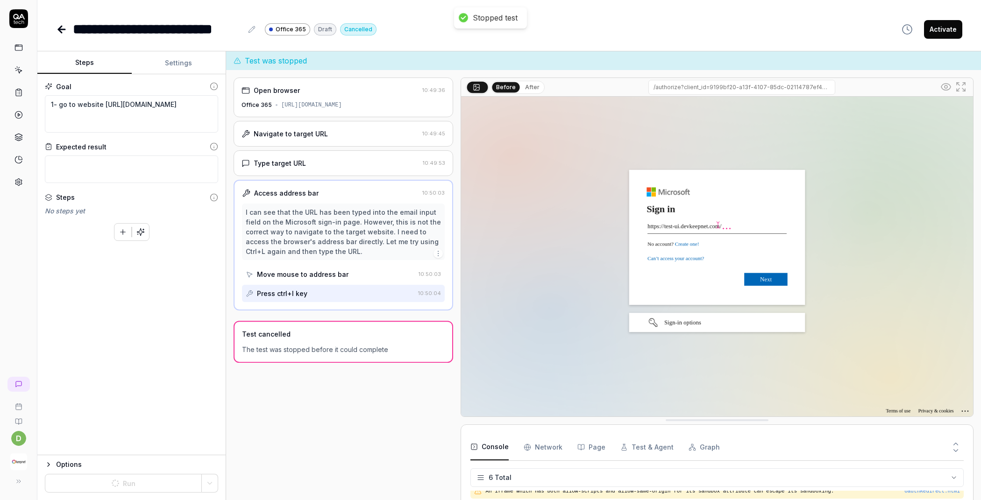
click at [170, 62] on button "Settings" at bounding box center [179, 63] width 94 height 22
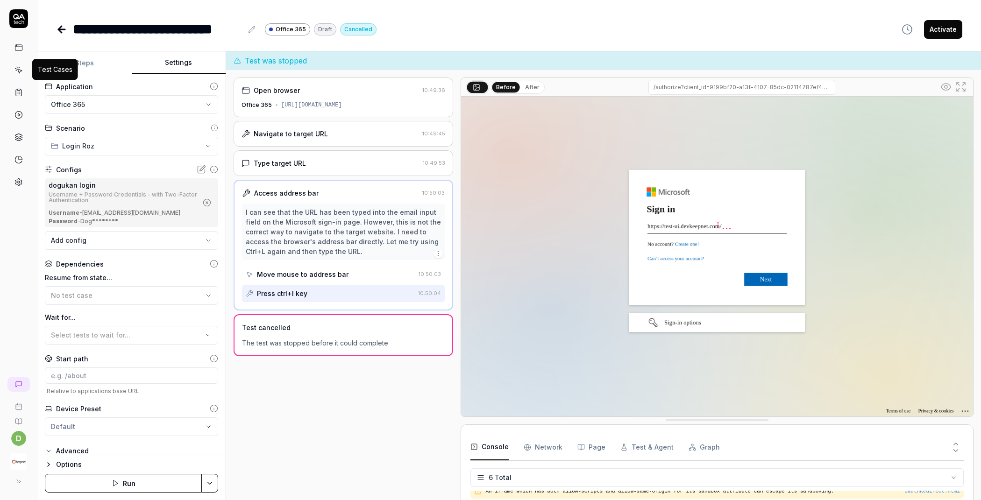
click at [21, 69] on icon at bounding box center [18, 70] width 8 height 8
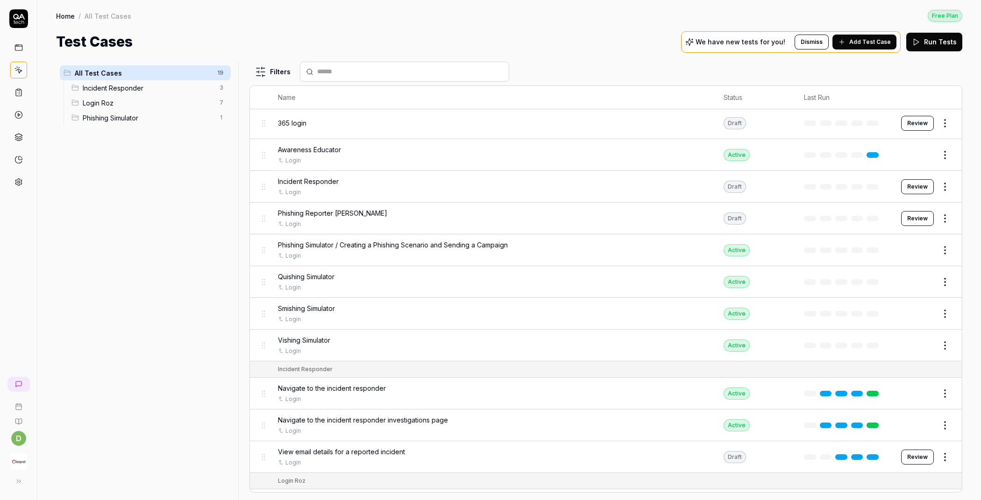
scroll to position [2, 0]
click at [319, 309] on span "Smishing Simulator" at bounding box center [306, 308] width 57 height 10
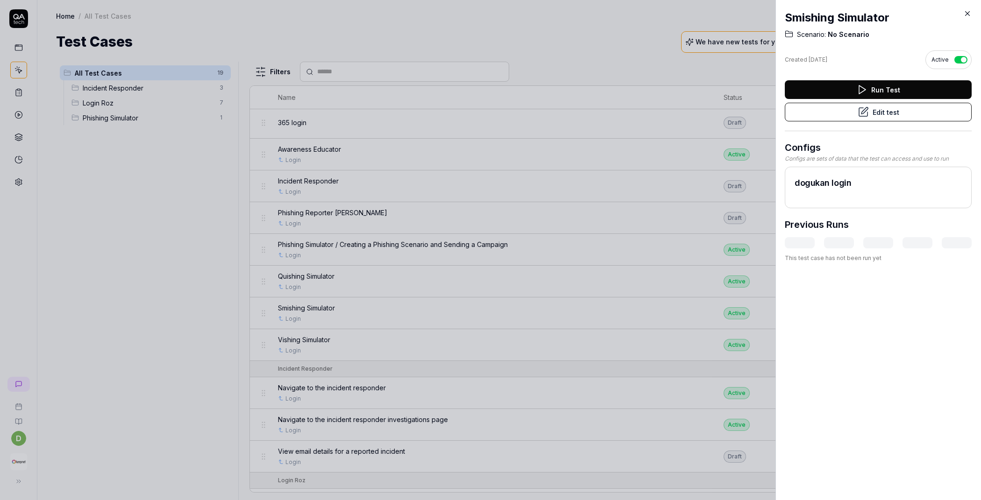
click at [877, 117] on button "Edit test" at bounding box center [878, 112] width 187 height 19
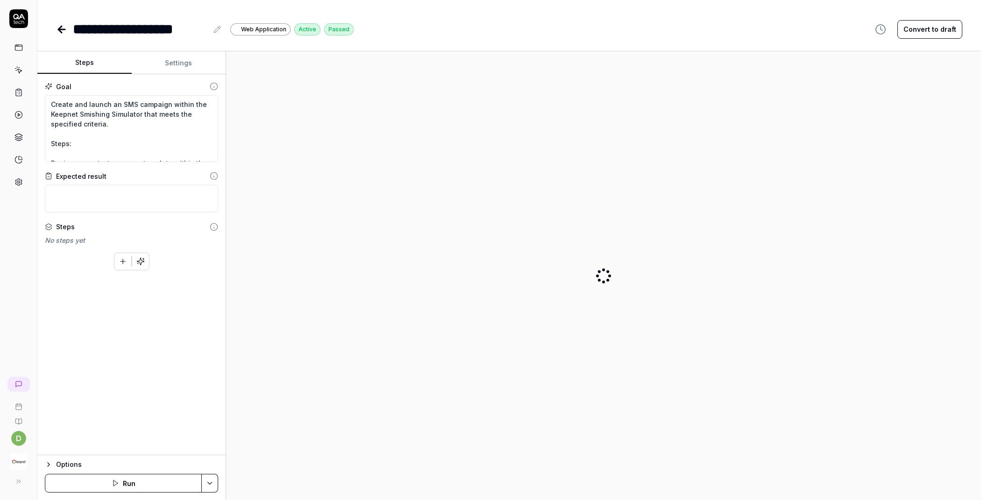
click at [163, 63] on button "Settings" at bounding box center [179, 63] width 94 height 22
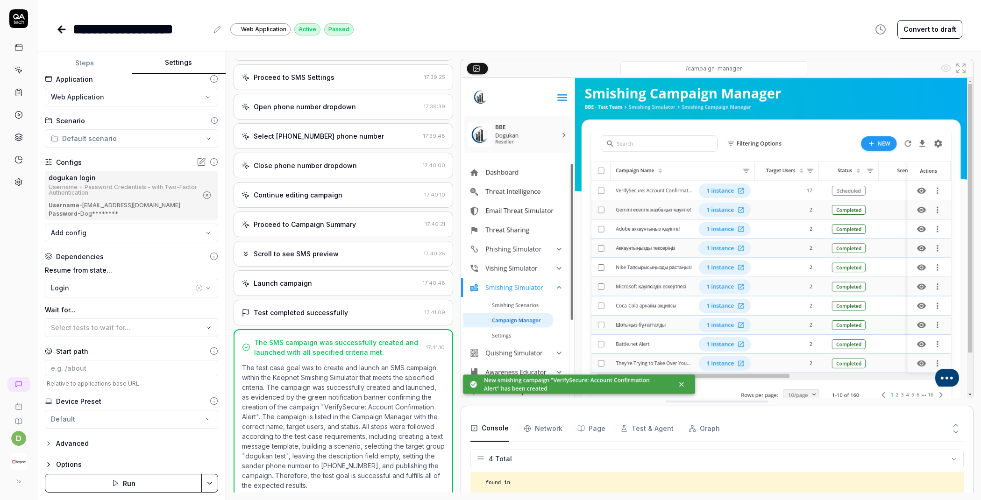
scroll to position [8, 0]
click at [17, 67] on icon at bounding box center [18, 70] width 8 height 8
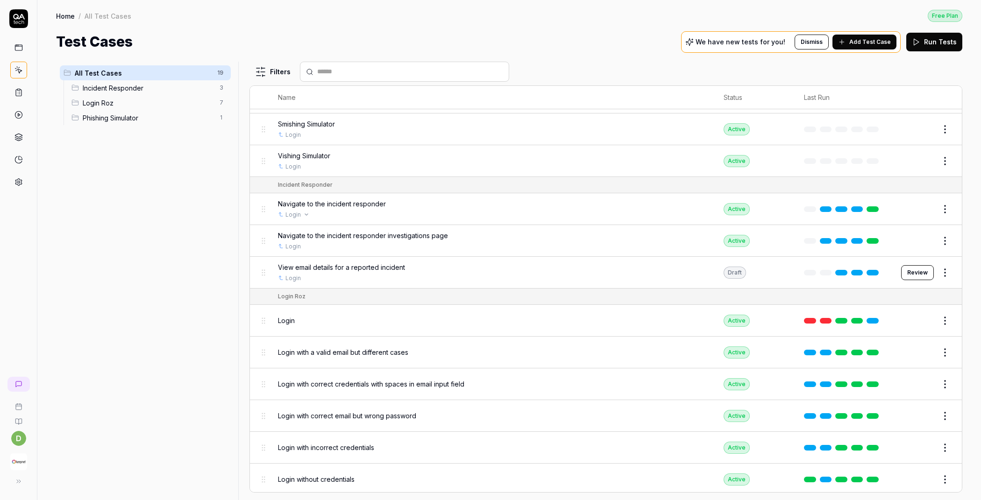
scroll to position [264, 0]
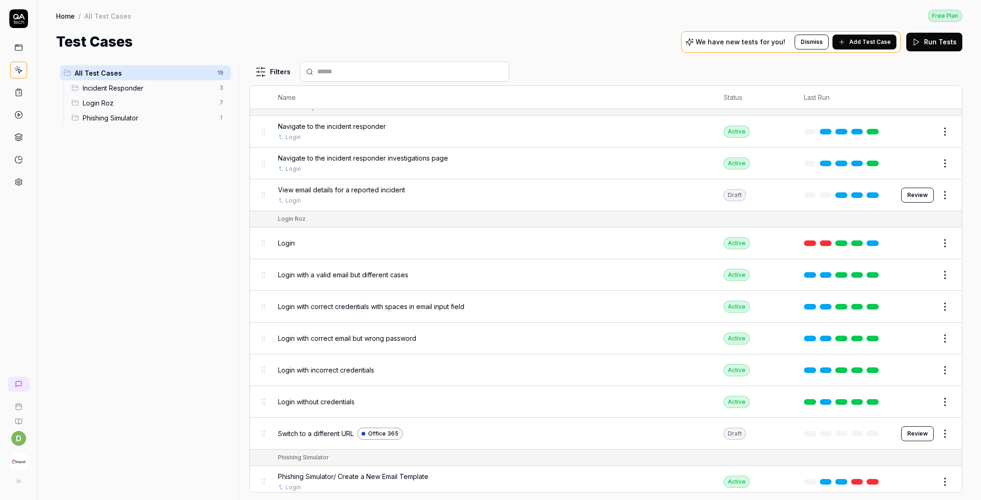
click at [330, 434] on div "Switch to a different URL Office 365" at bounding box center [491, 434] width 427 height 12
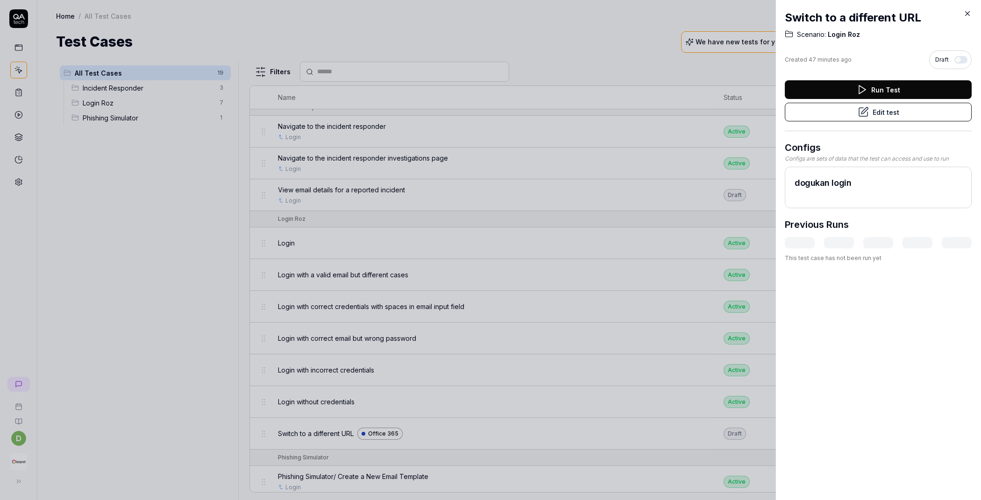
click at [905, 115] on button "Edit test" at bounding box center [878, 112] width 187 height 19
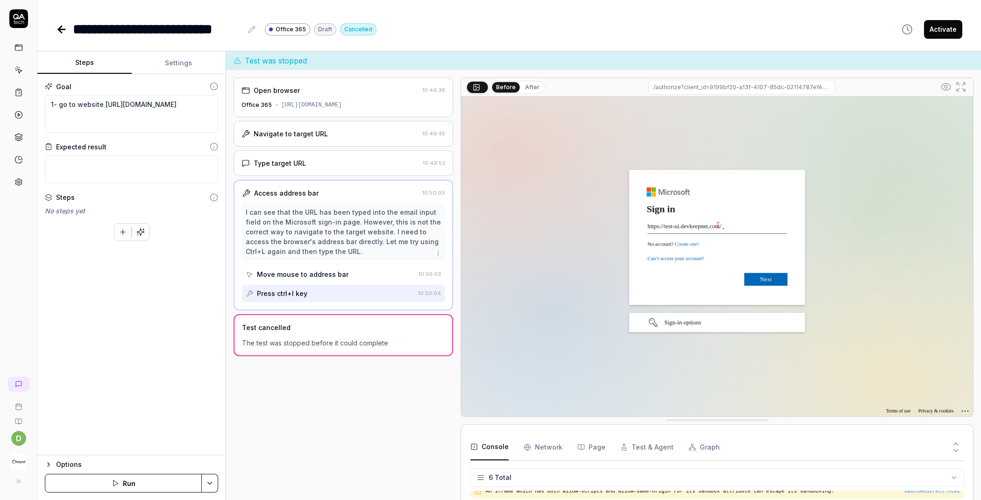
scroll to position [26, 0]
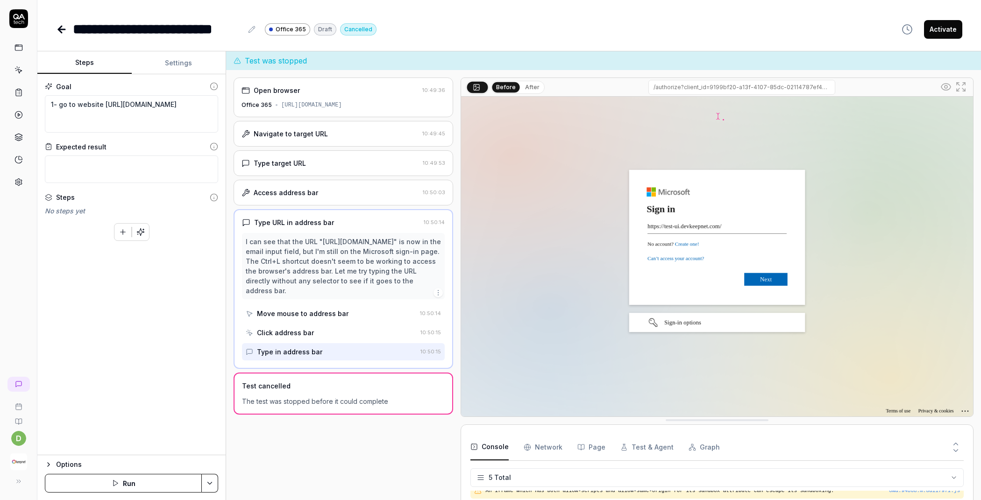
type textarea "*"
click at [180, 66] on button "Settings" at bounding box center [179, 63] width 94 height 22
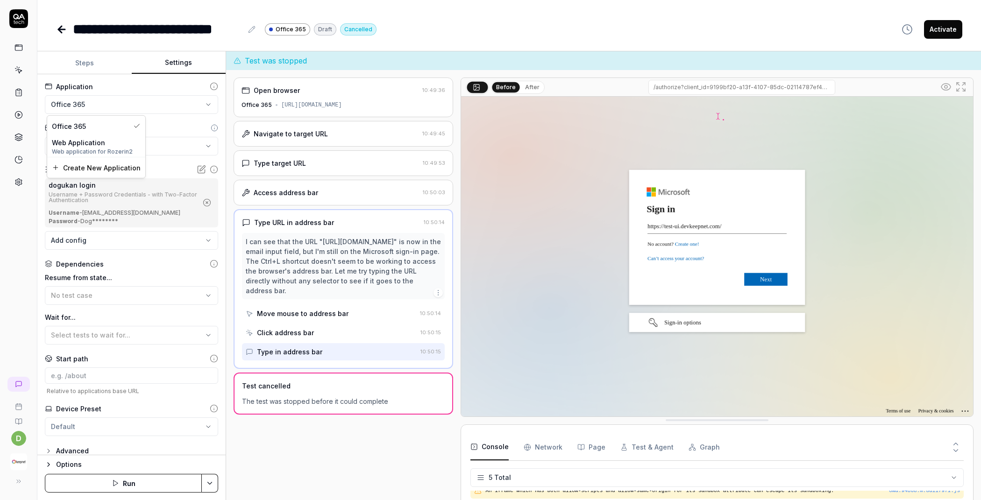
click at [120, 100] on html "**********" at bounding box center [490, 250] width 981 height 500
click at [23, 189] on html "**********" at bounding box center [490, 250] width 981 height 500
click at [23, 184] on link at bounding box center [18, 182] width 17 height 17
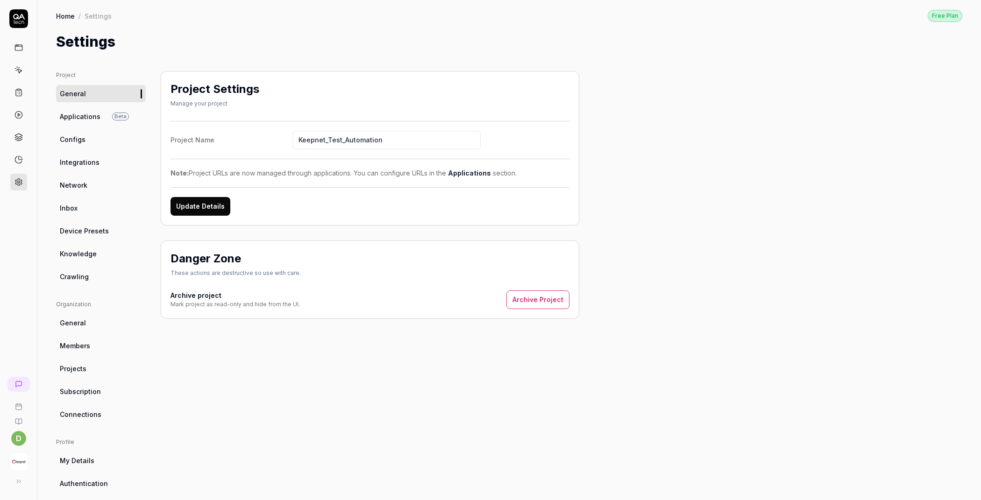
click at [112, 118] on link "Applications Beta" at bounding box center [101, 116] width 90 height 17
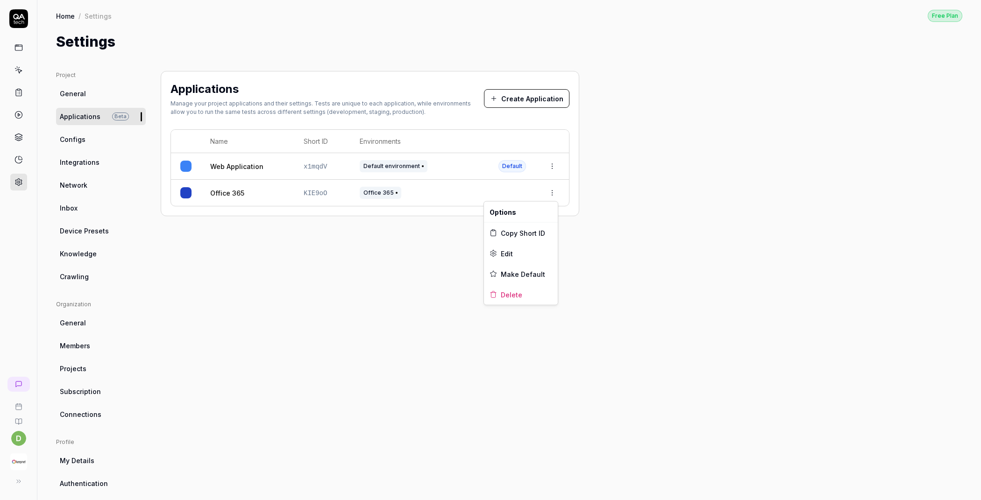
click at [557, 192] on html "d Home / Settings Free Plan Home / Settings Free Plan Settings Project General …" at bounding box center [490, 250] width 981 height 500
click at [520, 255] on div "Edit" at bounding box center [521, 253] width 74 height 21
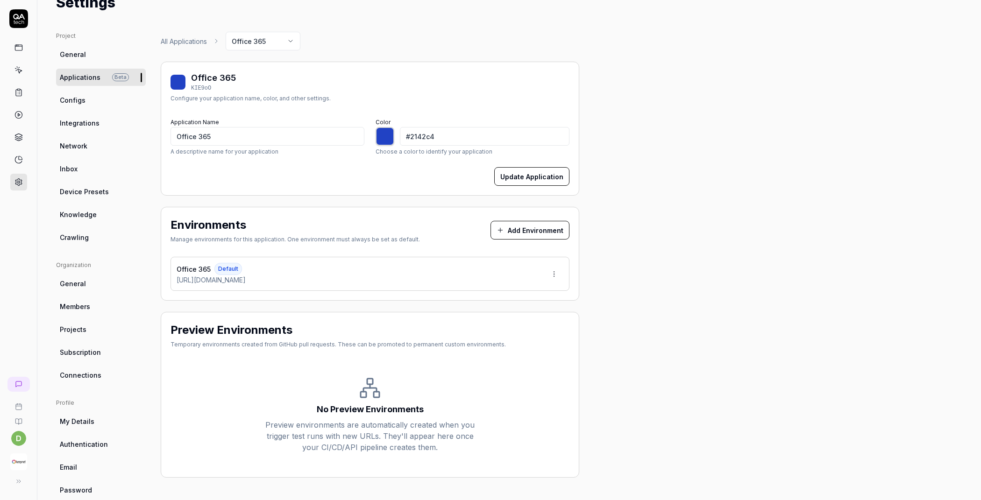
scroll to position [56, 0]
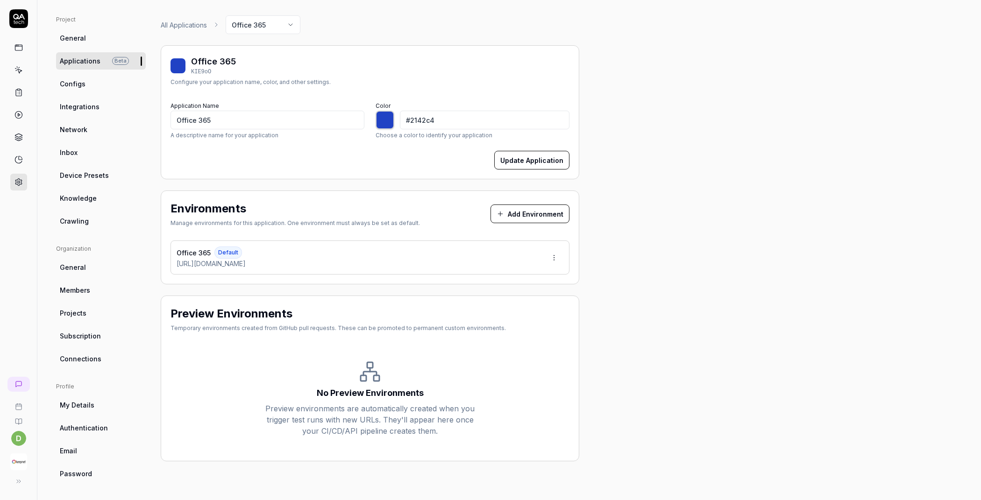
click at [516, 212] on button "Add Environment" at bounding box center [529, 214] width 79 height 19
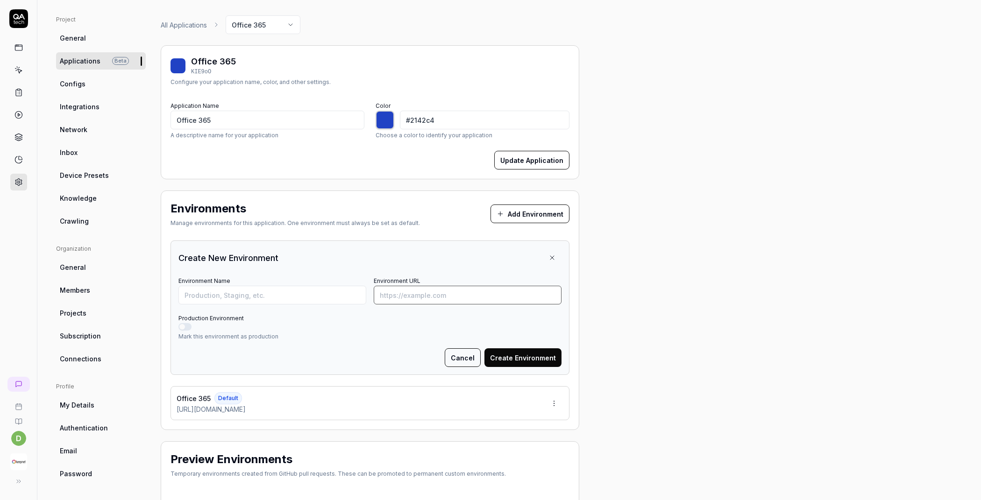
click at [419, 295] on input "Environment URL" at bounding box center [468, 295] width 188 height 19
type input "[URL][DOMAIN_NAME]"
click at [287, 304] on form "Environment Name Environment URL https://test-ui.devkeepnet.com/ Production Env…" at bounding box center [369, 321] width 383 height 92
click at [288, 297] on input "Environment Name" at bounding box center [272, 295] width 188 height 19
type input "Test-ui"
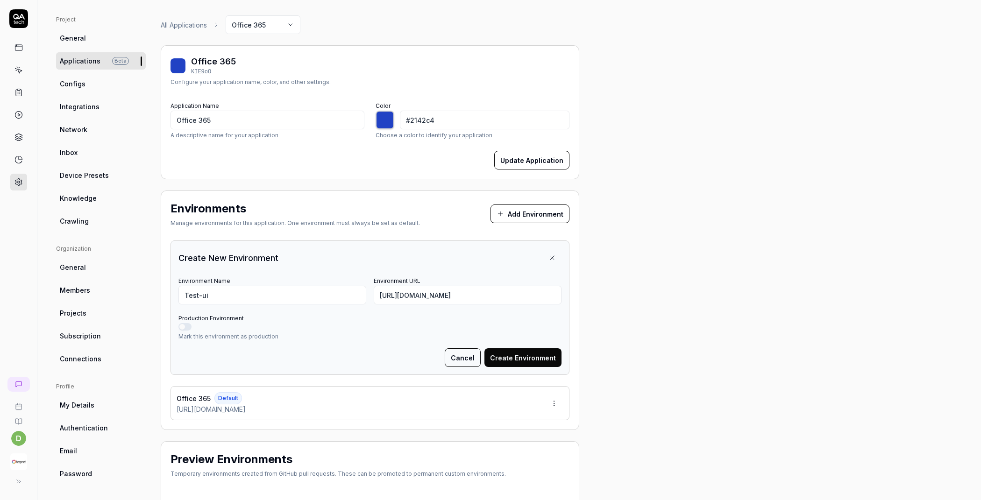
click at [522, 358] on button "Create Environment" at bounding box center [522, 357] width 77 height 19
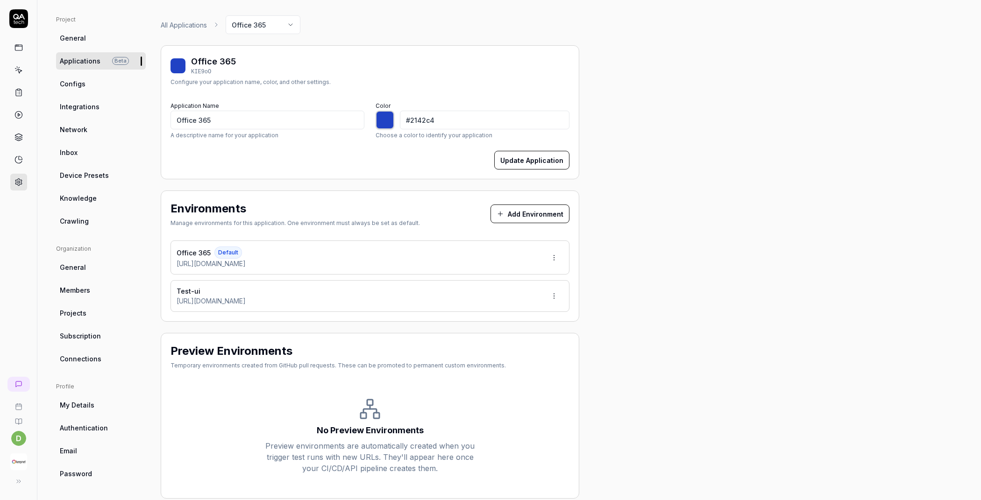
click at [18, 72] on icon at bounding box center [18, 70] width 8 height 8
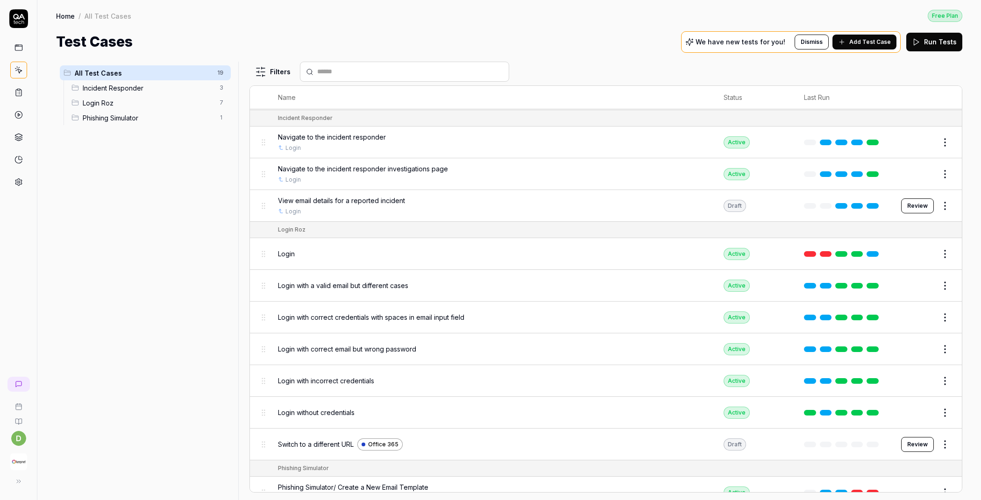
scroll to position [264, 0]
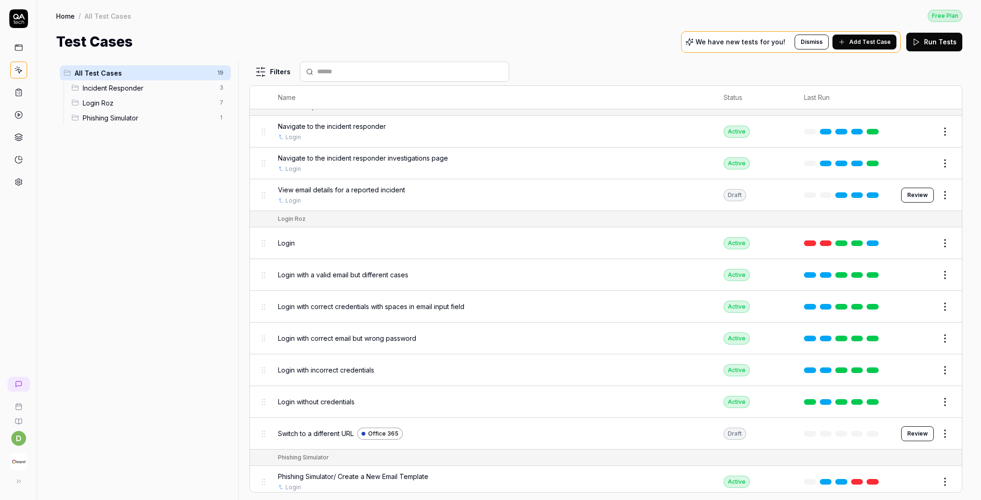
click at [320, 429] on span "Switch to a different URL" at bounding box center [316, 434] width 76 height 10
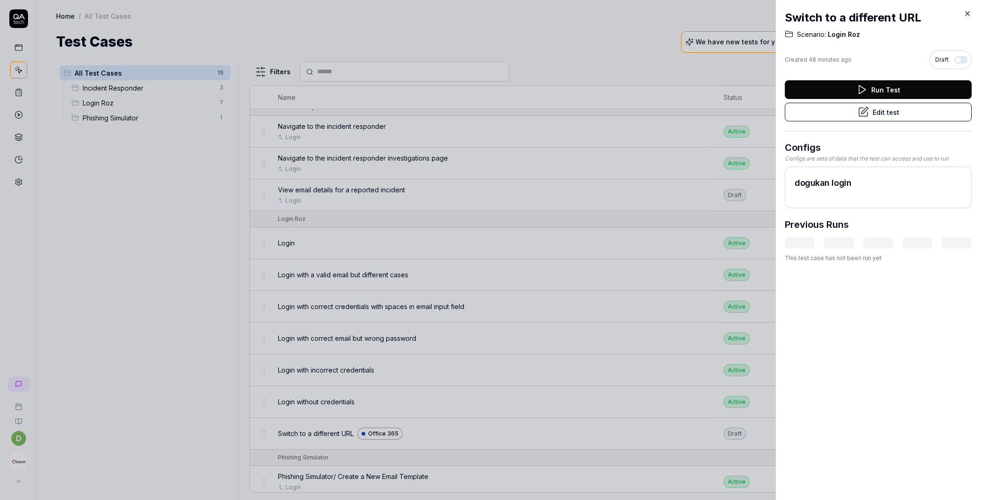
click at [857, 115] on icon at bounding box center [862, 111] width 11 height 11
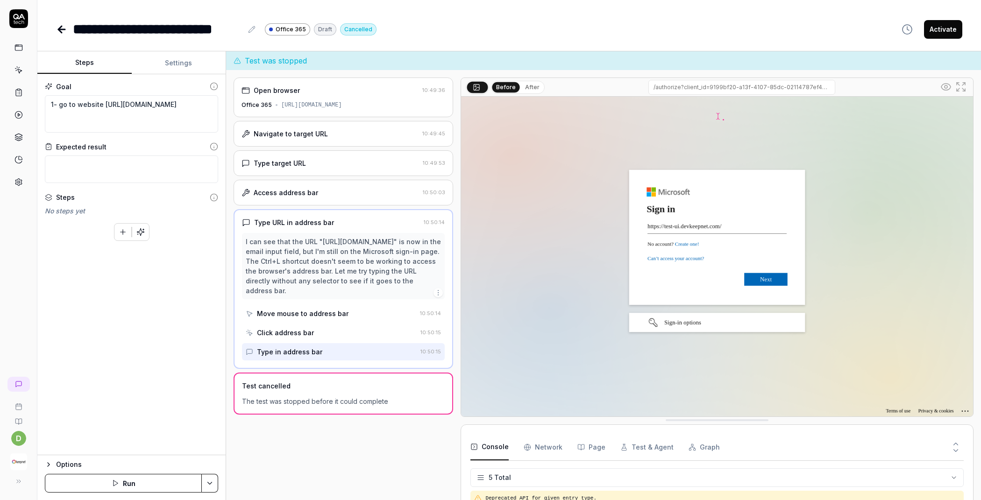
scroll to position [26, 0]
click at [151, 480] on button "Run" at bounding box center [123, 483] width 157 height 19
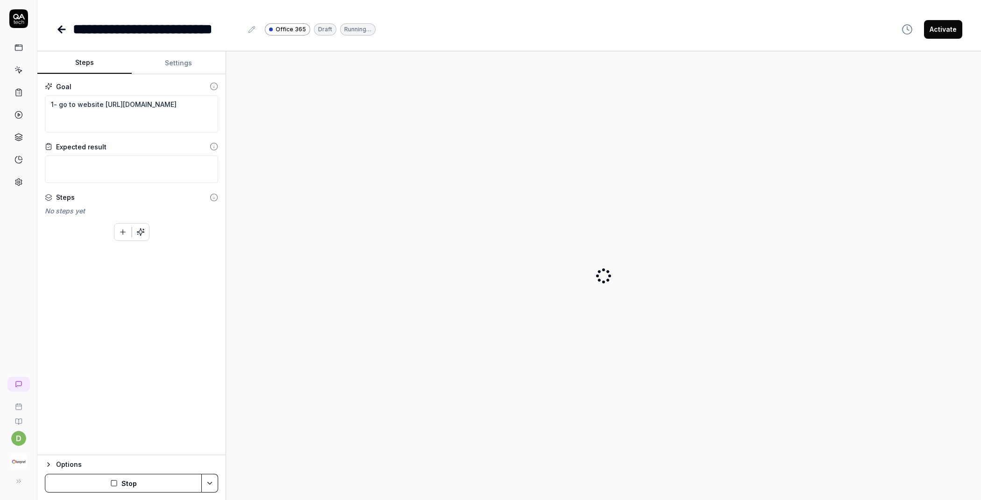
type textarea "*"
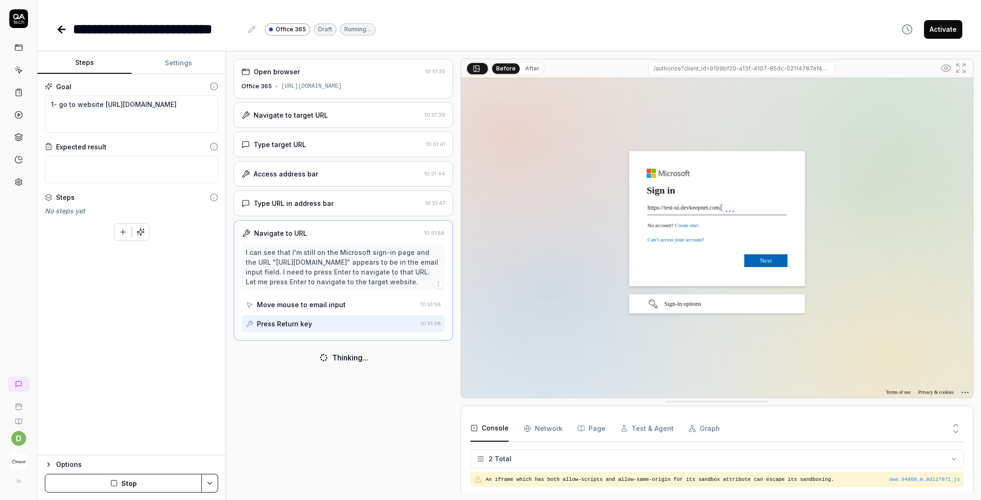
click at [536, 65] on button "After" at bounding box center [532, 69] width 22 height 10
click at [671, 65] on input "/authorize?client_id=9199bf20-a13f-4107-85dc-02114787ef48&scope=https%3A%2F%2Fo…" at bounding box center [741, 68] width 187 height 15
click at [675, 68] on input "/authorize?client_id=9199bf20-a13f-4107-85dc-02114787ef48&scope=https%3A%2F%2Fo…" at bounding box center [741, 68] width 187 height 15
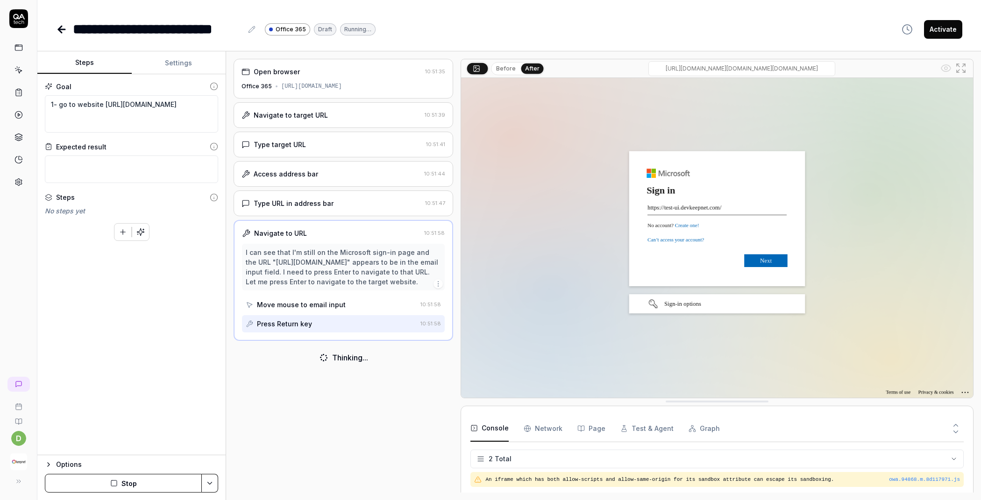
click at [675, 68] on input "/authorize?client_id=9199bf20-a13f-4107-85dc-02114787ef48&scope=https%3A%2F%2Fo…" at bounding box center [741, 68] width 187 height 15
type input "https://login.microsoftonline.com/common/oauth2/v2.0/authorize?client_id=9199bf…"
click at [675, 68] on input "https://login.microsoftonline.com/common/oauth2/v2.0/authorize?client_id=9199bf…" at bounding box center [741, 68] width 187 height 15
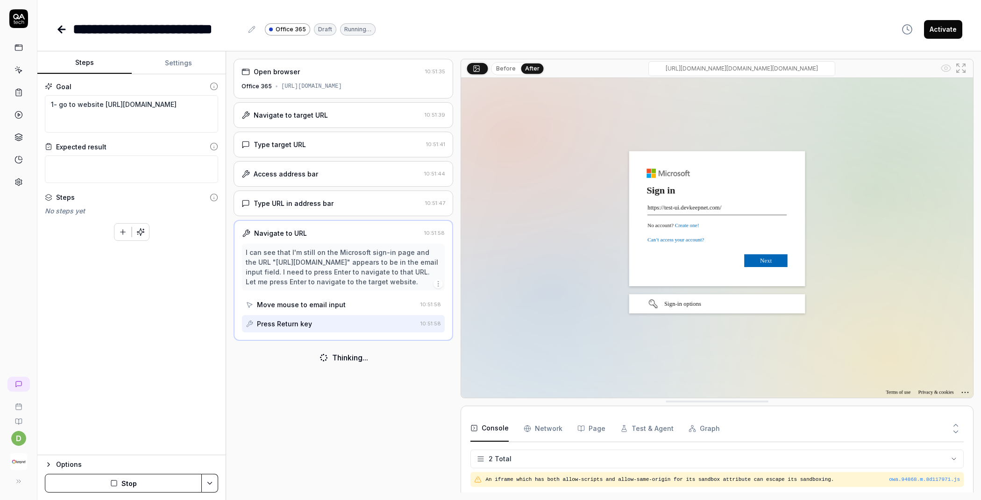
click at [675, 68] on input "https://login.microsoftonline.com/common/oauth2/v2.0/authorize?client_id=9199bf…" at bounding box center [741, 68] width 187 height 15
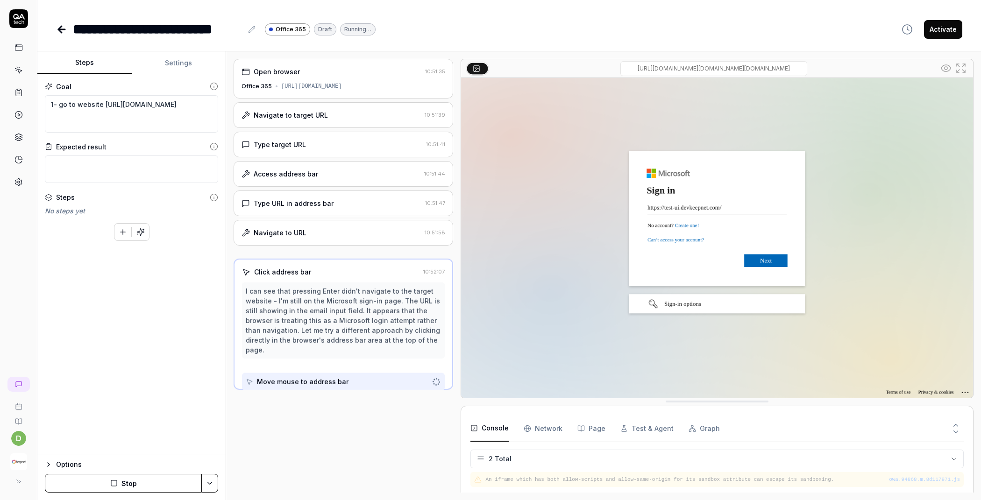
click at [675, 68] on input "https://login.microsoftonline.com/common/oauth2/v2.0/authorize?client_id=9199bf…" at bounding box center [713, 68] width 187 height 15
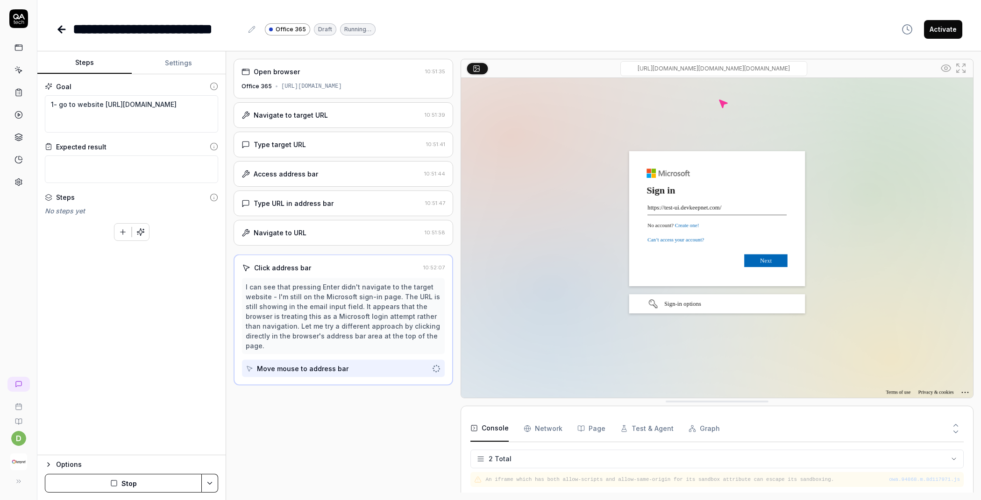
click at [675, 68] on input "https://login.microsoftonline.com/common/oauth2/v2.0/authorize?client_id=9199bf…" at bounding box center [713, 68] width 187 height 15
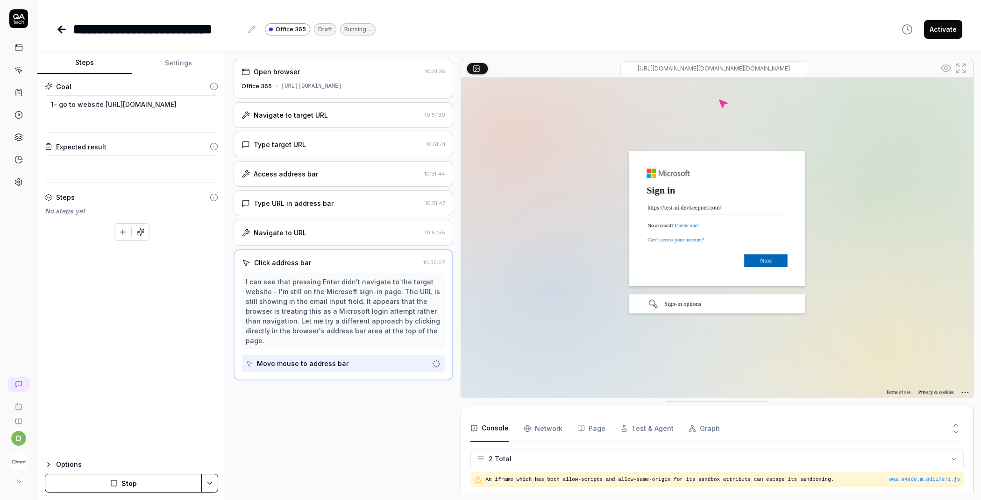
click at [675, 68] on input "https://login.microsoftonline.com/common/oauth2/v2.0/authorize?client_id=9199bf…" at bounding box center [713, 68] width 187 height 15
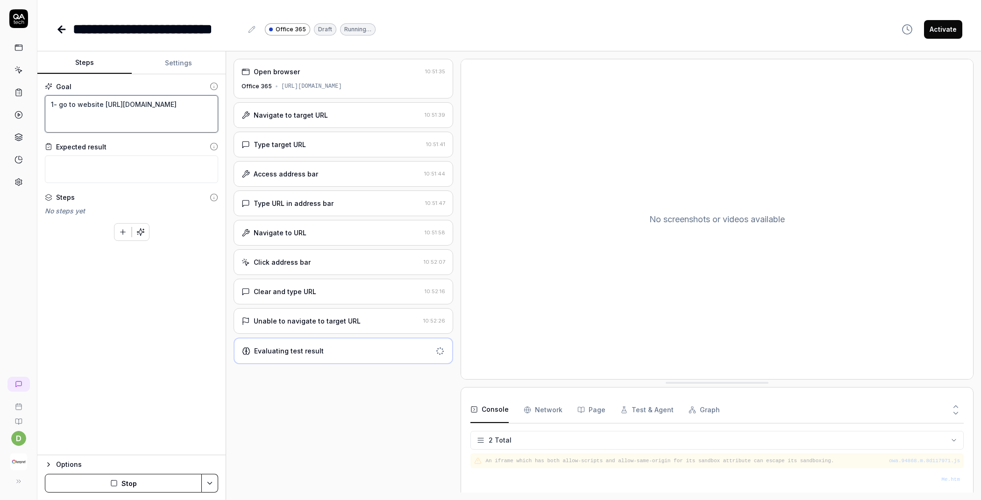
drag, startPoint x: 74, startPoint y: 104, endPoint x: 58, endPoint y: 104, distance: 15.9
click at [58, 104] on textarea "1- go to website https://test-ui.devkeepnet.com/" at bounding box center [131, 113] width 173 height 37
type textarea "*"
type textarea "1- t website https://test-ui.devkeepnet.com/"
type textarea "*"
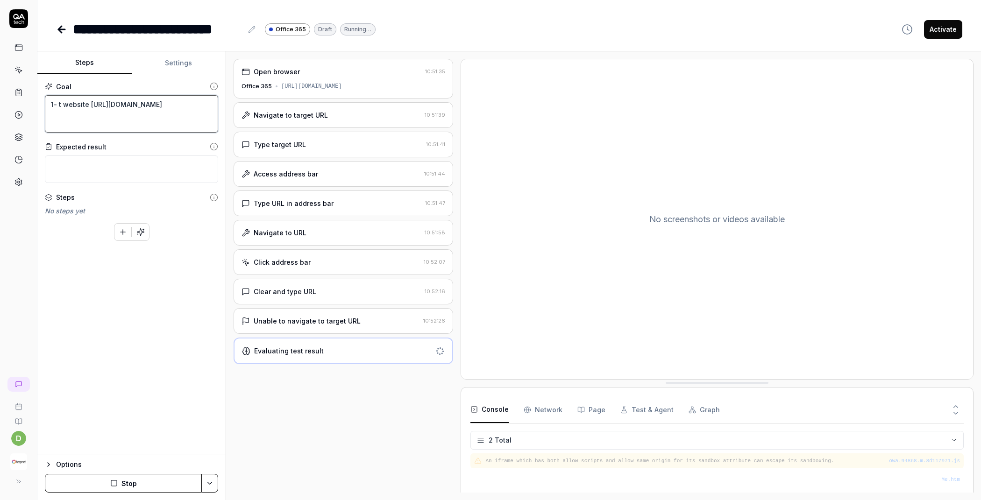
type textarea "1- ty website https://test-ui.devkeepnet.com/"
type textarea "*"
type textarea "1- typ website https://test-ui.devkeepnet.com/"
type textarea "*"
type textarea "1- type website https://test-ui.devkeepnet.com/"
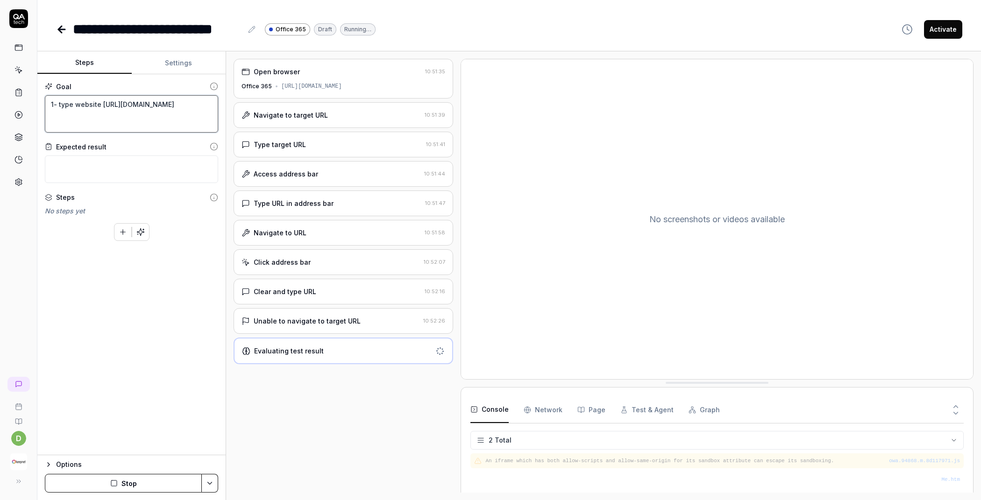
type textarea "*"
type textarea "1- type website https://test-ui.devkeepnet.com/"
type textarea "*"
type textarea "1- type a website https://test-ui.devkeepnet.com/"
type textarea "*"
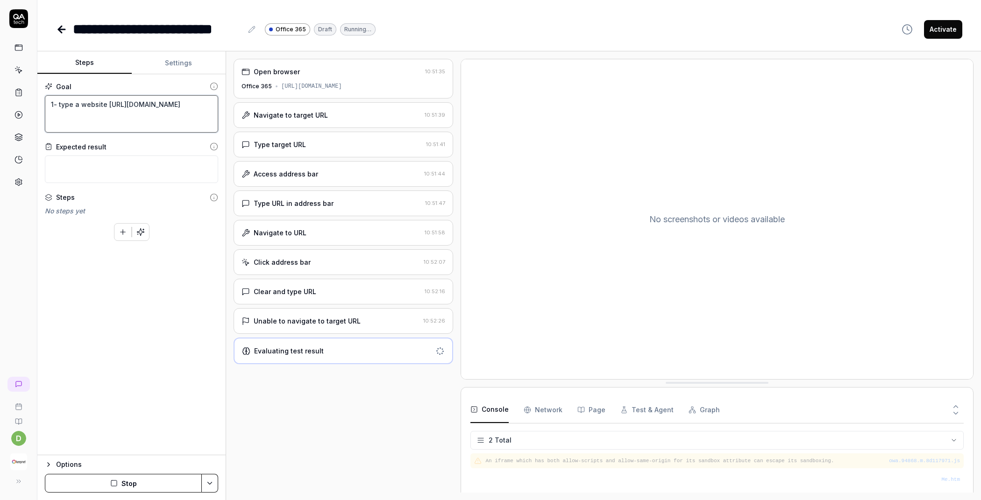
type textarea "1- type ad website https://test-ui.devkeepnet.com/"
type textarea "*"
type textarea "1- type adr website https://test-ui.devkeepnet.com/"
type textarea "*"
type textarea "1- type adre website https://test-ui.devkeepnet.com/"
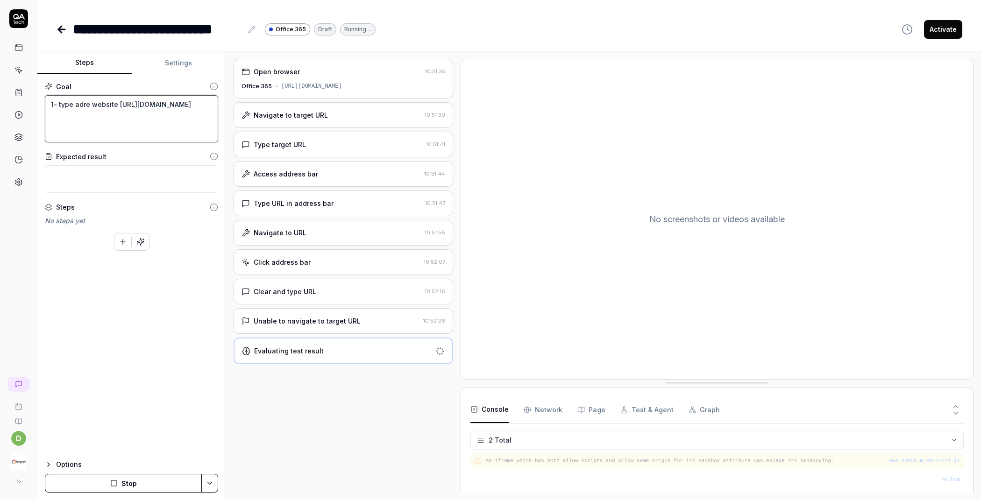
type textarea "*"
type textarea "1- type adres website https://test-ui.devkeepnet.com/"
type textarea "*"
type textarea "1- type adress website https://test-ui.devkeepnet.com/"
type textarea "*"
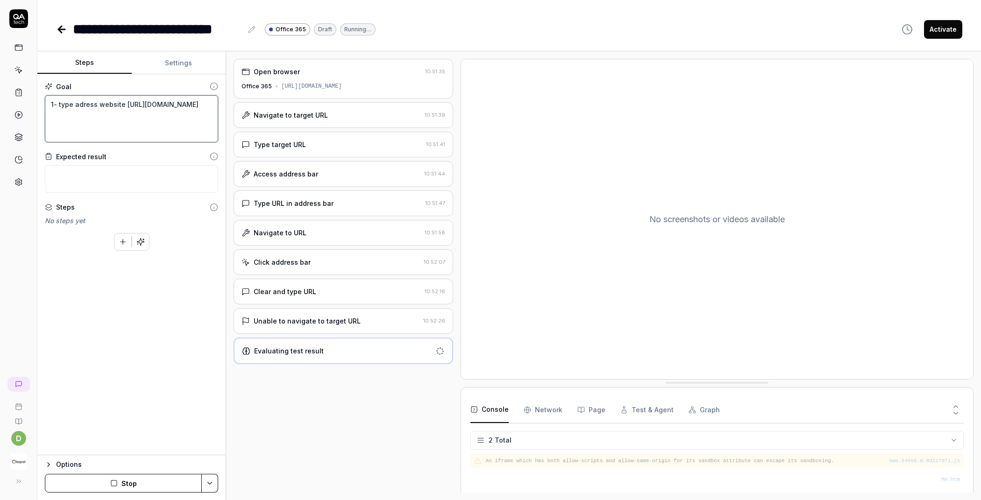
type textarea "1- type adress website https://test-ui.devkeepnet.com/"
type textarea "*"
type textarea "1- type adress v website https://test-ui.devkeepnet.com/"
type textarea "*"
type textarea "1- type adress website https://test-ui.devkeepnet.com/"
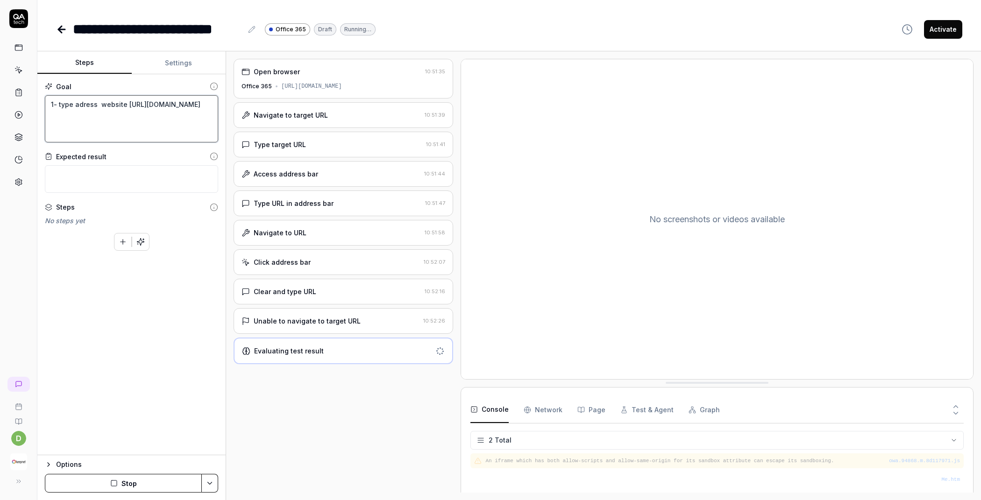
type textarea "*"
type textarea "1- type adress b website https://test-ui.devkeepnet.com/"
type textarea "*"
type textarea "1- type adress ba website https://test-ui.devkeepnet.com/"
type textarea "*"
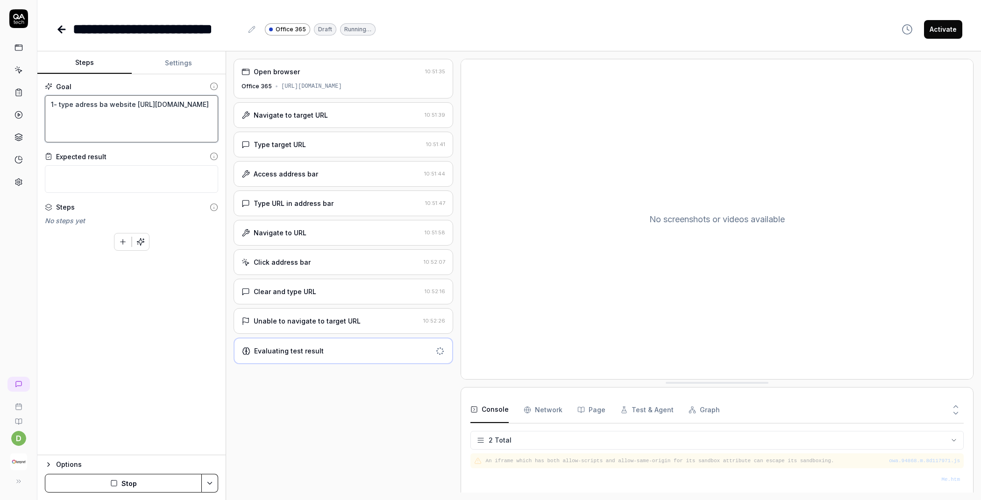
type textarea "1- type adress bar website https://test-ui.devkeepnet.com/"
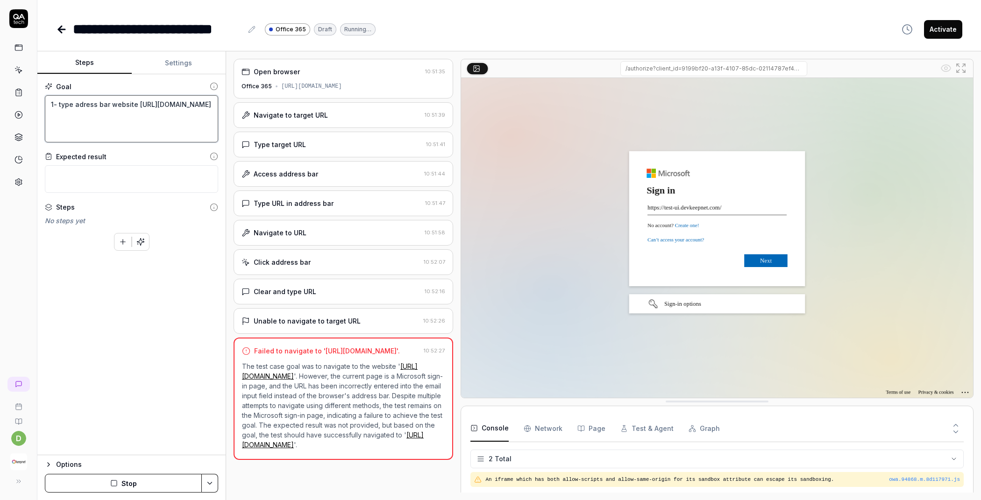
type textarea "*"
type textarea "1- type adress bar website https://test-ui.devkeepnet.com/"
click at [125, 479] on button "Save & Run" at bounding box center [123, 483] width 157 height 19
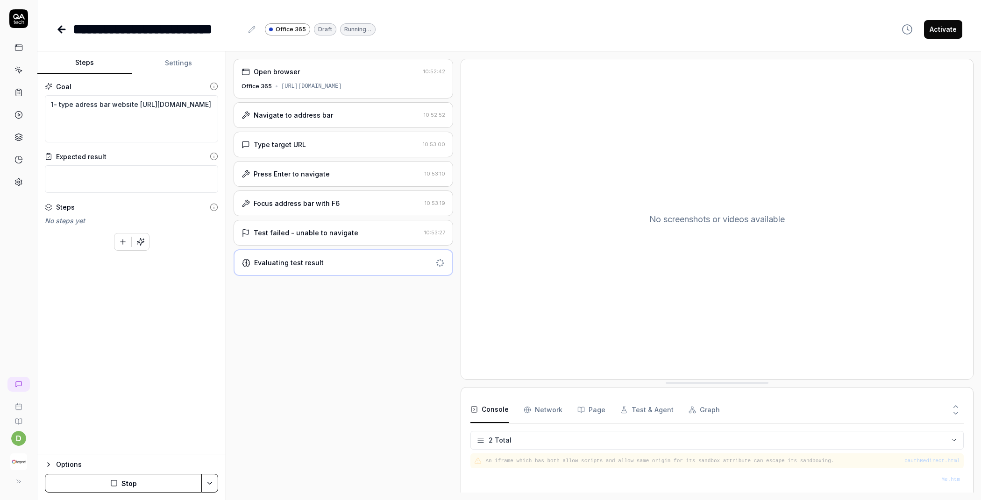
click at [135, 484] on button "Stop" at bounding box center [123, 483] width 157 height 19
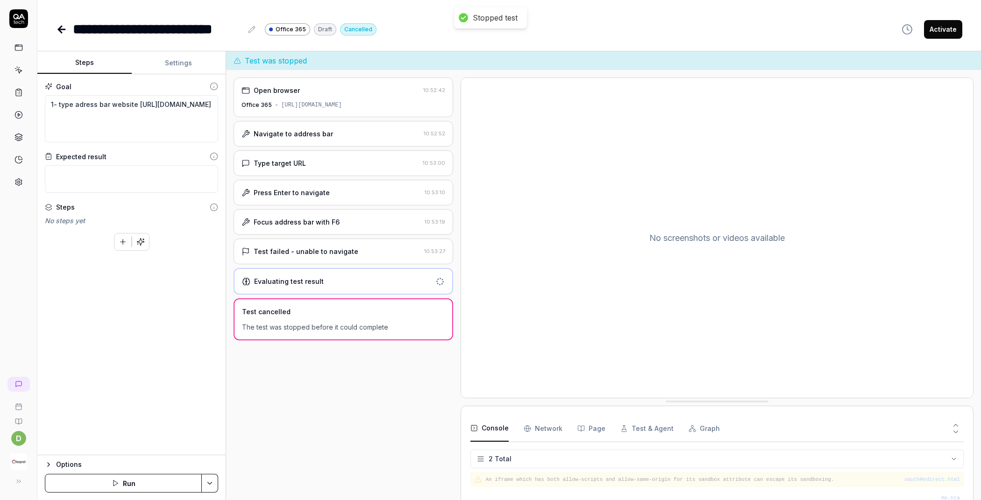
click at [183, 64] on button "Settings" at bounding box center [179, 63] width 94 height 22
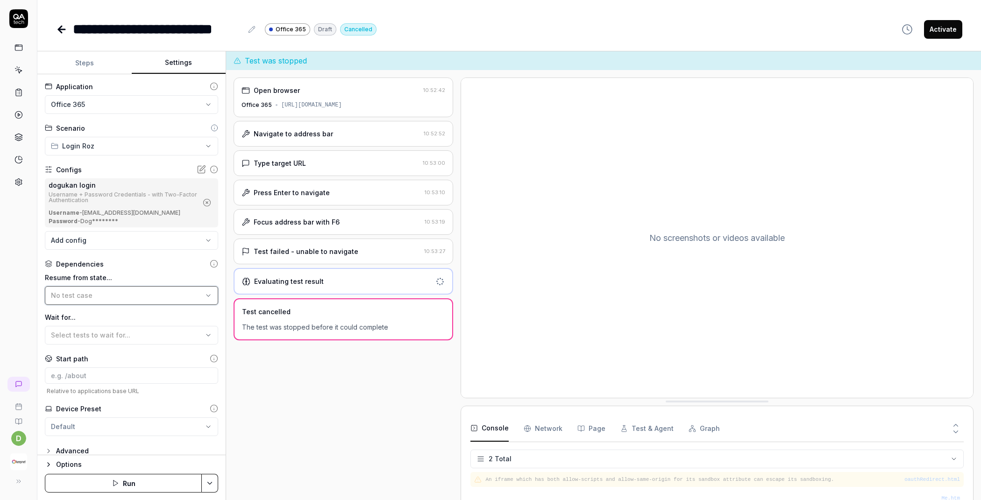
click at [132, 296] on div "No test case" at bounding box center [127, 295] width 152 height 10
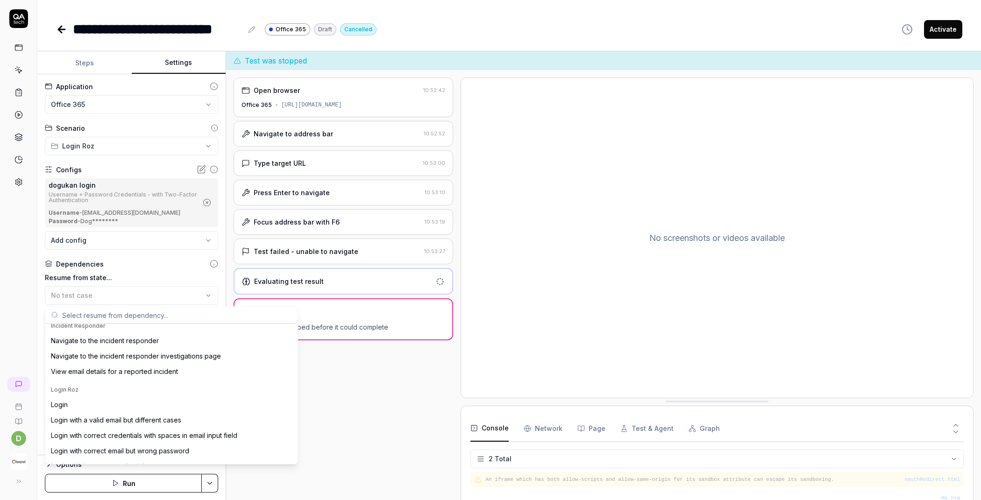
scroll to position [171, 0]
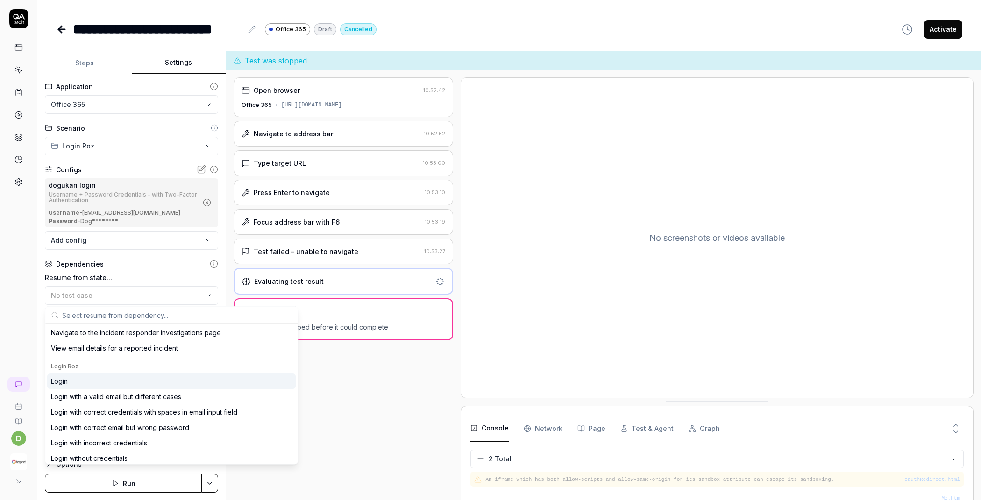
click at [104, 377] on div "Login" at bounding box center [171, 381] width 248 height 15
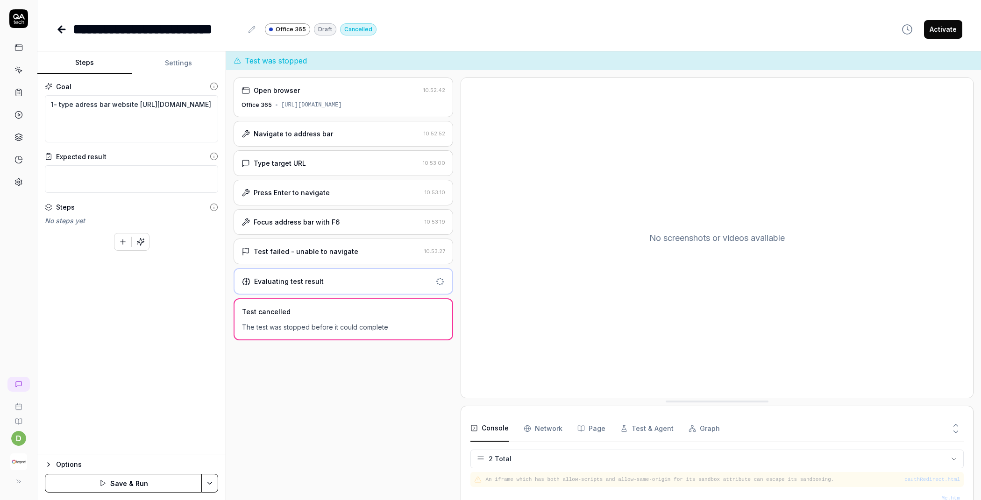
click at [90, 63] on button "Steps" at bounding box center [84, 63] width 94 height 22
drag, startPoint x: 414, startPoint y: 107, endPoint x: 278, endPoint y: 105, distance: 135.9
click at [278, 105] on div "Office 365 https://outlook.office365.com/mail/" at bounding box center [343, 105] width 204 height 8
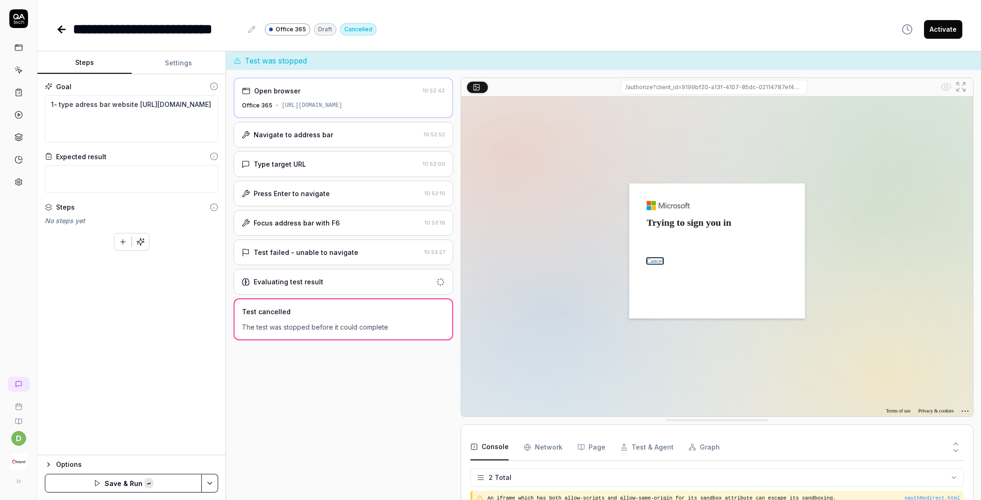
copy div "[URL][DOMAIN_NAME]"
click at [130, 121] on textarea "1- type adress bar website https://test-ui.devkeepnet.com/" at bounding box center [131, 118] width 173 height 47
drag, startPoint x: 132, startPoint y: 117, endPoint x: 59, endPoint y: 102, distance: 74.5
click at [59, 102] on textarea "1- type adress bar website https://test-ui.devkeepnet.com/" at bounding box center [131, 118] width 173 height 47
type textarea "*"
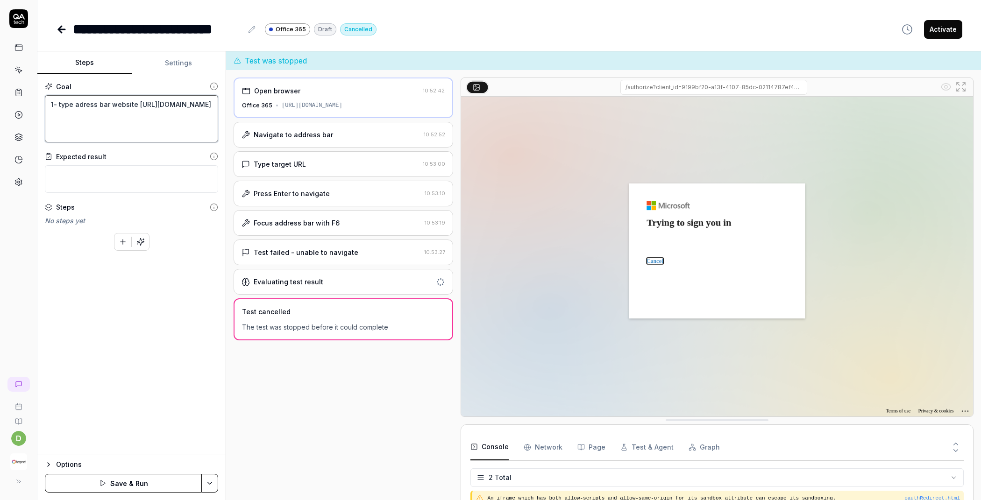
type textarea "1- g"
type textarea "*"
type textarea "1- g"
type textarea "*"
type textarea "1- g"
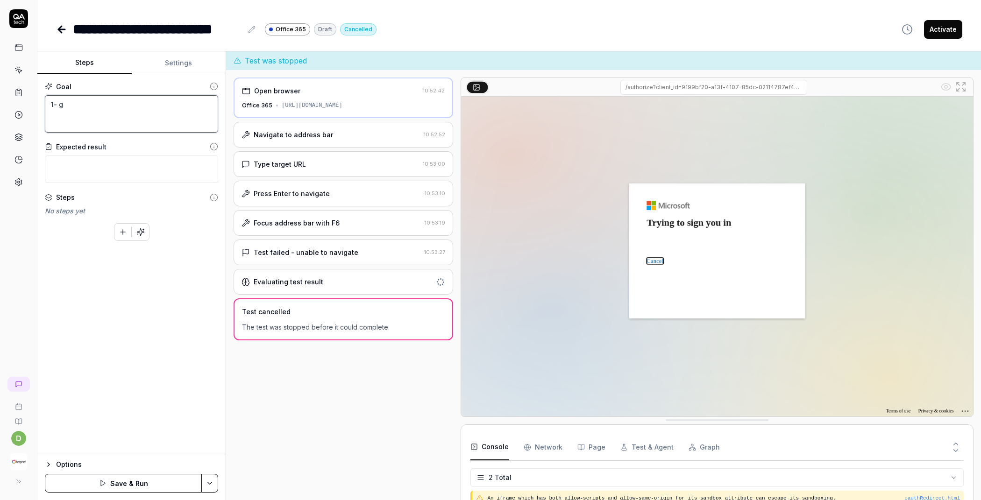
type textarea "*"
type textarea "1- go"
type textarea "*"
type textarea "1- go"
type textarea "*"
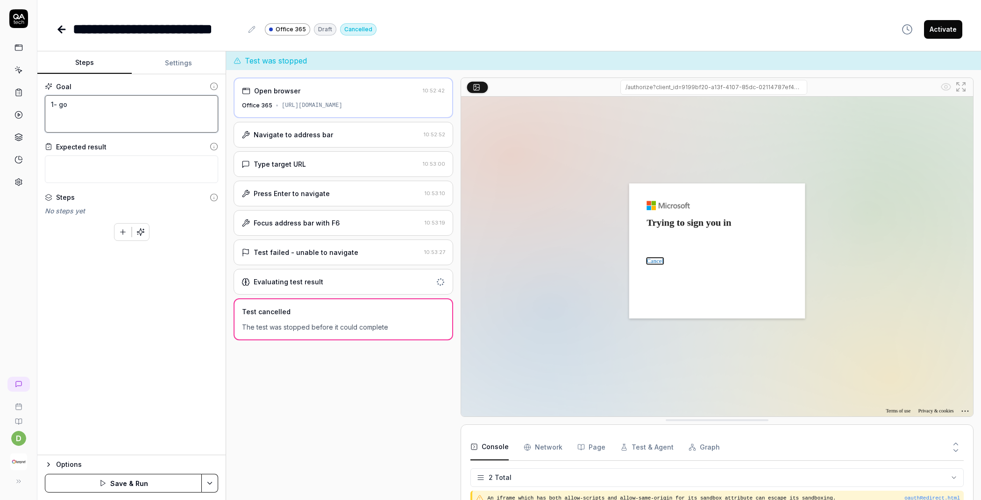
type textarea "1- go t"
type textarea "*"
type textarea "1- go to"
paste textarea "[URL][DOMAIN_NAME]"
type textarea "*"
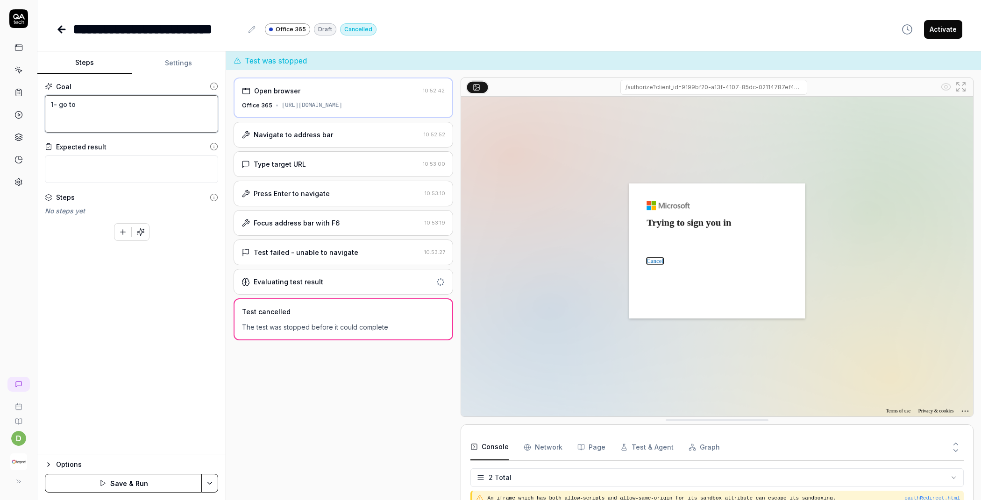
type textarea "1- go to https://outlook.office365.com/mail/"
click at [185, 58] on button "Settings" at bounding box center [179, 63] width 94 height 22
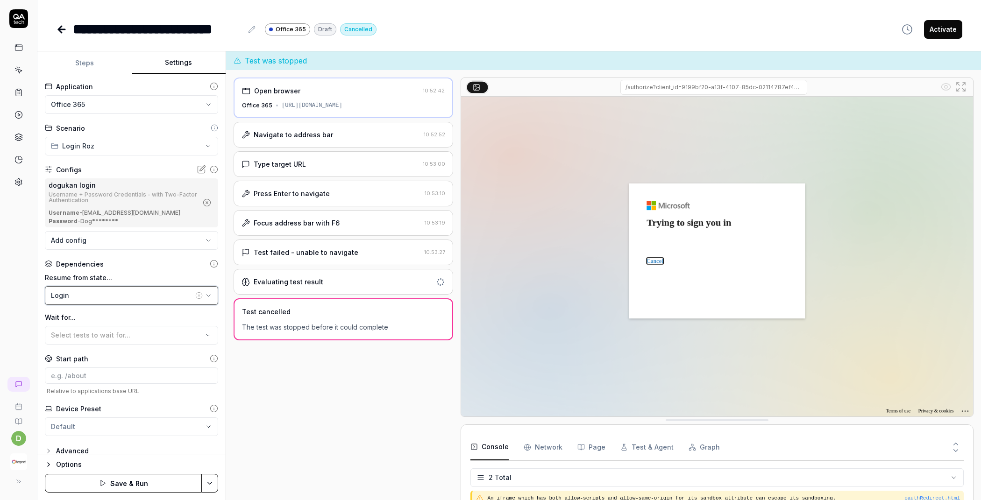
click at [113, 293] on div "Login" at bounding box center [122, 295] width 142 height 10
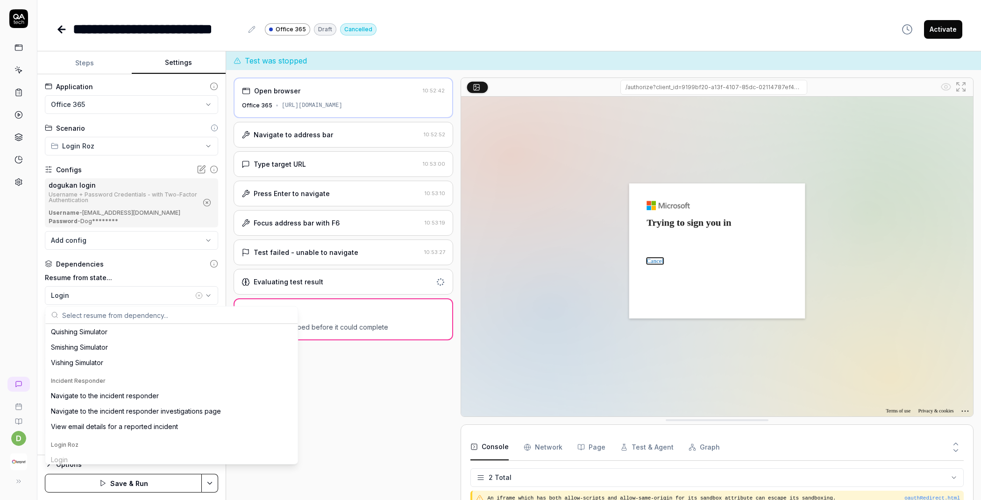
scroll to position [0, 0]
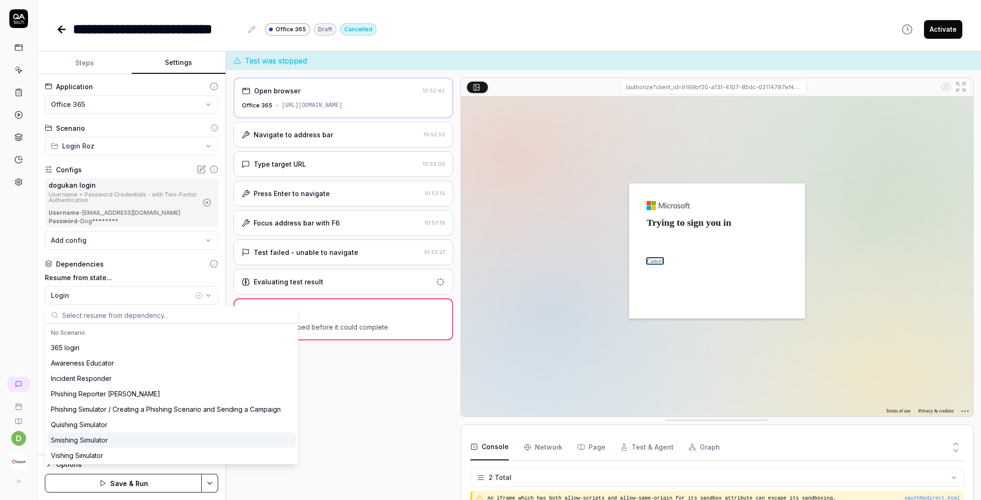
click at [118, 438] on div "Smishing Simulator" at bounding box center [171, 439] width 248 height 15
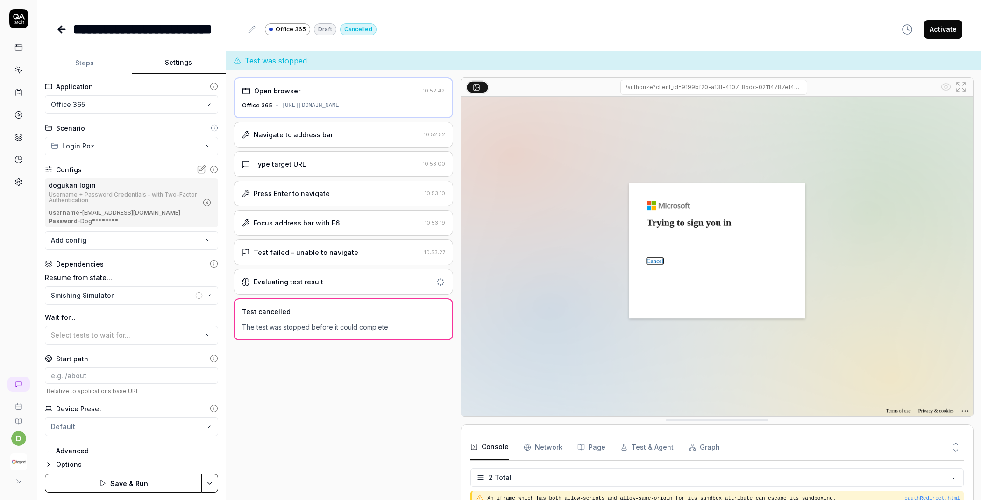
click at [203, 200] on icon "button" at bounding box center [207, 202] width 8 height 8
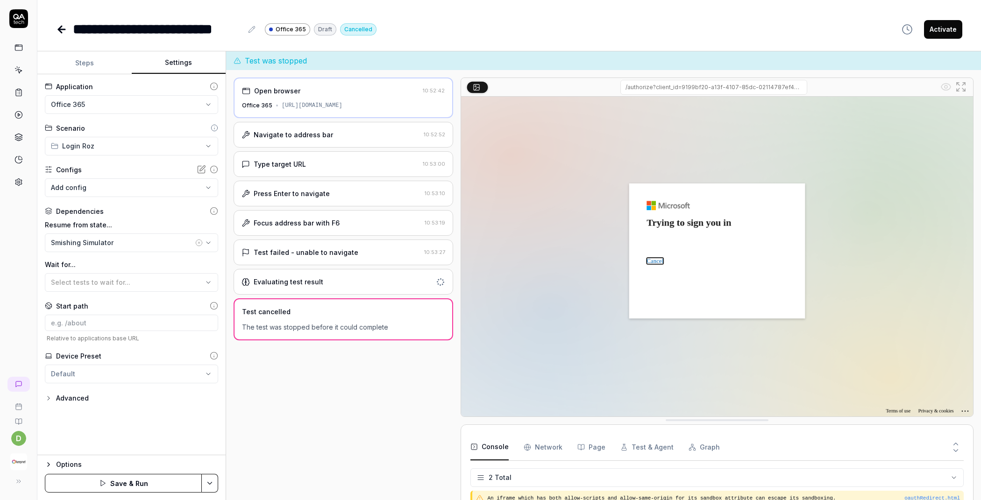
click at [120, 183] on body "**********" at bounding box center [490, 250] width 981 height 500
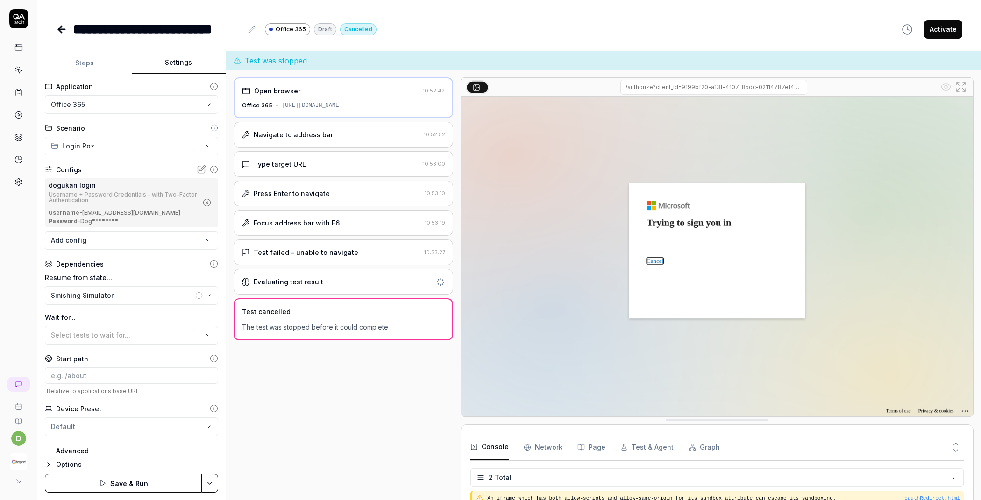
click at [200, 198] on button "button" at bounding box center [206, 202] width 15 height 15
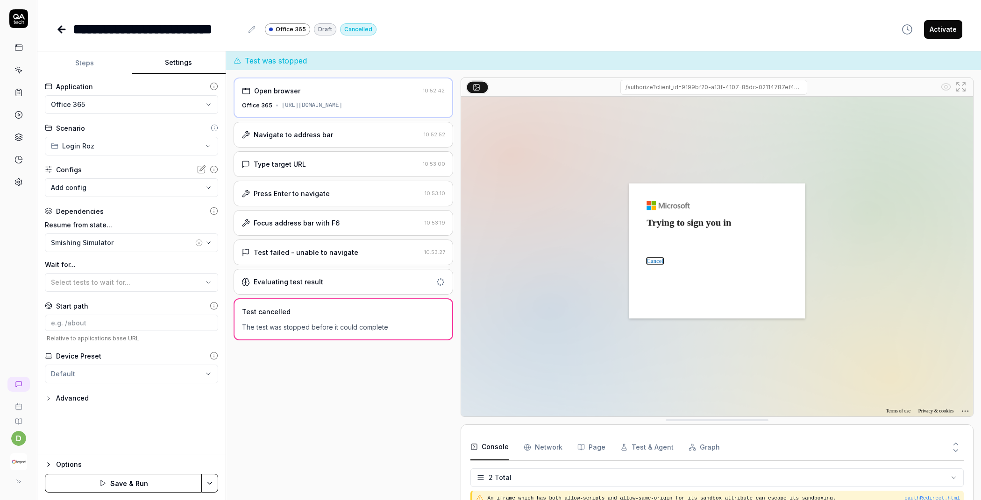
click at [99, 191] on body "**********" at bounding box center [490, 250] width 981 height 500
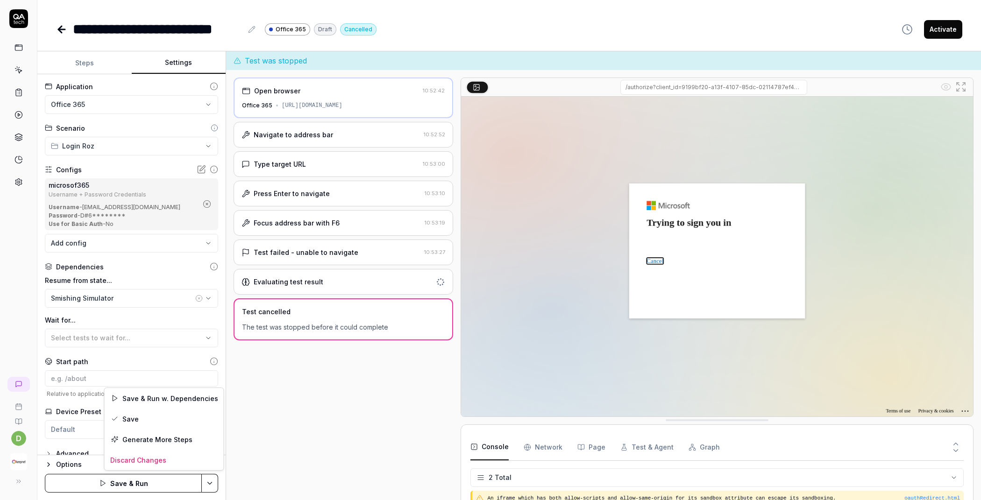
click at [210, 481] on html "**********" at bounding box center [490, 250] width 981 height 500
click at [156, 417] on div "Save" at bounding box center [164, 419] width 119 height 21
type textarea "*"
click at [97, 66] on button "Steps" at bounding box center [84, 63] width 94 height 22
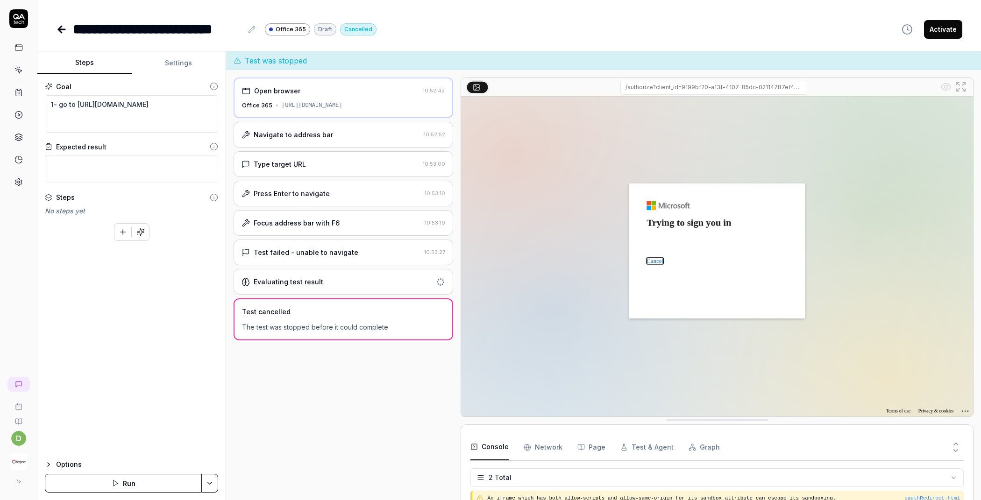
click at [20, 71] on icon at bounding box center [18, 70] width 8 height 8
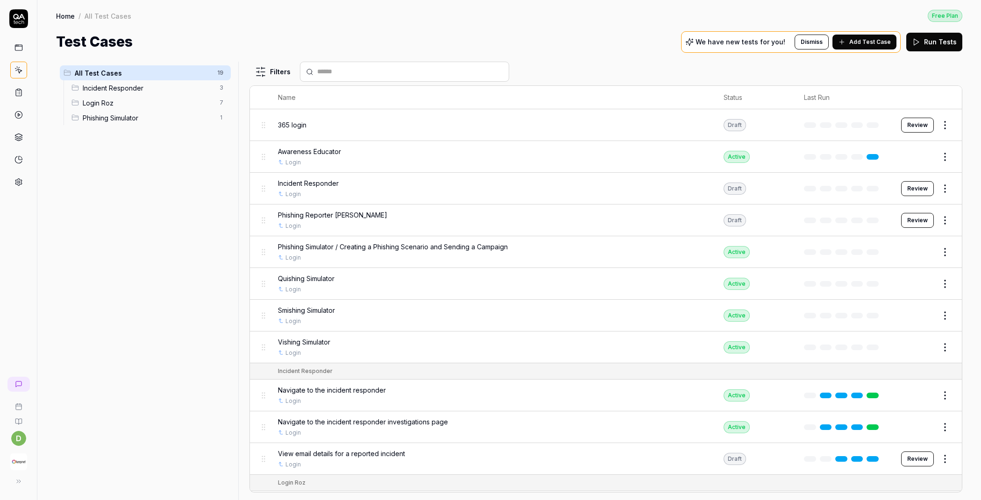
click at [17, 94] on icon at bounding box center [18, 92] width 8 height 8
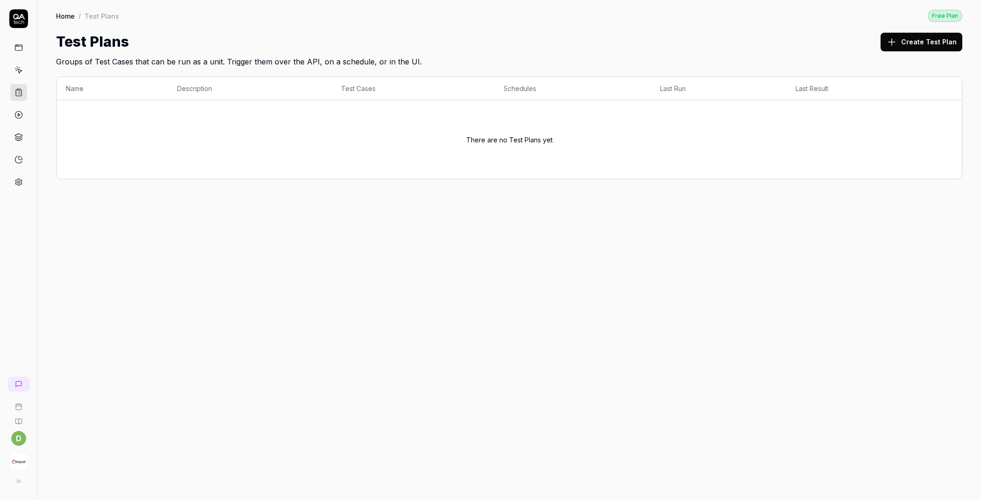
click at [905, 47] on button "Create Test Plan" at bounding box center [921, 42] width 82 height 19
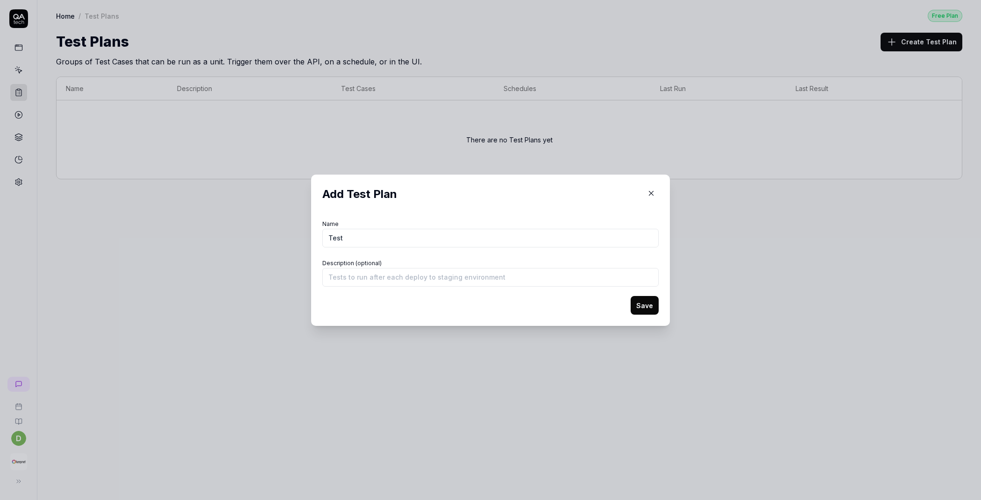
type input "Test"
click at [585, 295] on form "Name Test Description (optional) Save" at bounding box center [490, 266] width 336 height 97
click at [623, 305] on form "Name Test Description (optional) Save" at bounding box center [490, 266] width 336 height 97
click at [630, 305] on button "Save" at bounding box center [644, 305] width 28 height 19
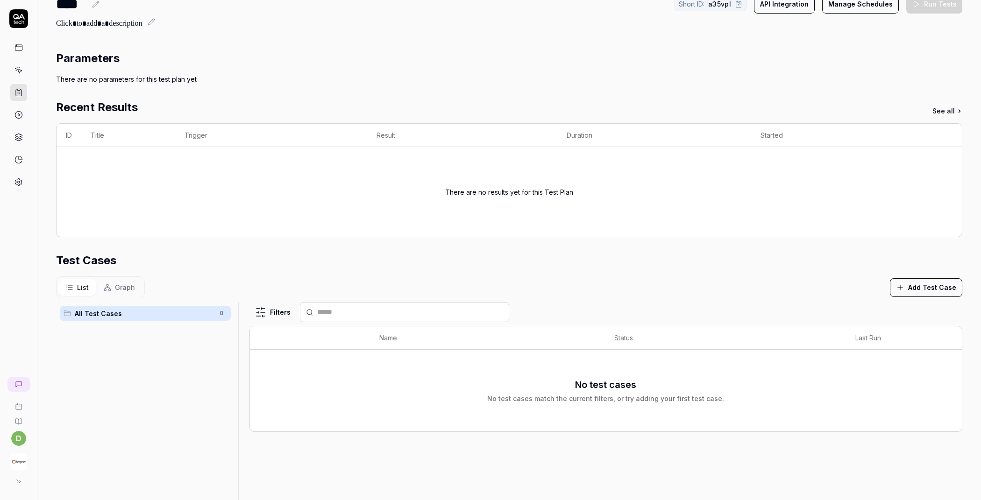
scroll to position [38, 0]
click at [16, 69] on icon at bounding box center [18, 70] width 8 height 8
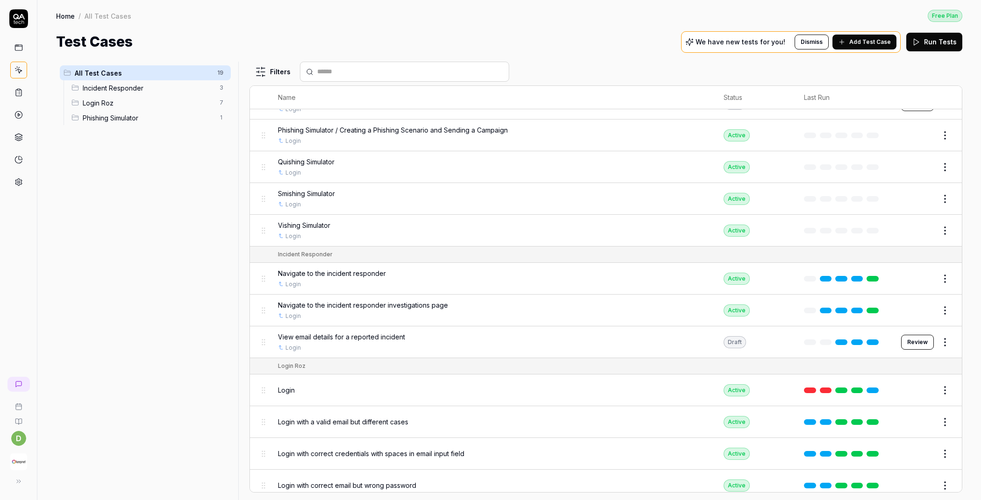
scroll to position [266, 0]
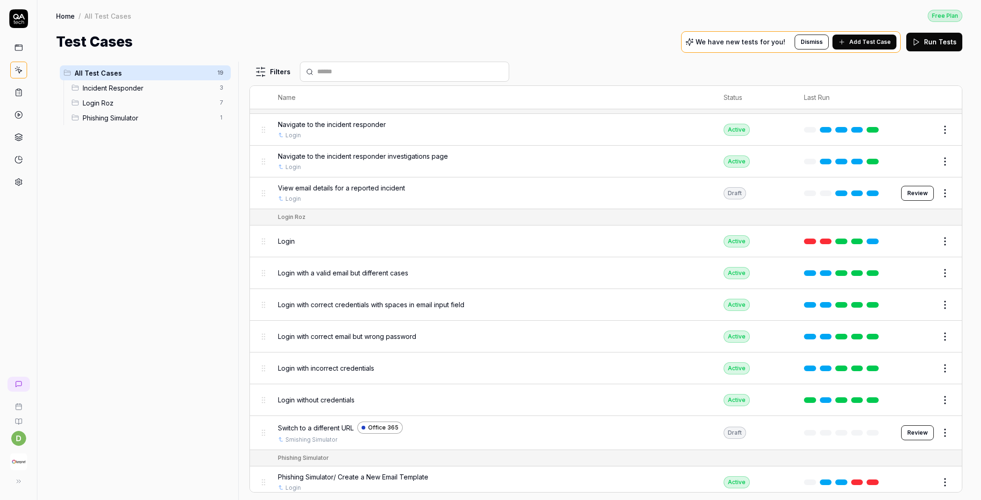
click at [570, 430] on div "Switch to a different URL Office 365 Smishing Simulator" at bounding box center [491, 433] width 427 height 22
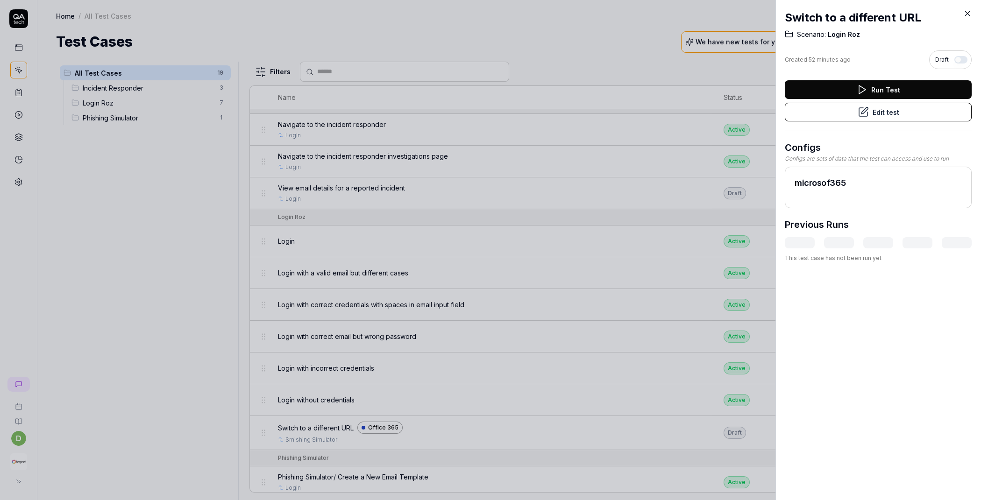
click at [868, 118] on button "Edit test" at bounding box center [878, 112] width 187 height 19
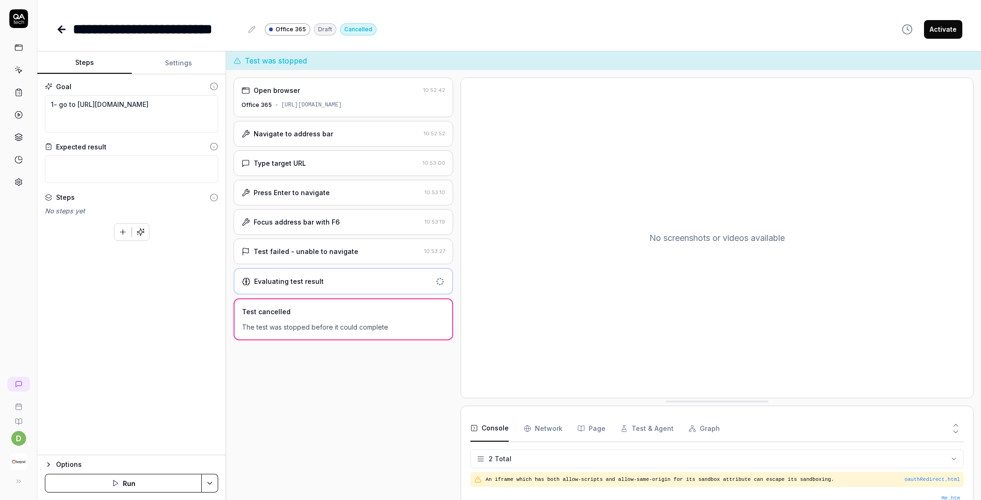
scroll to position [26, 0]
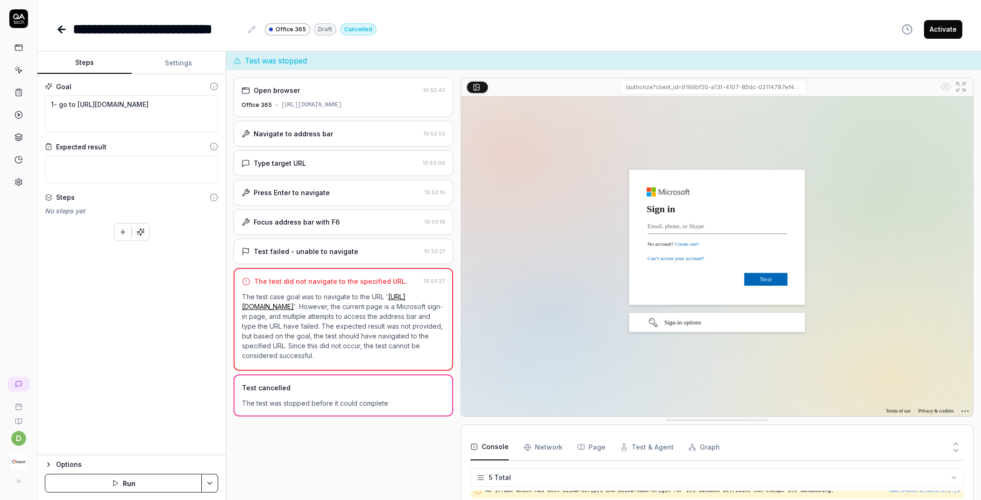
click at [943, 33] on button "Activate" at bounding box center [943, 29] width 38 height 19
click at [19, 90] on icon at bounding box center [18, 92] width 8 height 8
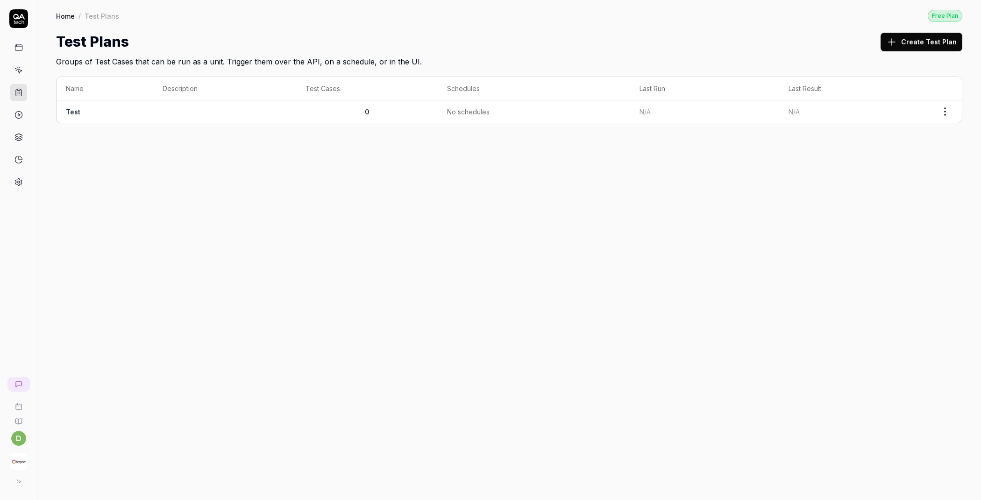
click at [195, 110] on td at bounding box center [224, 111] width 143 height 22
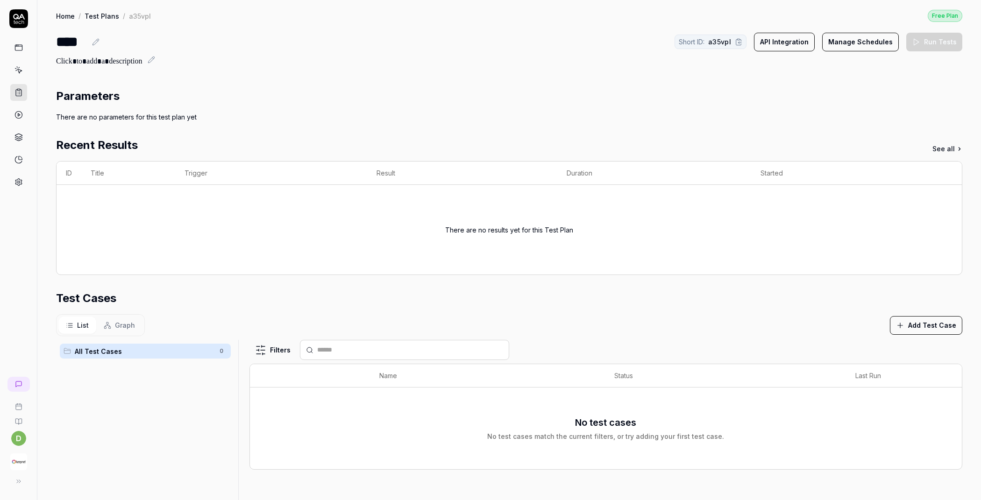
click at [908, 319] on button "Add Test Case" at bounding box center [926, 325] width 72 height 19
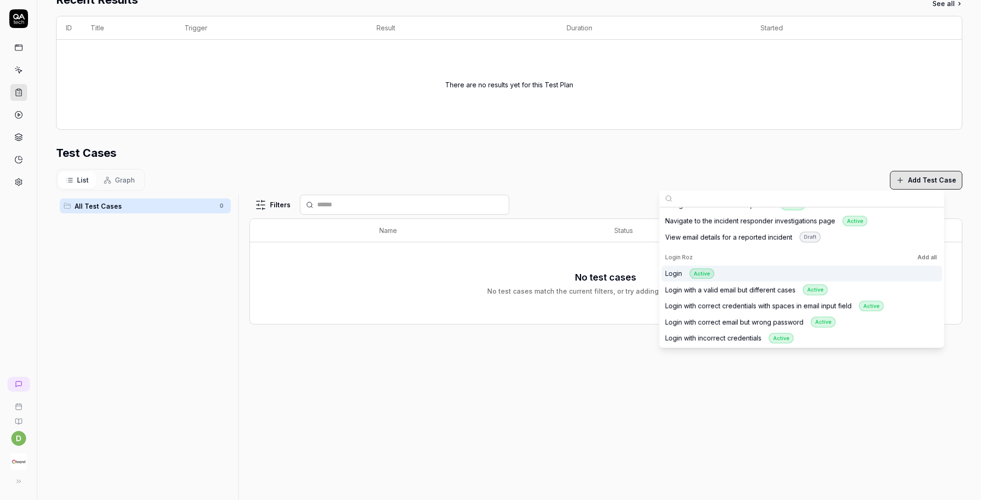
scroll to position [30, 0]
click at [743, 270] on div "Login Active" at bounding box center [801, 273] width 281 height 16
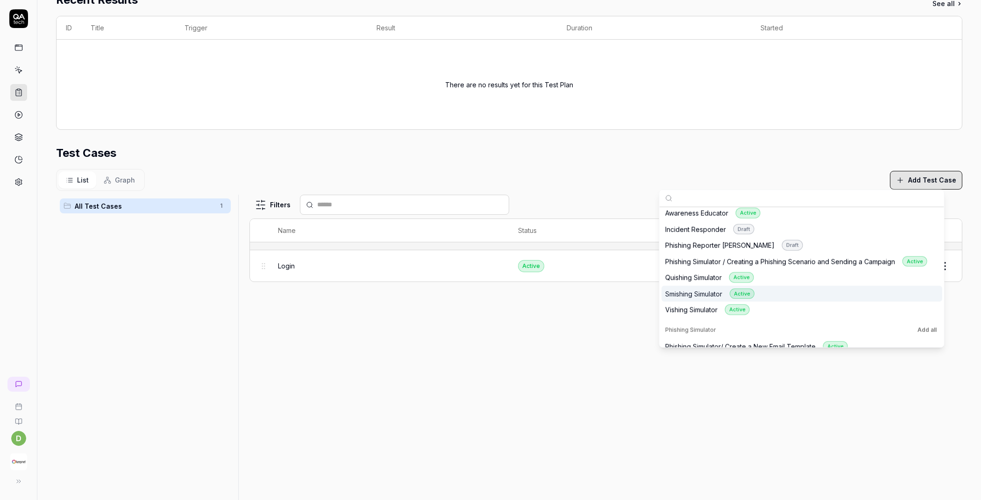
scroll to position [242, 0]
click at [766, 285] on div "Smishing Simulator Active" at bounding box center [801, 291] width 281 height 16
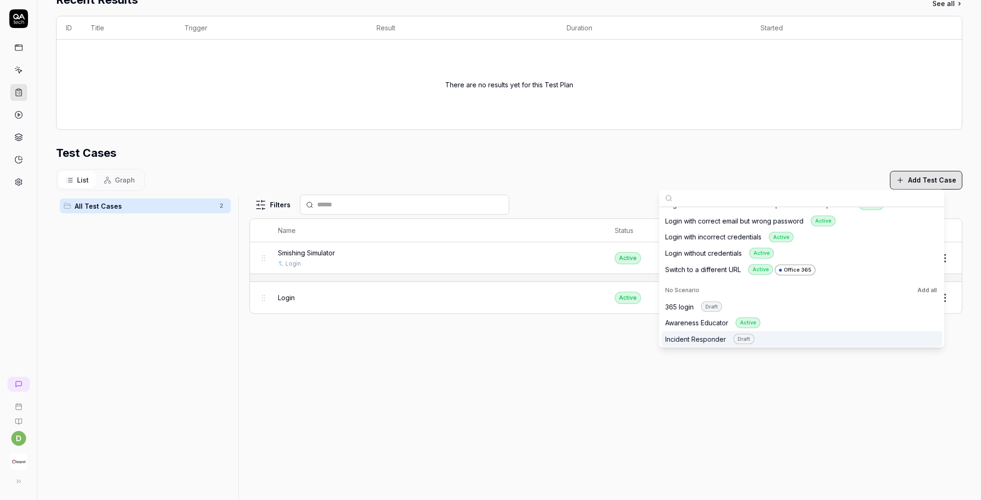
scroll to position [130, 0]
click at [746, 270] on div "Switch to a different URL Active Office 365" at bounding box center [740, 269] width 150 height 11
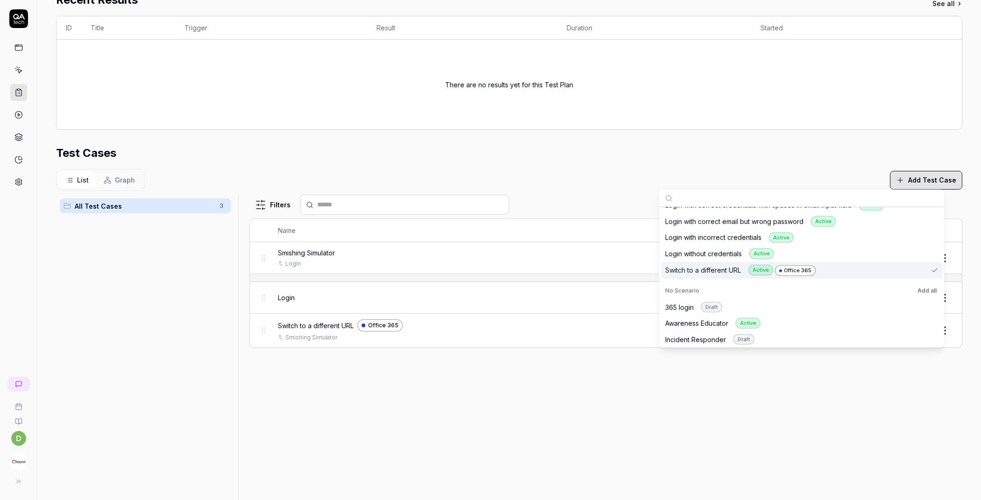
click at [361, 379] on div "Filters Name Status Last Run Smishing Simulator Login Active Edit Login Active …" at bounding box center [605, 351] width 713 height 313
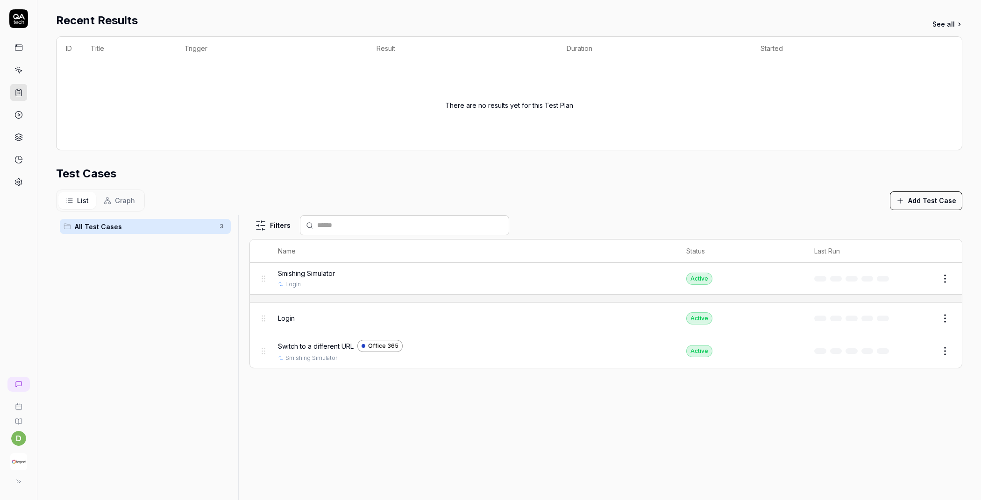
scroll to position [173, 0]
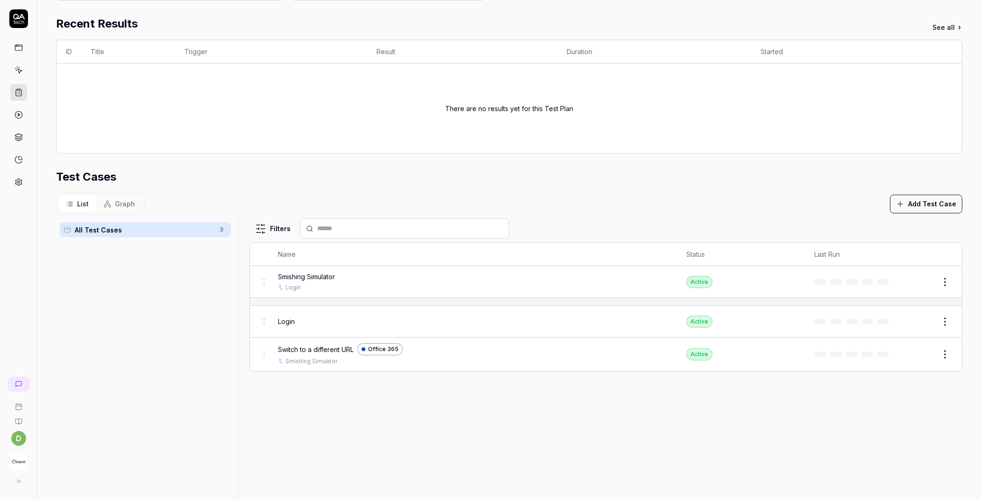
click at [134, 206] on button "Graph" at bounding box center [119, 203] width 46 height 17
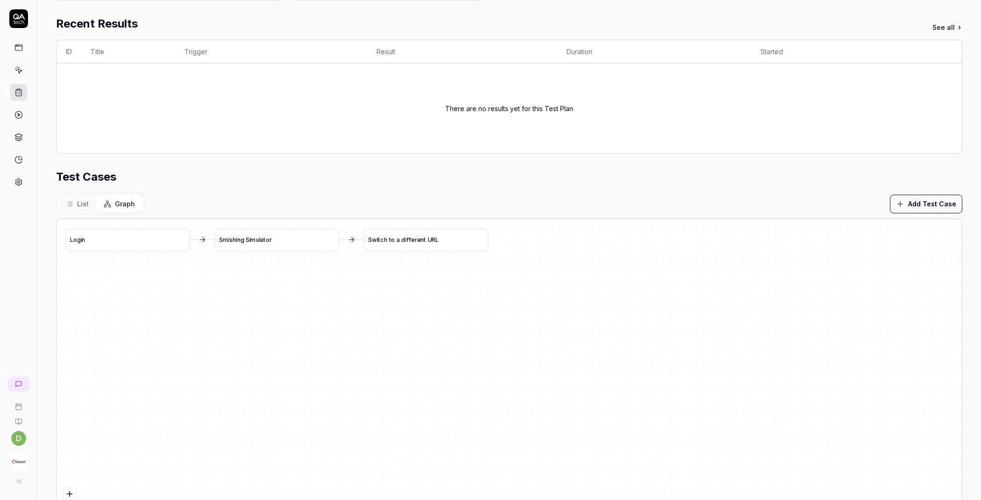
click at [88, 202] on button "List" at bounding box center [77, 203] width 38 height 17
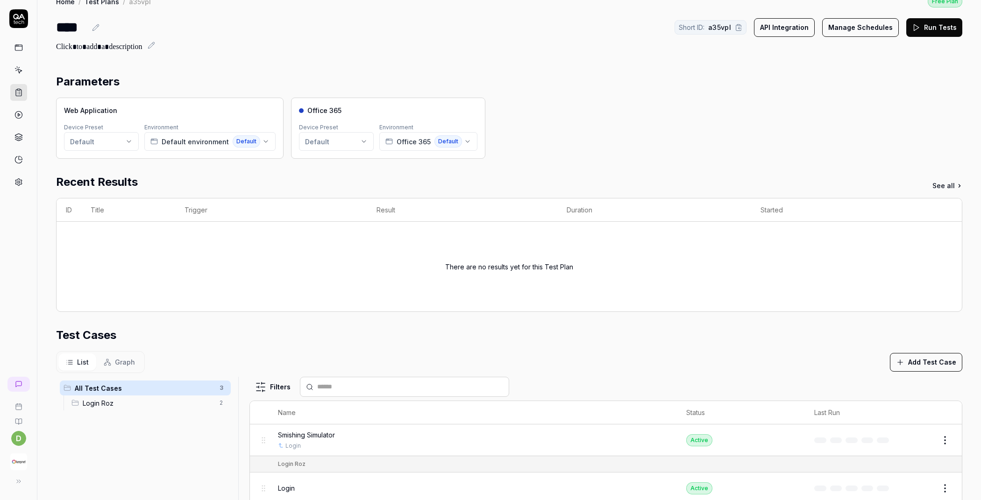
scroll to position [0, 0]
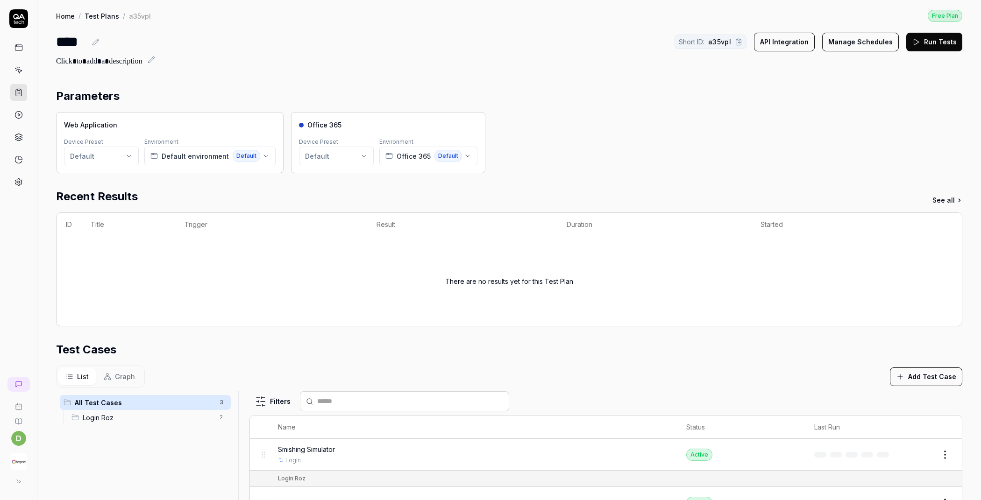
click at [921, 42] on button "Run Tests" at bounding box center [934, 42] width 56 height 19
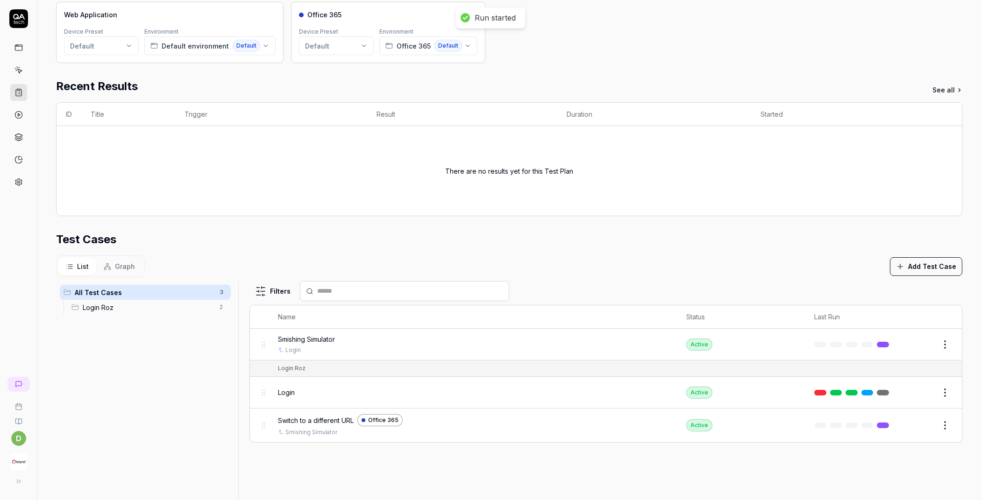
scroll to position [221, 0]
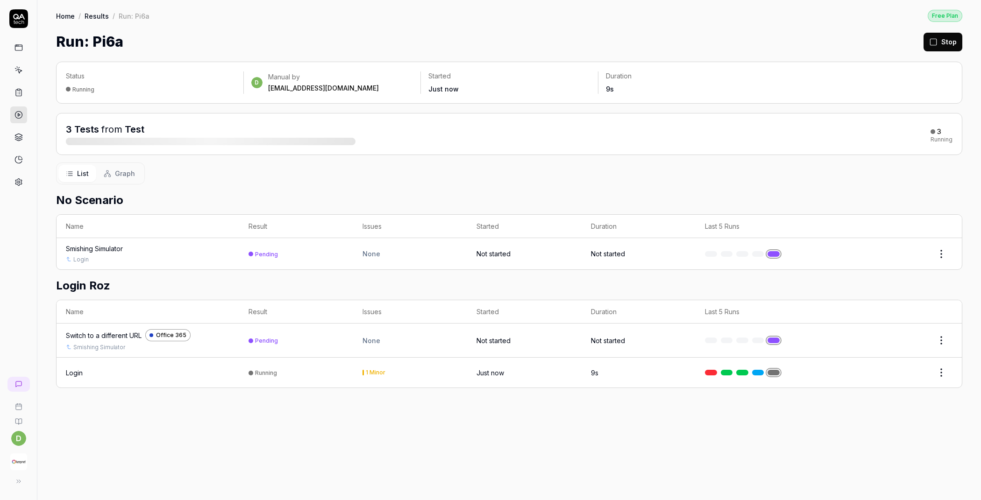
click at [87, 371] on div "Login" at bounding box center [148, 373] width 164 height 10
click at [78, 371] on div "Login" at bounding box center [74, 373] width 17 height 10
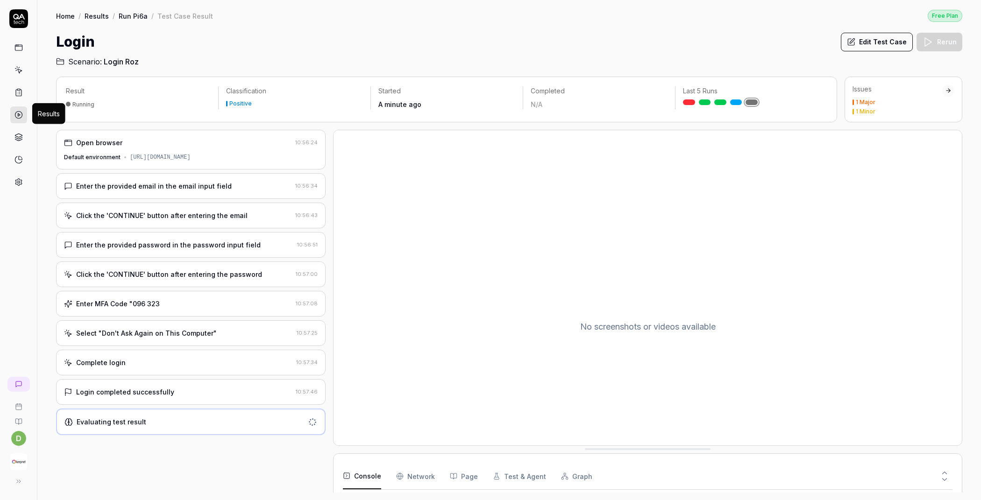
click at [21, 113] on circle at bounding box center [18, 115] width 7 height 7
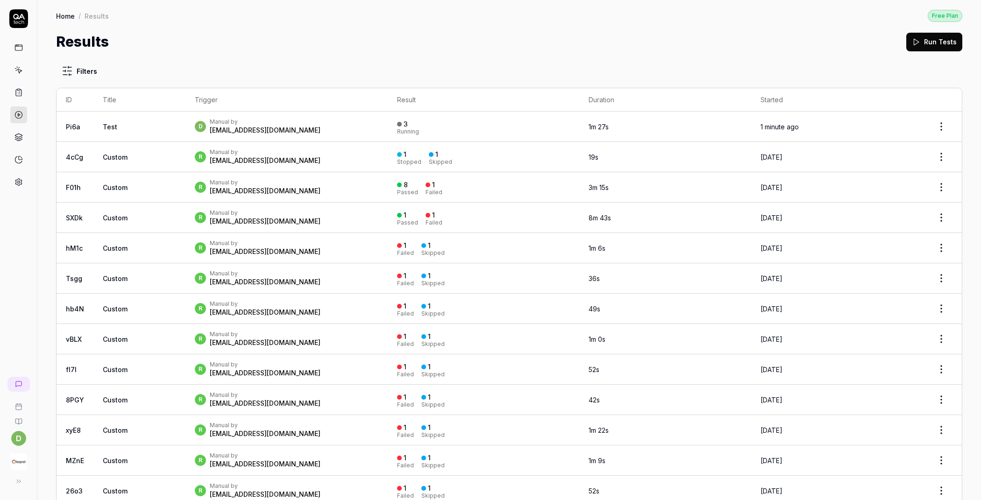
click at [325, 125] on div "d Manual by dogukan.koylu@keepnetlabs.com" at bounding box center [287, 126] width 184 height 17
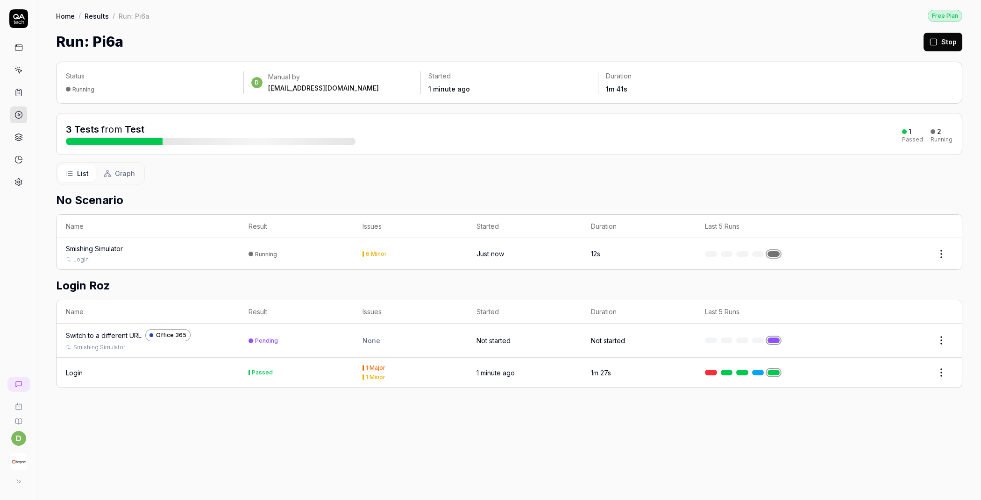
click at [120, 250] on div "Smishing Simulator" at bounding box center [94, 249] width 57 height 10
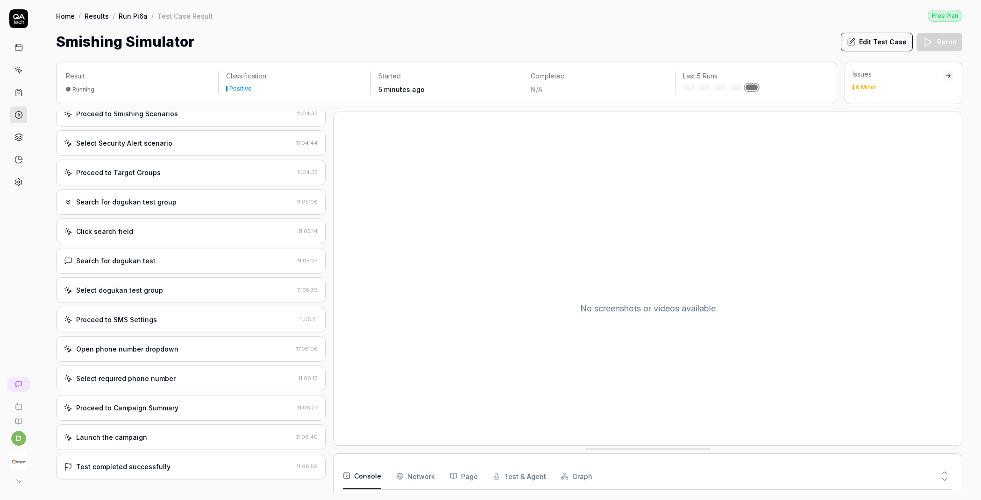
scroll to position [995, 0]
click at [17, 115] on icon at bounding box center [18, 115] width 8 height 8
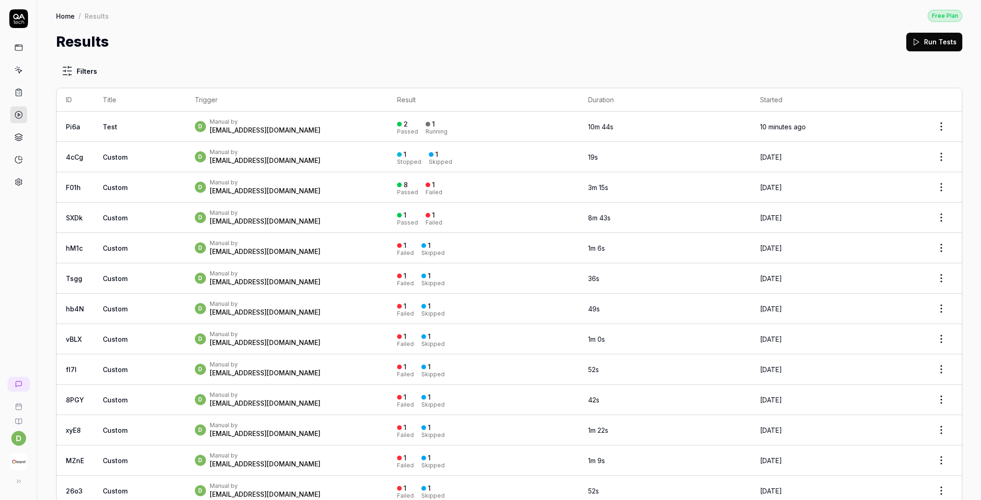
click at [231, 126] on div "dogukan.koylu@keepnetlabs.com" at bounding box center [265, 130] width 111 height 9
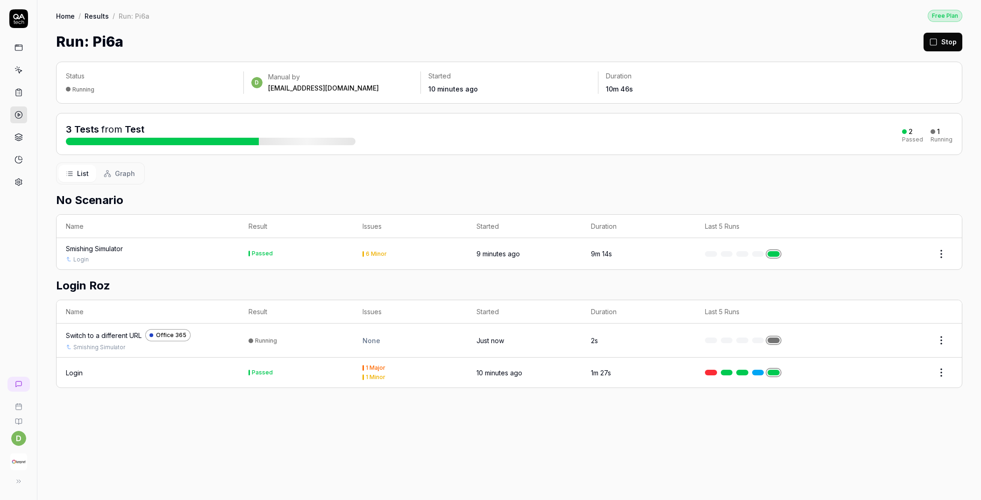
click at [92, 337] on div "Switch to a different URL" at bounding box center [104, 336] width 76 height 10
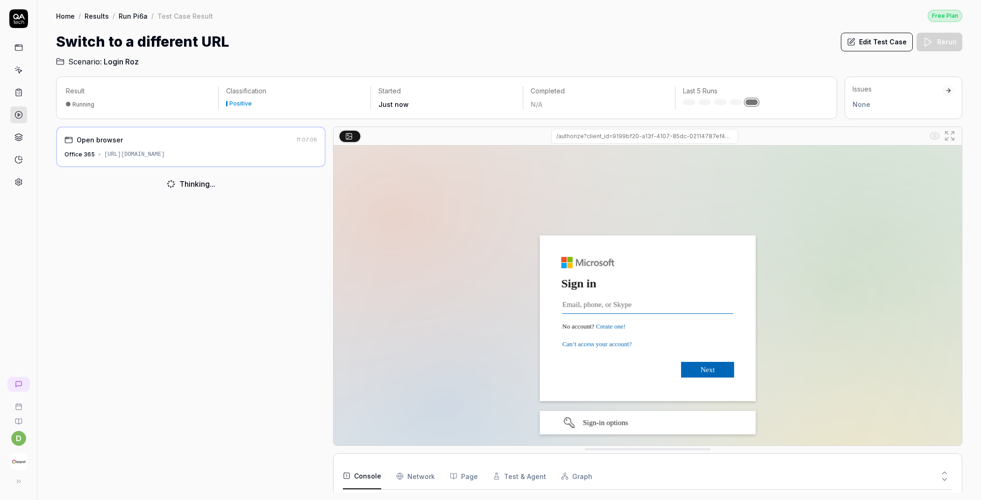
scroll to position [26, 0]
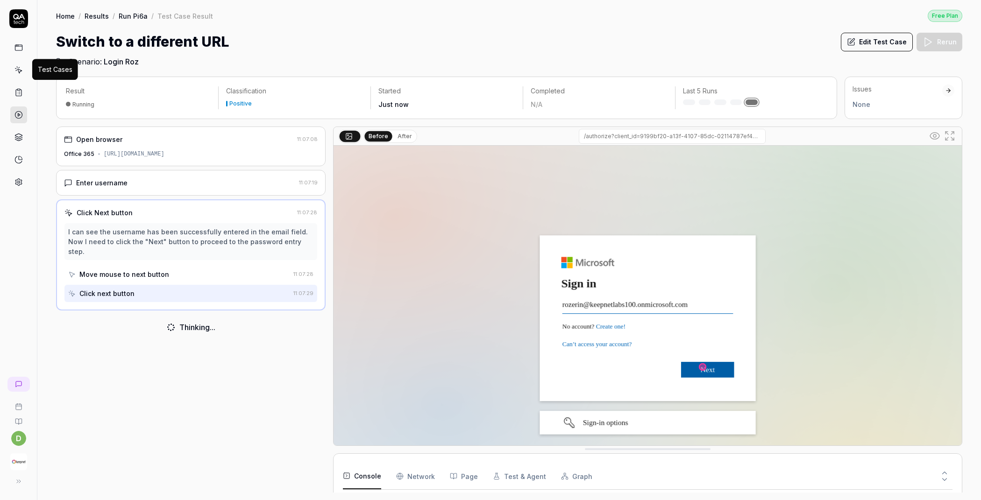
click at [17, 69] on icon at bounding box center [19, 71] width 4 height 4
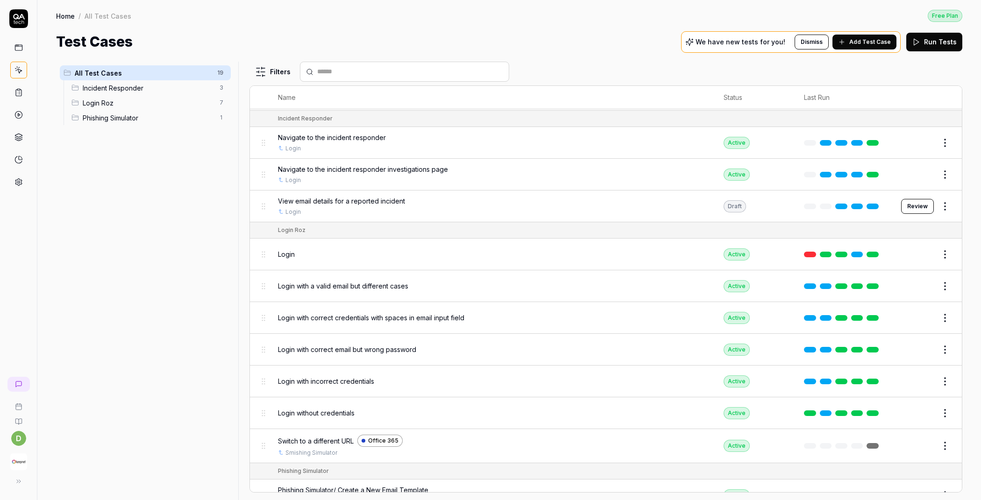
scroll to position [266, 0]
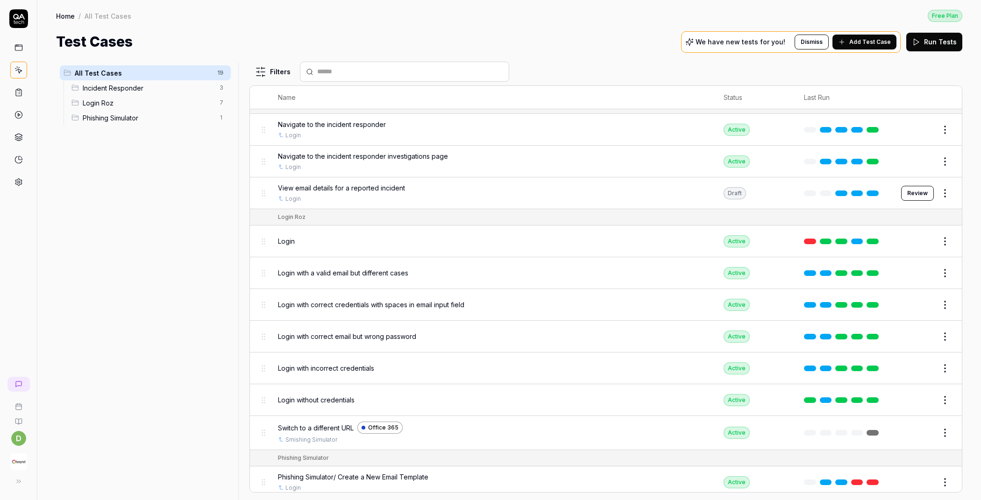
click at [431, 428] on div "Switch to a different URL Office 365" at bounding box center [491, 428] width 427 height 12
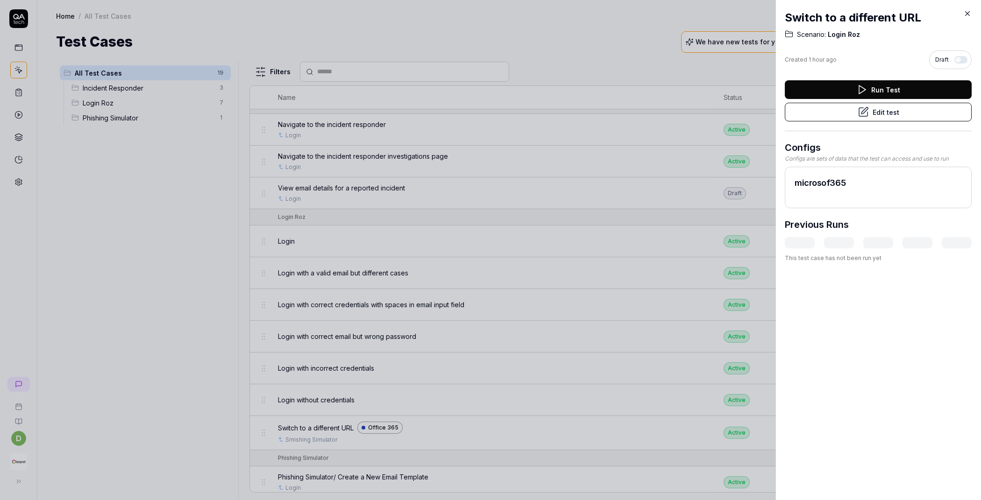
click at [875, 120] on button "Edit test" at bounding box center [878, 112] width 187 height 19
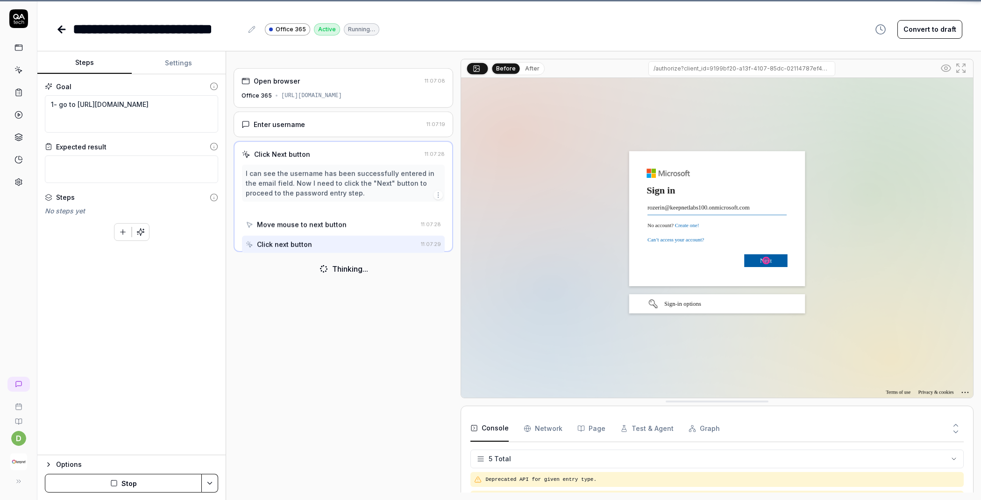
scroll to position [26, 0]
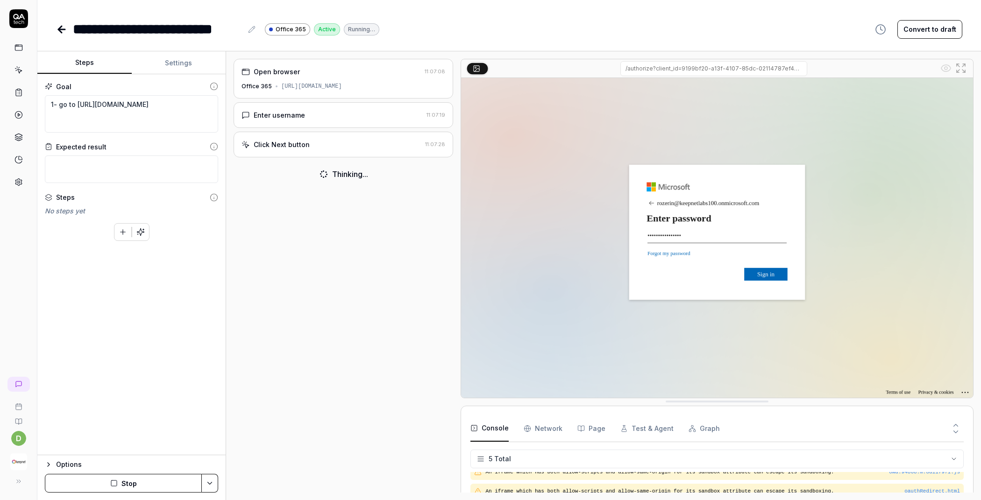
click at [360, 71] on div "Open browser" at bounding box center [330, 72] width 179 height 10
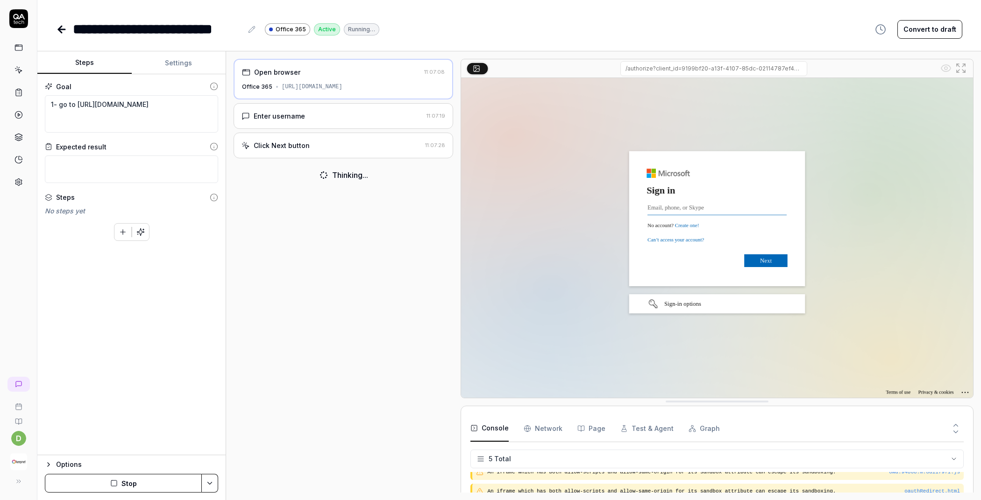
click at [327, 118] on div "Enter username" at bounding box center [331, 116] width 181 height 10
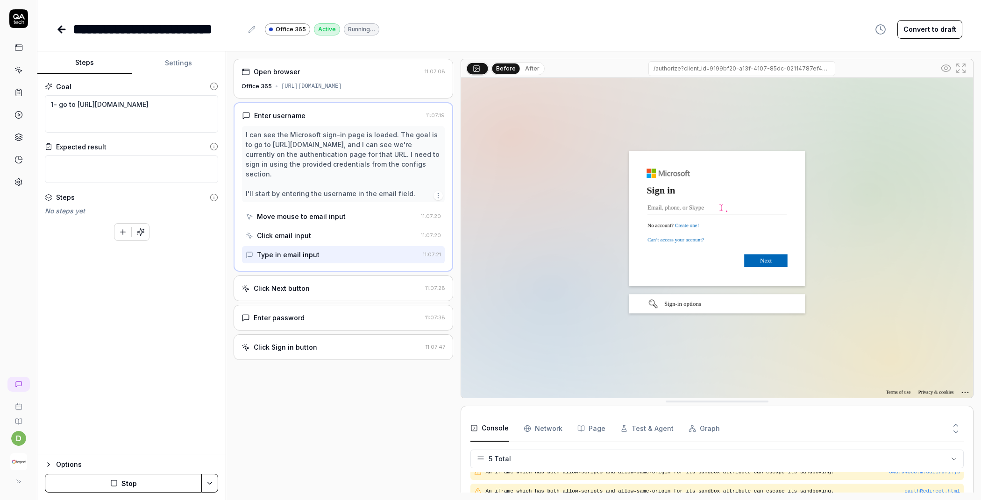
type textarea "*"
